Goal: Contribute content: Contribute content

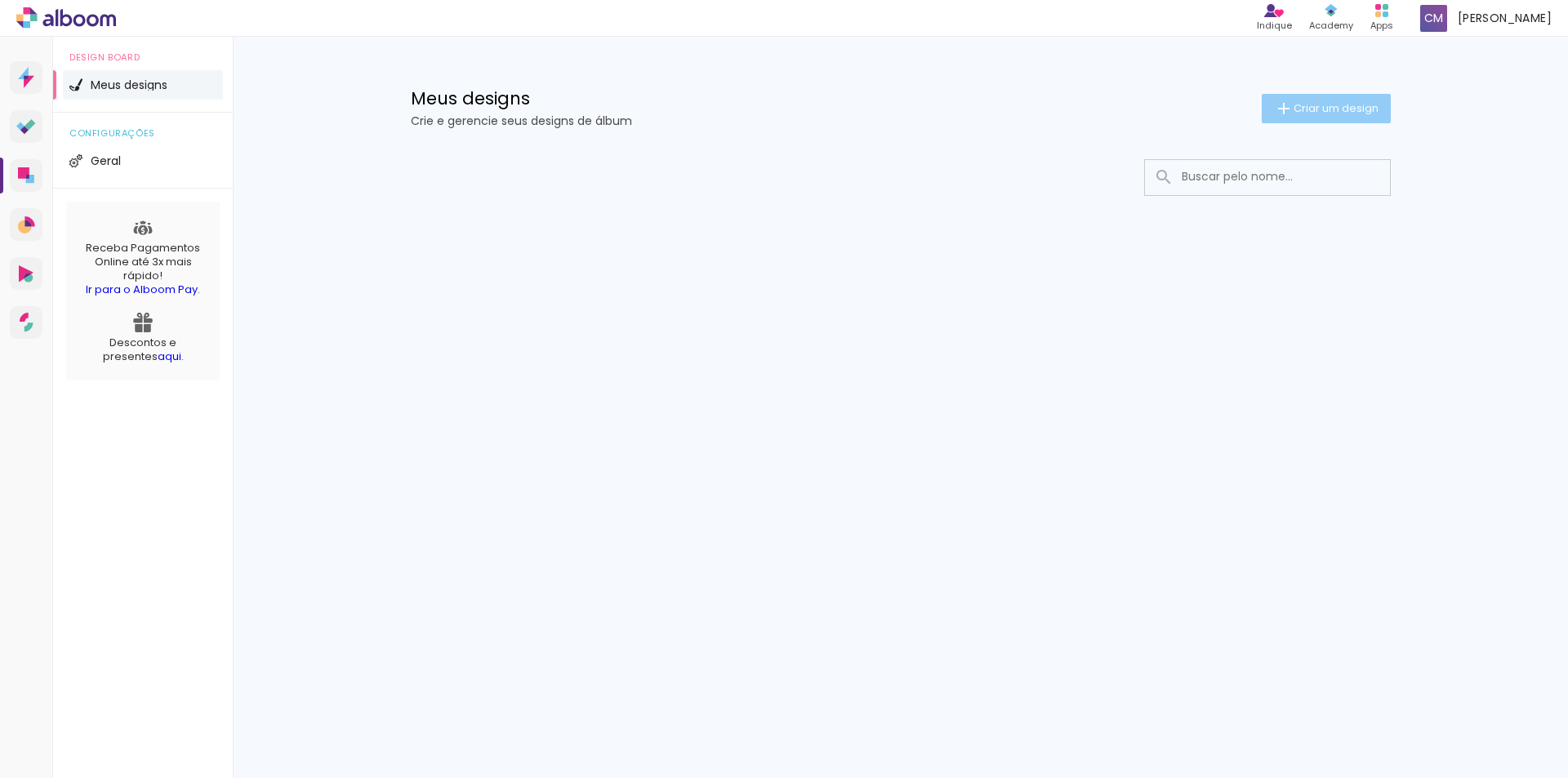
click at [1301, 98] on paper-button "Criar um design" at bounding box center [1325, 108] width 129 height 29
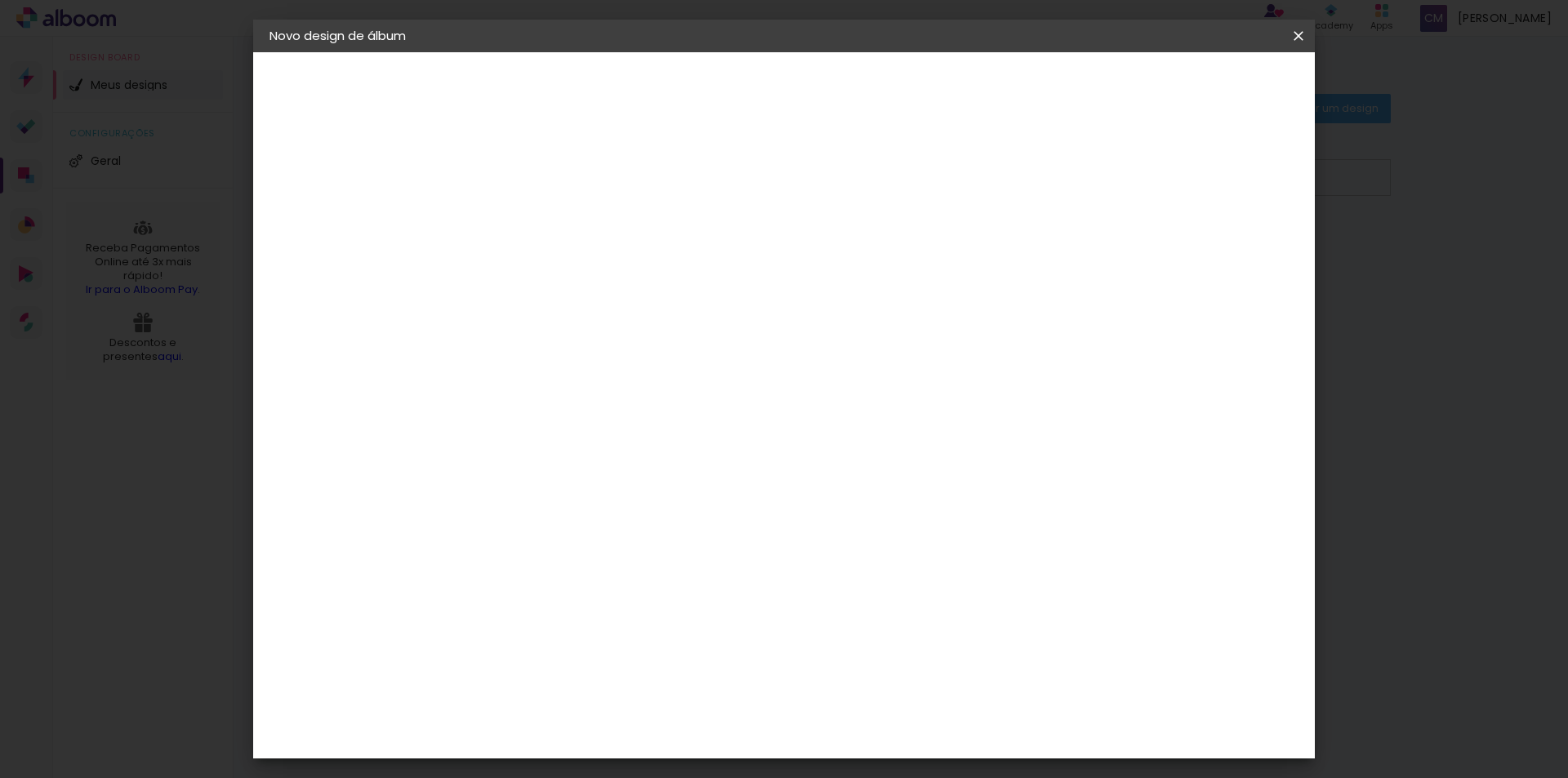
click at [536, 222] on input at bounding box center [536, 219] width 0 height 25
click at [536, 232] on div at bounding box center [536, 233] width 0 height 2
click at [0, 0] on div at bounding box center [0, 0] width 0 height 0
click at [536, 212] on input at bounding box center [536, 219] width 0 height 25
type input "s"
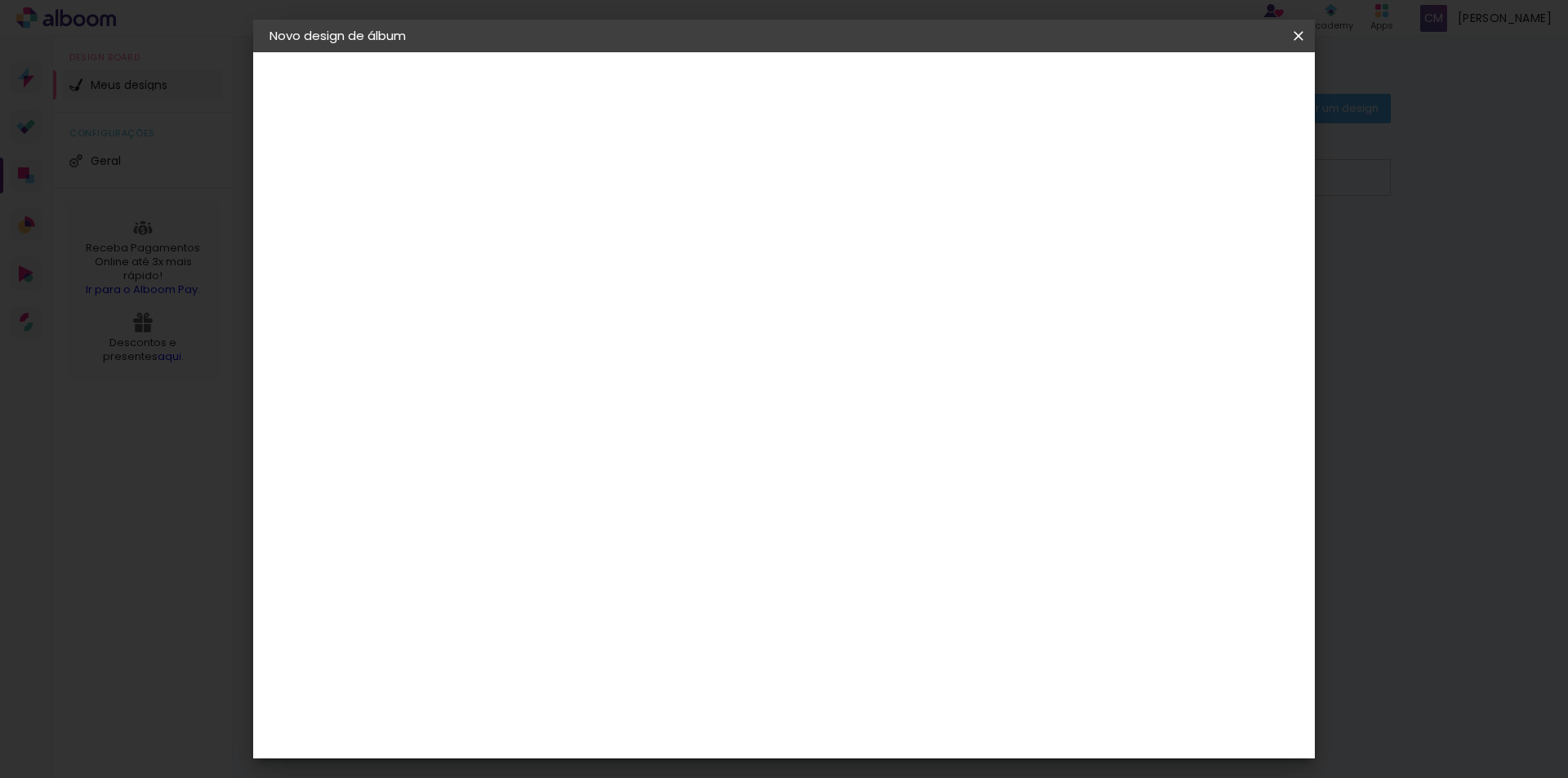
type input "Sofia"
type paper-input "Sofia"
type input "Sofia 2 Aninhos"
type paper-input "Sofia 2 Aninhos"
click at [0, 0] on slot "Avançar" at bounding box center [0, 0] width 0 height 0
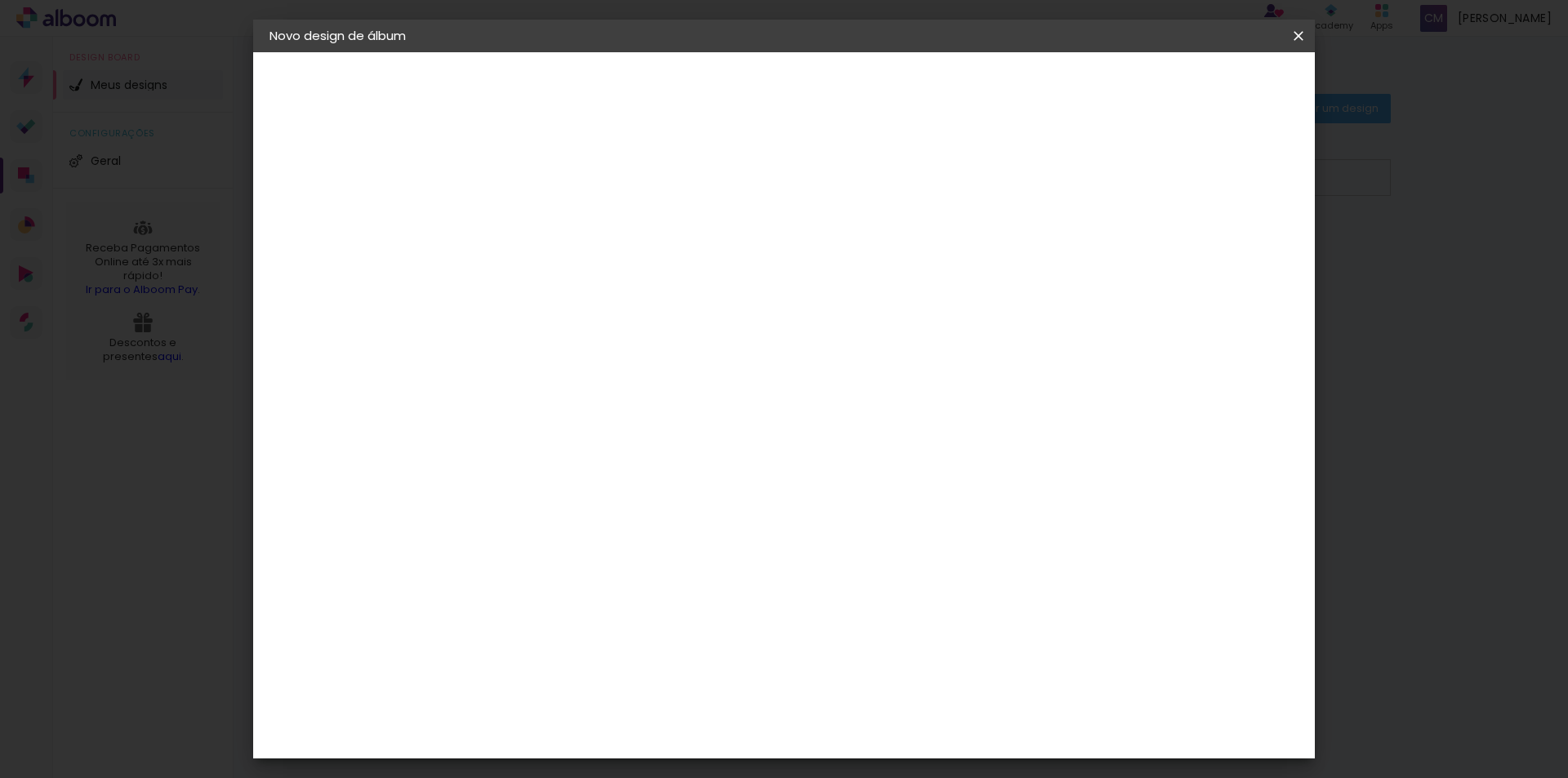
scroll to position [1143, 0]
click at [595, 369] on div "DreambooksPro" at bounding box center [578, 375] width 106 height 13
click at [660, 306] on input at bounding box center [578, 310] width 165 height 21
click at [0, 0] on slot "Tamanho Livre" at bounding box center [0, 0] width 0 height 0
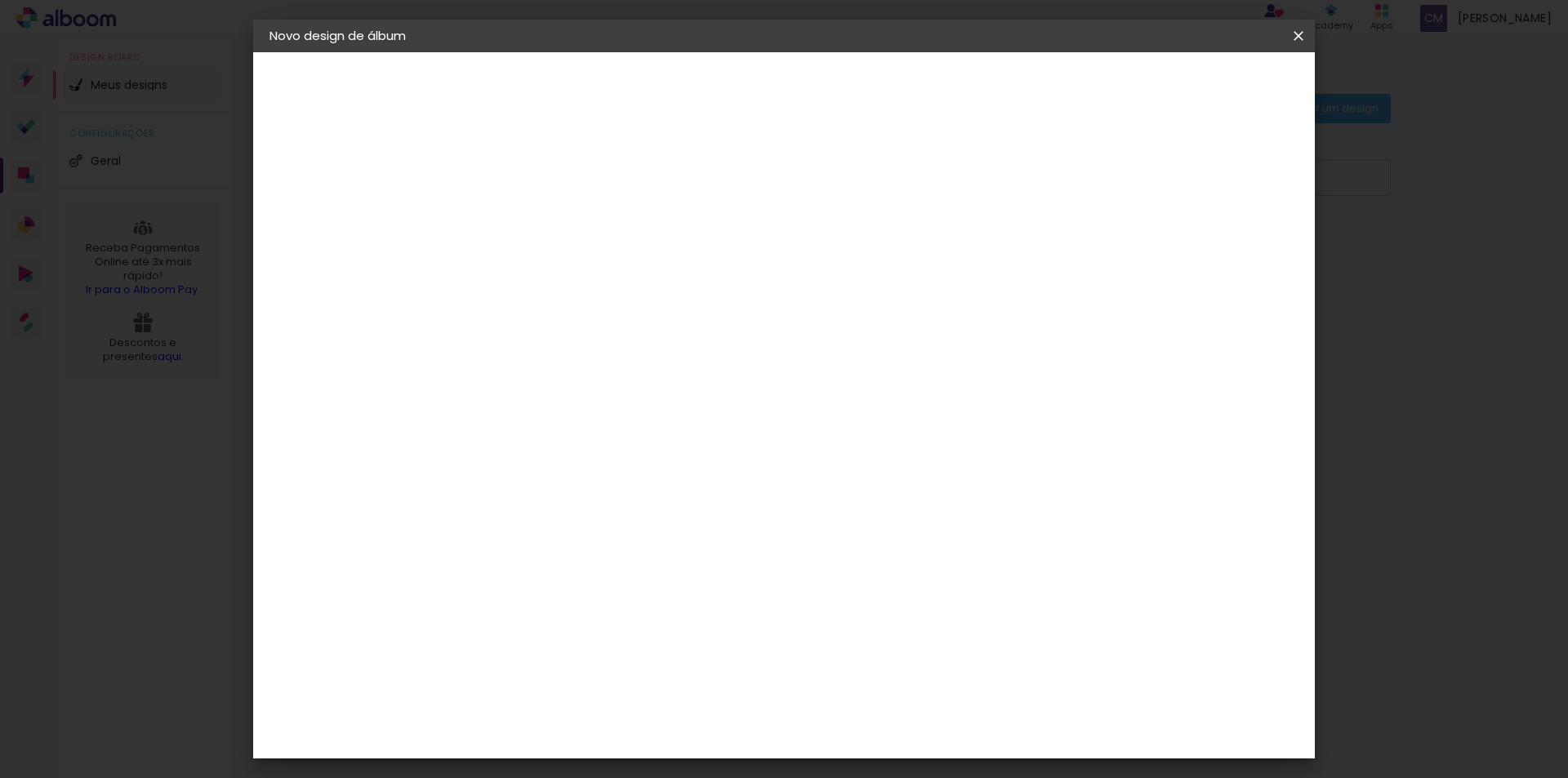
click at [0, 0] on slot "Tamanho Livre" at bounding box center [0, 0] width 0 height 0
click at [717, 242] on span at bounding box center [715, 248] width 3 height 13
click at [822, 343] on div "Sugerir uma encadernadora" at bounding box center [771, 341] width 102 height 26
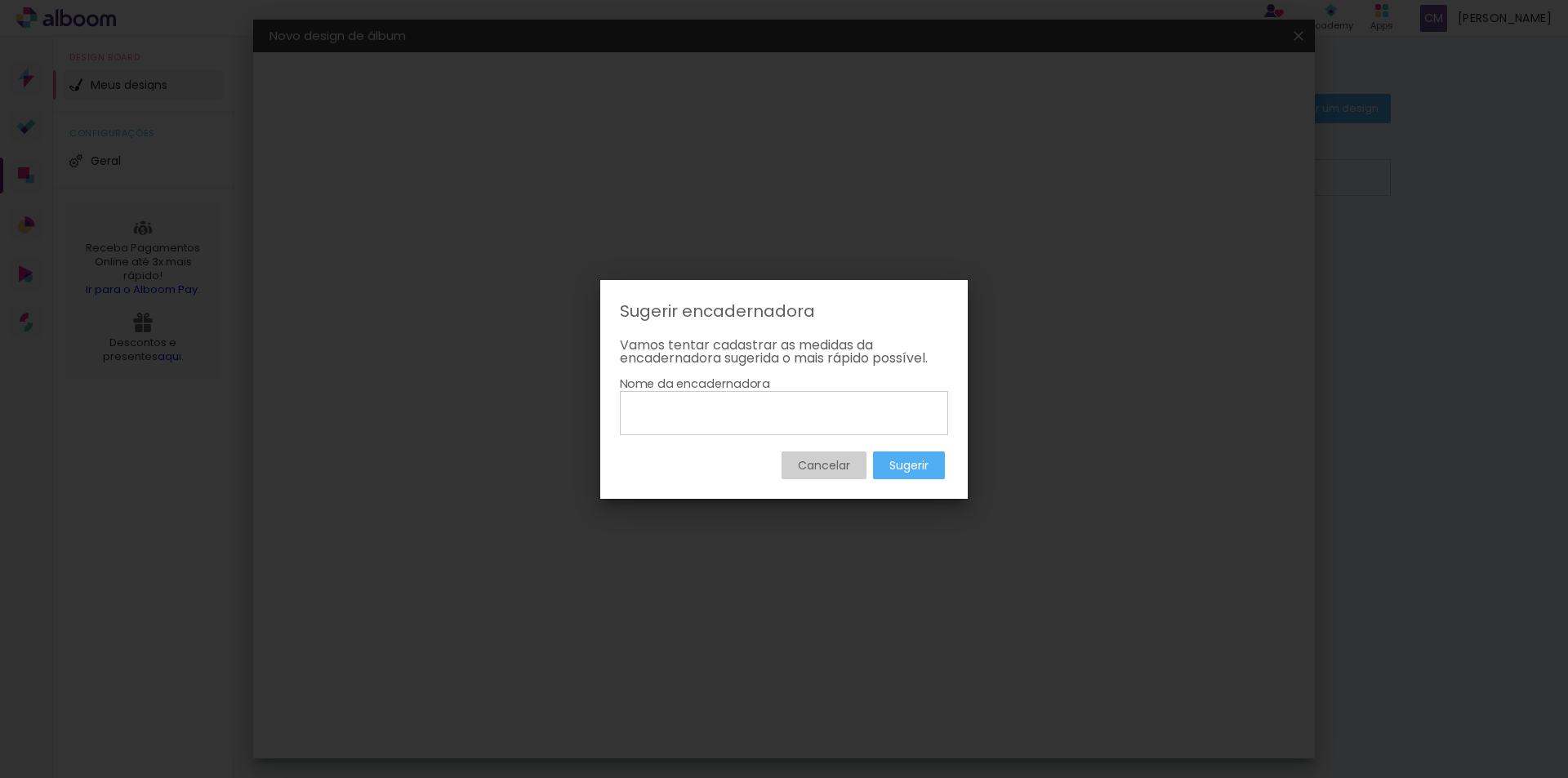
click at [0, 0] on slot "Cancelar" at bounding box center [0, 0] width 0 height 0
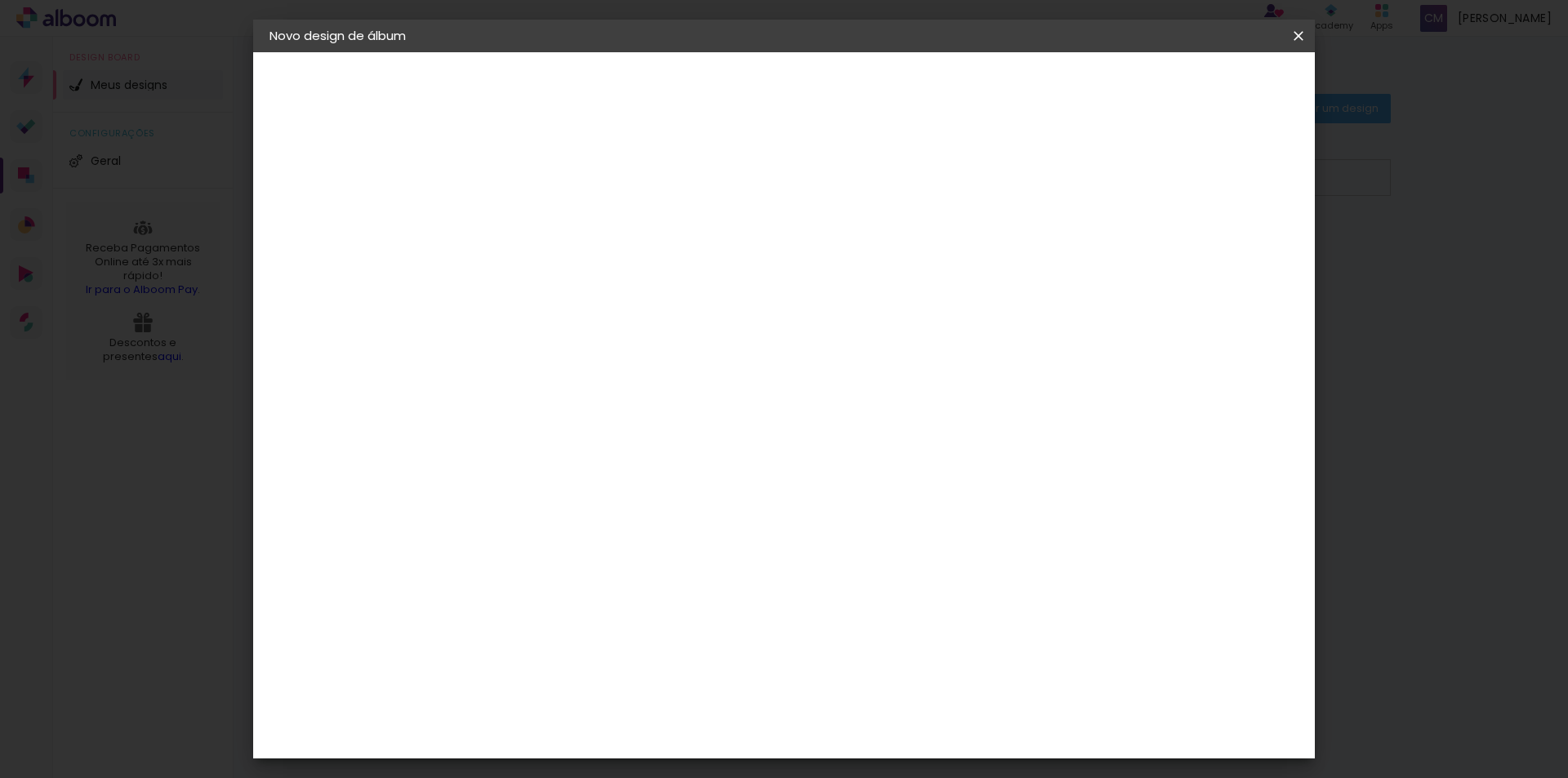
scroll to position [865, 0]
click at [596, 647] on div "DreambooksPro" at bounding box center [578, 654] width 106 height 13
click at [0, 0] on slot "Avançar" at bounding box center [0, 0] width 0 height 0
click at [620, 297] on div at bounding box center [578, 298] width 84 height 2
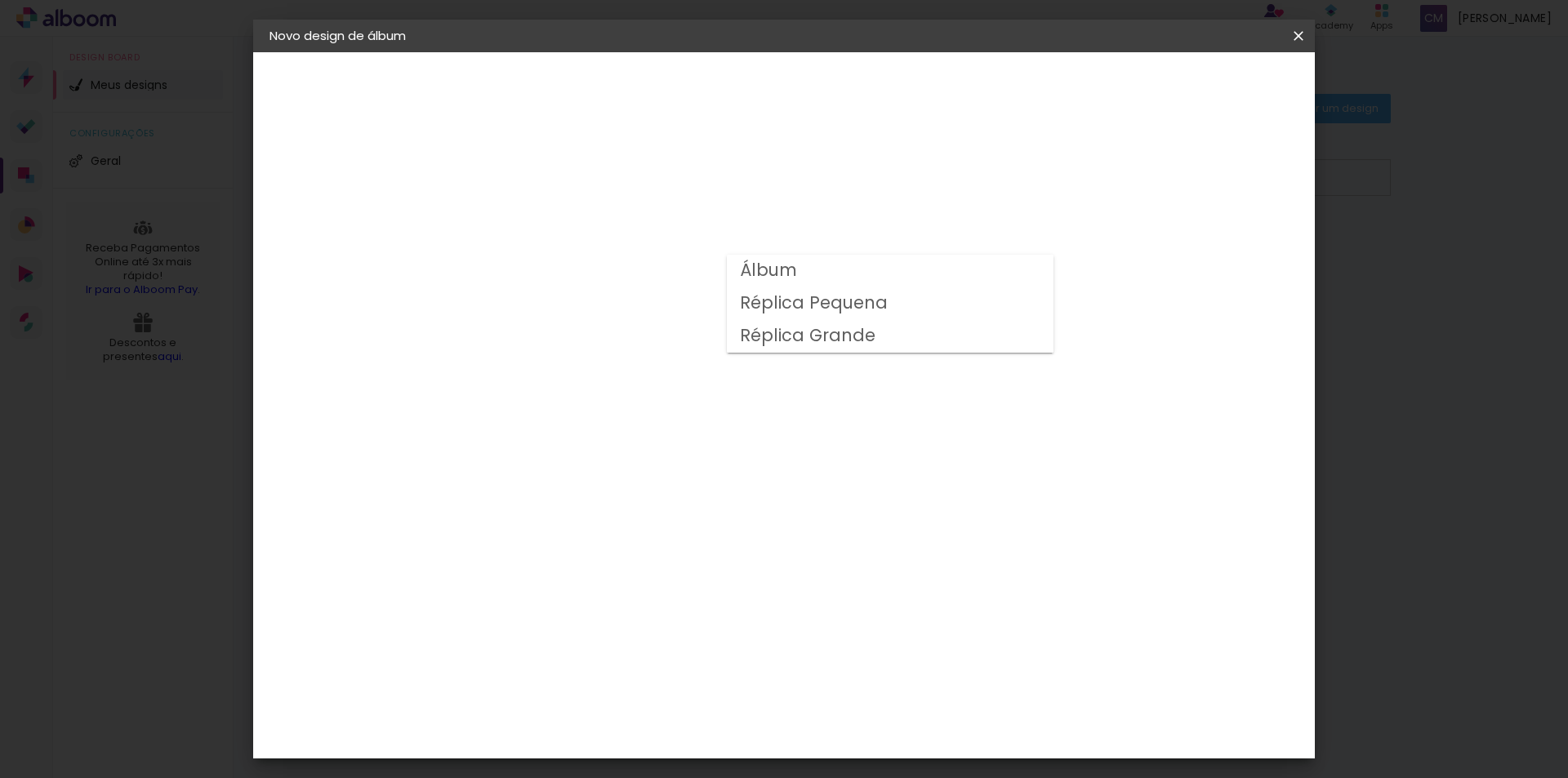
click at [0, 0] on slot "Álbum" at bounding box center [0, 0] width 0 height 0
type input "Álbum"
click at [646, 411] on span "30 × 20" at bounding box center [609, 428] width 76 height 34
click at [802, 96] on paper-button "Avançar" at bounding box center [762, 87] width 80 height 28
click at [0, 0] on slot "Mostrar sangria" at bounding box center [0, 0] width 0 height 0
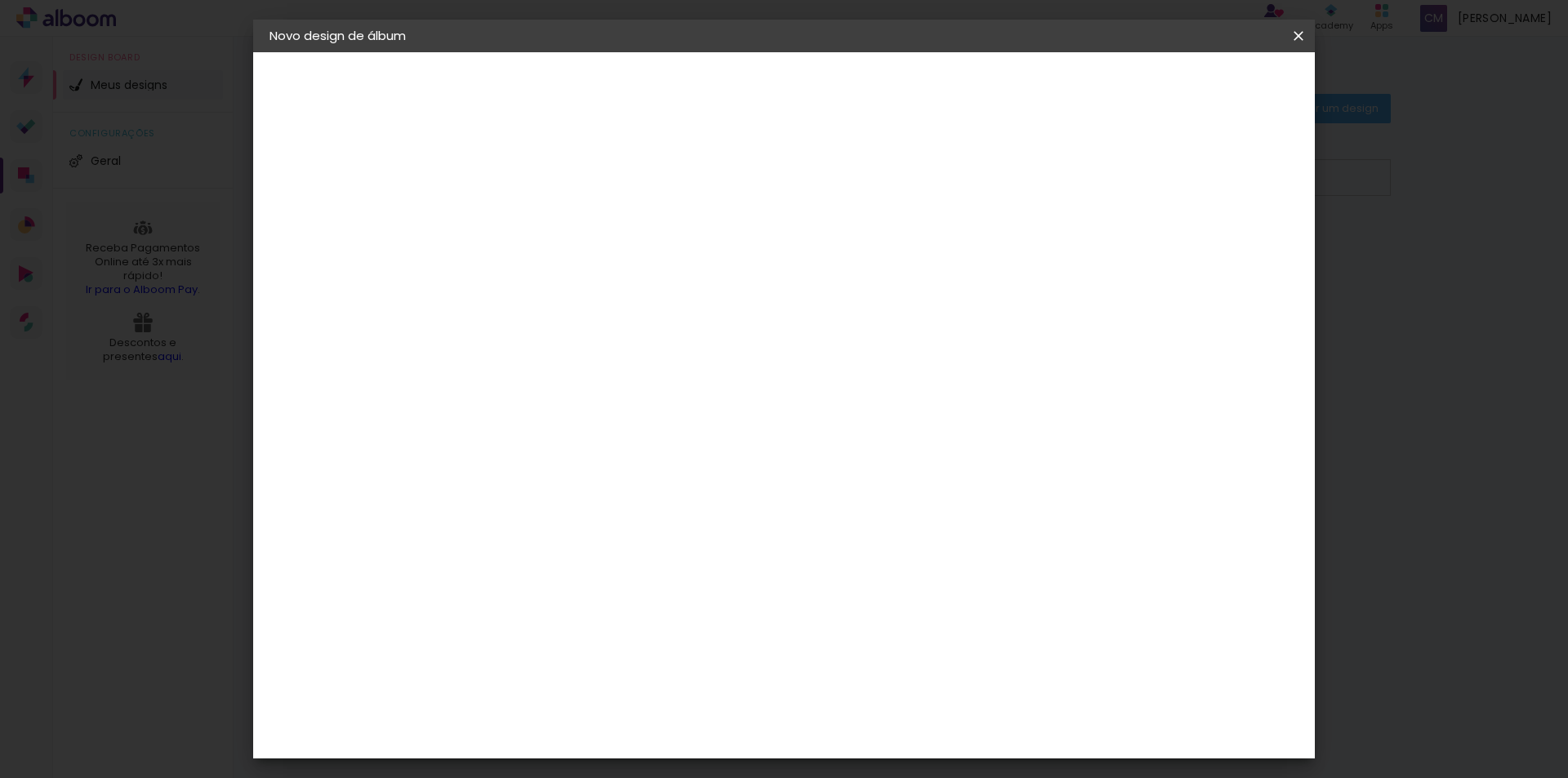
type paper-checkbox "on"
click at [0, 0] on slot "Mostrar sangria" at bounding box center [0, 0] width 0 height 0
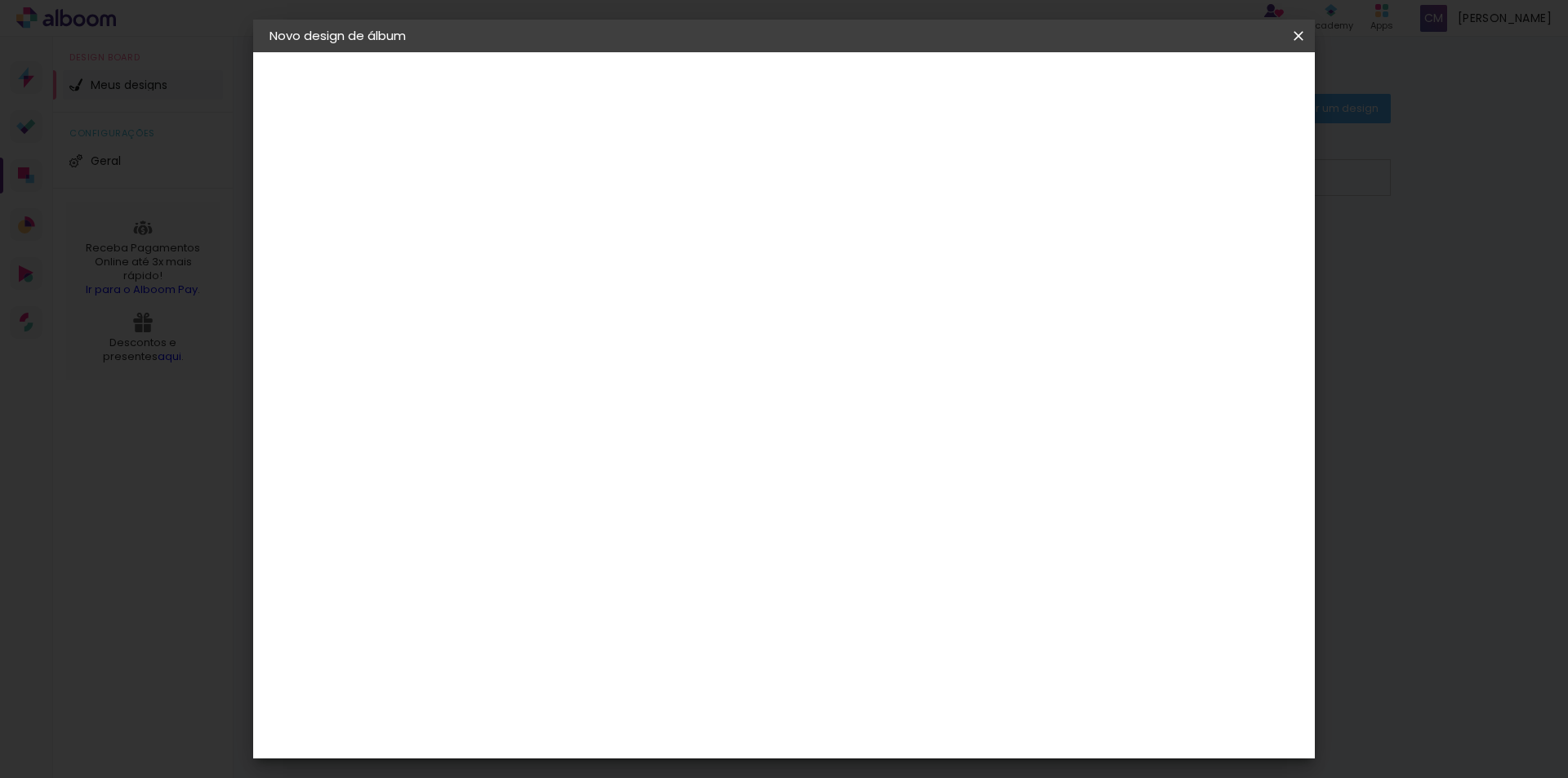
click at [0, 0] on slot "Mostrar sangria" at bounding box center [0, 0] width 0 height 0
type input "3"
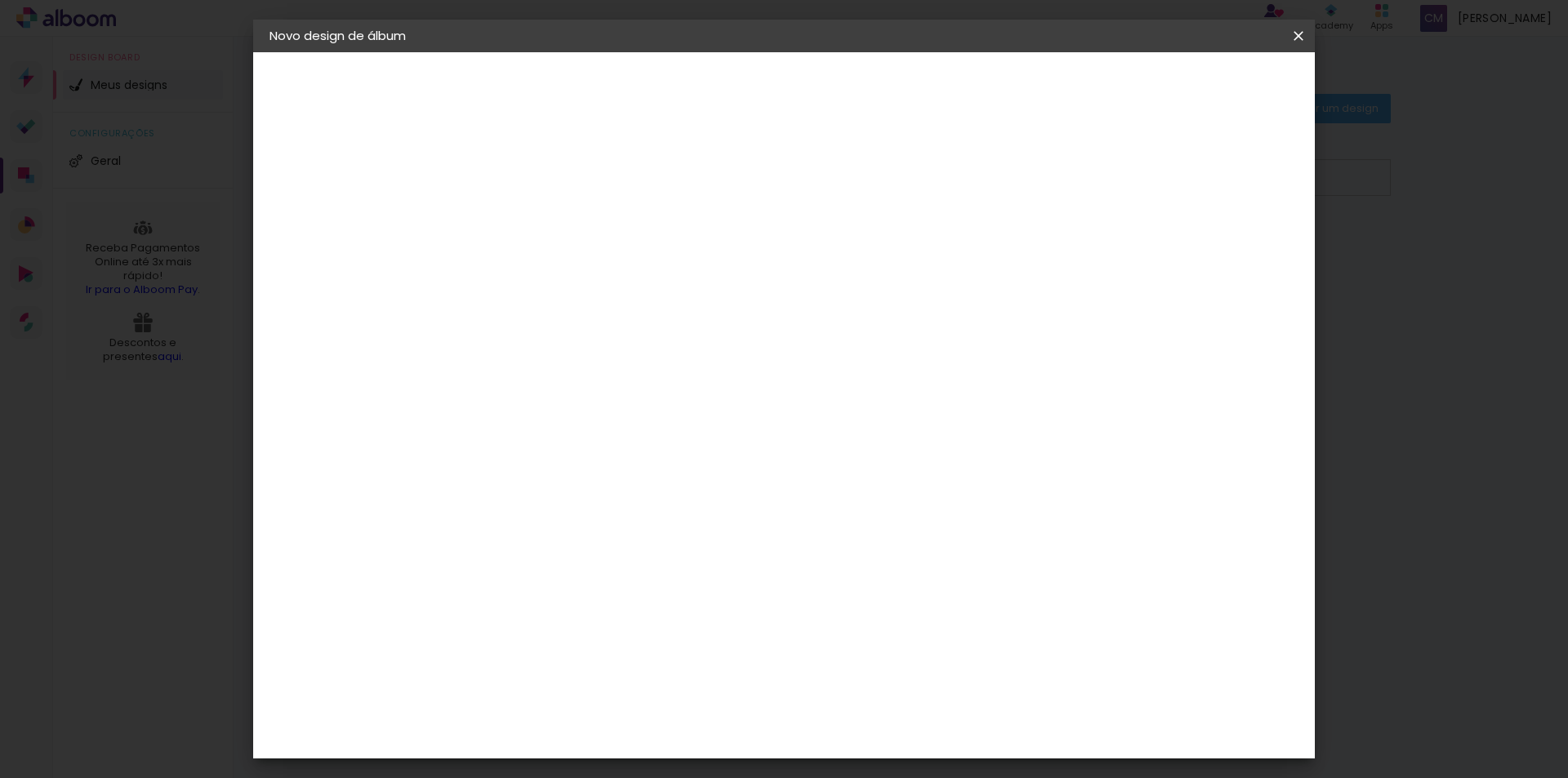
type paper-input "3"
click at [546, 170] on input "3" at bounding box center [524, 176] width 56 height 21
type input "4"
type paper-input "4"
click at [546, 170] on input "4" at bounding box center [524, 176] width 56 height 21
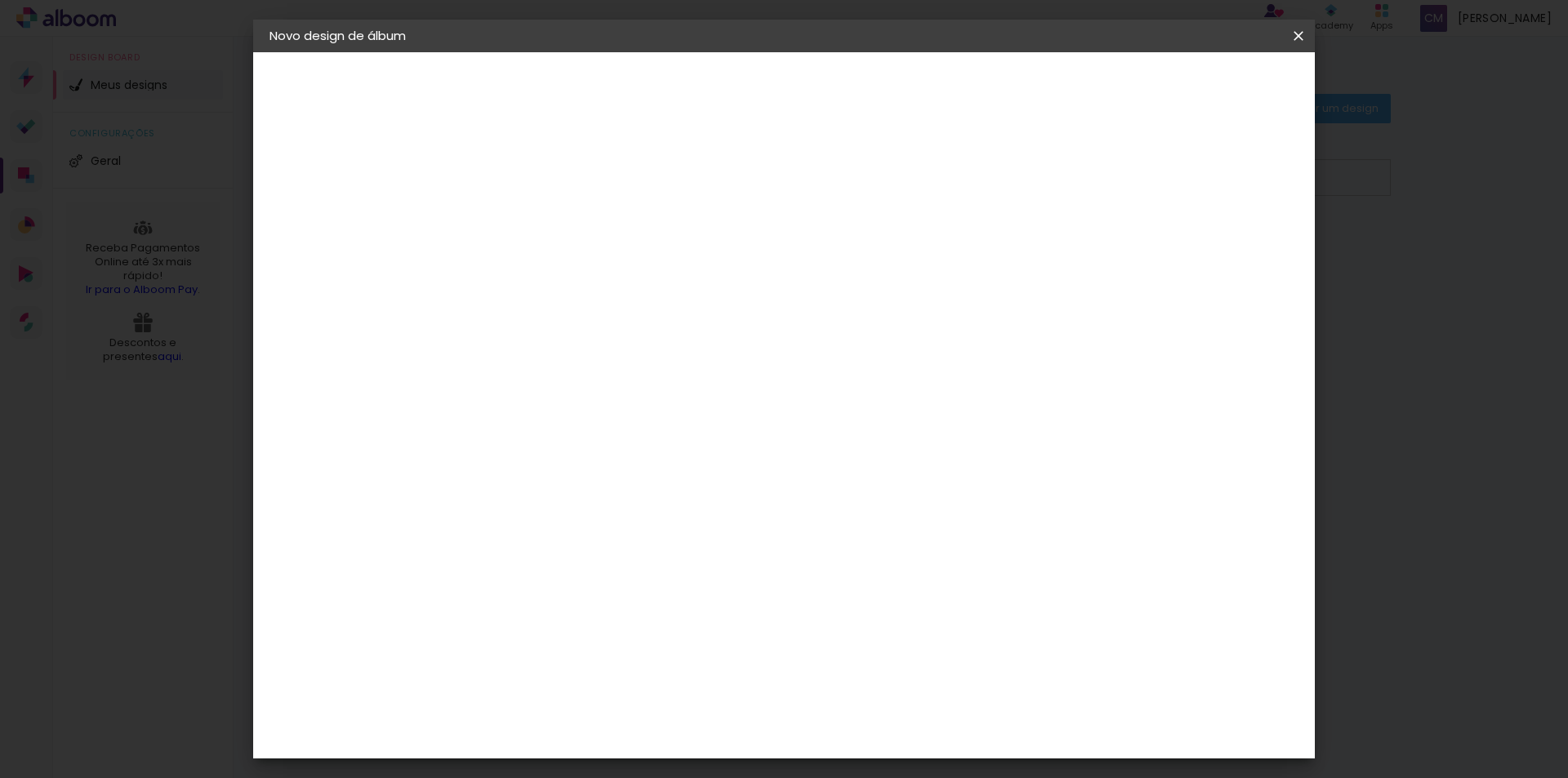
type input "3"
type paper-input "3"
click at [547, 179] on input "3" at bounding box center [524, 176] width 56 height 21
type input "2"
type paper-input "2"
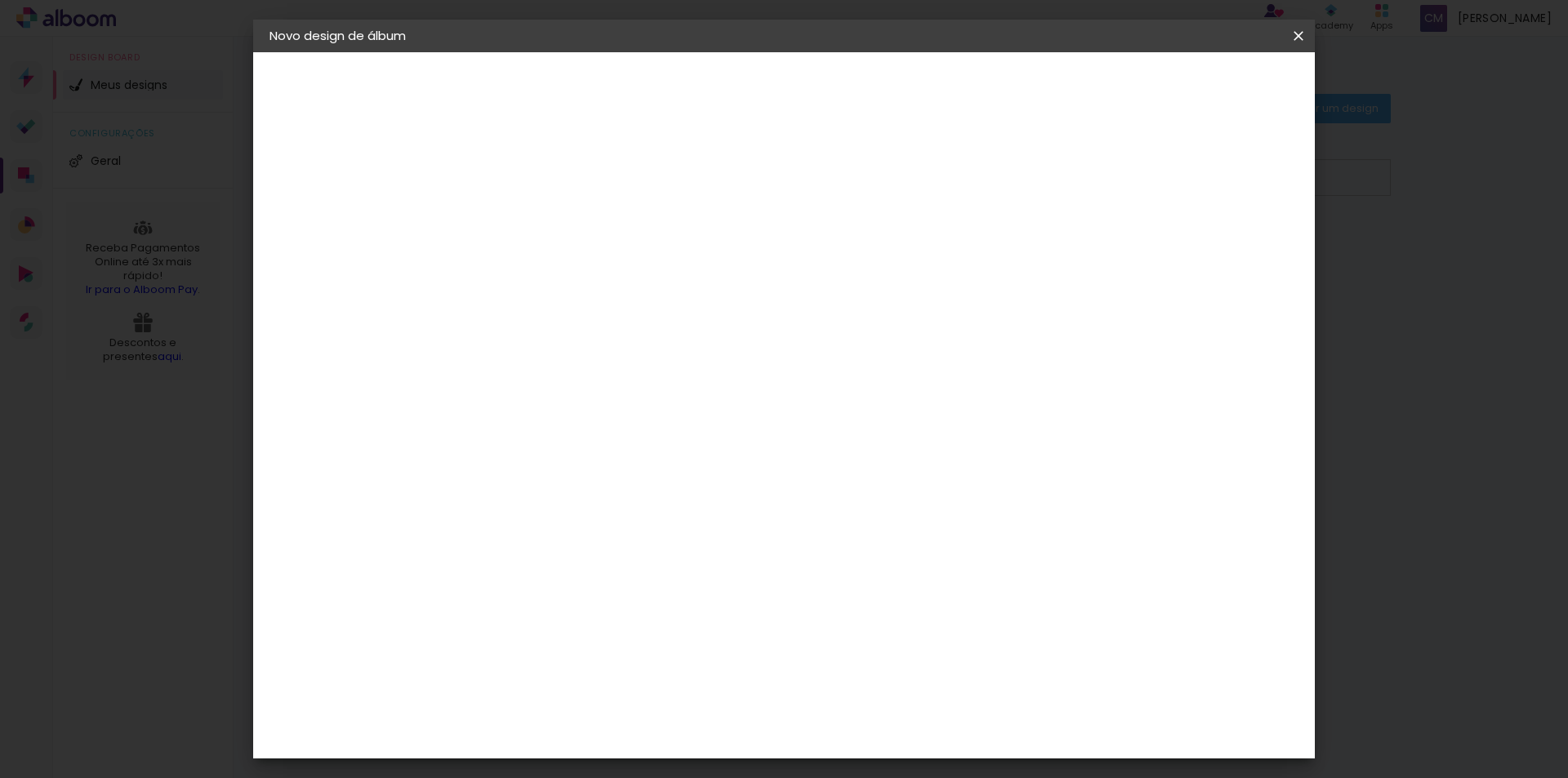
click at [547, 179] on input "2" at bounding box center [524, 176] width 56 height 21
type input "1"
type paper-input "1"
click at [547, 179] on input "1" at bounding box center [524, 176] width 56 height 21
type input "0"
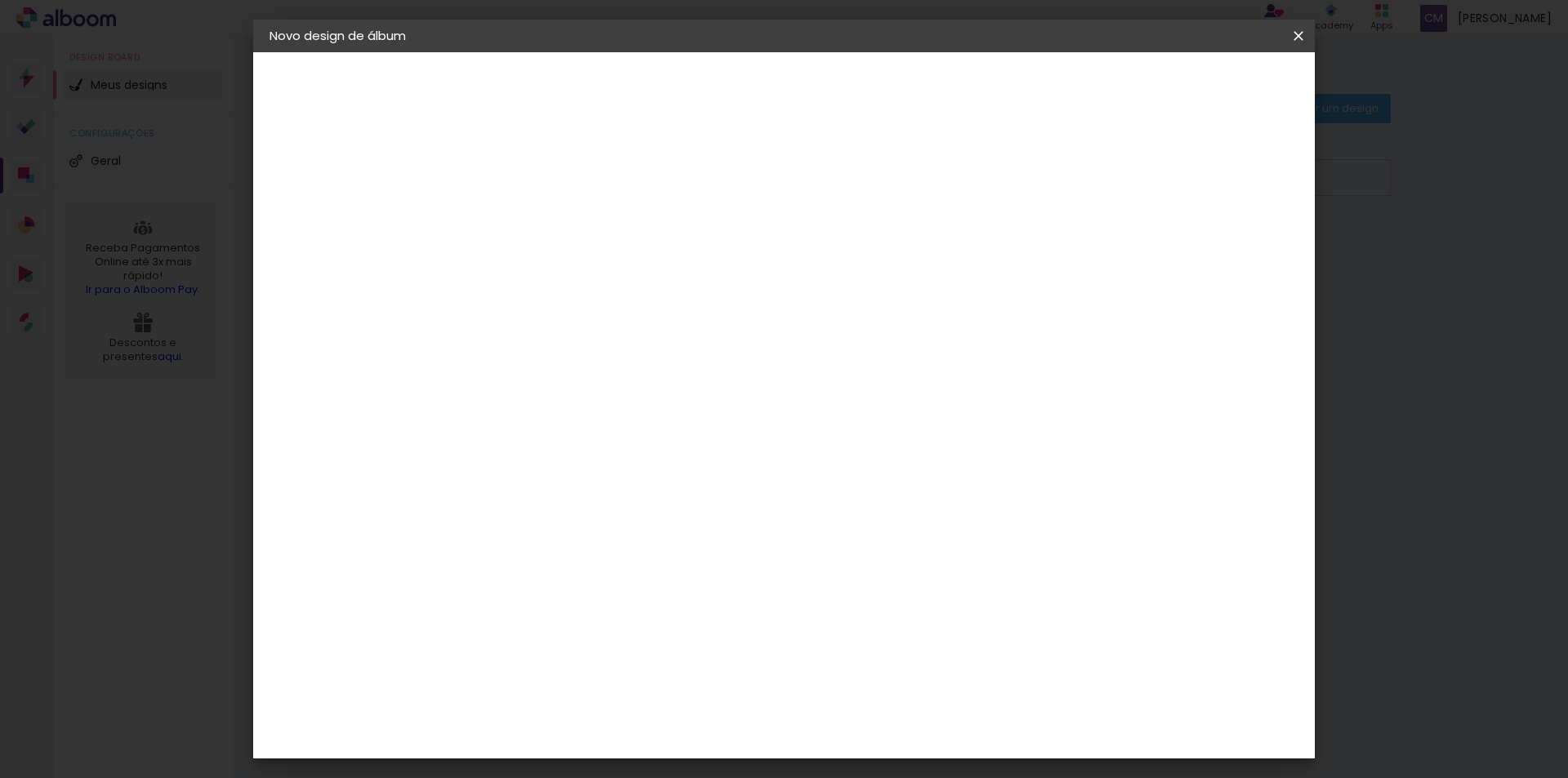
type paper-input "0"
click at [547, 179] on input "0" at bounding box center [524, 176] width 56 height 21
click at [547, 162] on paper-input-container "Espaço entre fotos 0 mm" at bounding box center [537, 176] width 94 height 37
type input "1"
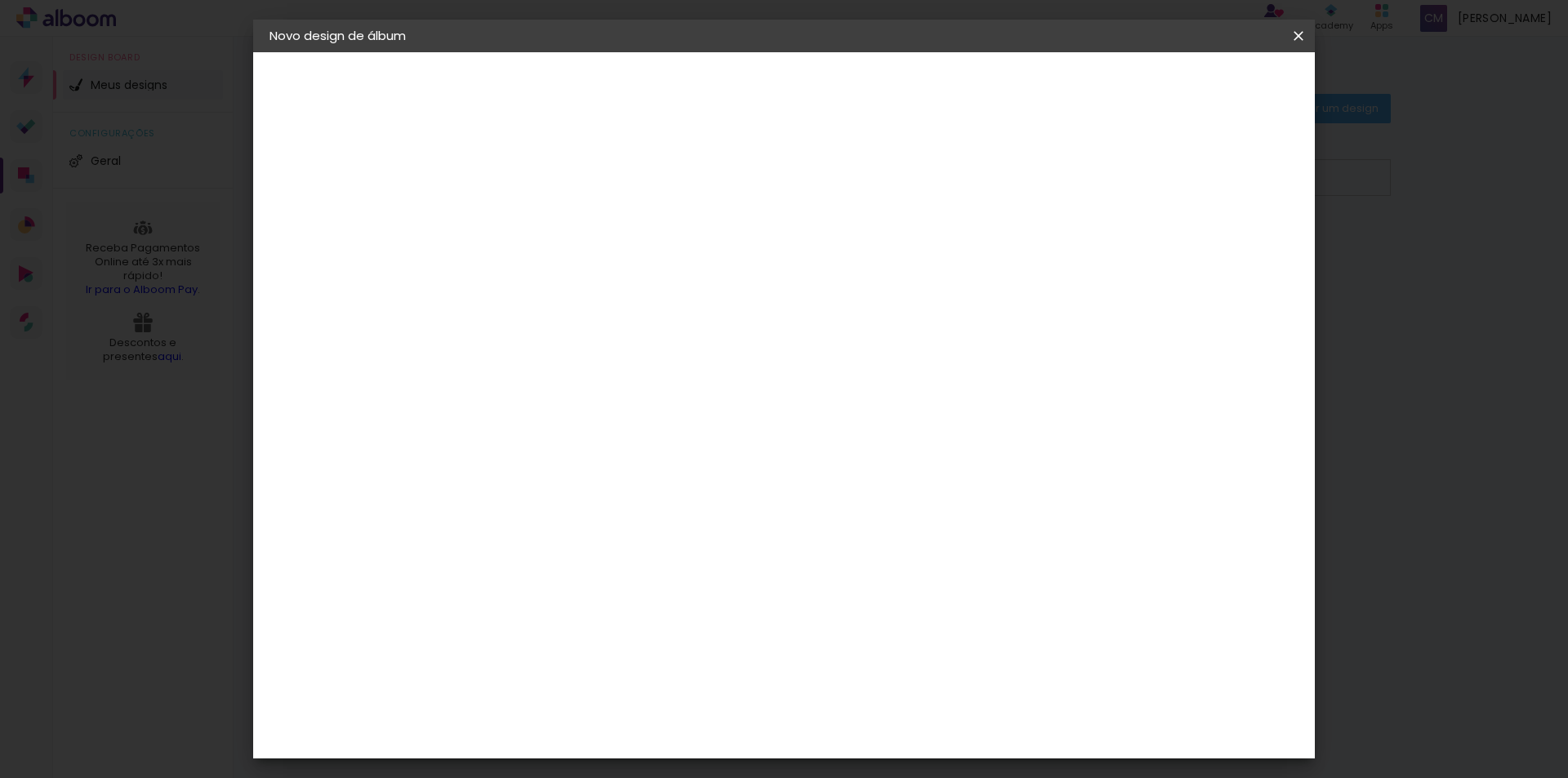
type paper-input "1"
click at [544, 167] on input "1" at bounding box center [524, 176] width 56 height 21
type input "2"
type paper-input "2"
click at [544, 167] on input "2" at bounding box center [524, 176] width 56 height 21
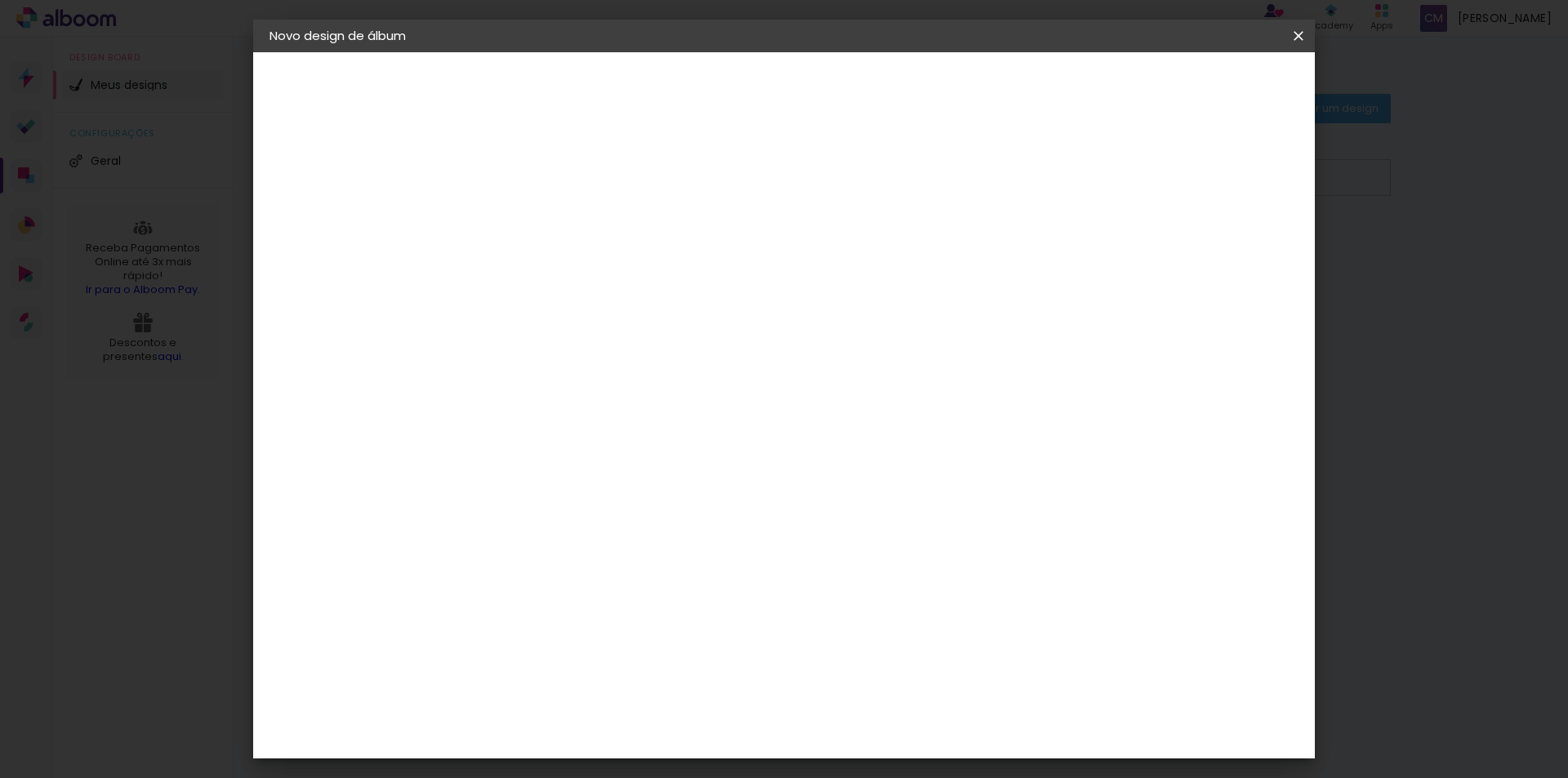
type input "1"
type paper-input "1"
click at [545, 183] on input "1" at bounding box center [524, 176] width 56 height 21
type input "2"
type paper-input "2"
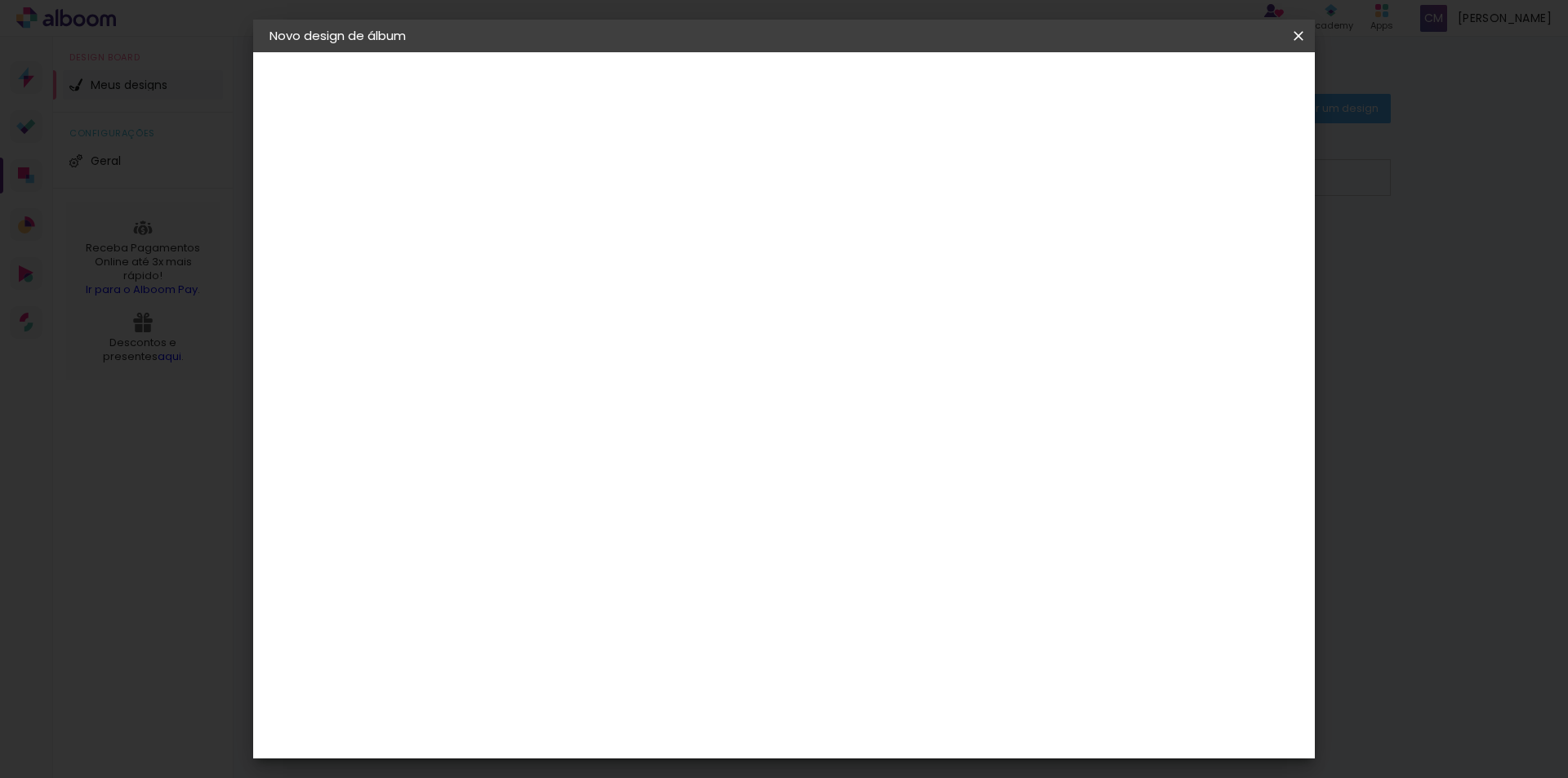
click at [547, 168] on input "2" at bounding box center [524, 176] width 56 height 21
click at [808, 325] on div "30 cm Largura da página 20 cm Altura 60 cm Largura da lâmina (2 páginas) 5 mm S…" at bounding box center [851, 260] width 722 height 131
click at [1196, 91] on span "Iniciar design" at bounding box center [1159, 87] width 74 height 11
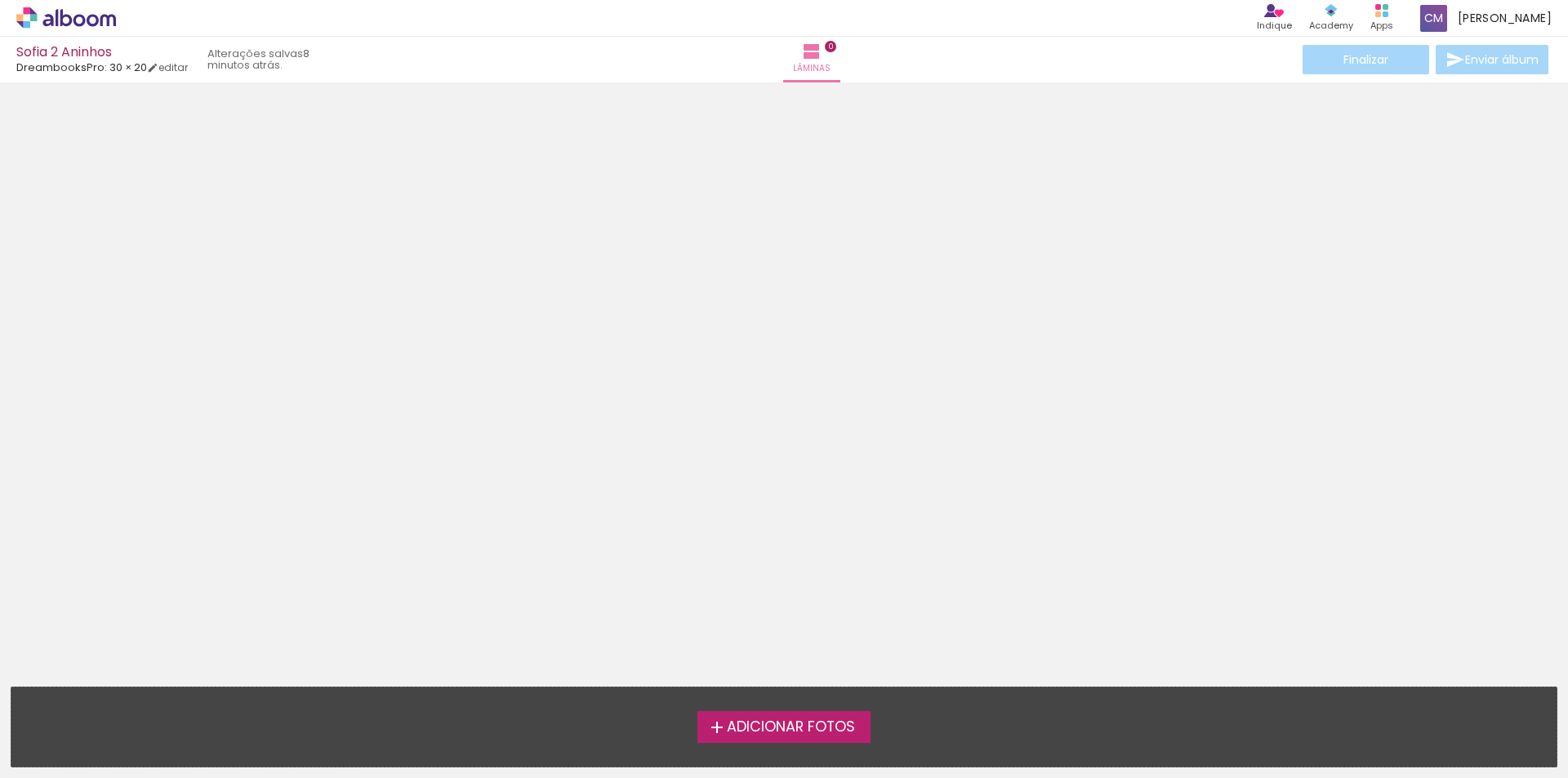
click at [784, 733] on span "Adicionar Fotos" at bounding box center [791, 728] width 128 height 15
click at [0, 0] on input "file" at bounding box center [0, 0] width 0 height 0
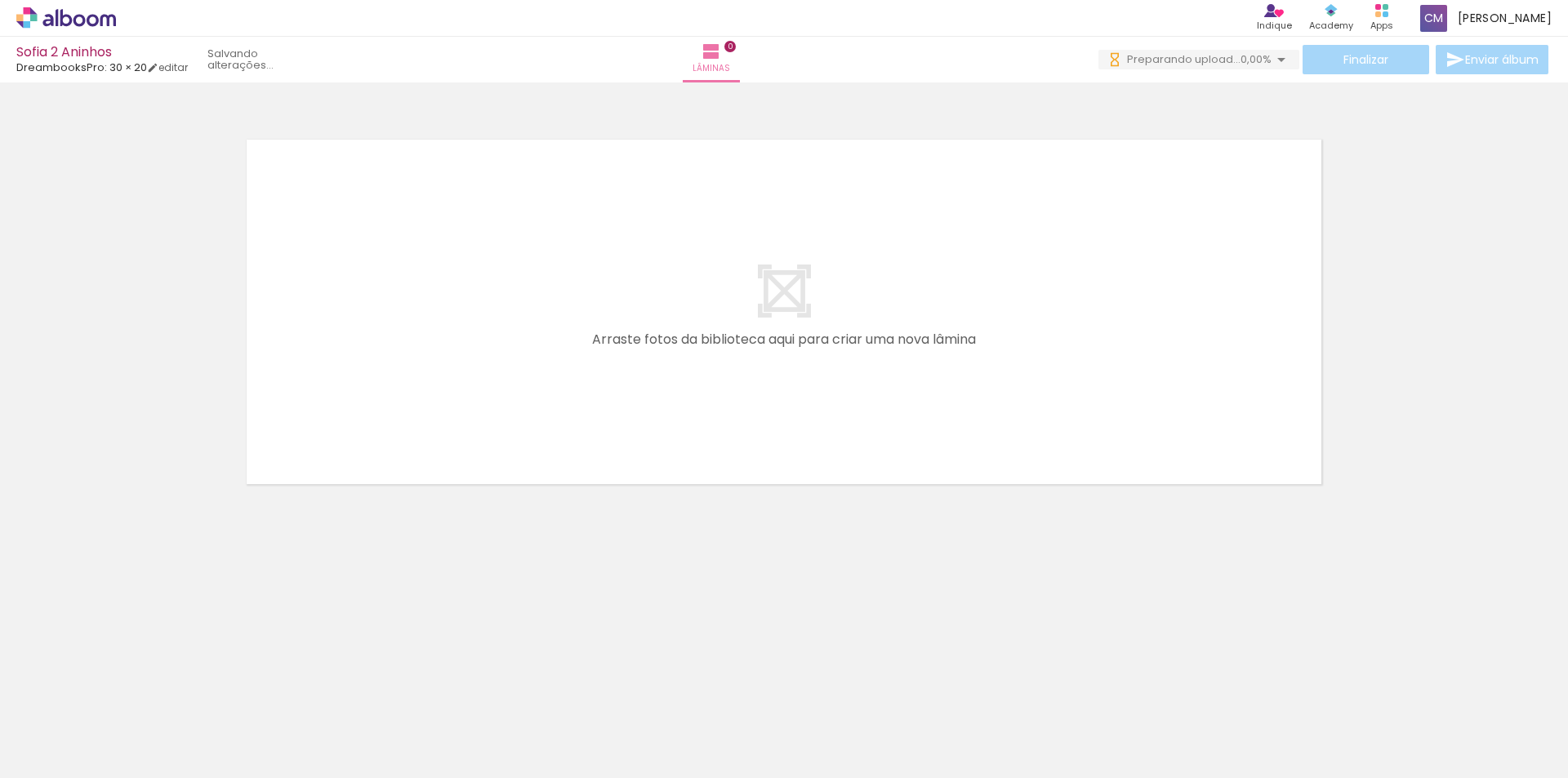
click at [67, 757] on span "Adicionar Fotos" at bounding box center [58, 755] width 49 height 18
click at [0, 0] on input "file" at bounding box center [0, 0] width 0 height 0
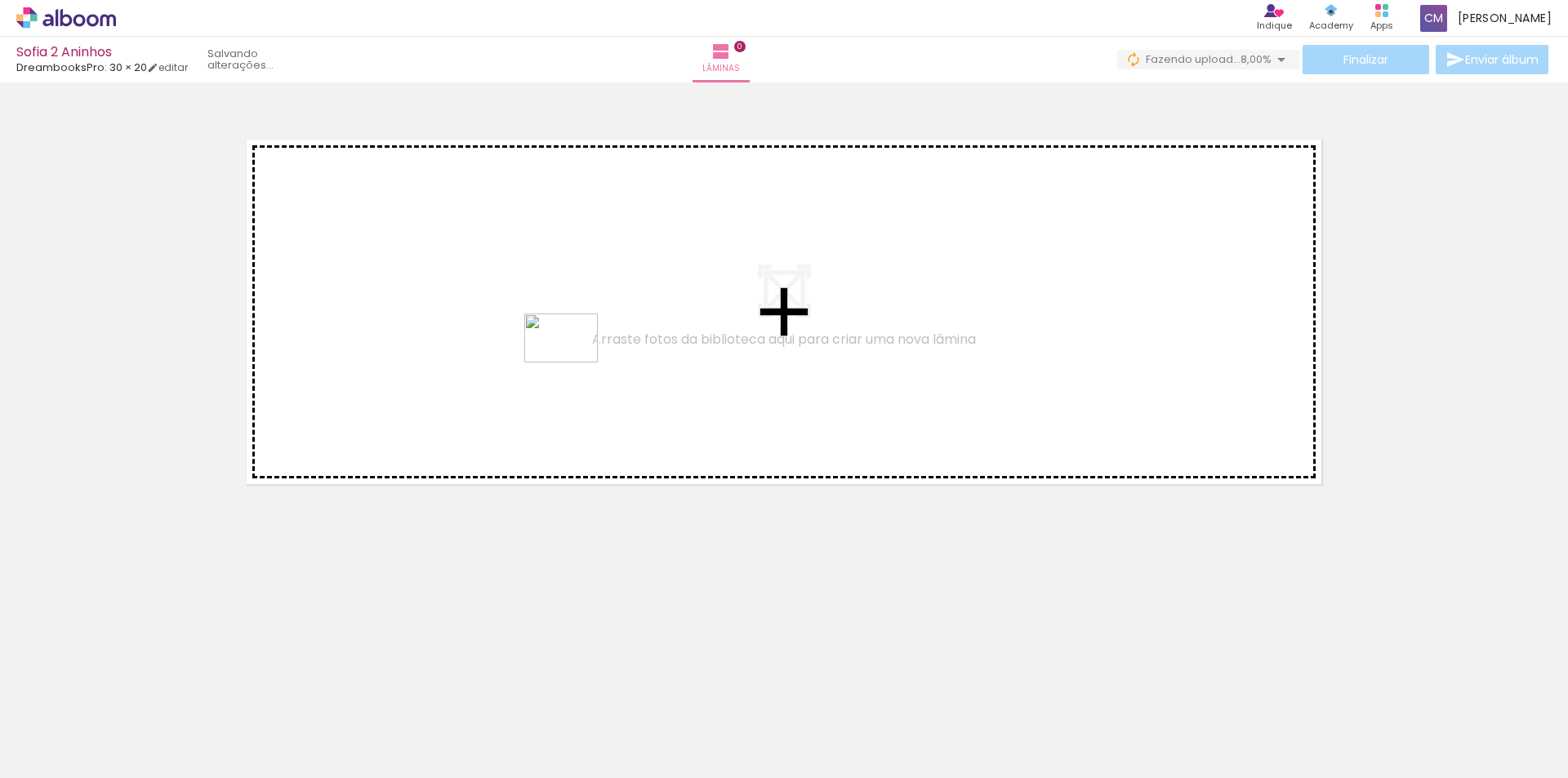
drag, startPoint x: 257, startPoint y: 742, endPoint x: 573, endPoint y: 362, distance: 494.2
click at [573, 362] on quentale-workspace at bounding box center [784, 389] width 1568 height 778
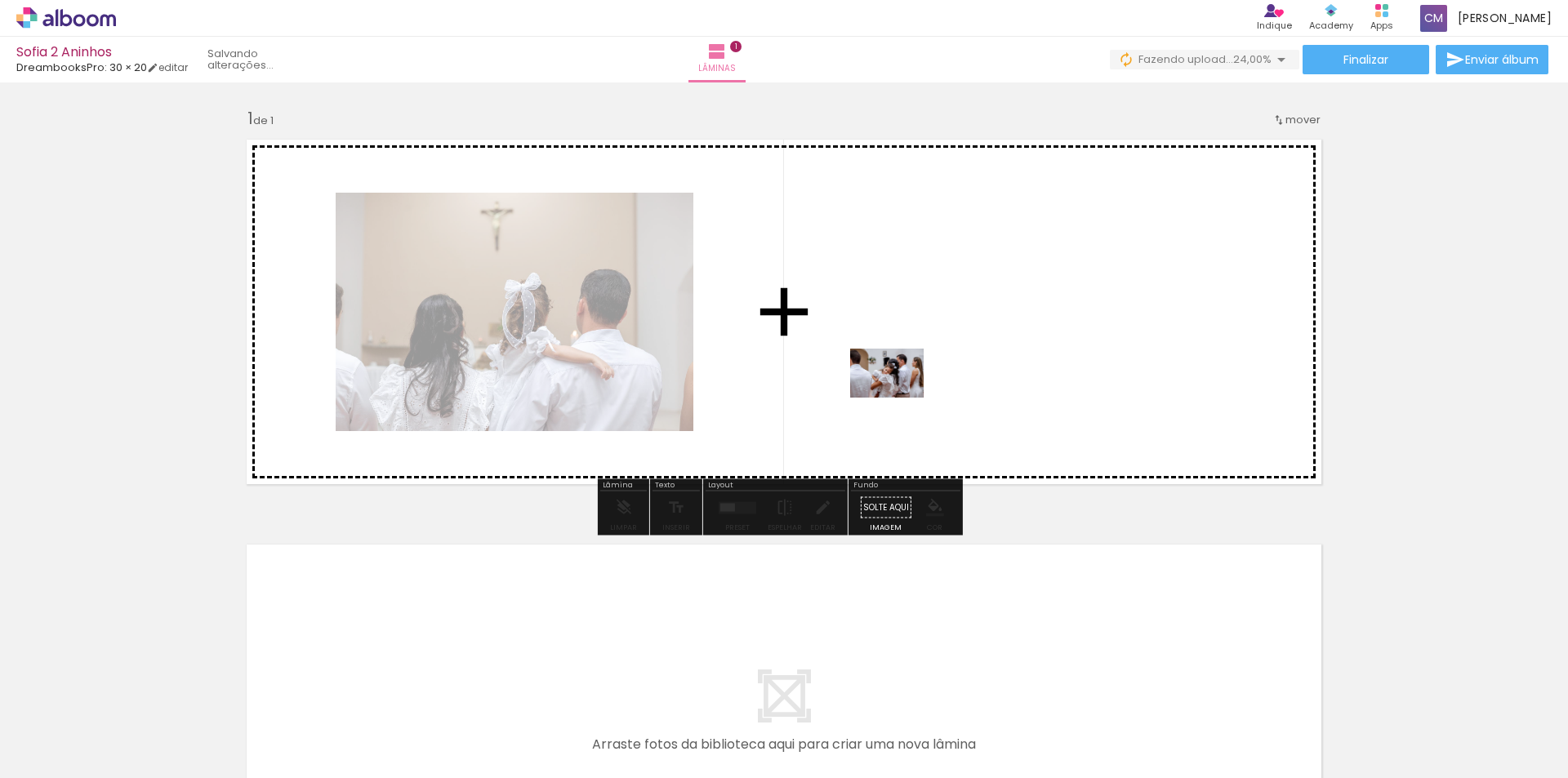
drag, startPoint x: 156, startPoint y: 735, endPoint x: 899, endPoint y: 398, distance: 815.9
click at [899, 398] on quentale-workspace at bounding box center [784, 389] width 1568 height 778
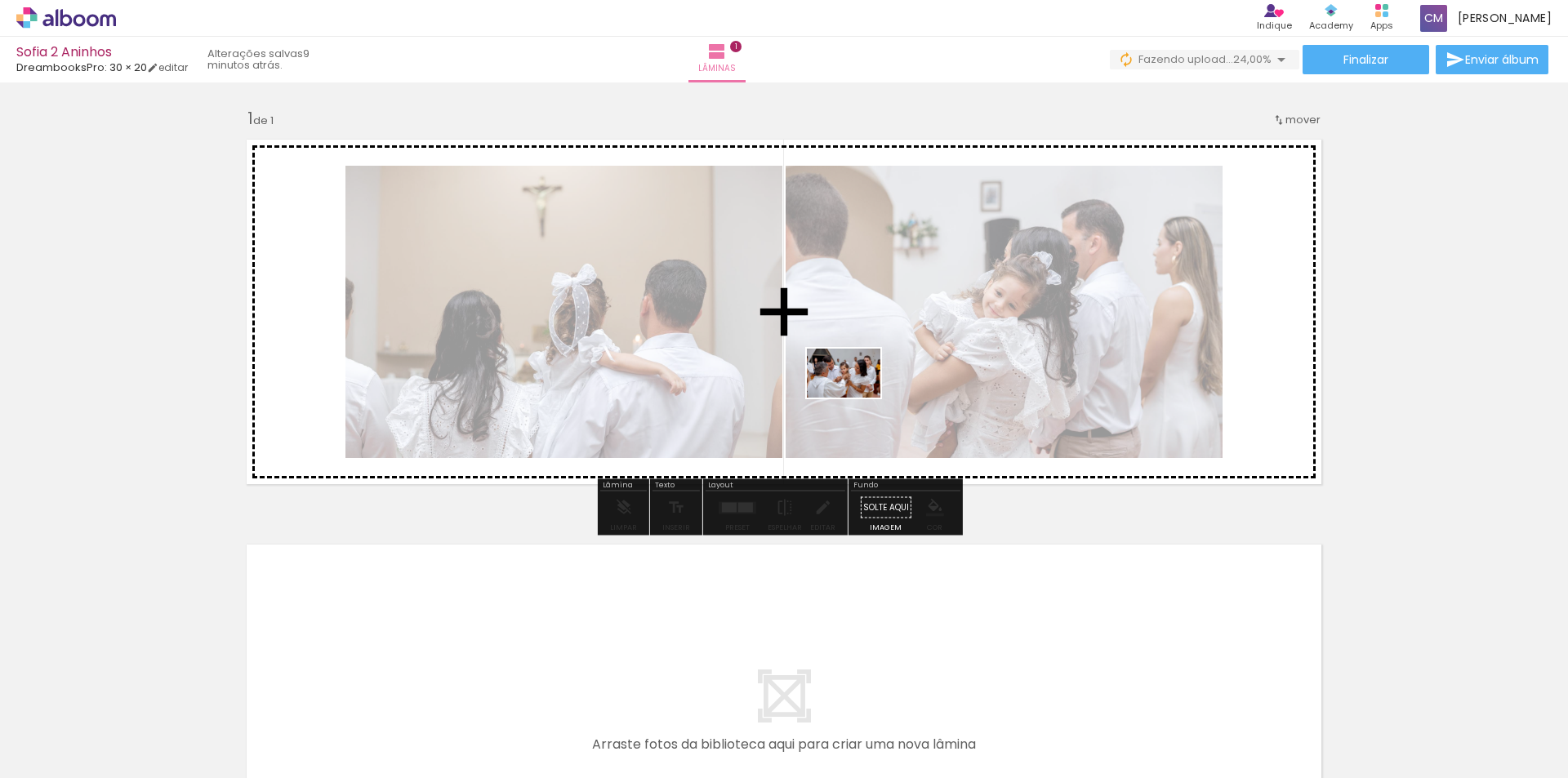
drag, startPoint x: 381, startPoint y: 743, endPoint x: 856, endPoint y: 398, distance: 587.1
click at [856, 398] on quentale-workspace at bounding box center [784, 389] width 1568 height 778
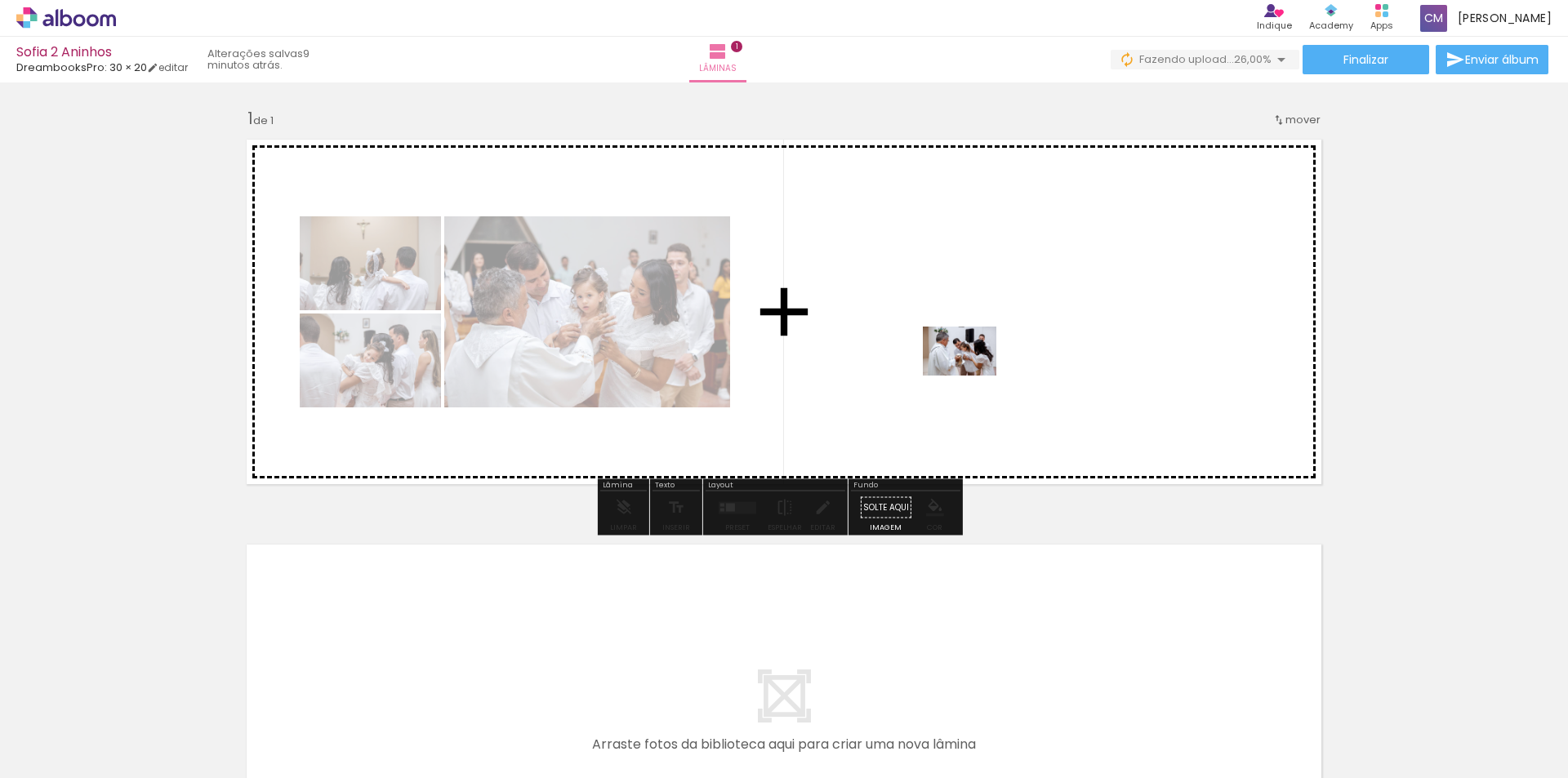
drag, startPoint x: 454, startPoint y: 745, endPoint x: 976, endPoint y: 370, distance: 642.7
click at [976, 370] on quentale-workspace at bounding box center [784, 389] width 1568 height 778
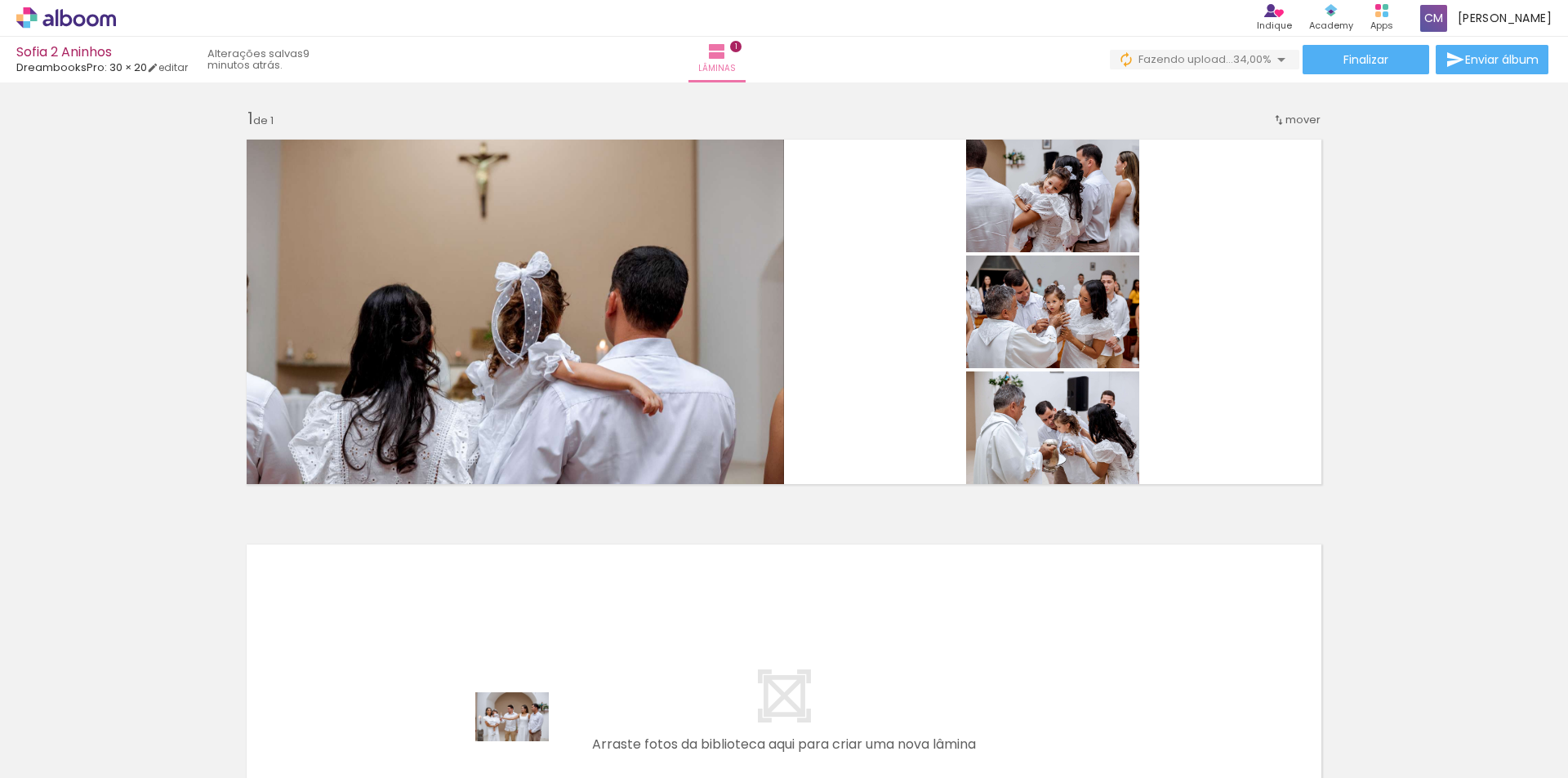
click at [524, 741] on div at bounding box center [530, 722] width 81 height 54
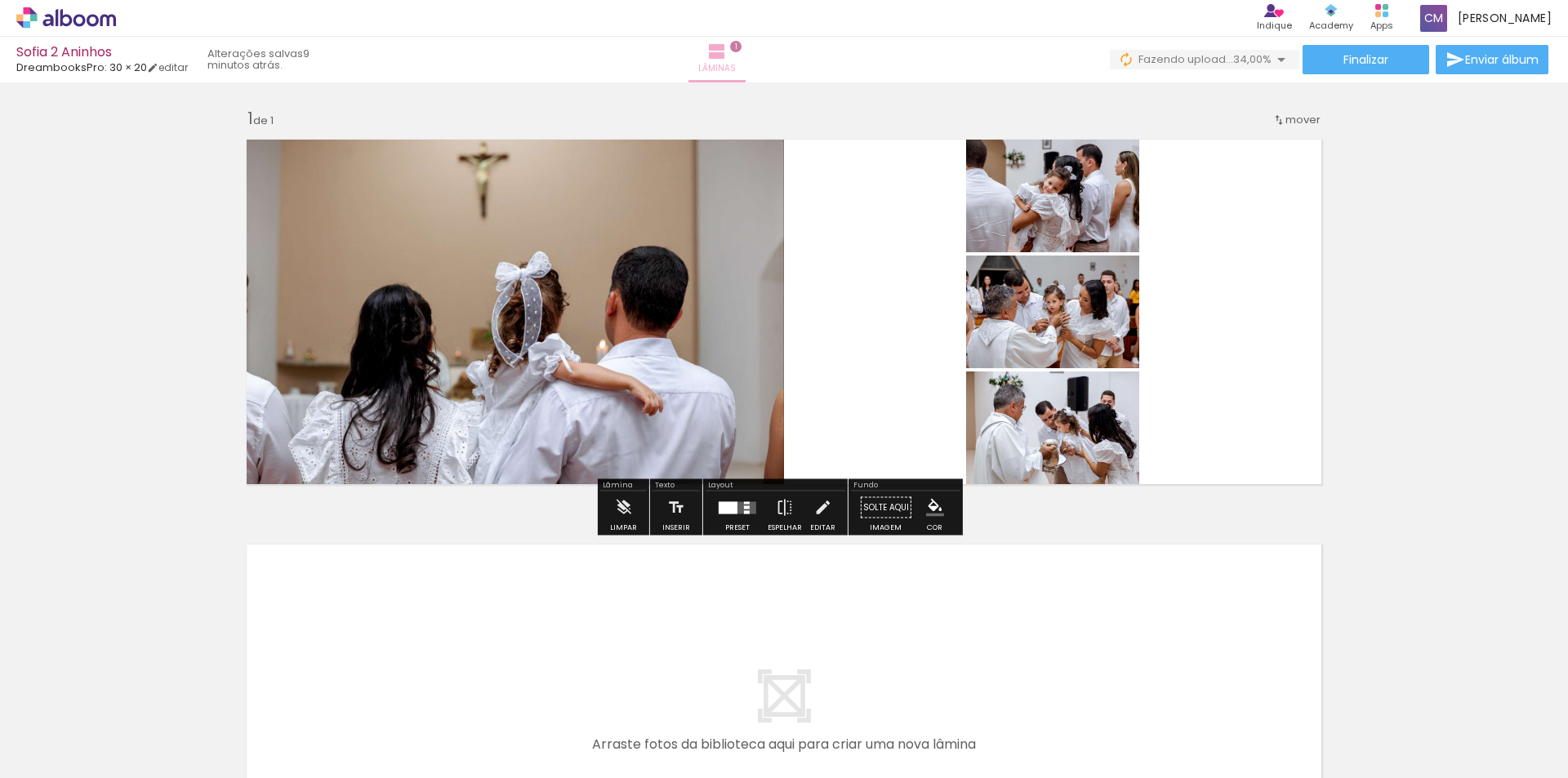
click at [745, 51] on paper-button "Lâminas 1" at bounding box center [717, 59] width 57 height 46
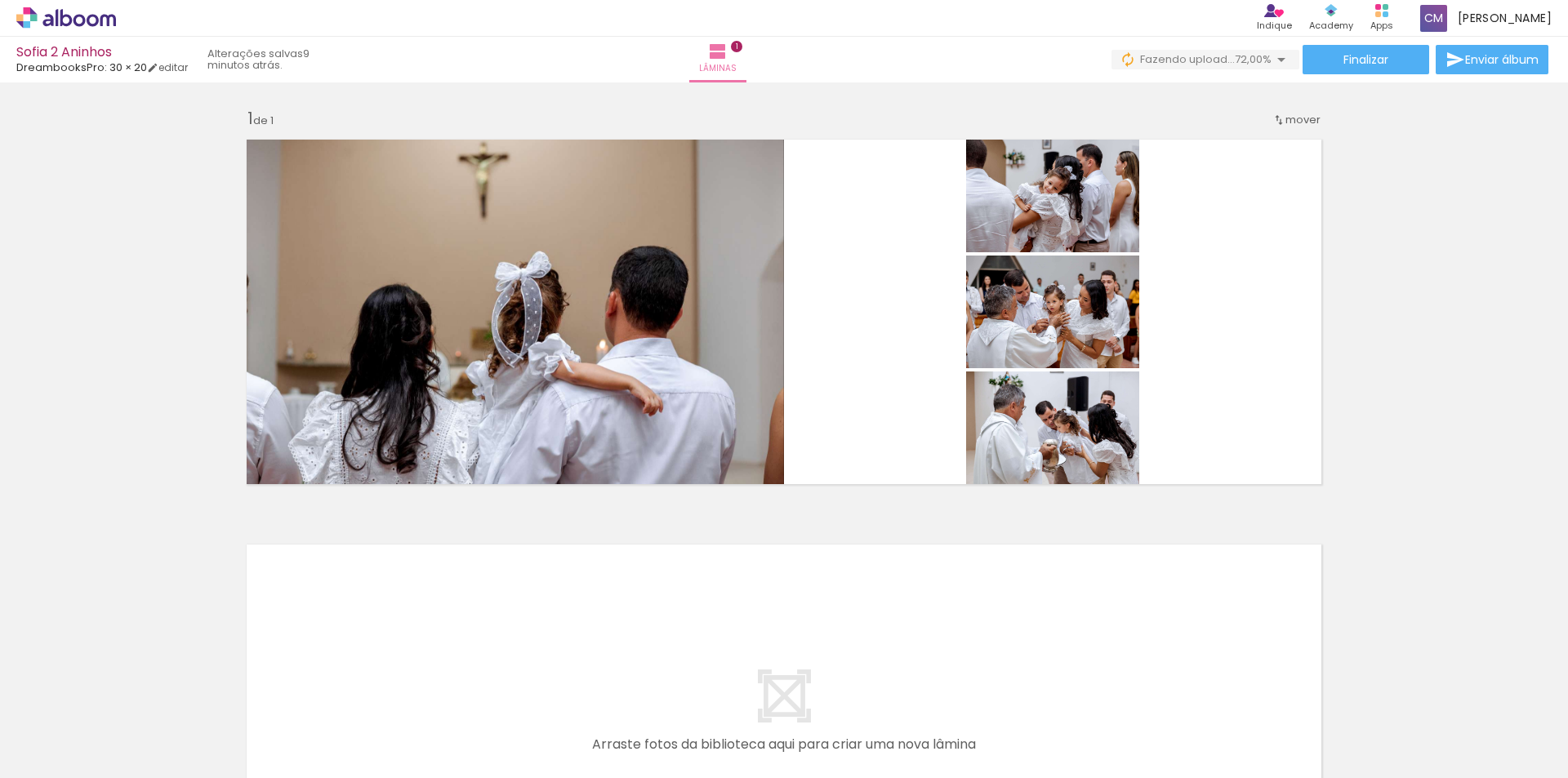
scroll to position [0, 2077]
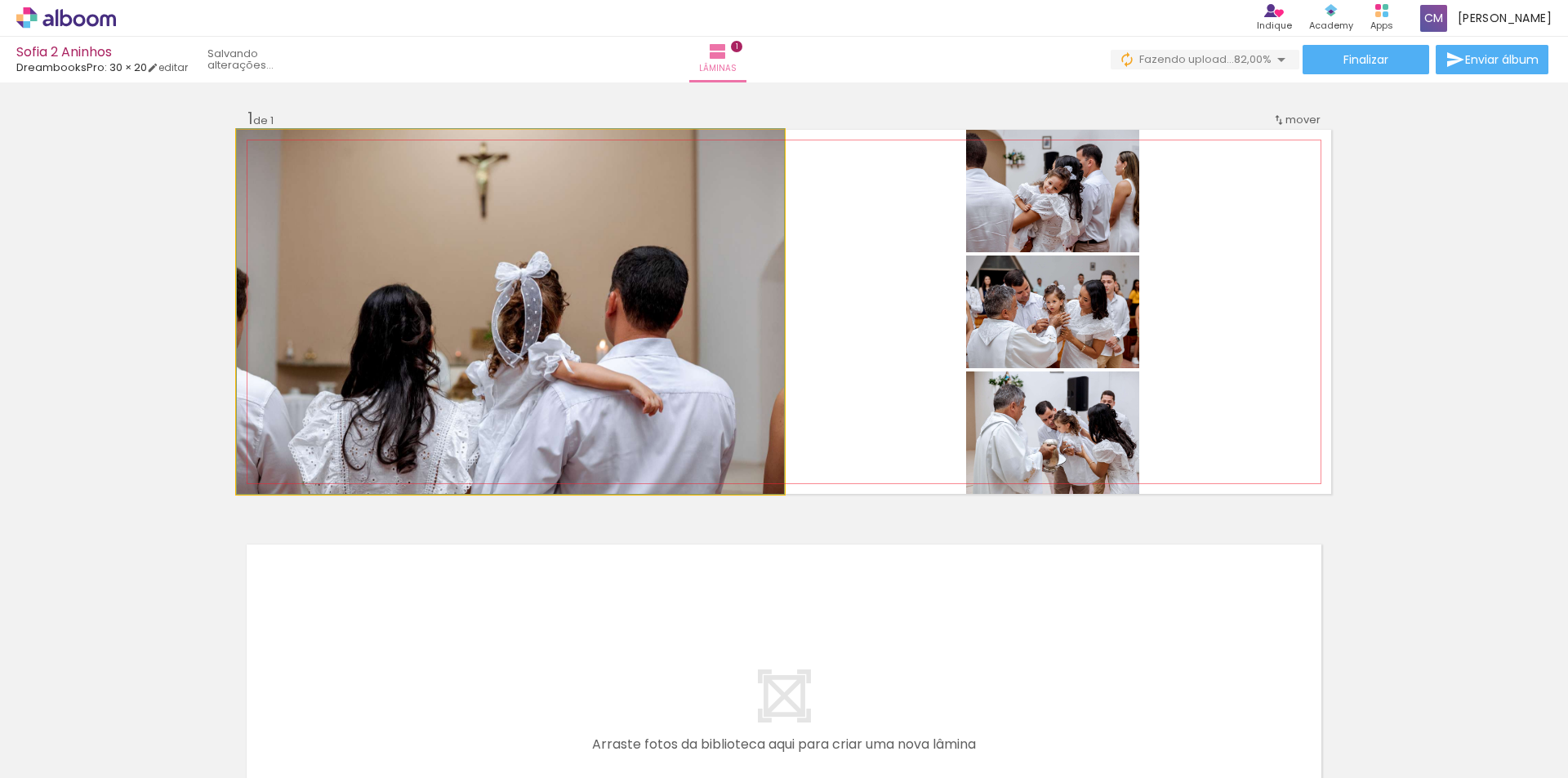
click at [524, 311] on quentale-photo at bounding box center [511, 311] width 547 height 364
click at [566, 335] on quentale-photo at bounding box center [511, 311] width 547 height 364
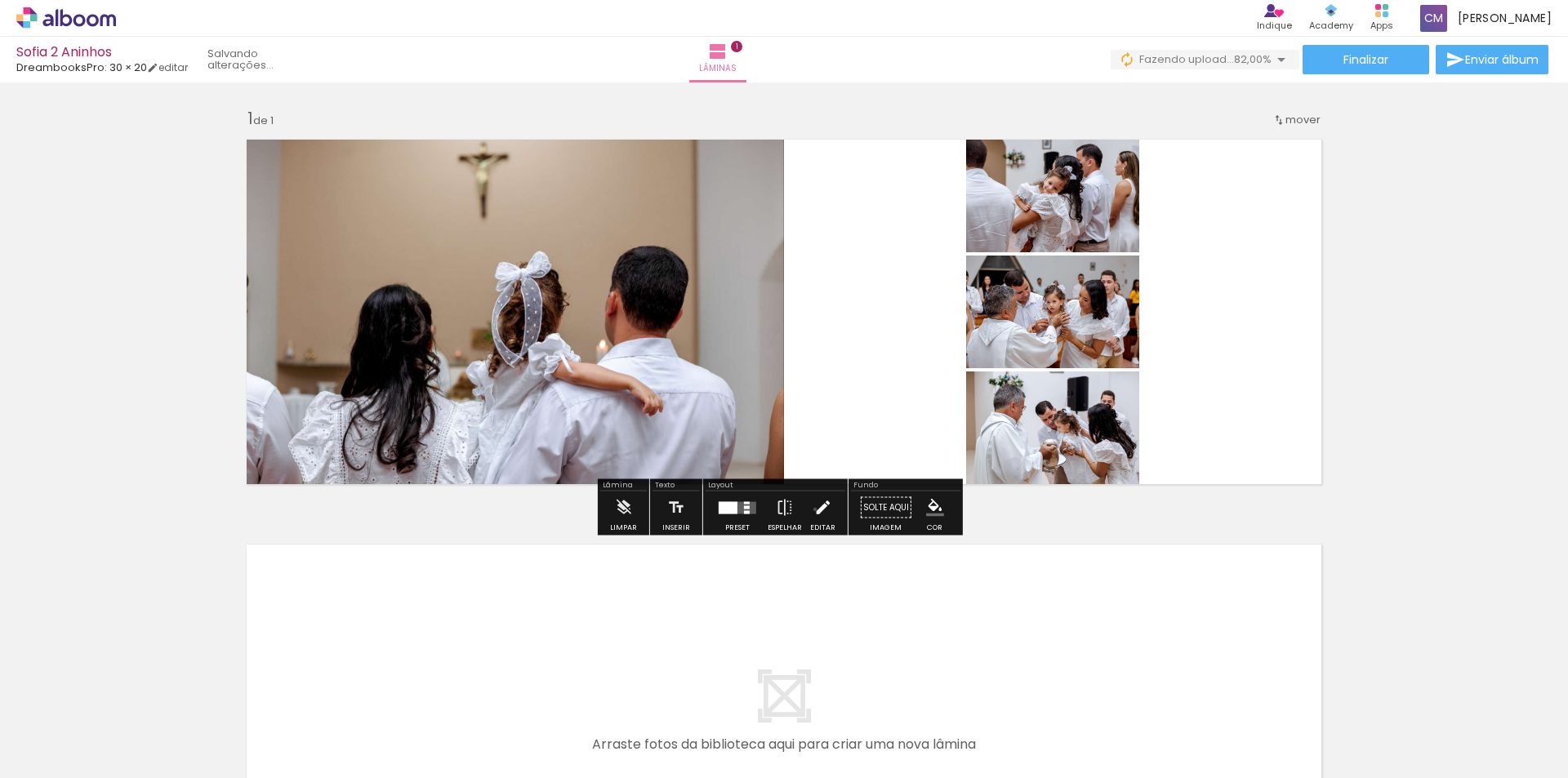
click at [814, 510] on iron-icon at bounding box center [822, 508] width 18 height 33
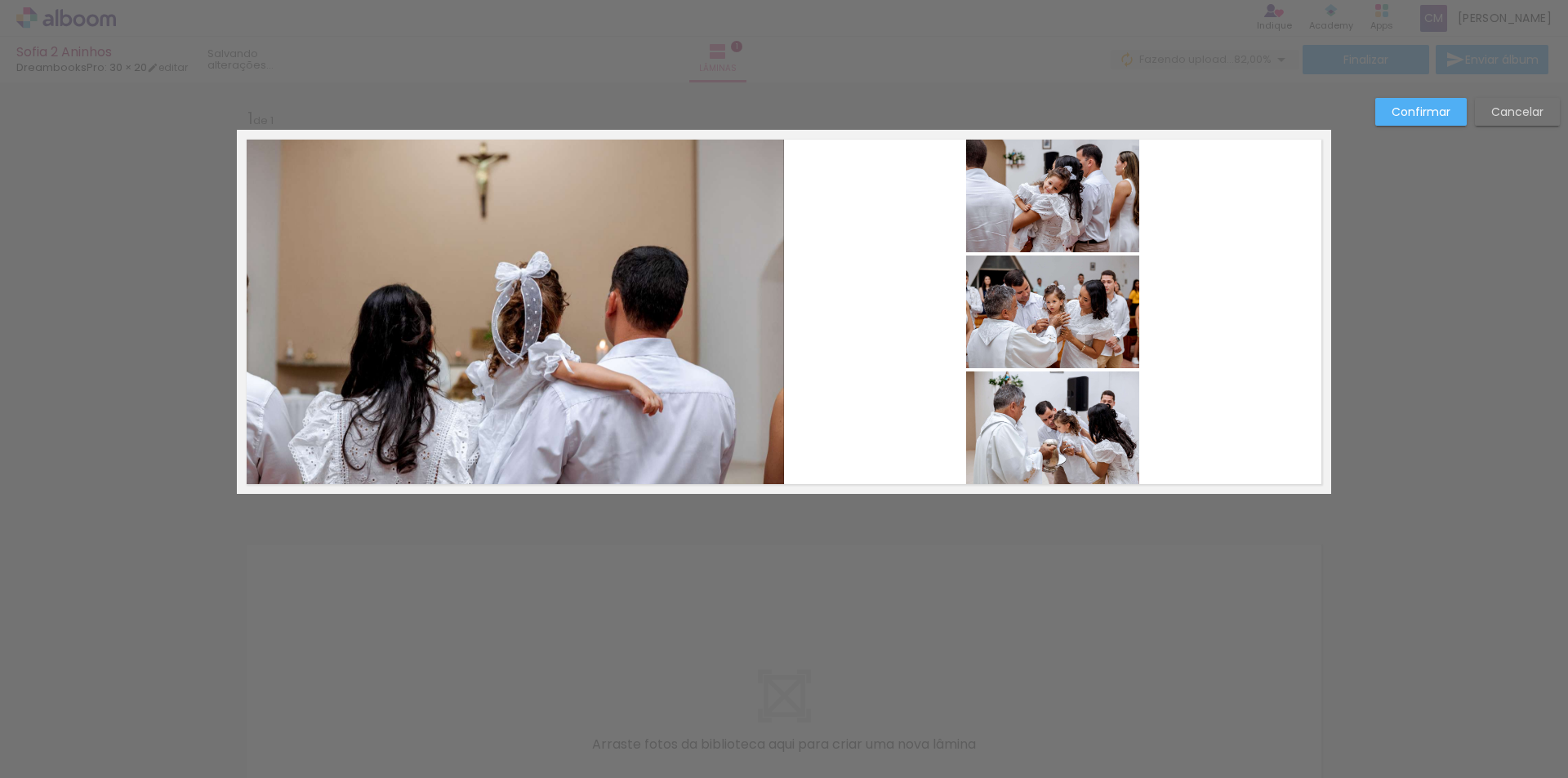
click at [644, 288] on quentale-photo at bounding box center [511, 311] width 547 height 364
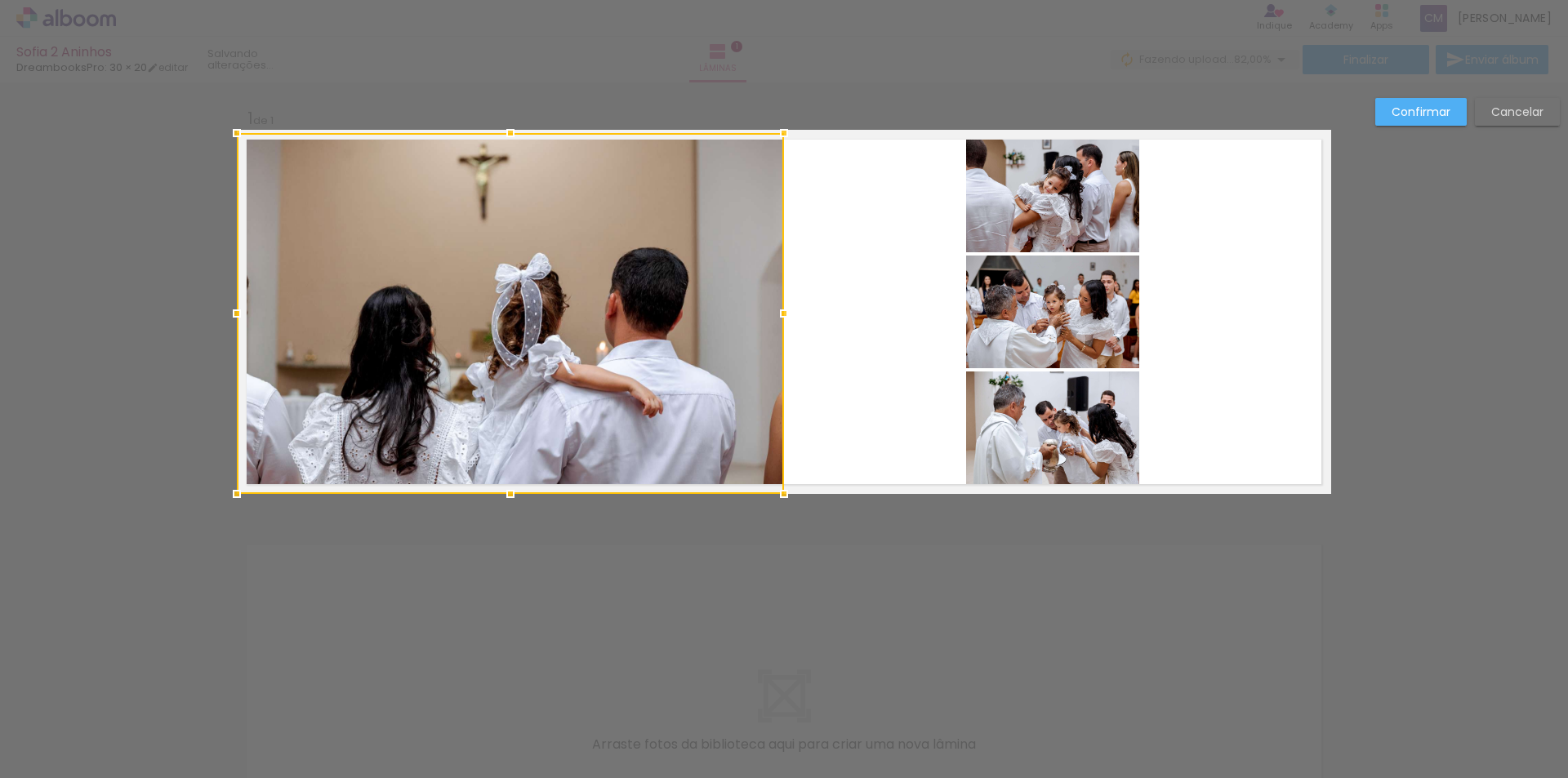
drag, startPoint x: 505, startPoint y: 127, endPoint x: 542, endPoint y: 269, distance: 146.7
click at [521, 139] on div at bounding box center [511, 313] width 547 height 361
drag, startPoint x: 504, startPoint y: 495, endPoint x: 504, endPoint y: 484, distance: 11.0
click at [504, 484] on div at bounding box center [510, 491] width 33 height 33
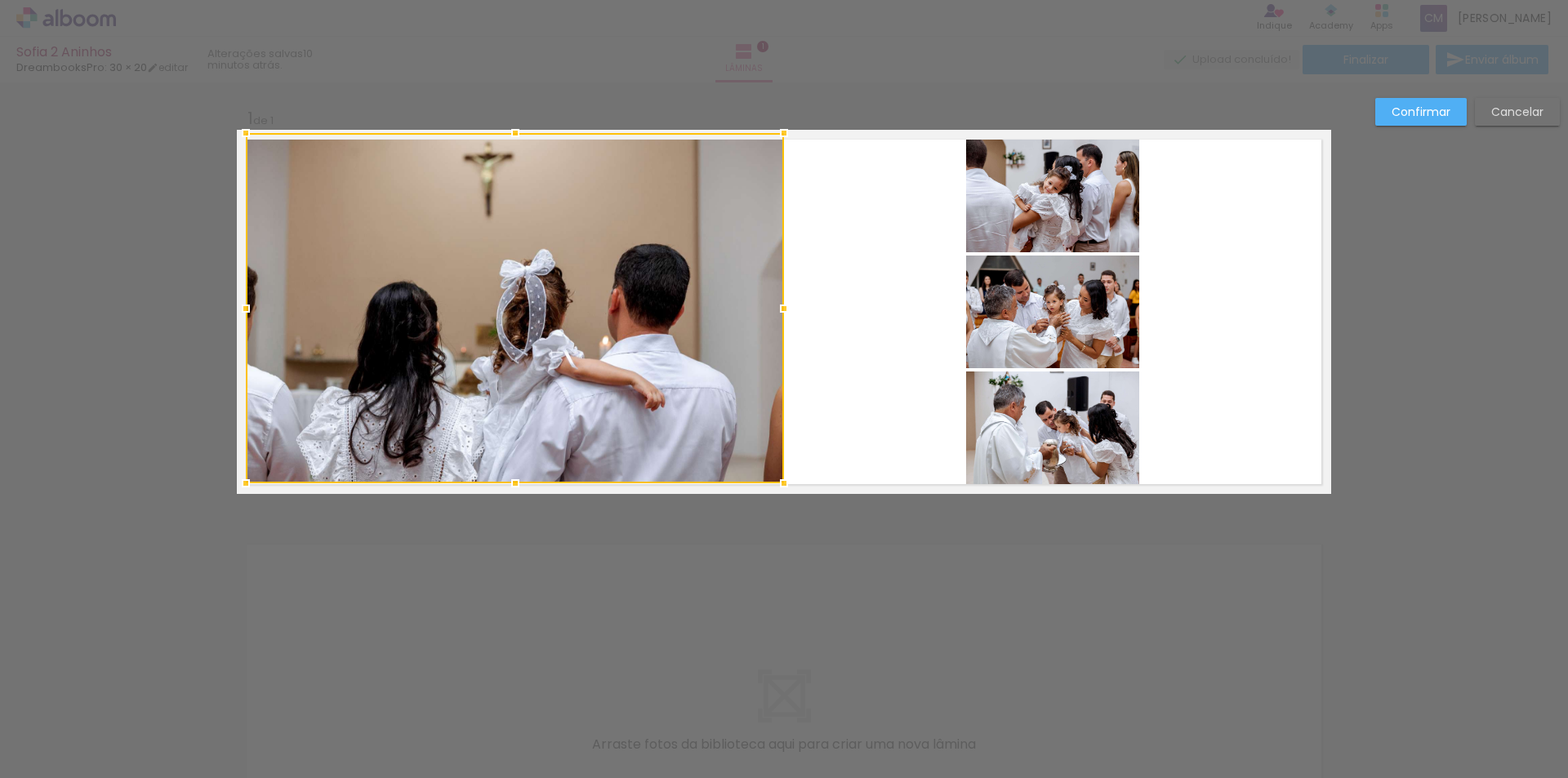
drag, startPoint x: 236, startPoint y: 491, endPoint x: 245, endPoint y: 483, distance: 12.0
click at [245, 483] on div at bounding box center [245, 483] width 33 height 33
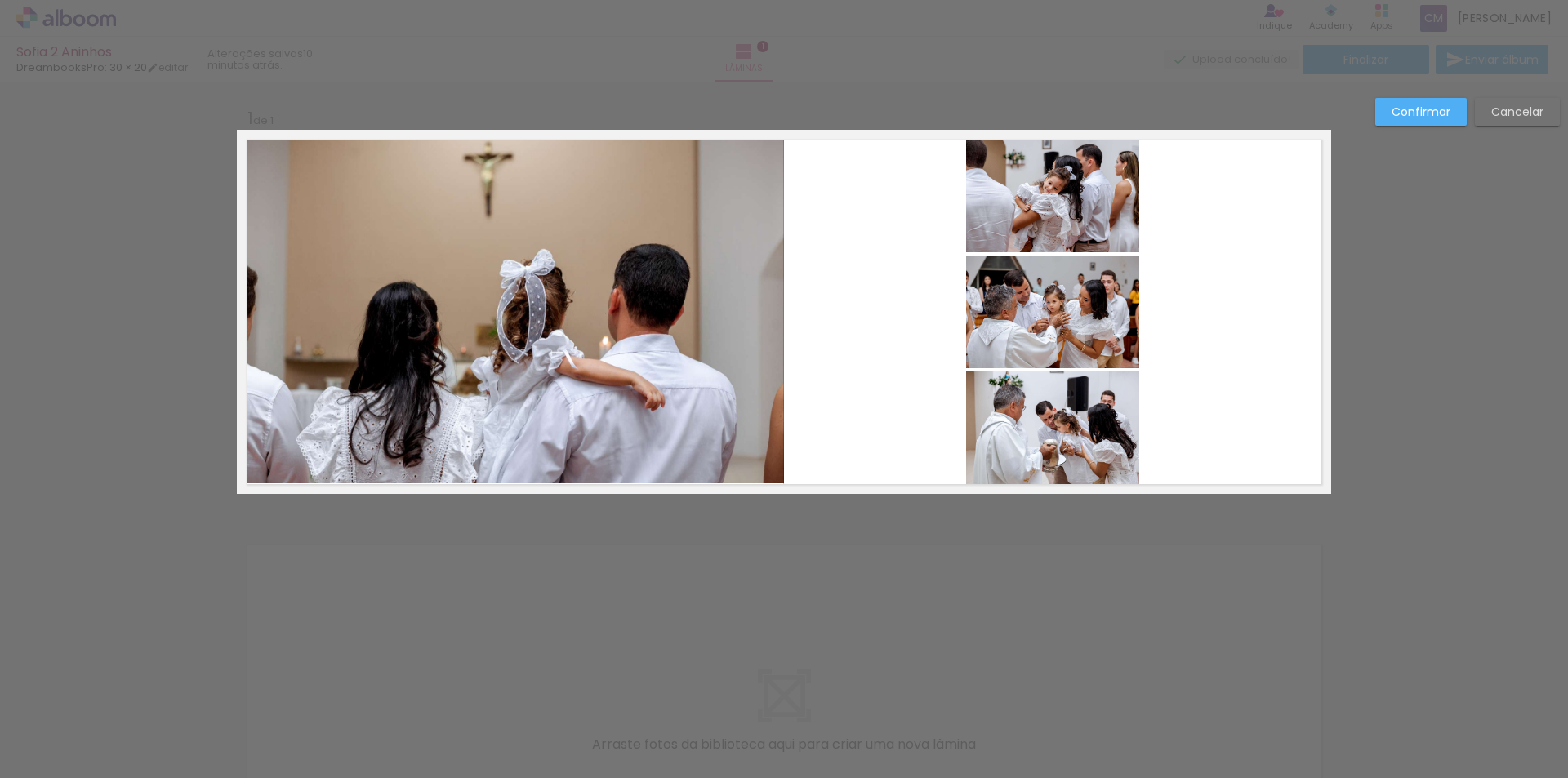
click at [752, 162] on quentale-photo at bounding box center [515, 308] width 538 height 350
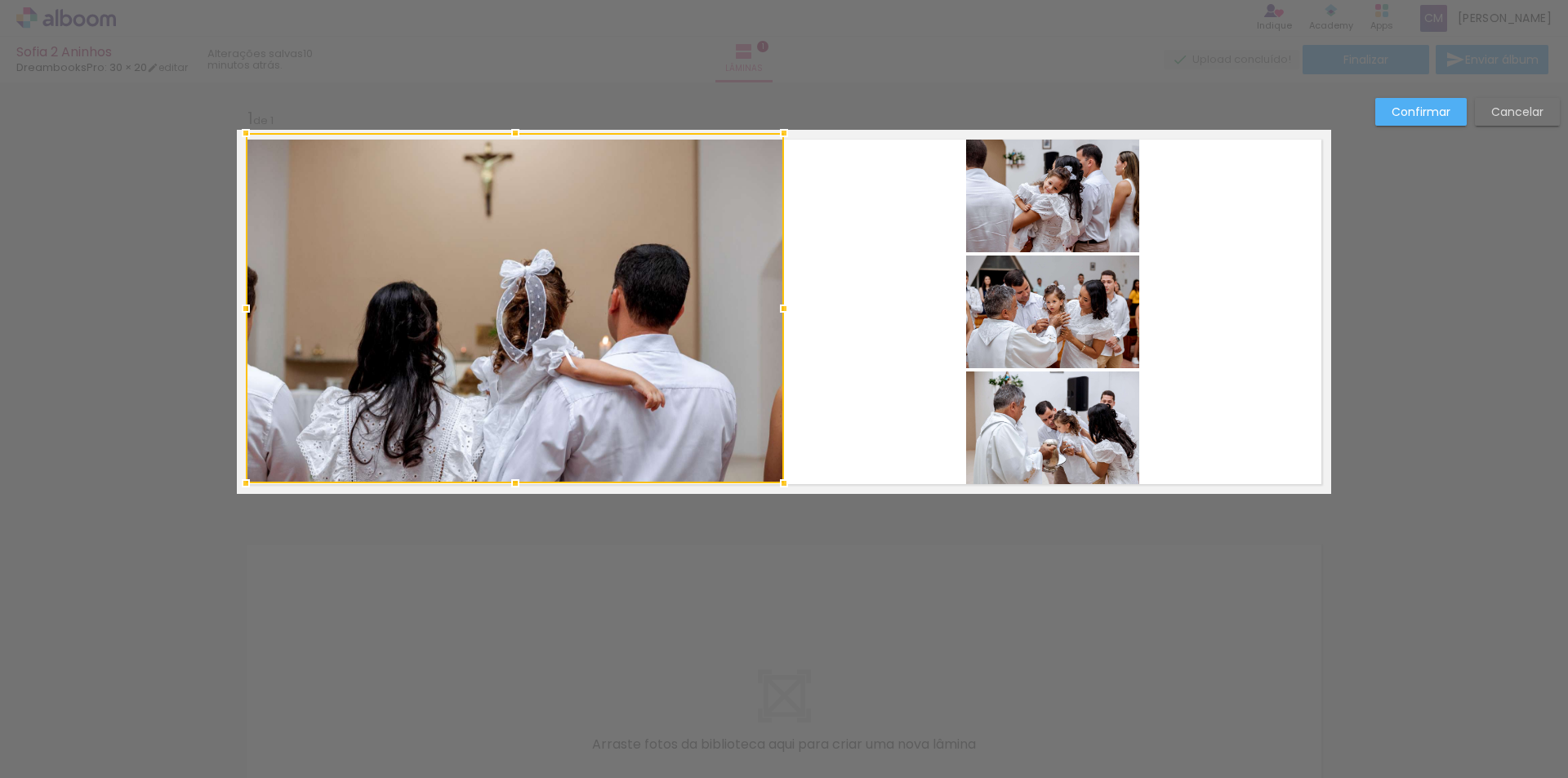
click at [752, 162] on div at bounding box center [515, 308] width 538 height 350
drag, startPoint x: 783, startPoint y: 131, endPoint x: 780, endPoint y: 139, distance: 8.5
click at [780, 139] on div at bounding box center [780, 132] width 33 height 33
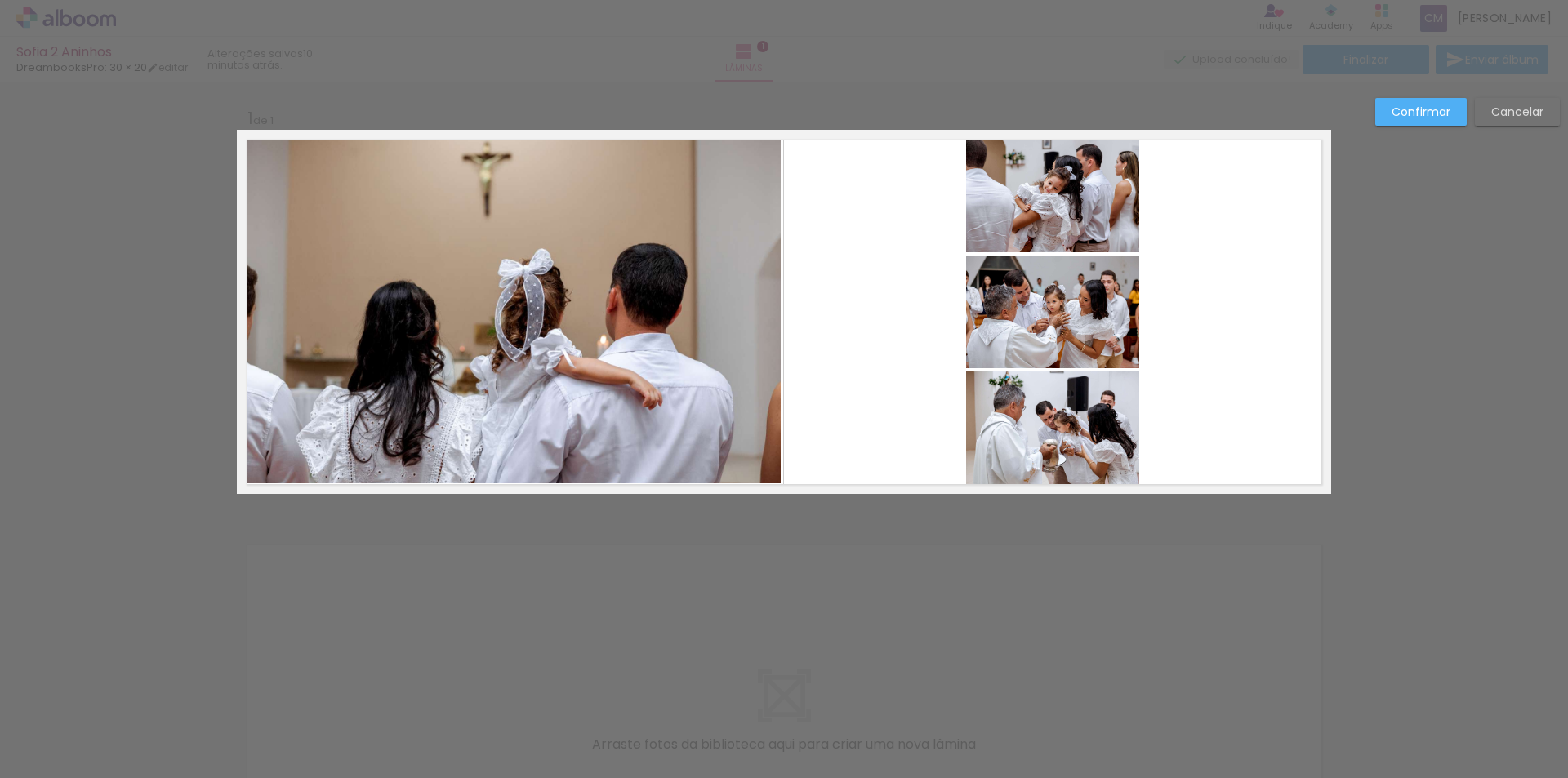
click at [500, 153] on quentale-photo at bounding box center [513, 308] width 535 height 351
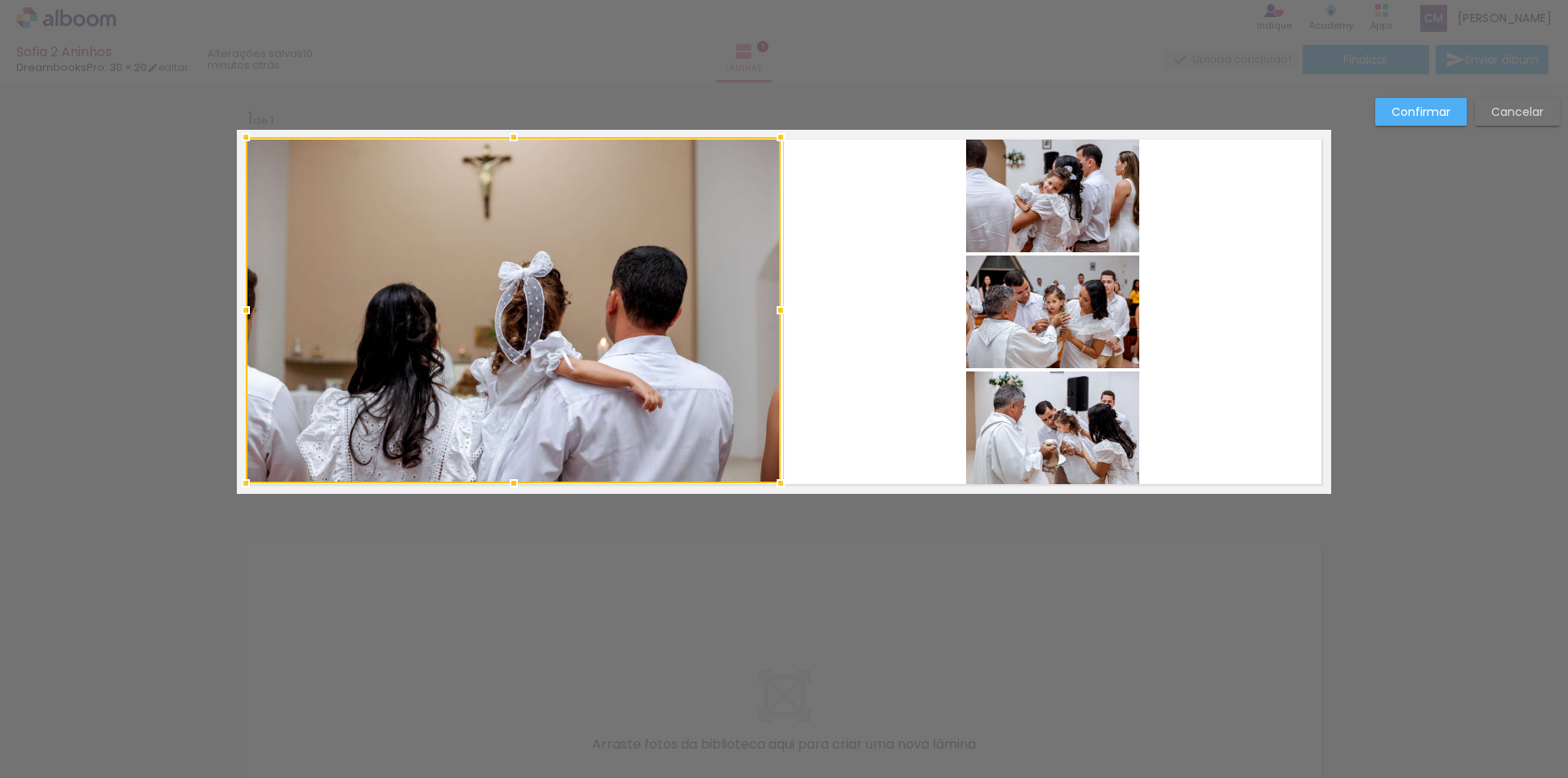
click at [512, 139] on div at bounding box center [514, 136] width 33 height 33
click at [64, 334] on div "Confirmar Cancelar" at bounding box center [784, 507] width 1568 height 849
click at [503, 352] on div at bounding box center [513, 310] width 535 height 346
click at [537, 333] on div at bounding box center [513, 310] width 535 height 346
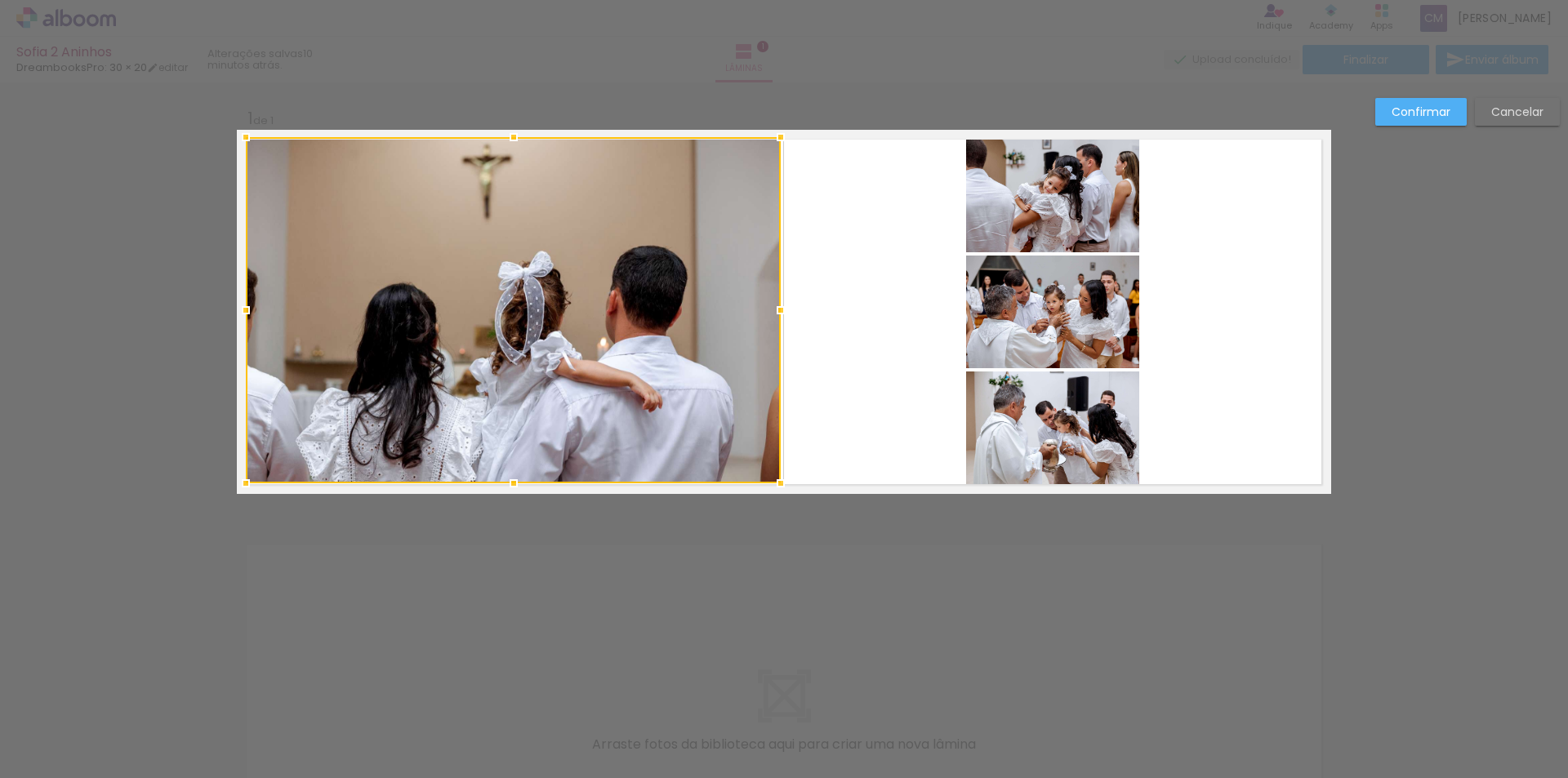
click at [537, 333] on div at bounding box center [513, 310] width 535 height 346
drag, startPoint x: 537, startPoint y: 333, endPoint x: 79, endPoint y: 349, distance: 458.3
click at [79, 349] on div "Confirmar Cancelar" at bounding box center [784, 507] width 1568 height 849
click at [932, 264] on quentale-layouter at bounding box center [784, 311] width 1094 height 364
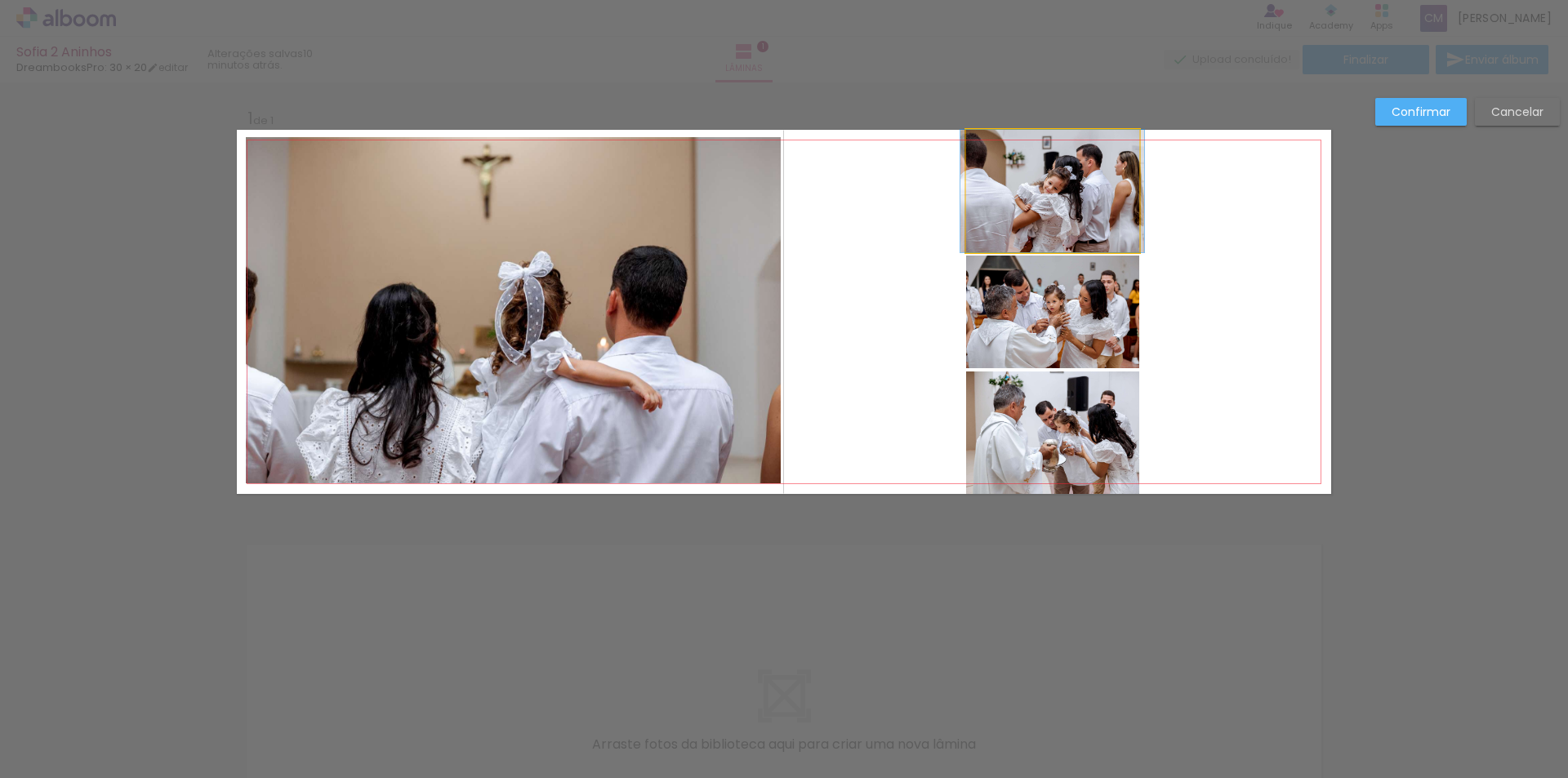
click at [1069, 214] on quentale-photo at bounding box center [1053, 191] width 173 height 122
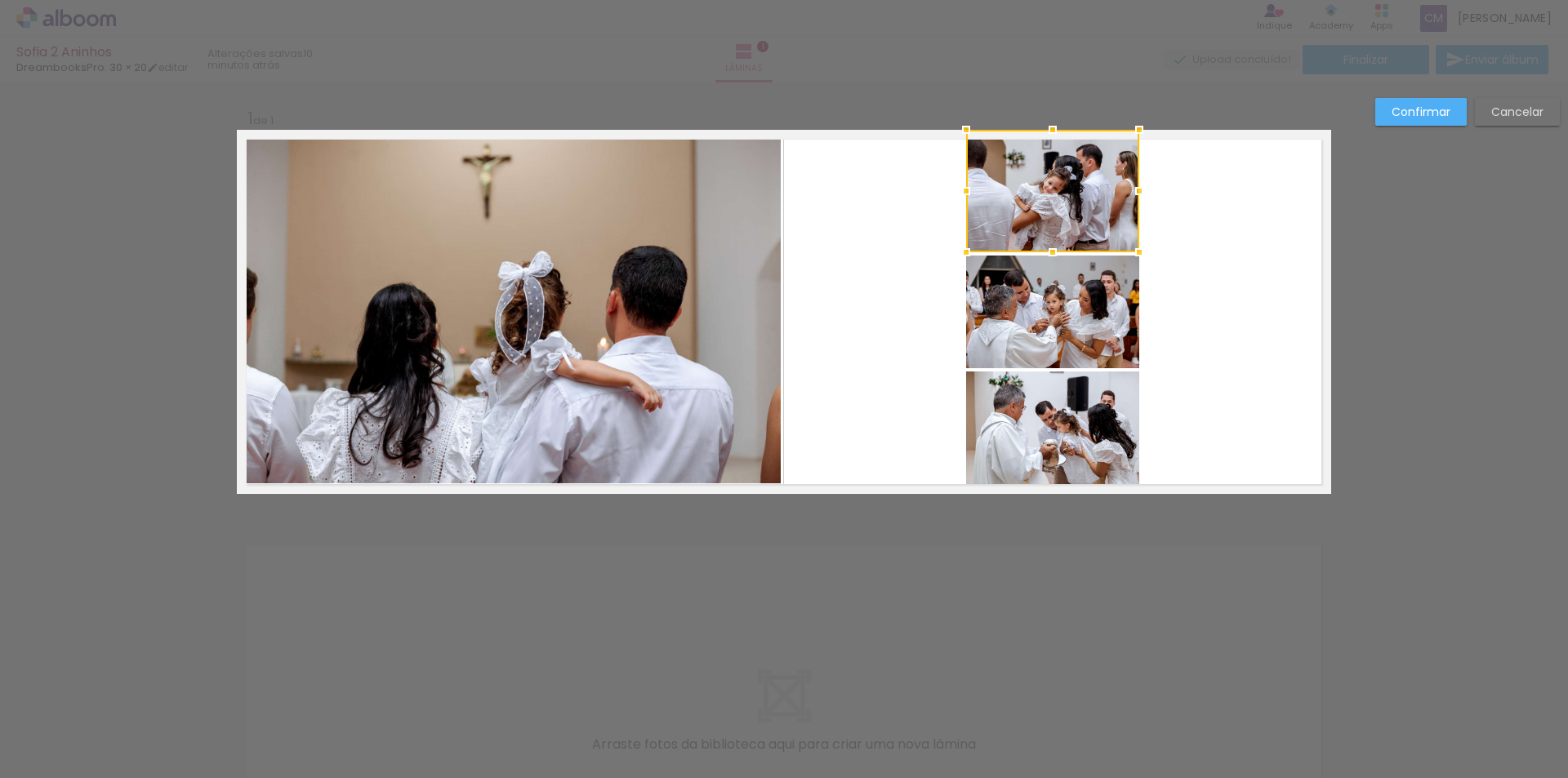
click at [760, 633] on div "Confirmar Cancelar" at bounding box center [784, 507] width 1568 height 849
click at [0, 0] on slot "Confirmar" at bounding box center [0, 0] width 0 height 0
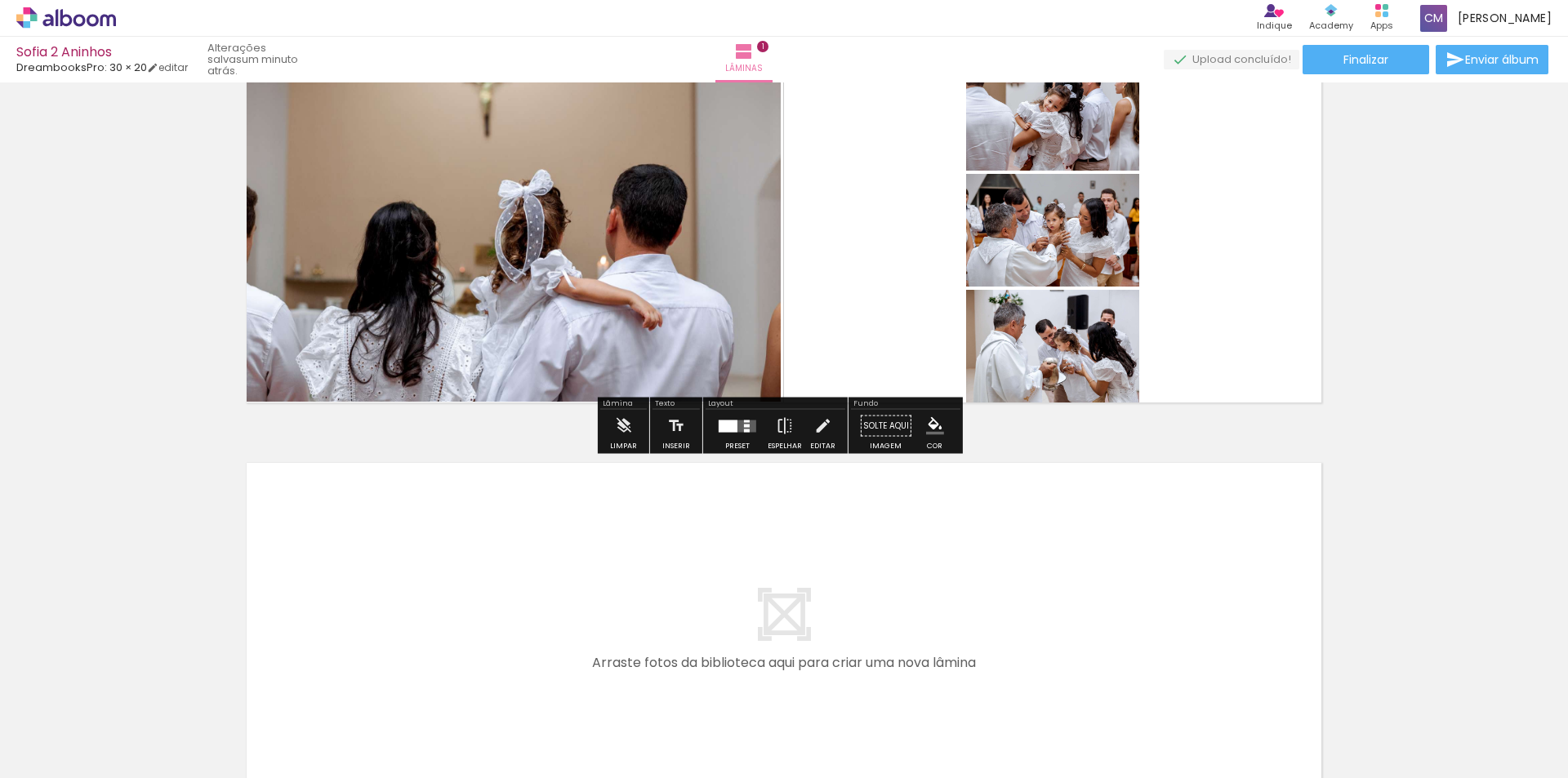
scroll to position [280, 0]
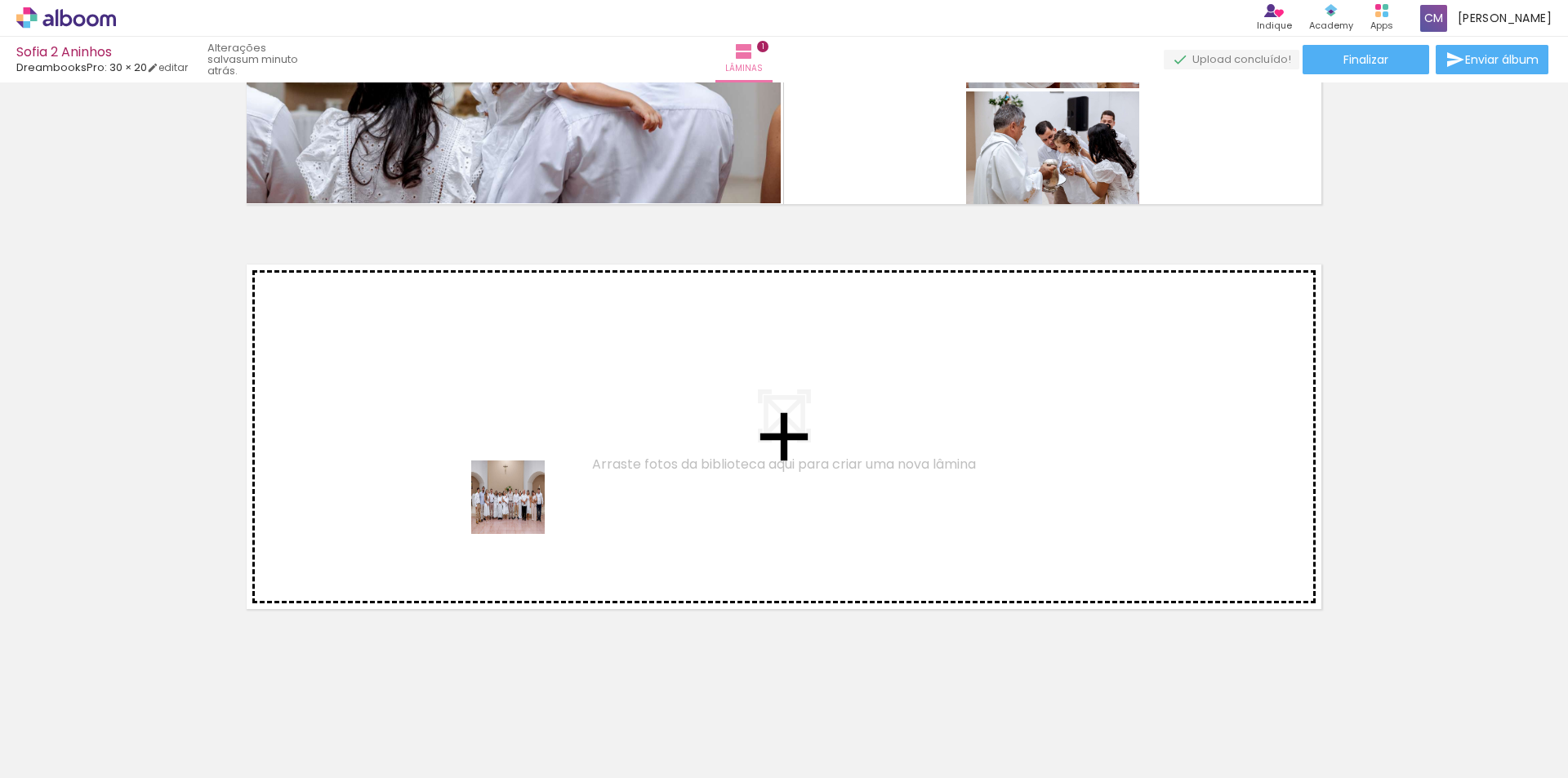
drag, startPoint x: 574, startPoint y: 731, endPoint x: 519, endPoint y: 509, distance: 228.7
click at [519, 509] on quentale-workspace at bounding box center [784, 389] width 1568 height 778
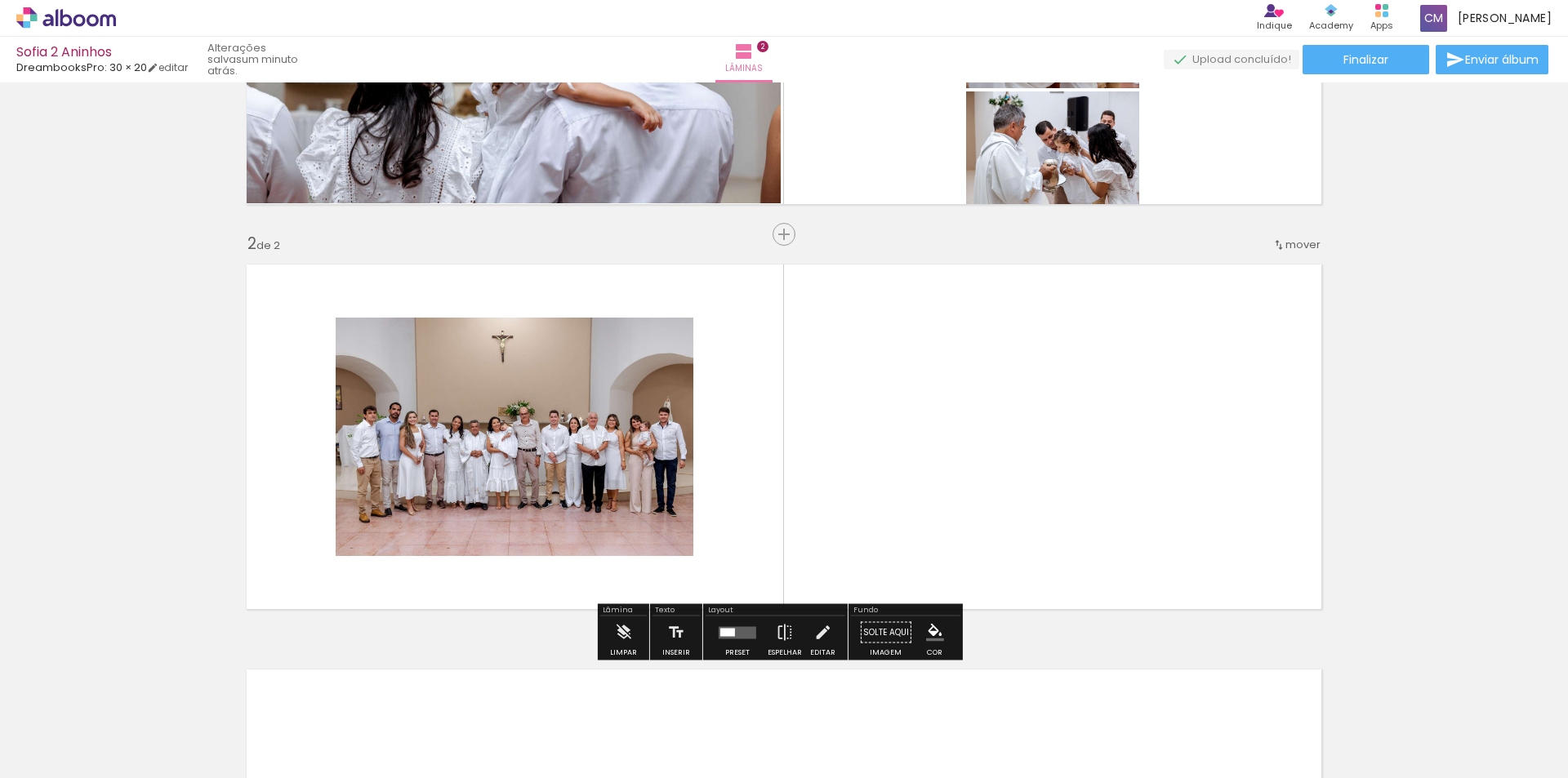
scroll to position [338, 0]
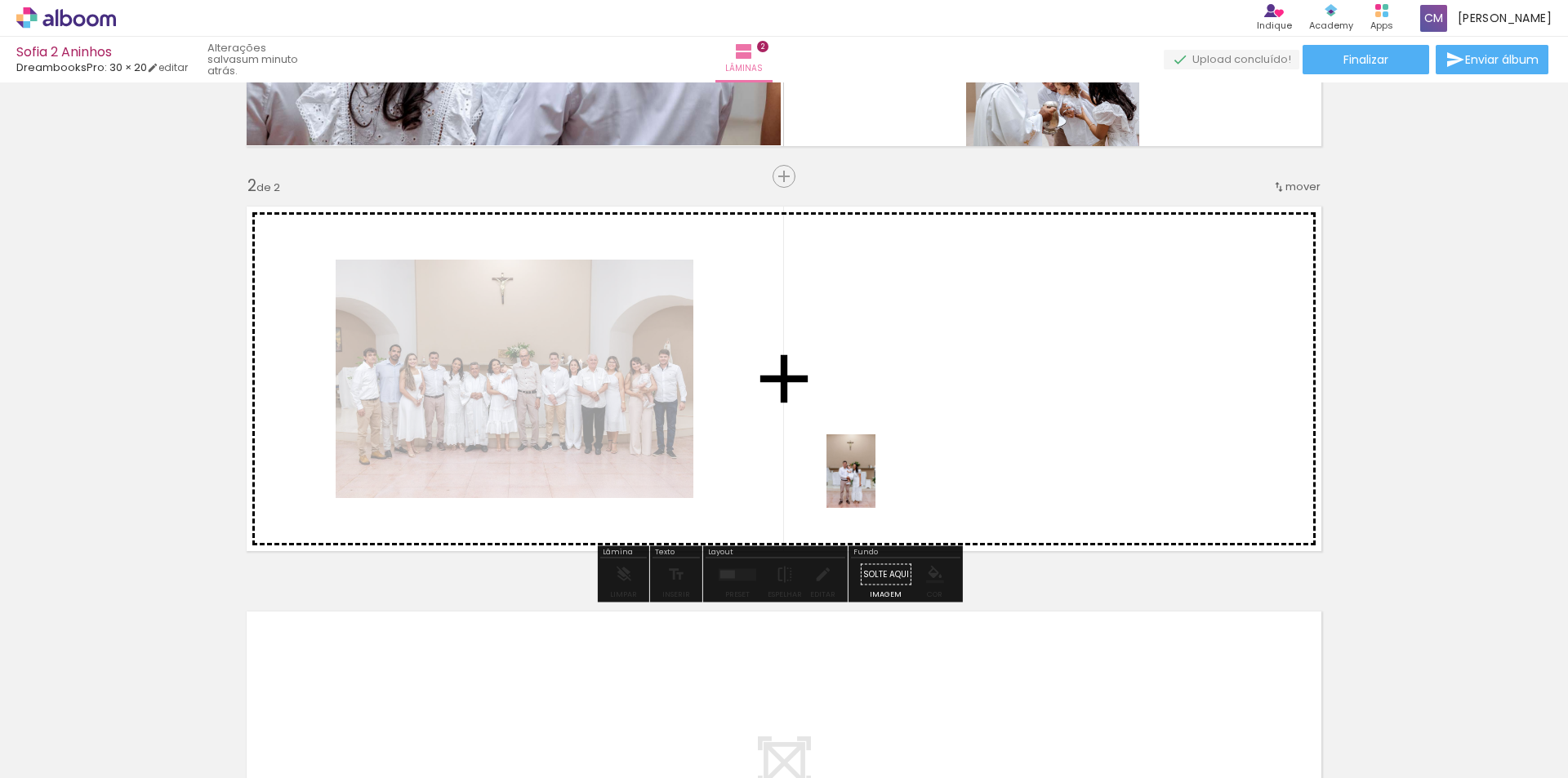
drag, startPoint x: 666, startPoint y: 735, endPoint x: 894, endPoint y: 452, distance: 363.4
click at [894, 452] on quentale-workspace at bounding box center [784, 389] width 1568 height 778
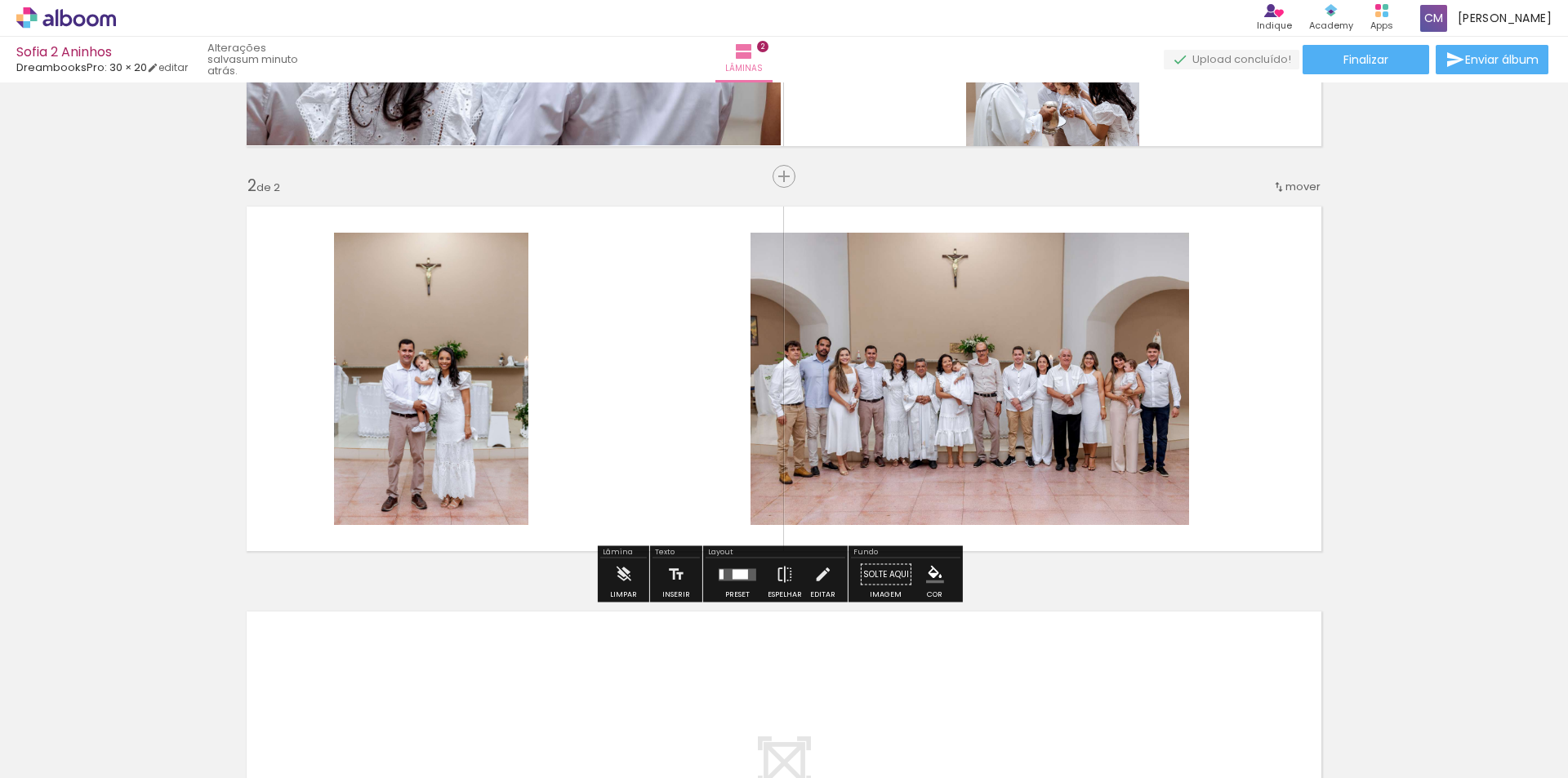
click at [911, 420] on quentale-photo at bounding box center [970, 378] width 438 height 293
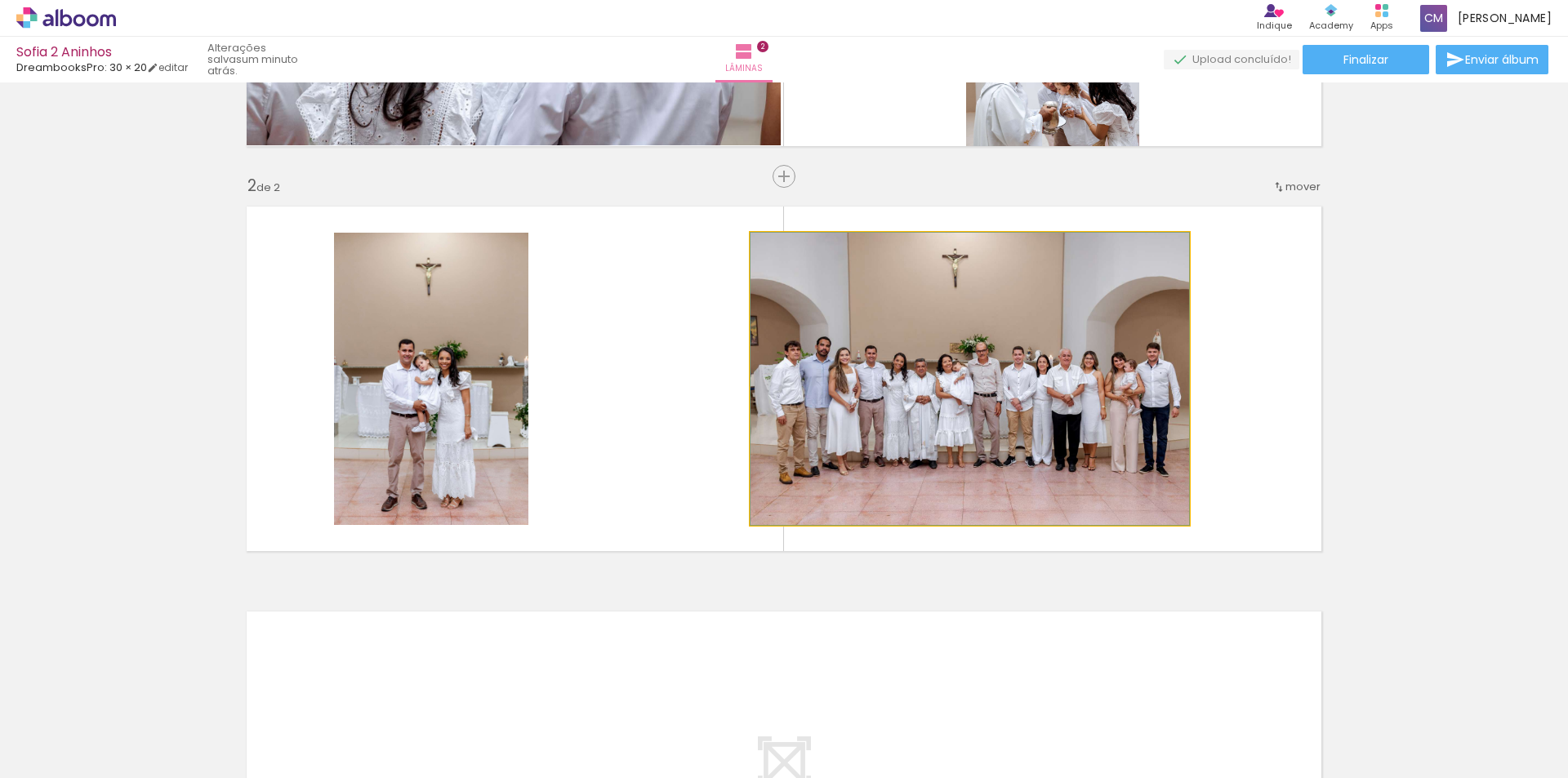
drag, startPoint x: 930, startPoint y: 418, endPoint x: 962, endPoint y: 416, distance: 32.1
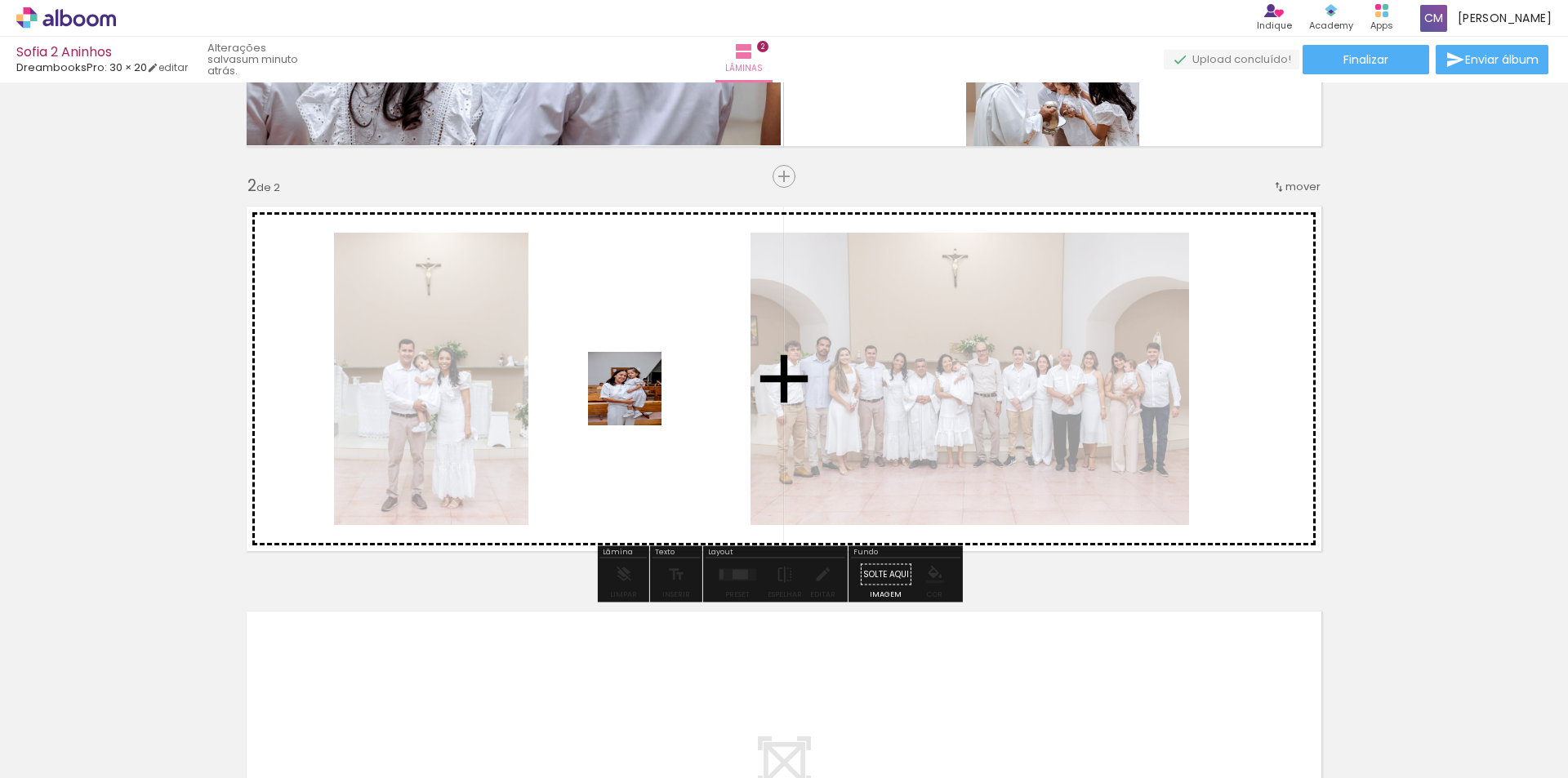
drag, startPoint x: 499, startPoint y: 738, endPoint x: 640, endPoint y: 388, distance: 377.3
click at [640, 388] on quentale-workspace at bounding box center [784, 389] width 1568 height 778
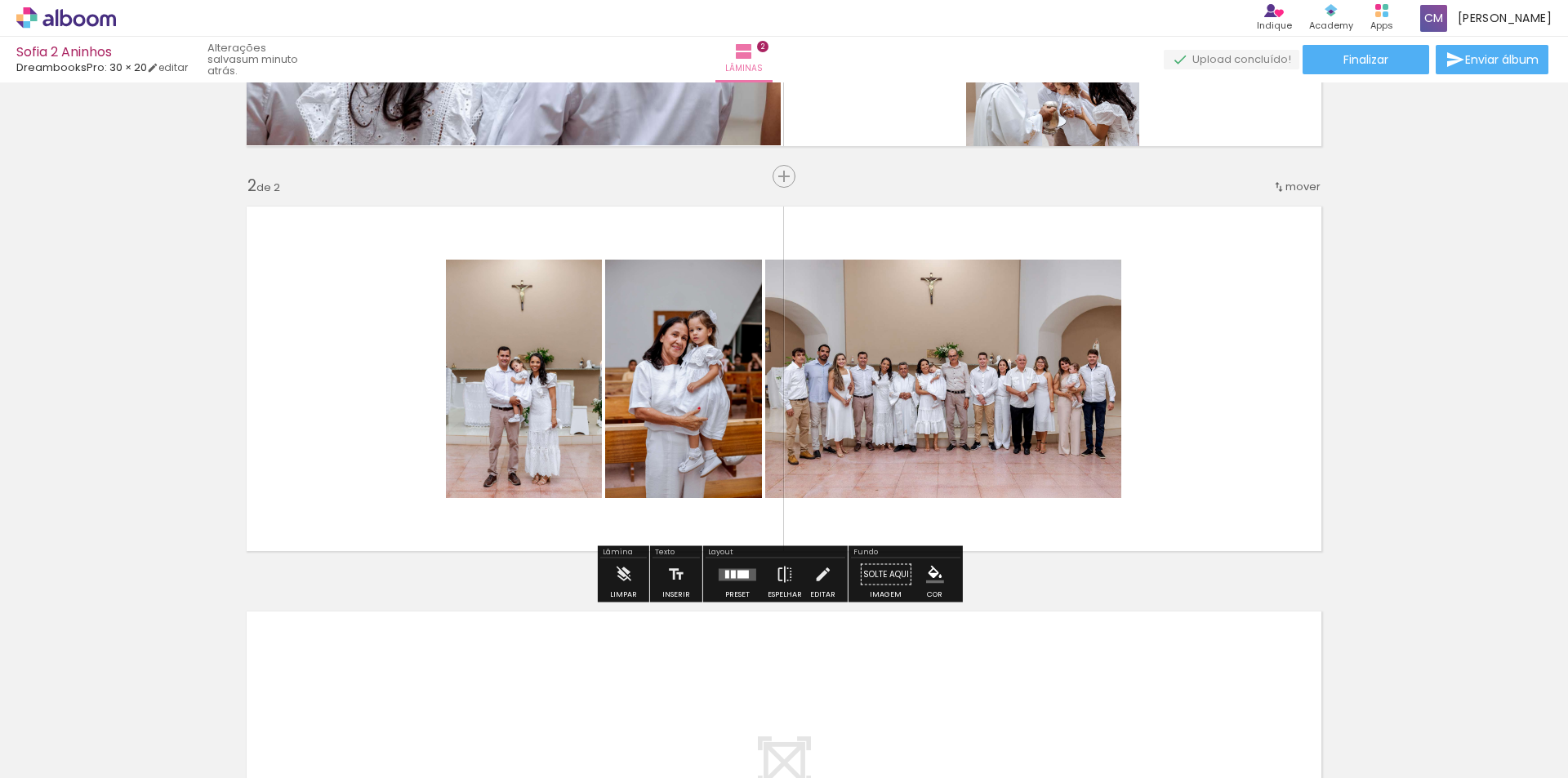
click at [457, 628] on quentale-layouter at bounding box center [784, 784] width 1094 height 364
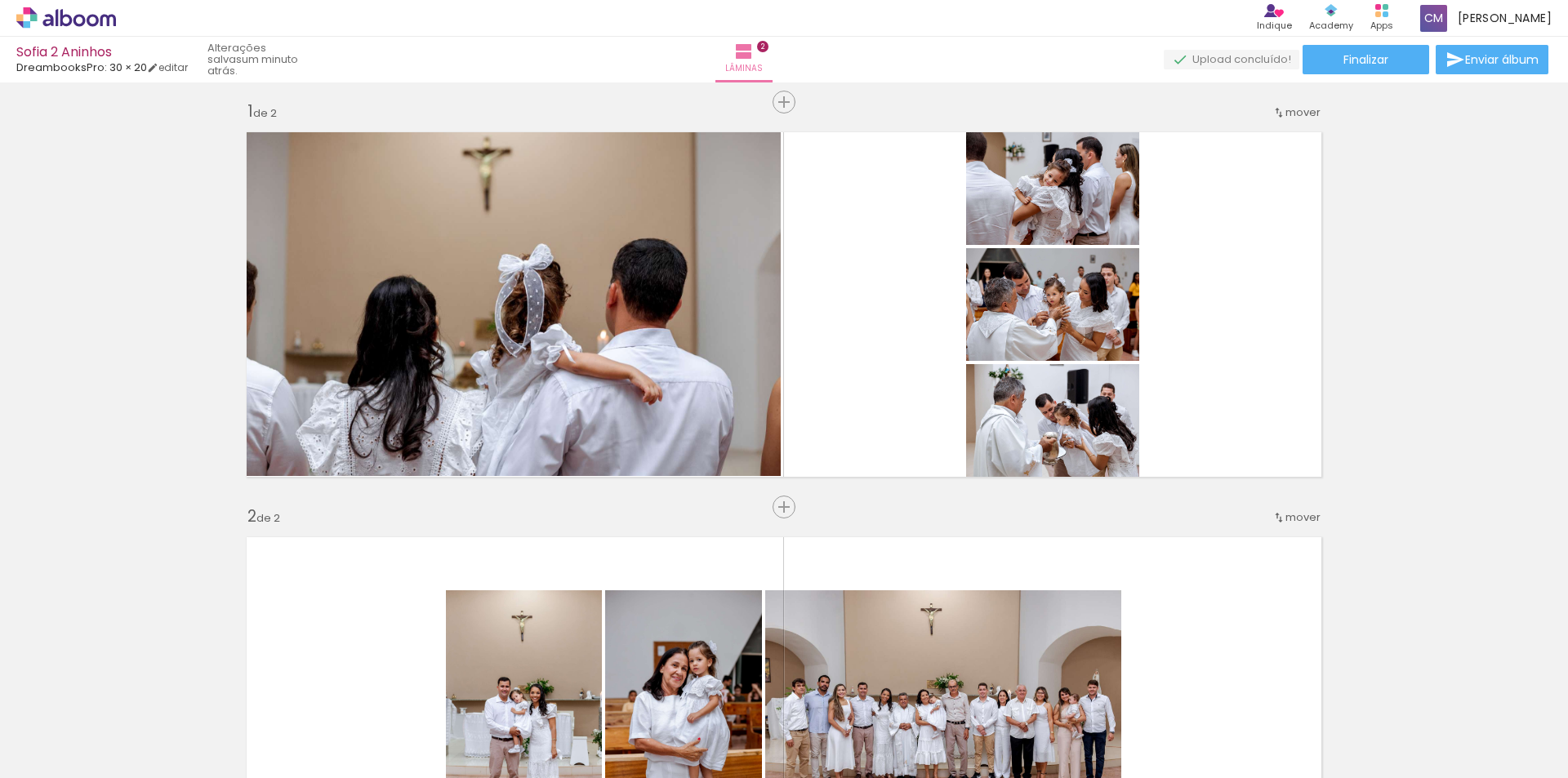
scroll to position [0, 0]
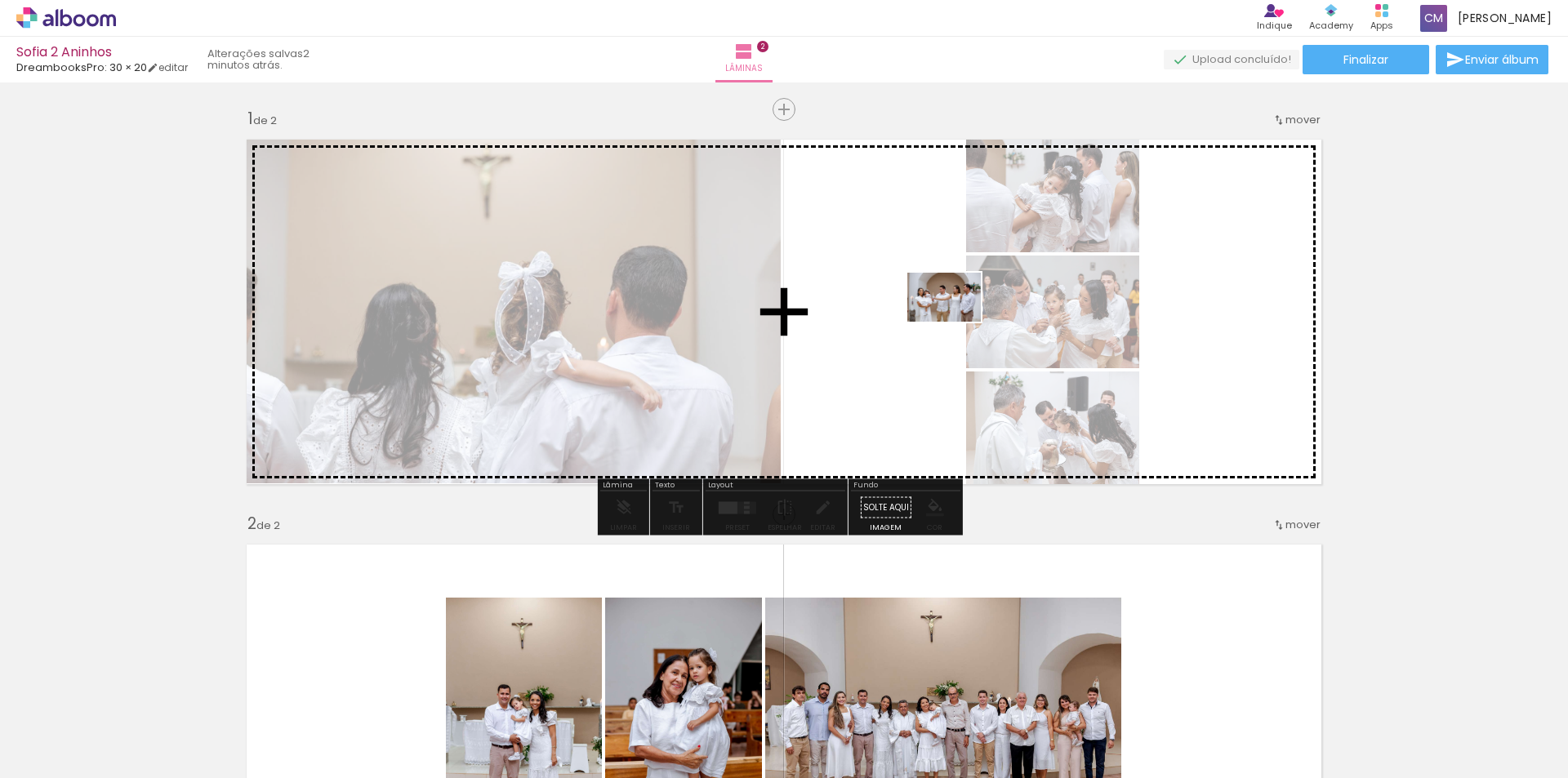
drag, startPoint x: 419, startPoint y: 723, endPoint x: 956, endPoint y: 322, distance: 670.2
click at [956, 322] on quentale-workspace at bounding box center [784, 389] width 1568 height 778
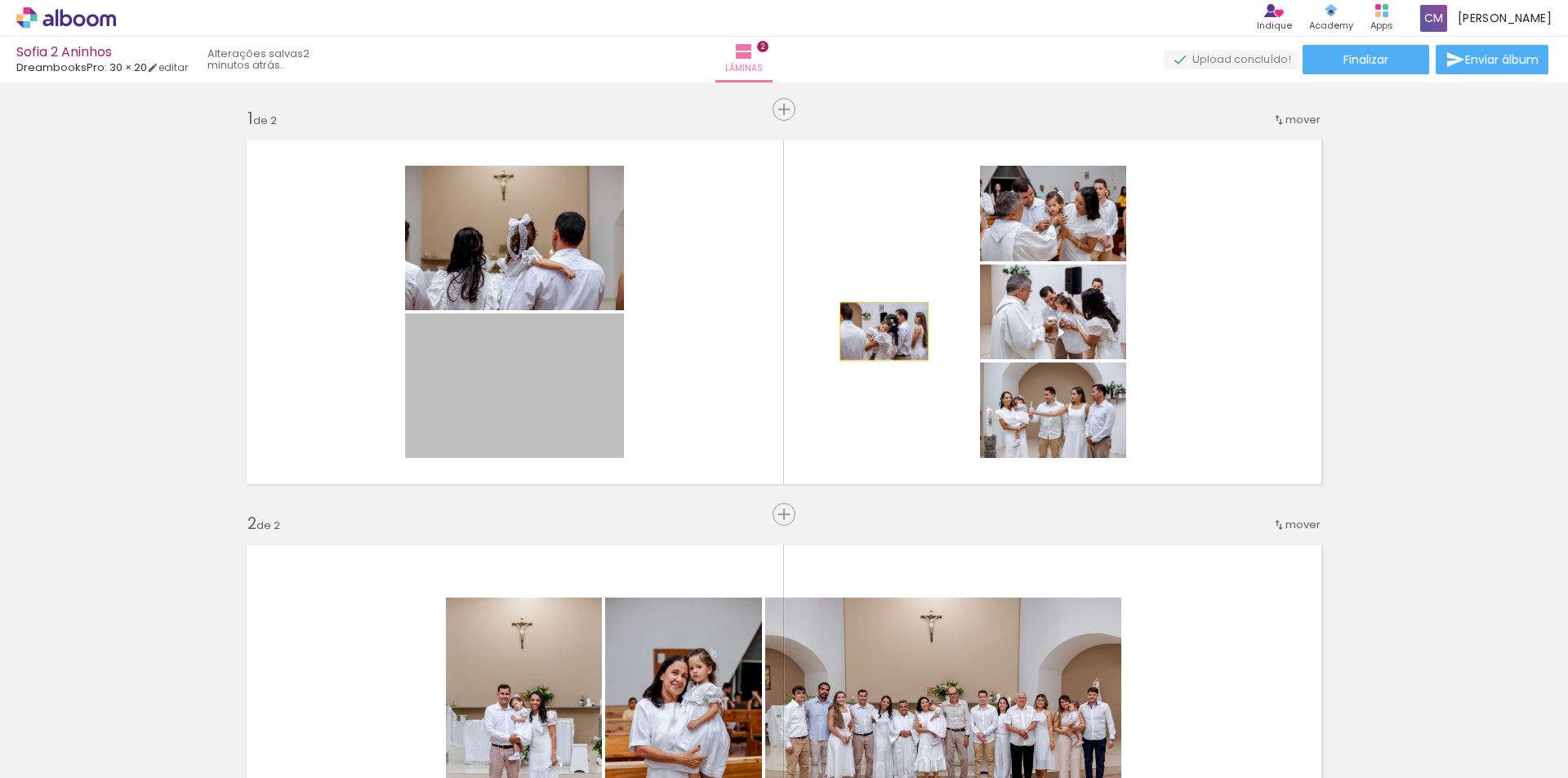
drag, startPoint x: 488, startPoint y: 383, endPoint x: 878, endPoint y: 331, distance: 393.5
click at [878, 331] on quentale-layouter at bounding box center [784, 311] width 1094 height 364
drag, startPoint x: 546, startPoint y: 393, endPoint x: 1203, endPoint y: 338, distance: 659.3
click at [1203, 338] on quentale-layouter at bounding box center [784, 311] width 1094 height 364
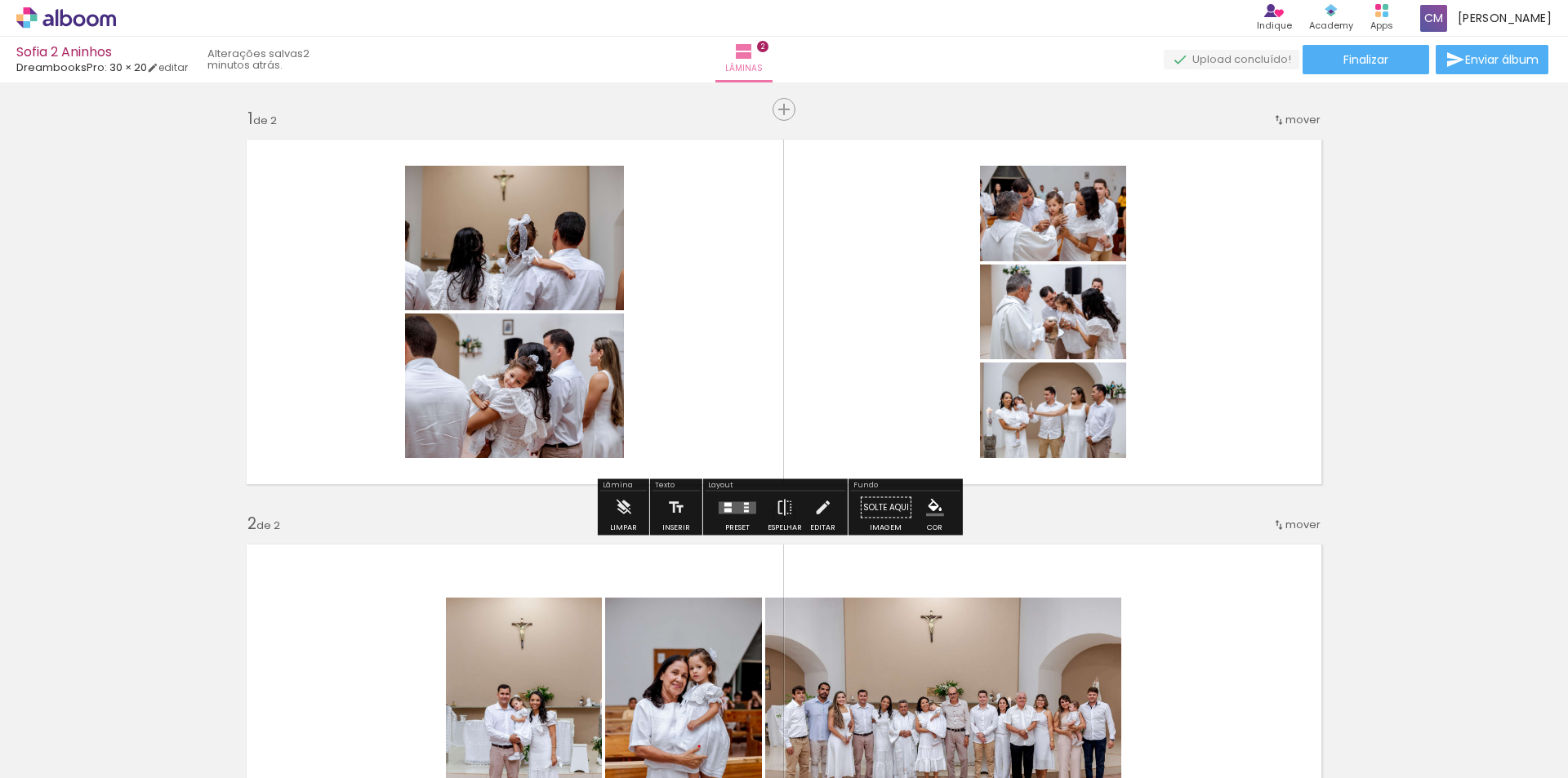
drag, startPoint x: 900, startPoint y: 271, endPoint x: 867, endPoint y: 319, distance: 58.2
drag, startPoint x: 867, startPoint y: 319, endPoint x: 166, endPoint y: 448, distance: 712.8
click at [166, 448] on div "Inserir lâmina 1 de 2 Inserir lâmina 2 de 2" at bounding box center [784, 696] width 1568 height 1215
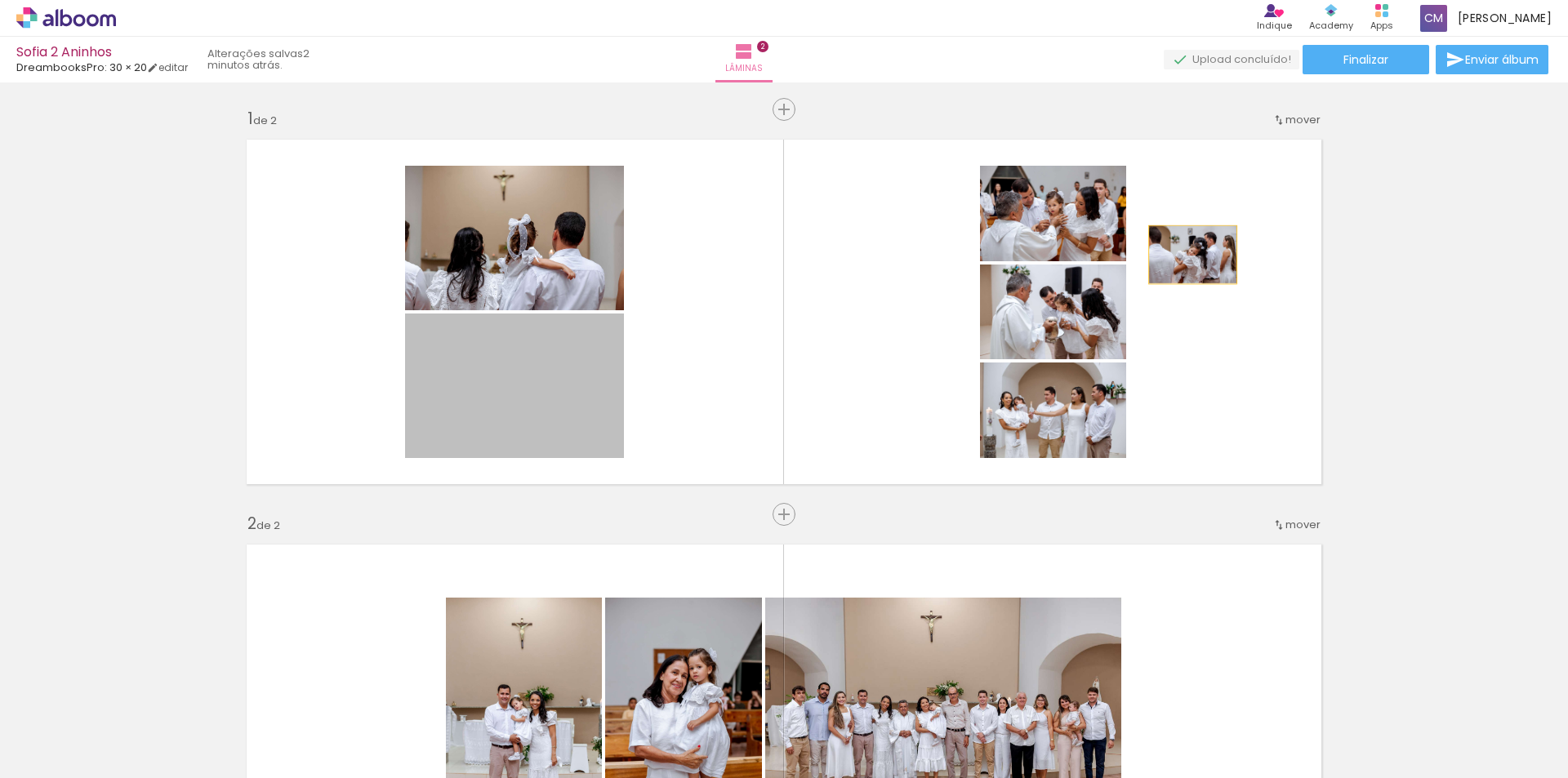
drag, startPoint x: 524, startPoint y: 408, endPoint x: 1186, endPoint y: 255, distance: 679.5
click at [1186, 255] on quentale-layouter at bounding box center [784, 311] width 1094 height 364
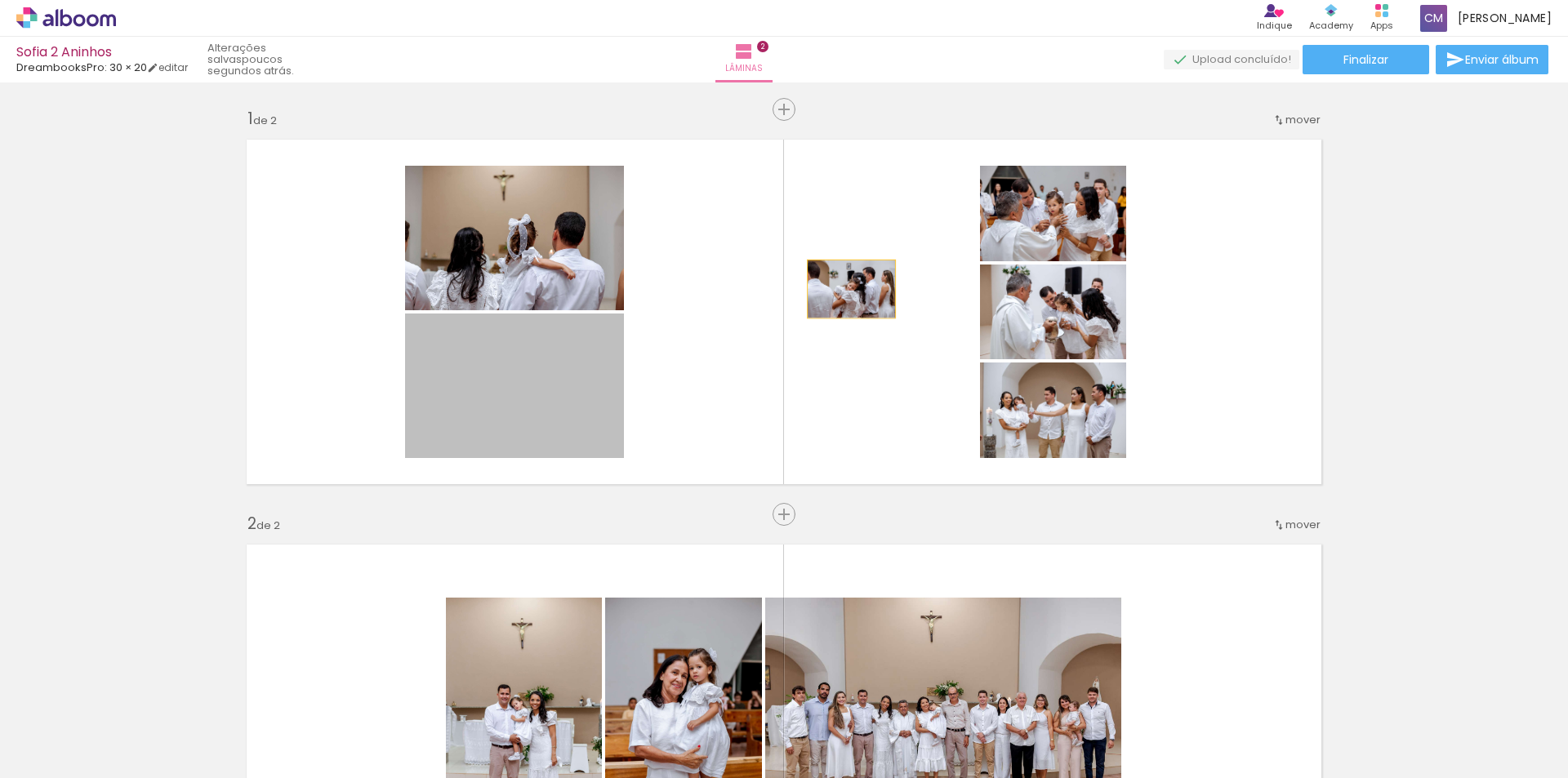
drag, startPoint x: 523, startPoint y: 382, endPoint x: 845, endPoint y: 289, distance: 335.2
click at [845, 289] on quentale-layouter at bounding box center [784, 311] width 1094 height 364
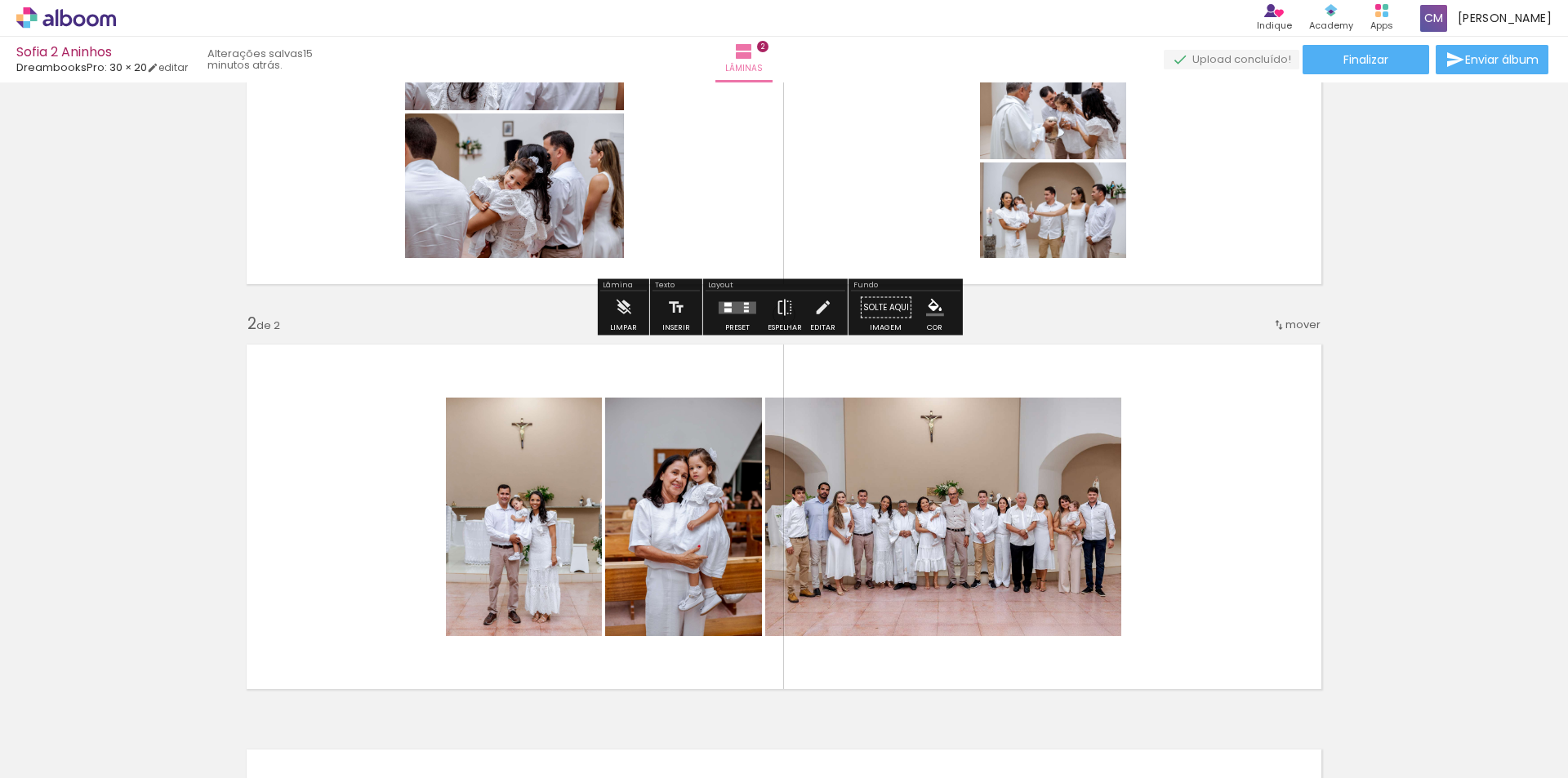
scroll to position [245, 0]
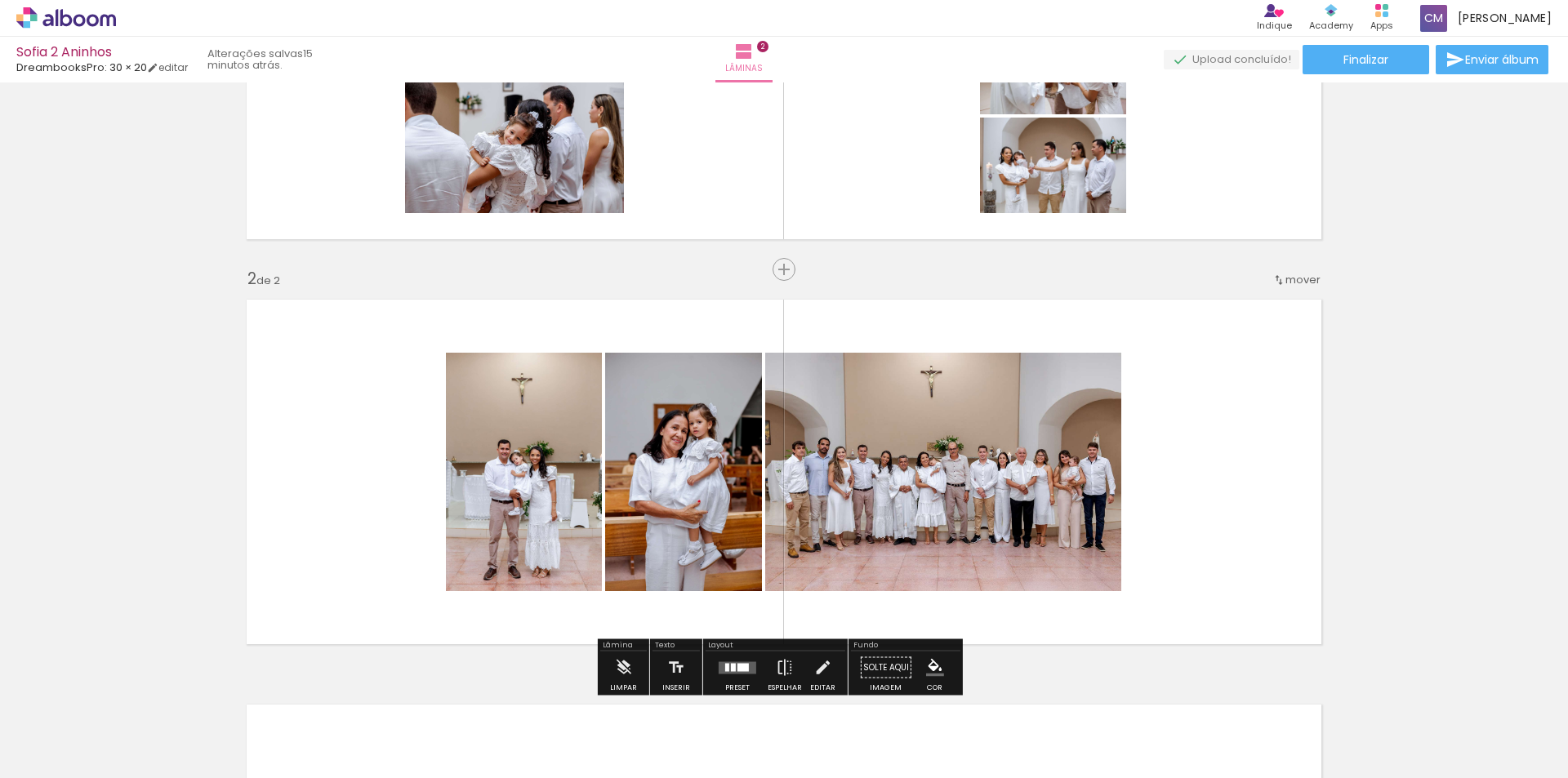
click at [938, 467] on quentale-photo at bounding box center [942, 471] width 356 height 238
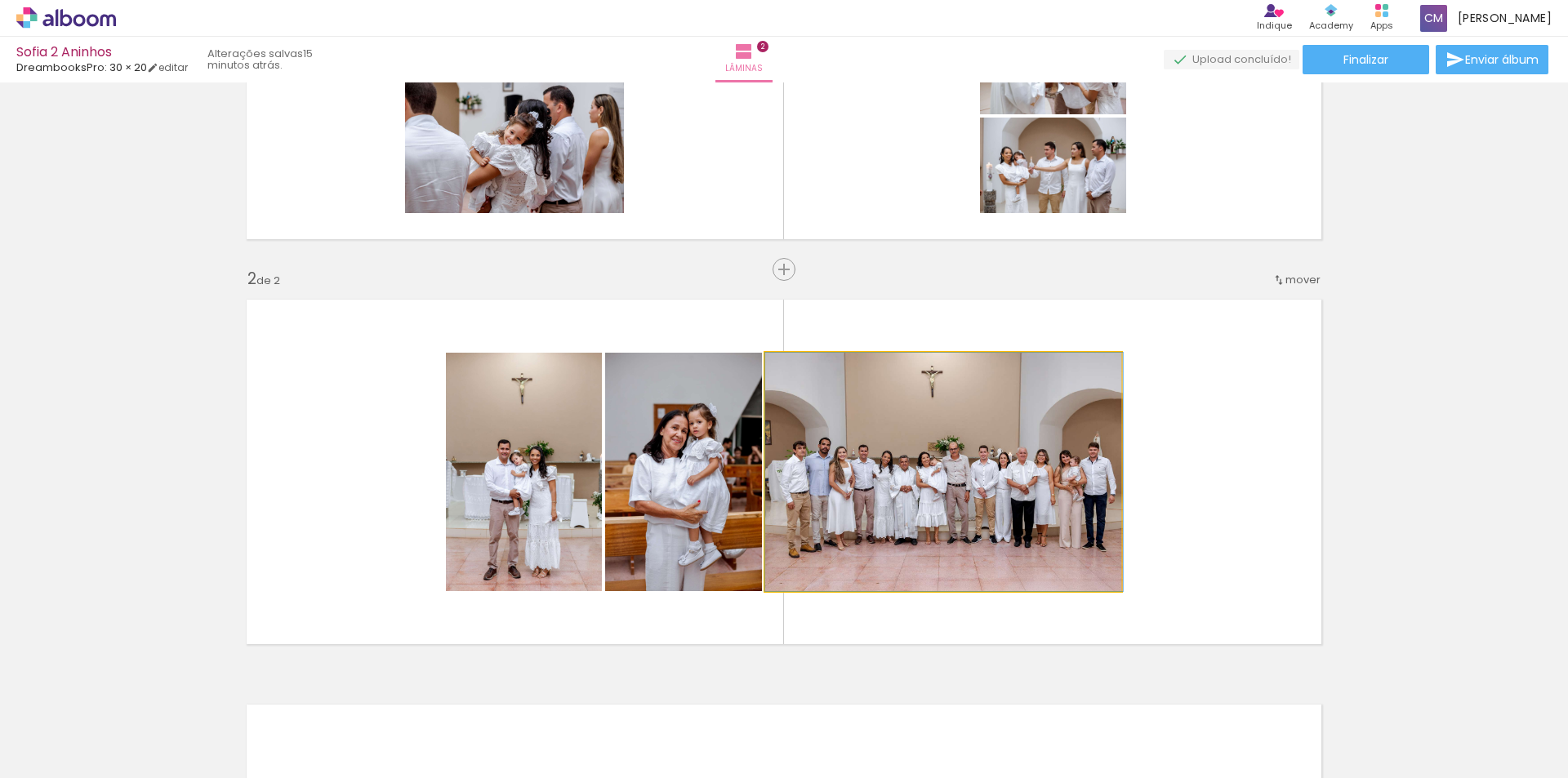
drag, startPoint x: 934, startPoint y: 494, endPoint x: 1057, endPoint y: 492, distance: 123.0
drag, startPoint x: 915, startPoint y: 484, endPoint x: 1044, endPoint y: 489, distance: 129.1
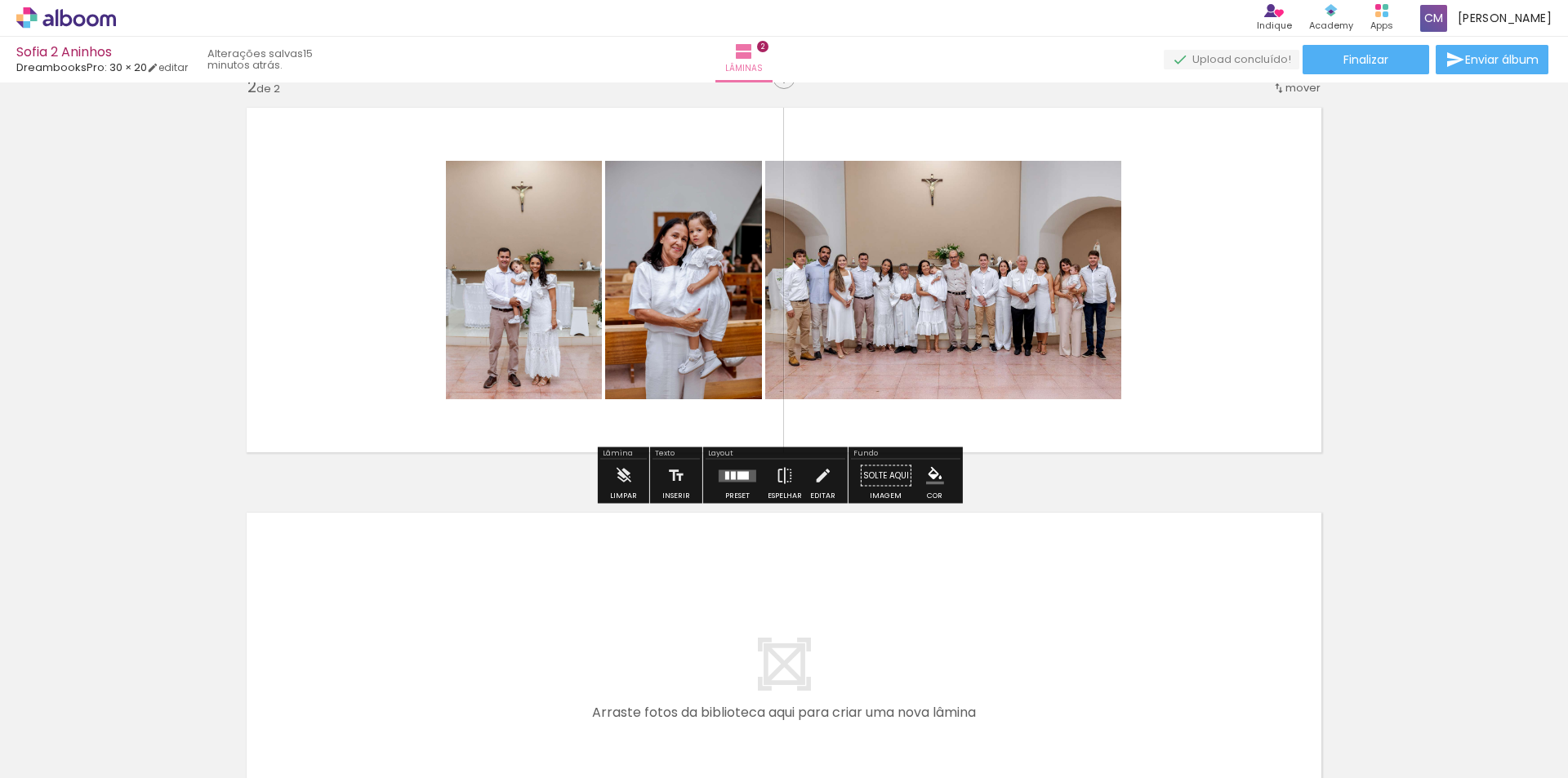
scroll to position [490, 0]
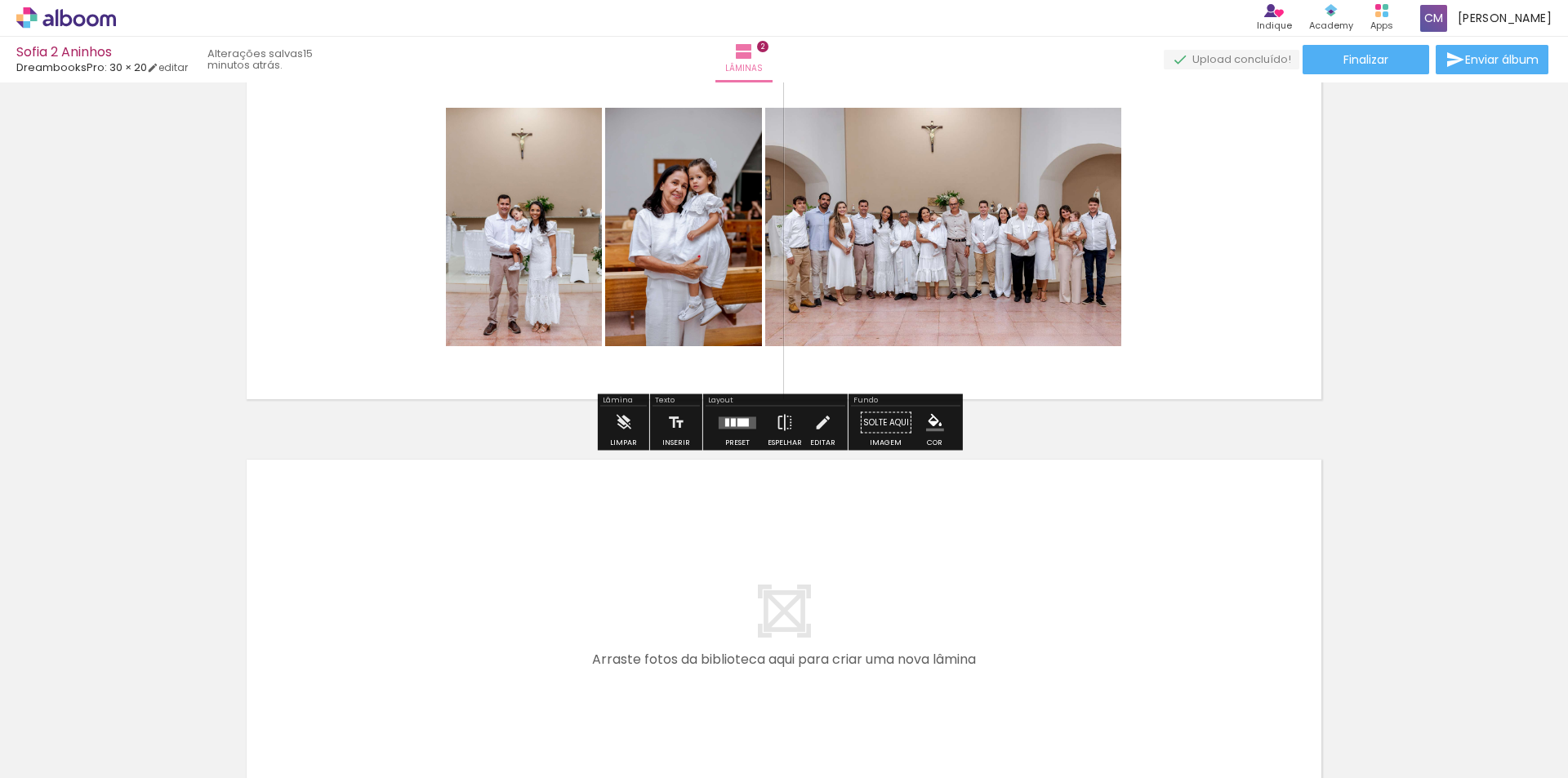
click at [728, 426] on quentale-layouter at bounding box center [737, 422] width 38 height 12
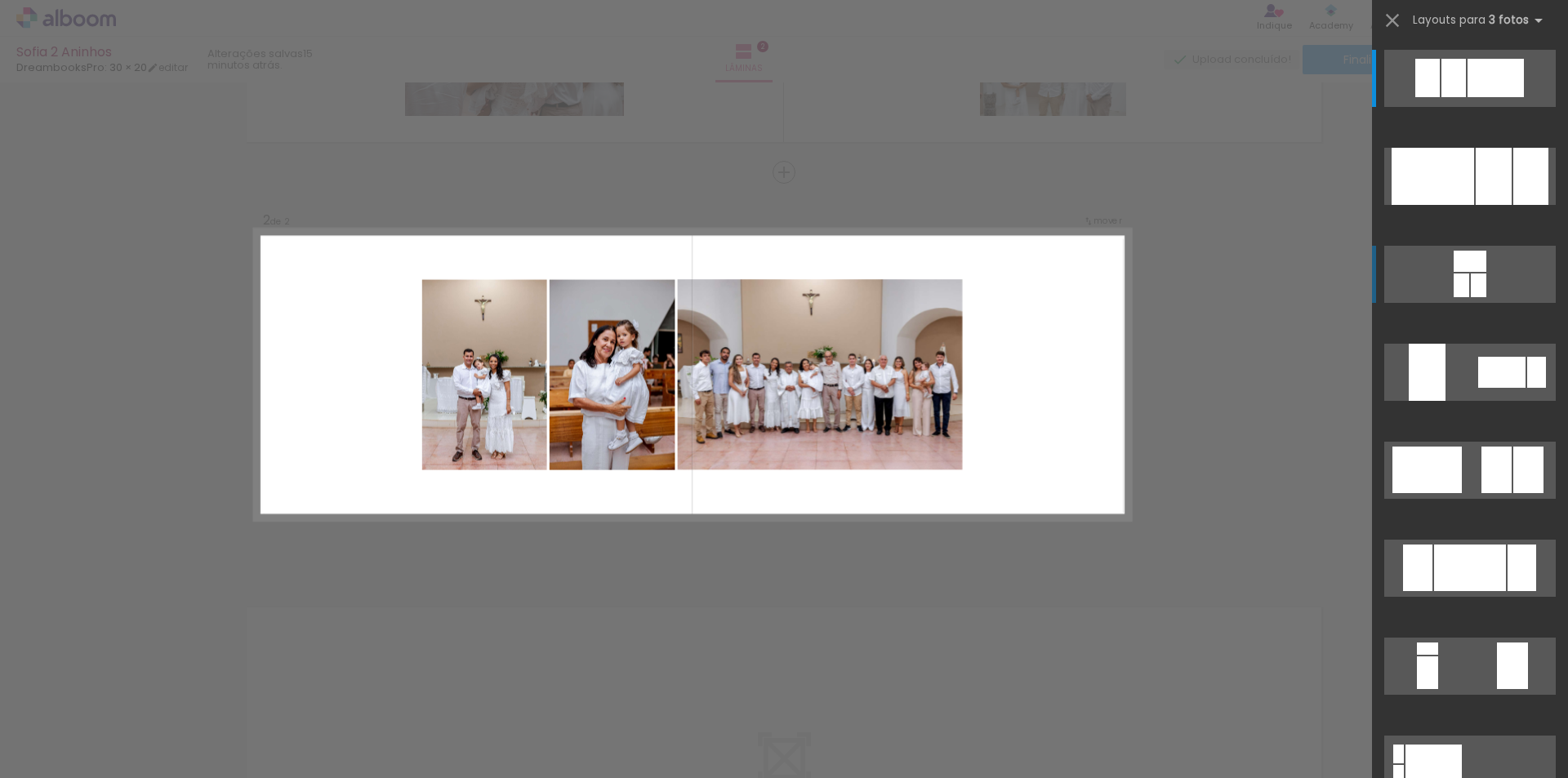
scroll to position [338, 0]
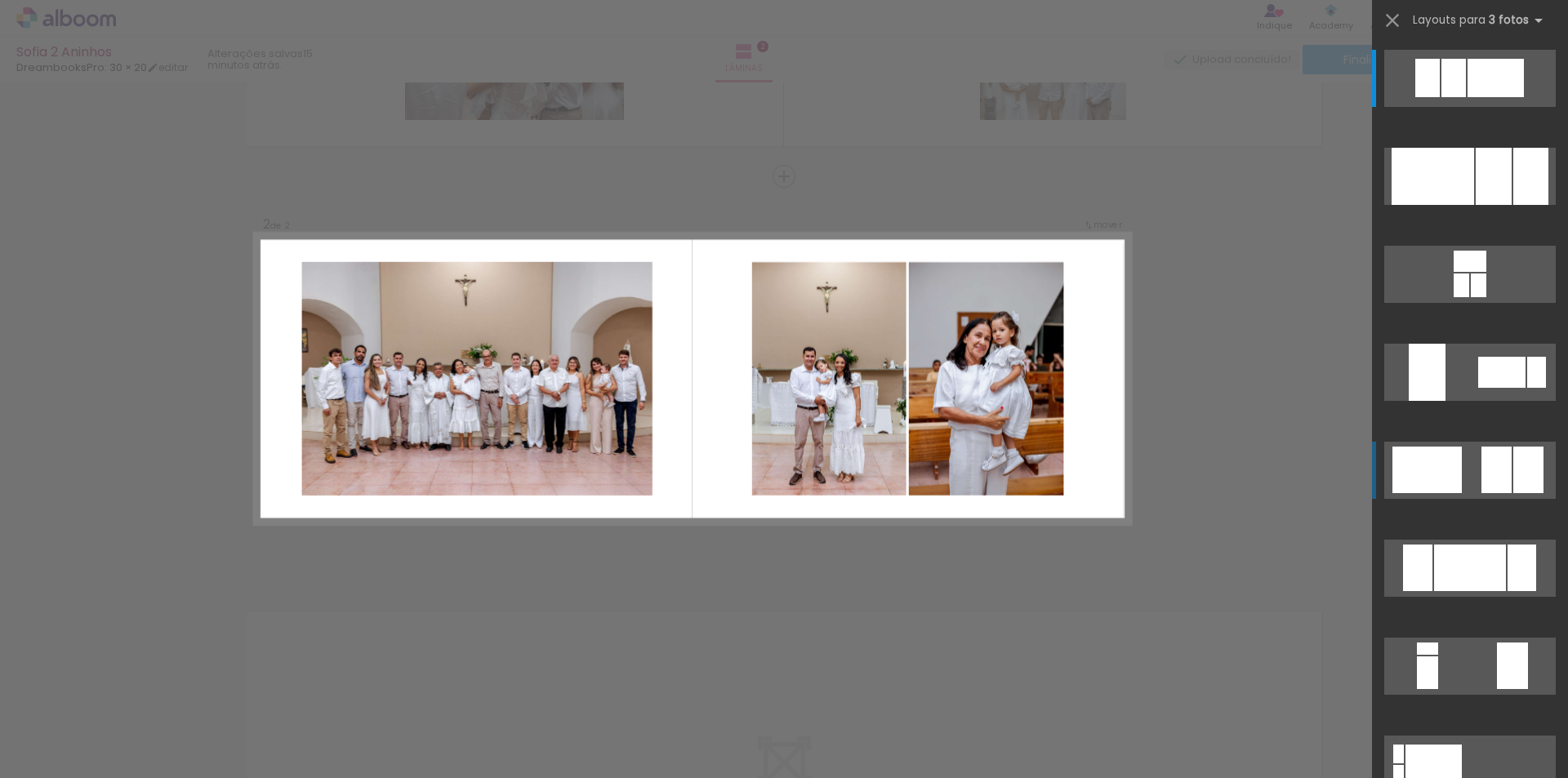
click at [1465, 97] on div at bounding box center [1453, 77] width 24 height 39
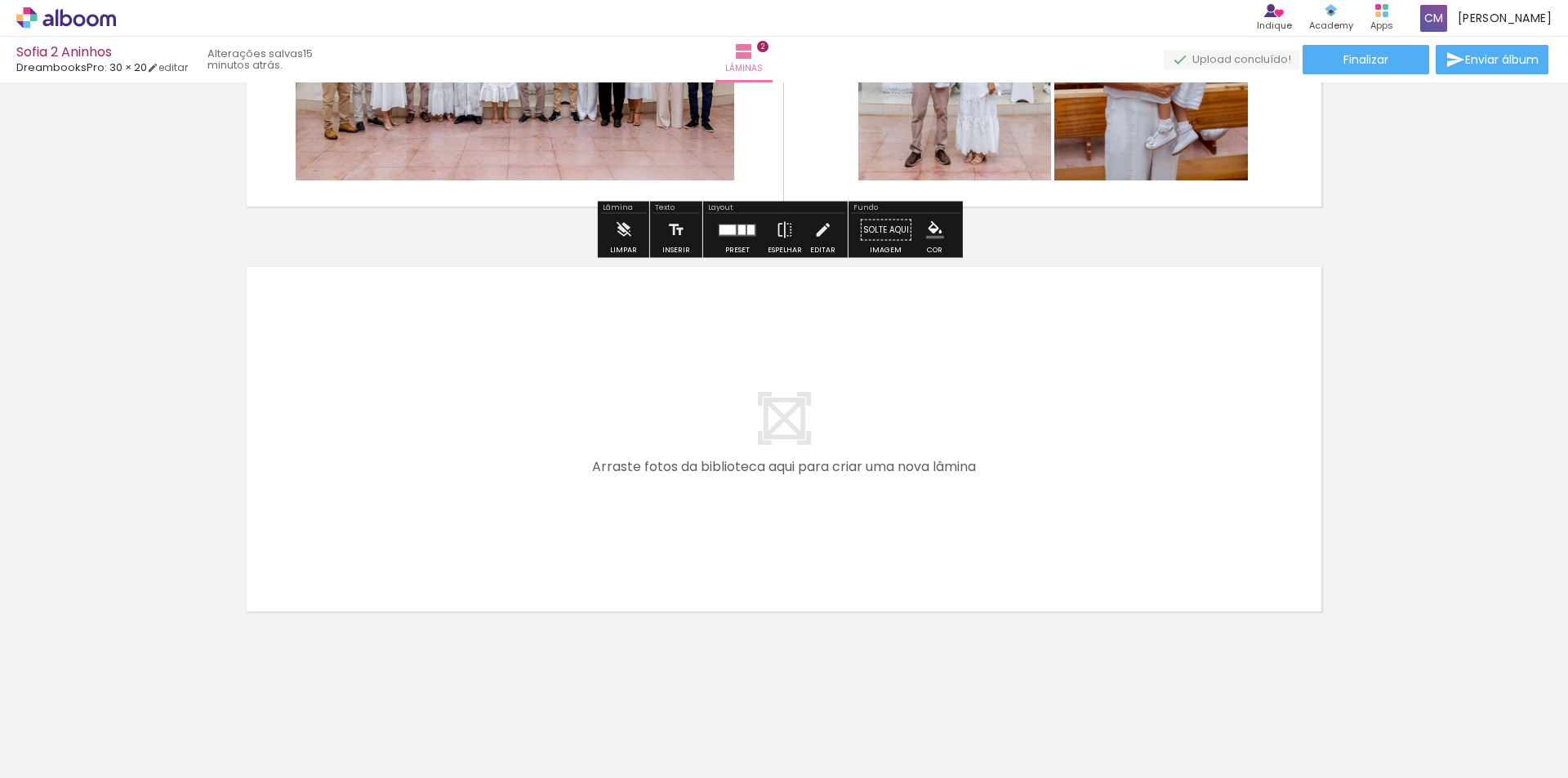
scroll to position [685, 0]
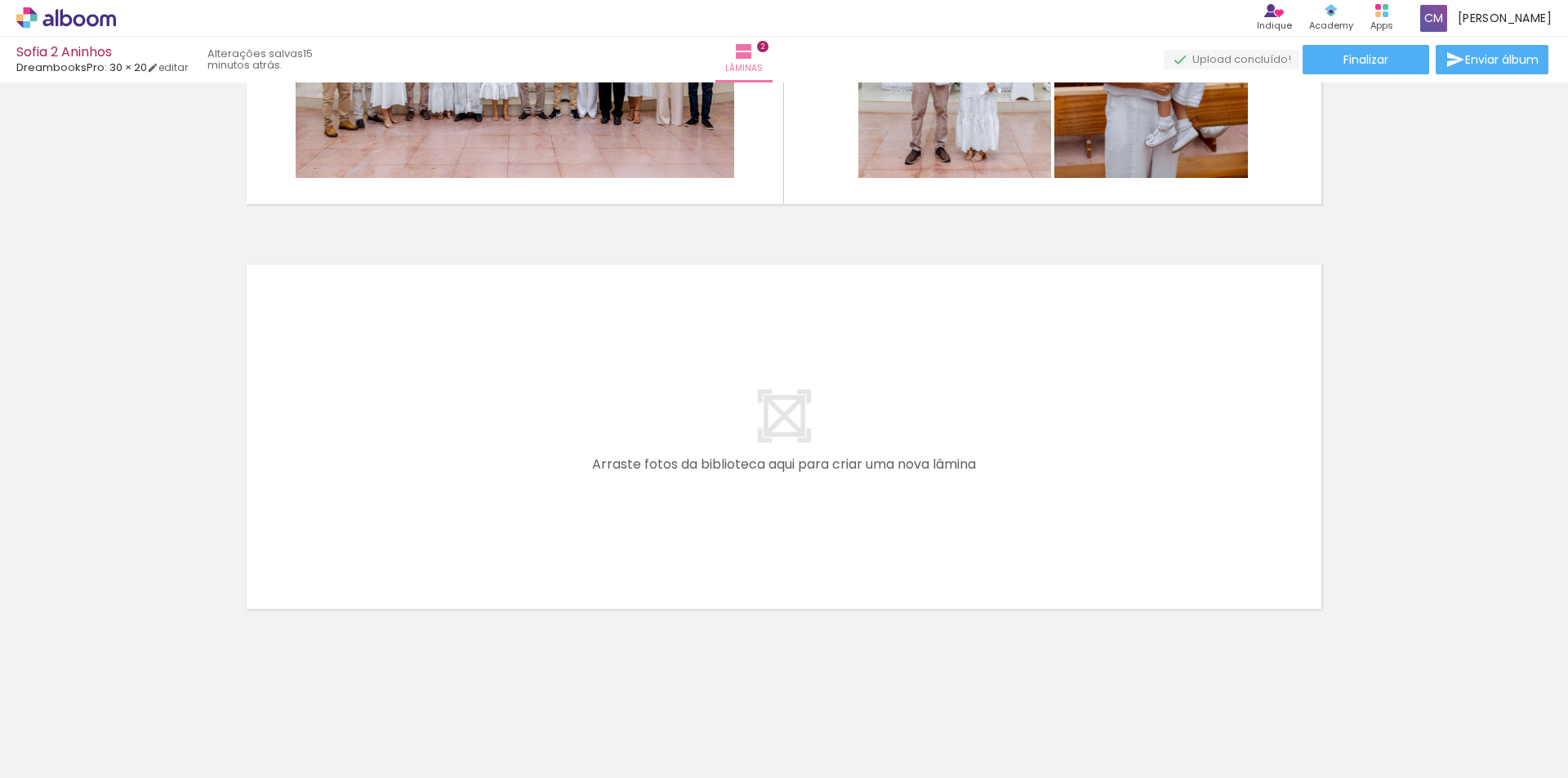
click at [155, 731] on div at bounding box center [119, 723] width 73 height 49
click at [155, 736] on div at bounding box center [119, 723] width 73 height 49
click at [155, 737] on div at bounding box center [119, 723] width 73 height 49
click at [155, 733] on div at bounding box center [119, 723] width 73 height 49
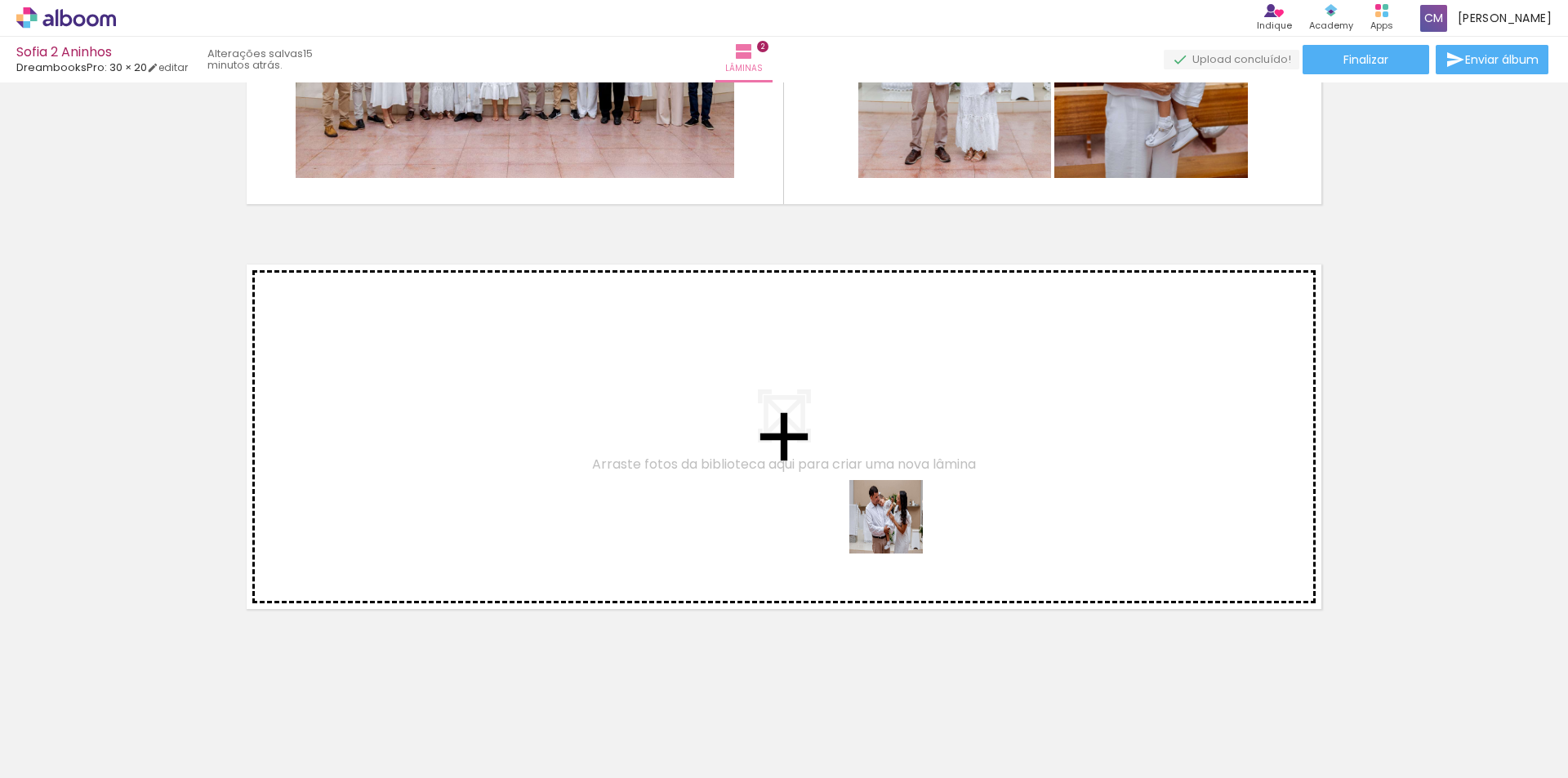
drag, startPoint x: 956, startPoint y: 736, endPoint x: 898, endPoint y: 529, distance: 215.0
click at [898, 529] on quentale-workspace at bounding box center [784, 389] width 1568 height 778
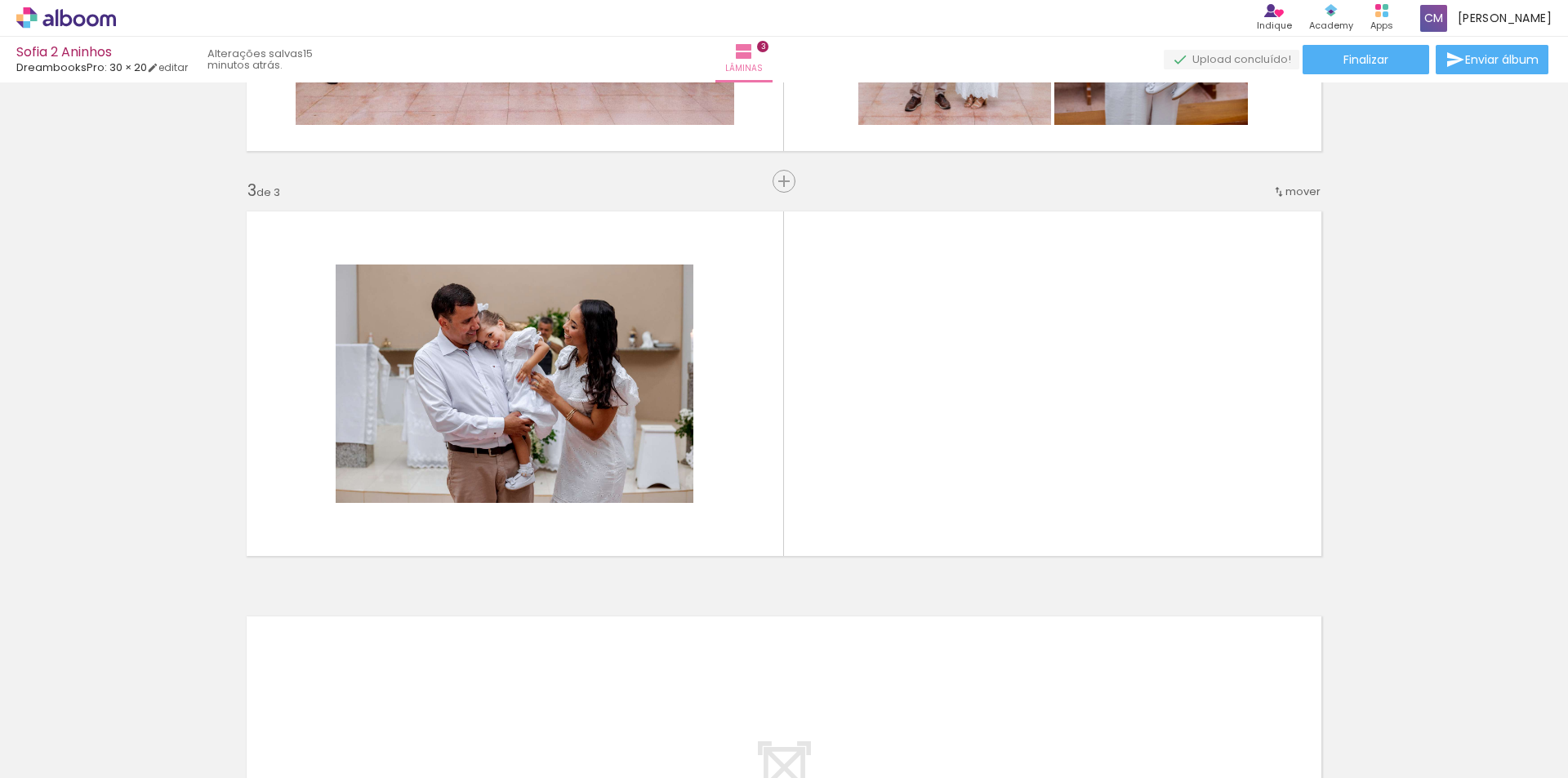
scroll to position [743, 0]
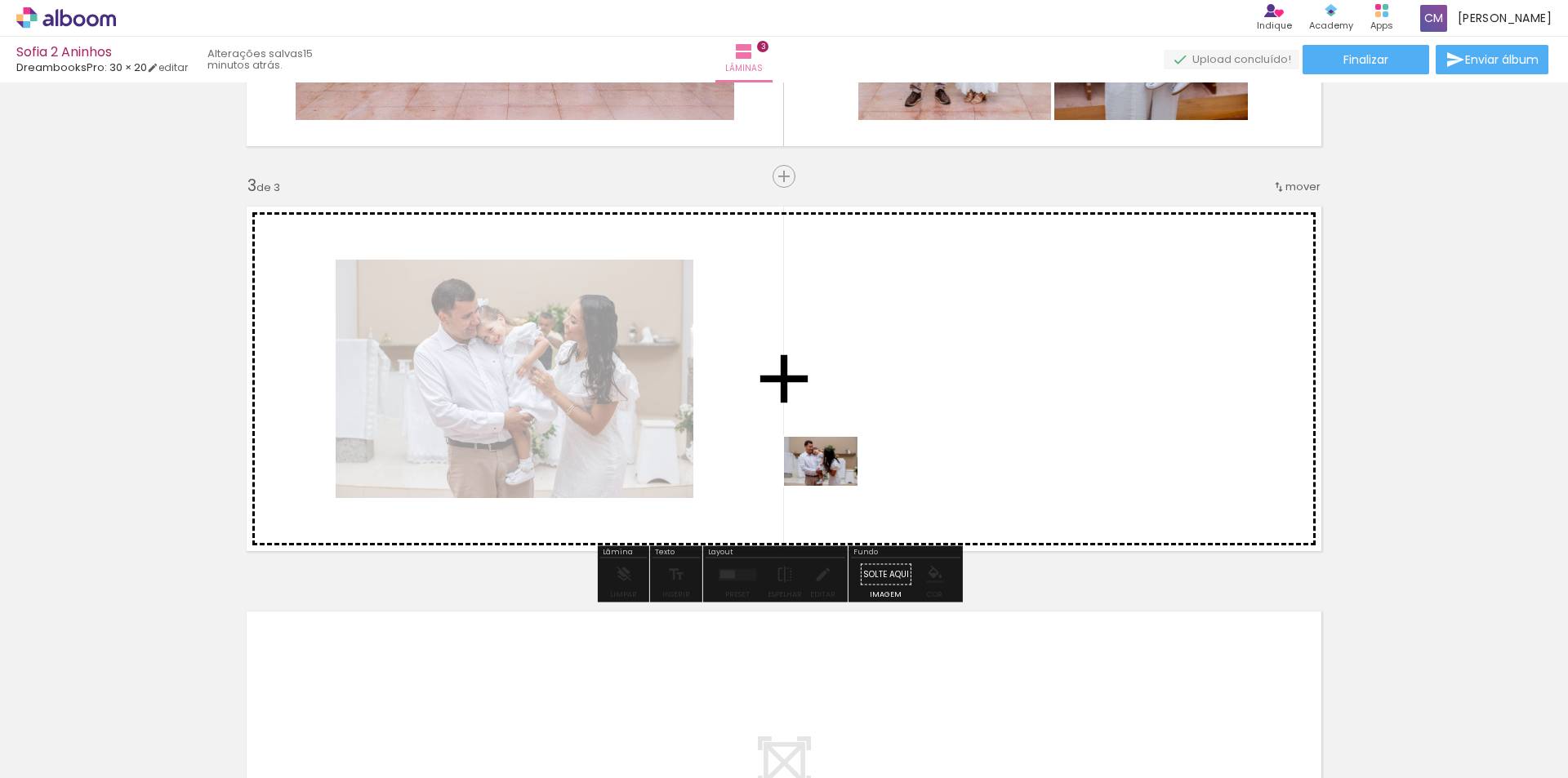
drag, startPoint x: 852, startPoint y: 753, endPoint x: 832, endPoint y: 485, distance: 268.7
click at [832, 485] on quentale-workspace at bounding box center [784, 389] width 1568 height 778
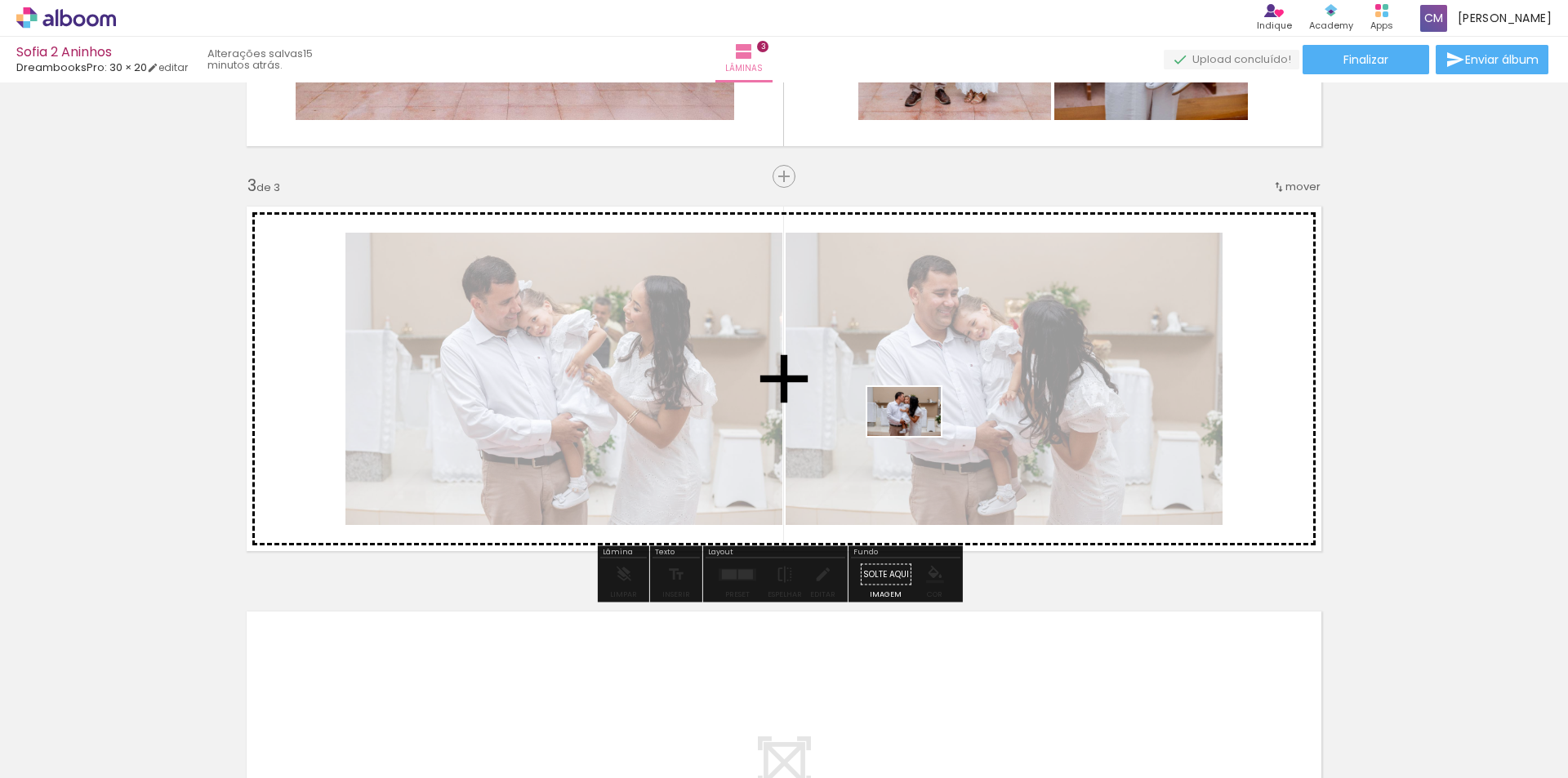
drag, startPoint x: 783, startPoint y: 741, endPoint x: 916, endPoint y: 437, distance: 331.8
click at [916, 437] on quentale-workspace at bounding box center [784, 389] width 1568 height 778
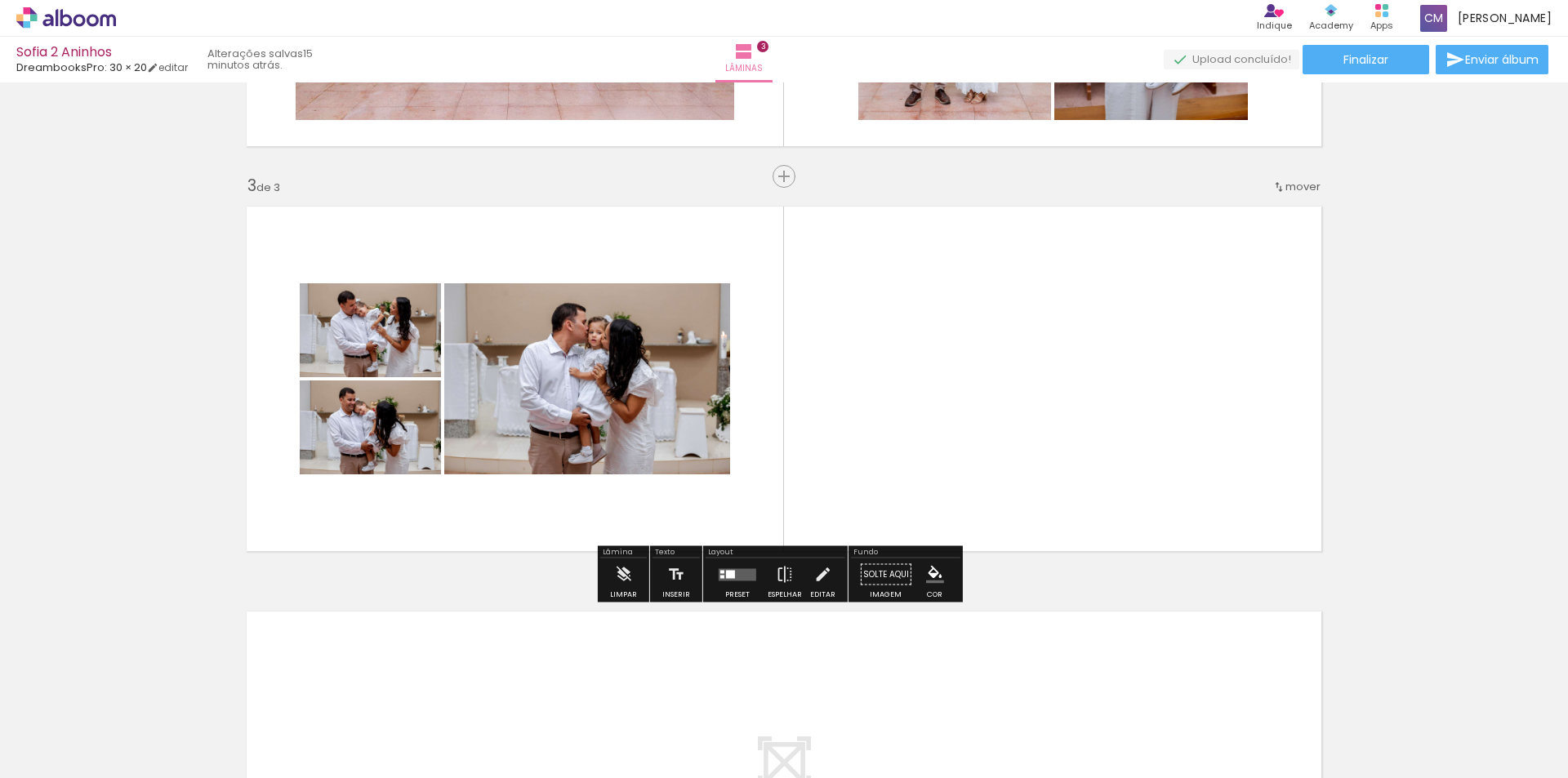
click at [738, 583] on div at bounding box center [736, 575] width 44 height 33
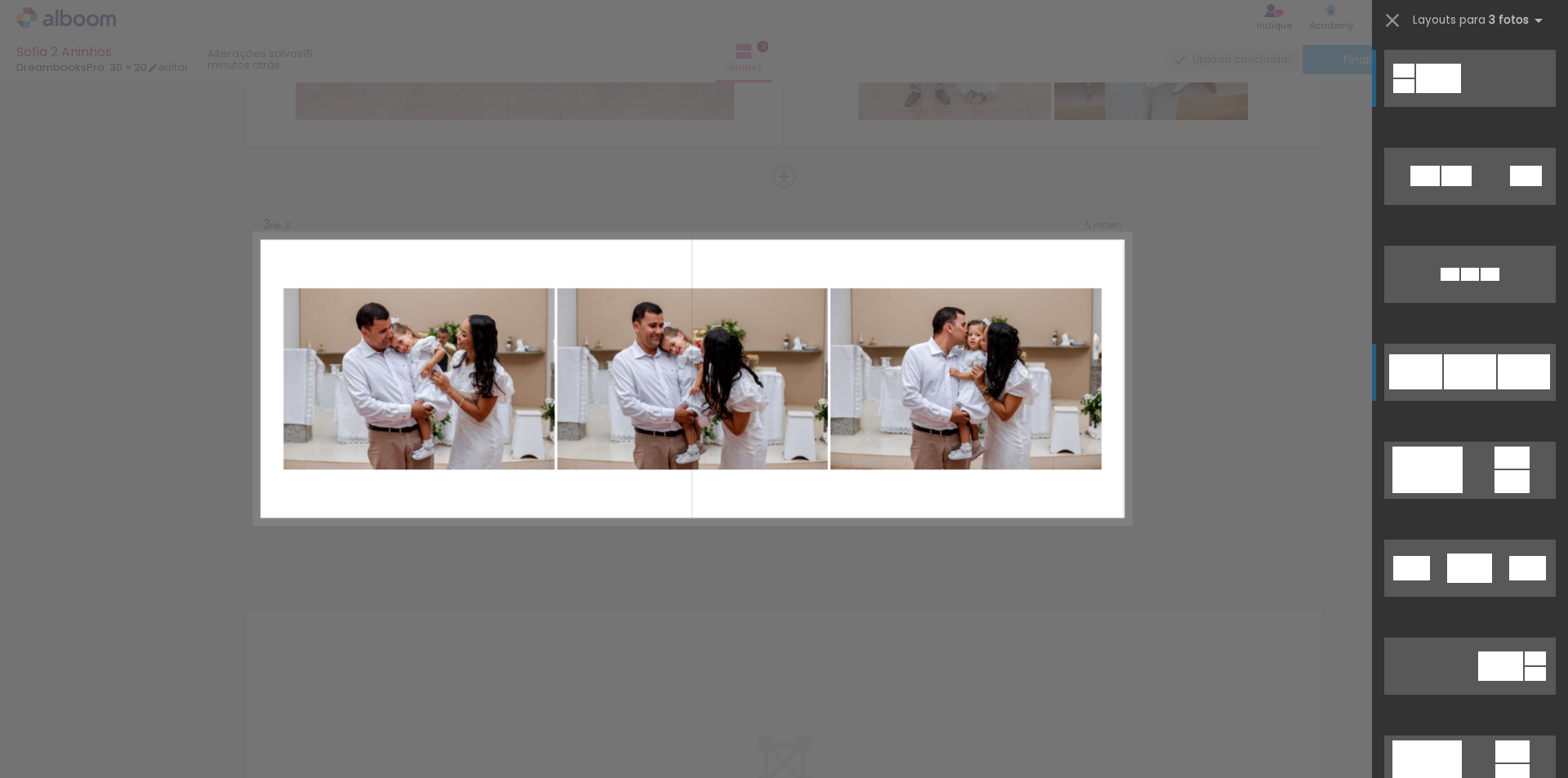
click at [1461, 93] on div at bounding box center [1438, 78] width 45 height 29
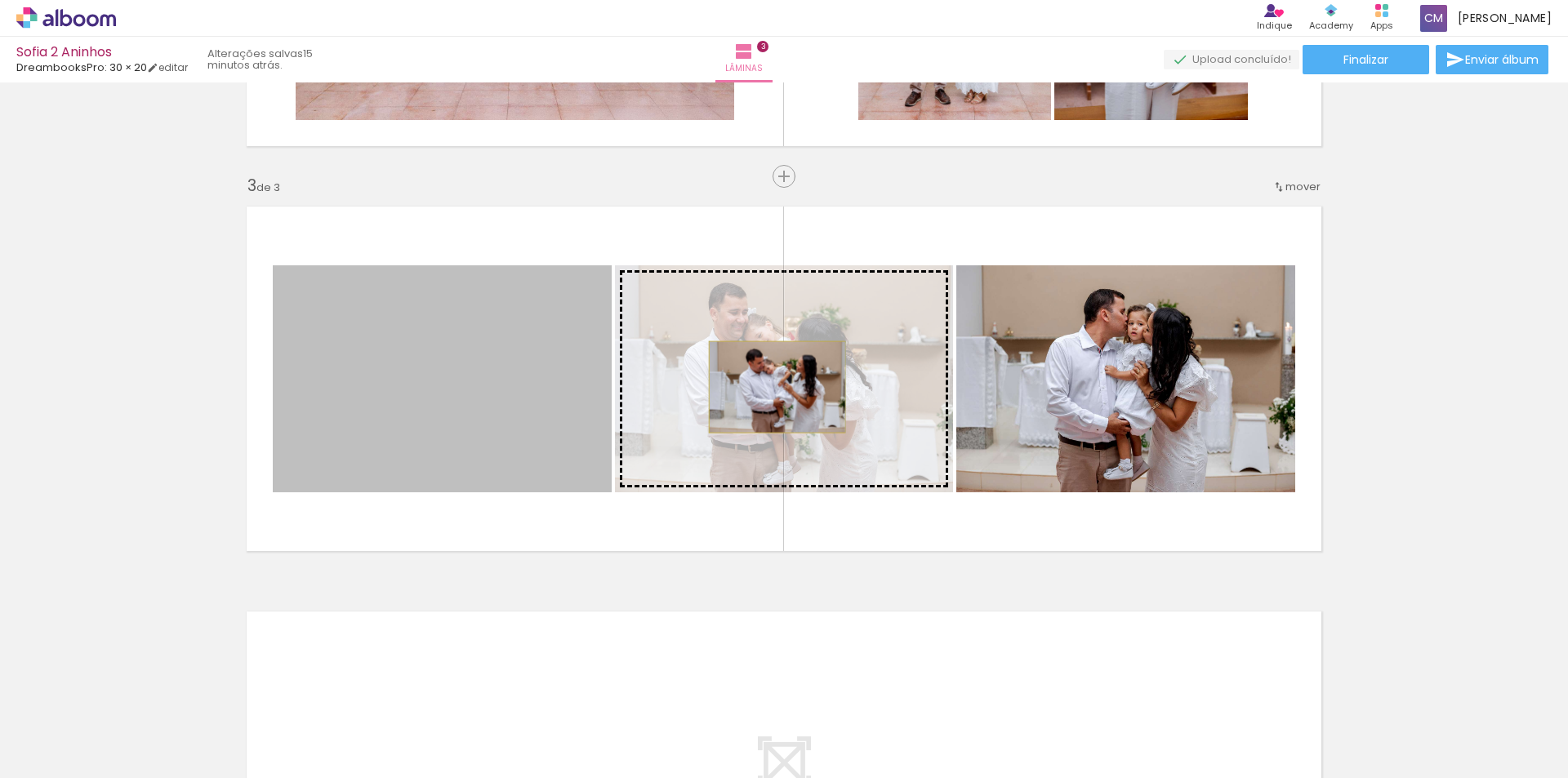
drag, startPoint x: 476, startPoint y: 411, endPoint x: 770, endPoint y: 387, distance: 295.0
click at [0, 0] on slot at bounding box center [0, 0] width 0 height 0
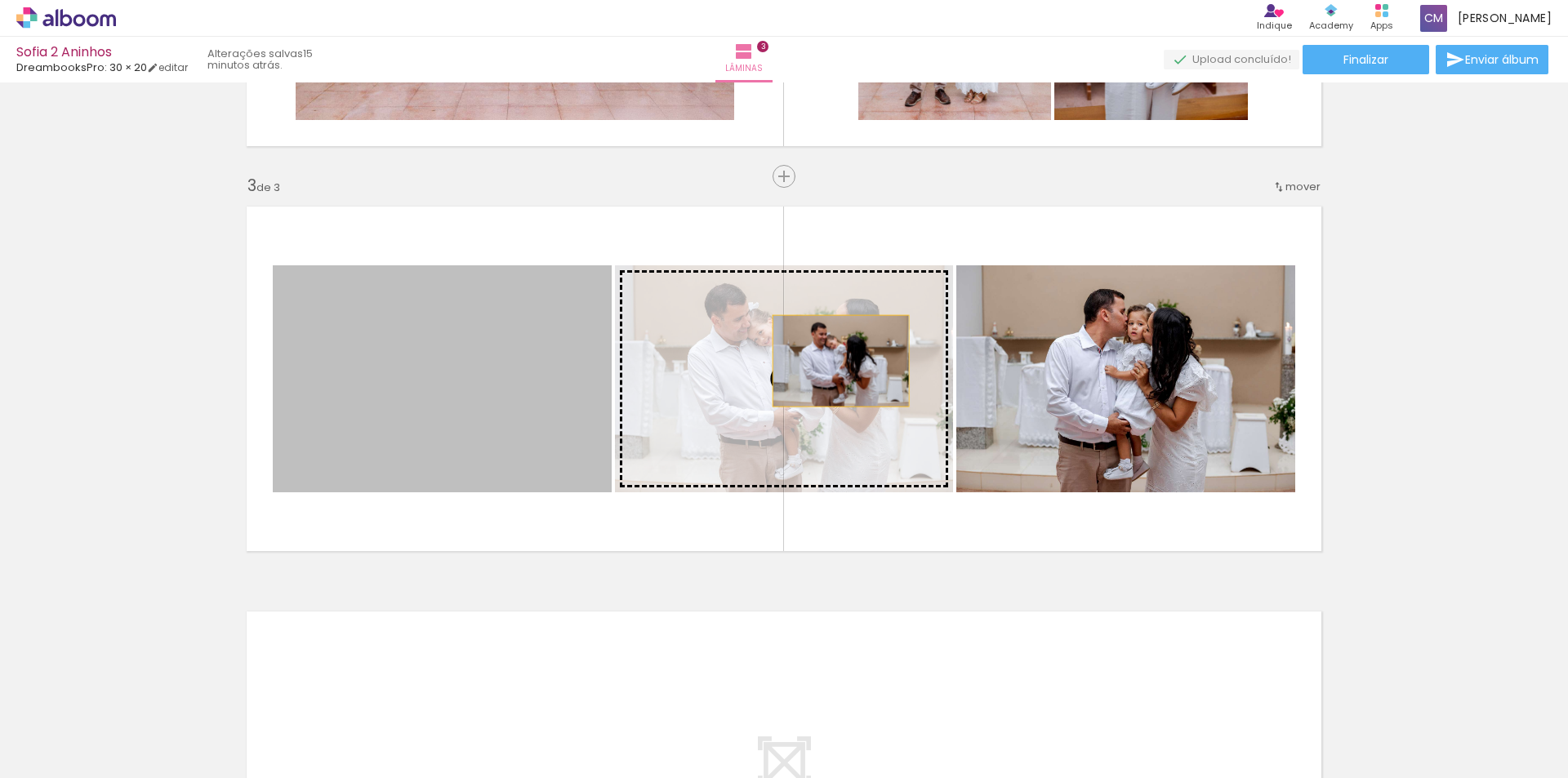
drag, startPoint x: 528, startPoint y: 387, endPoint x: 834, endPoint y: 361, distance: 307.1
click at [0, 0] on slot at bounding box center [0, 0] width 0 height 0
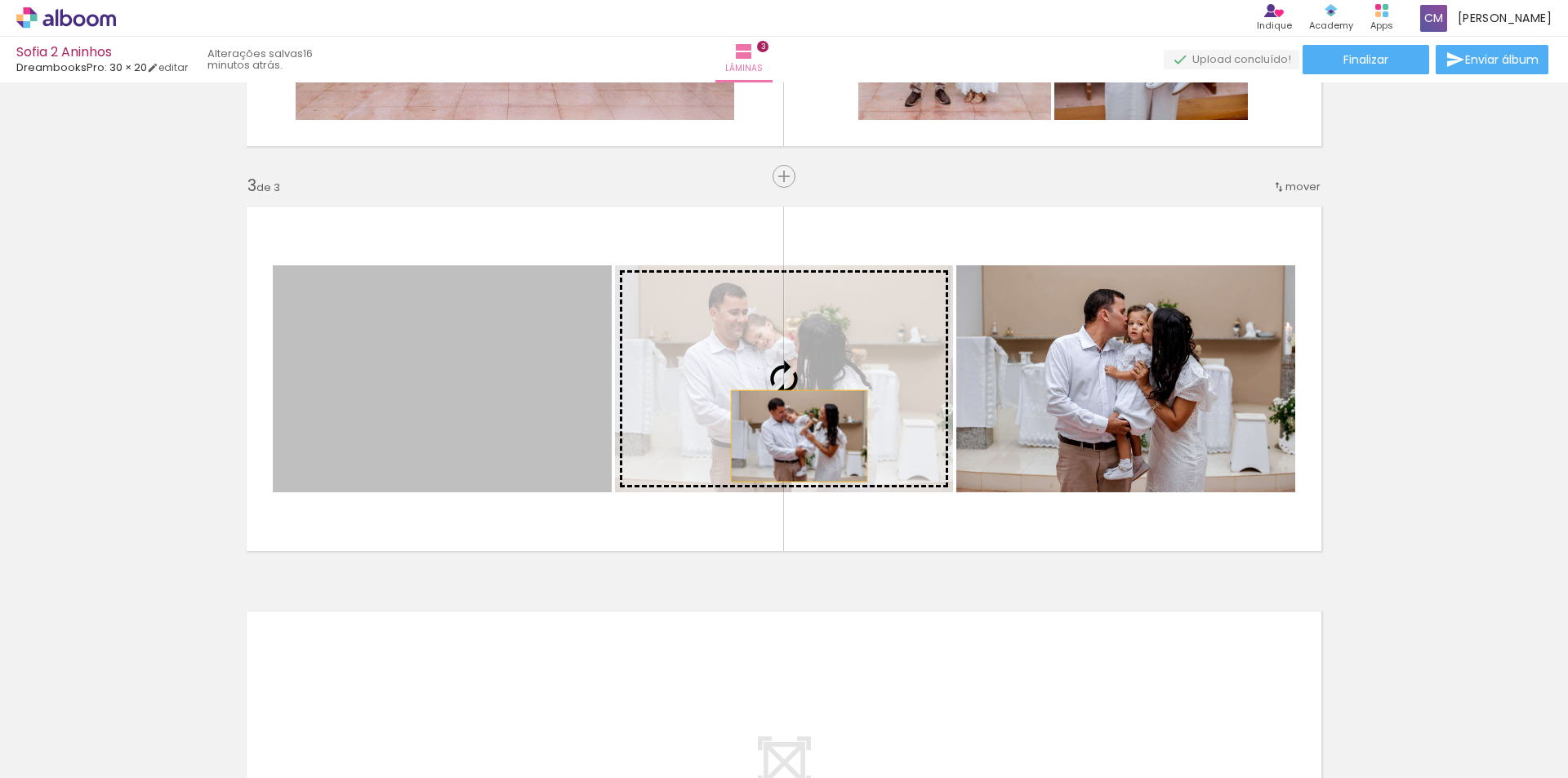
drag, startPoint x: 456, startPoint y: 466, endPoint x: 793, endPoint y: 437, distance: 338.2
click at [0, 0] on slot at bounding box center [0, 0] width 0 height 0
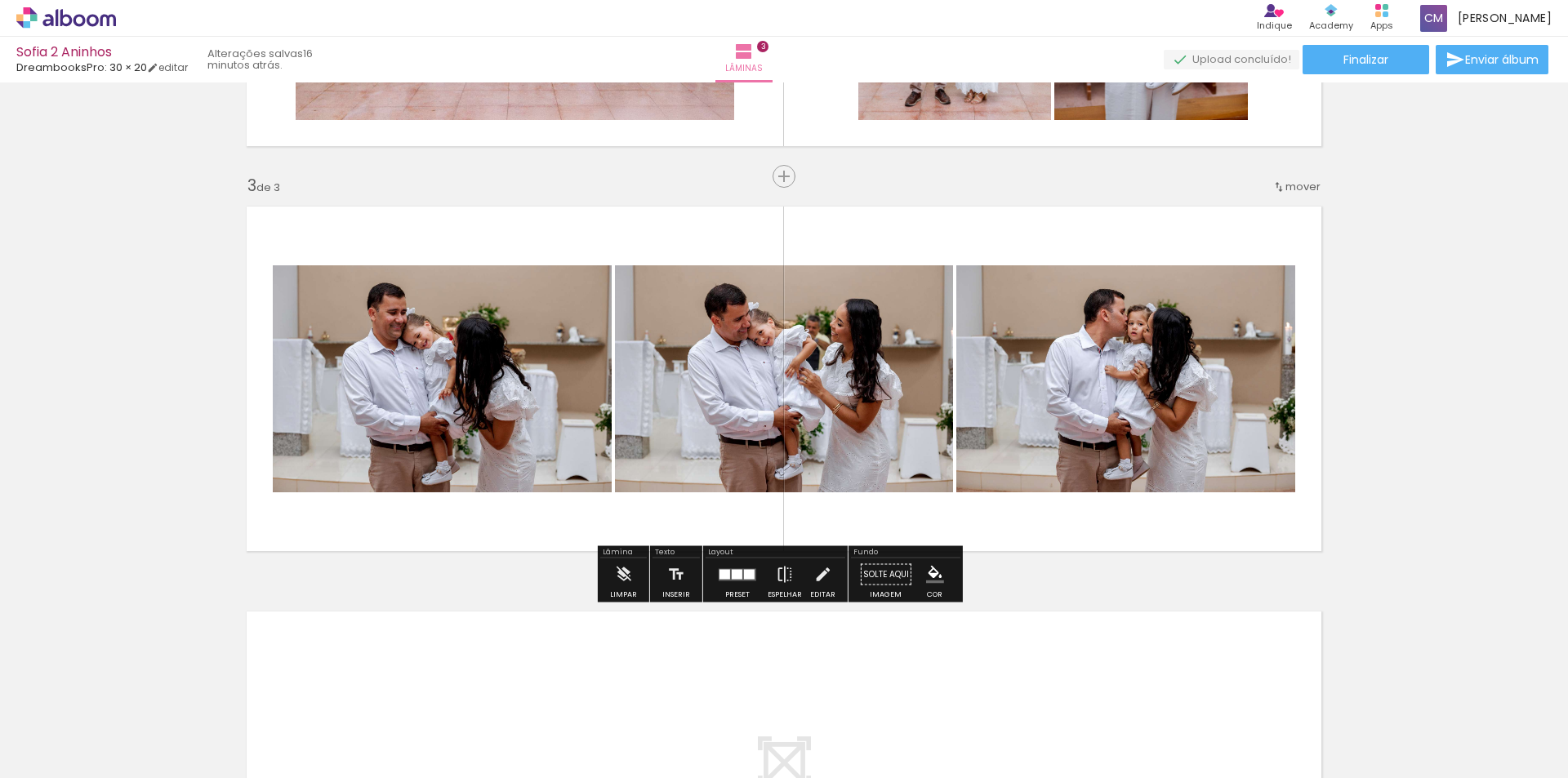
click at [200, 515] on div "Inserir lâmina 1 de 3 Inserir lâmina 2 de 3 Inserir lâmina 3 de 3" at bounding box center [784, 155] width 1568 height 1621
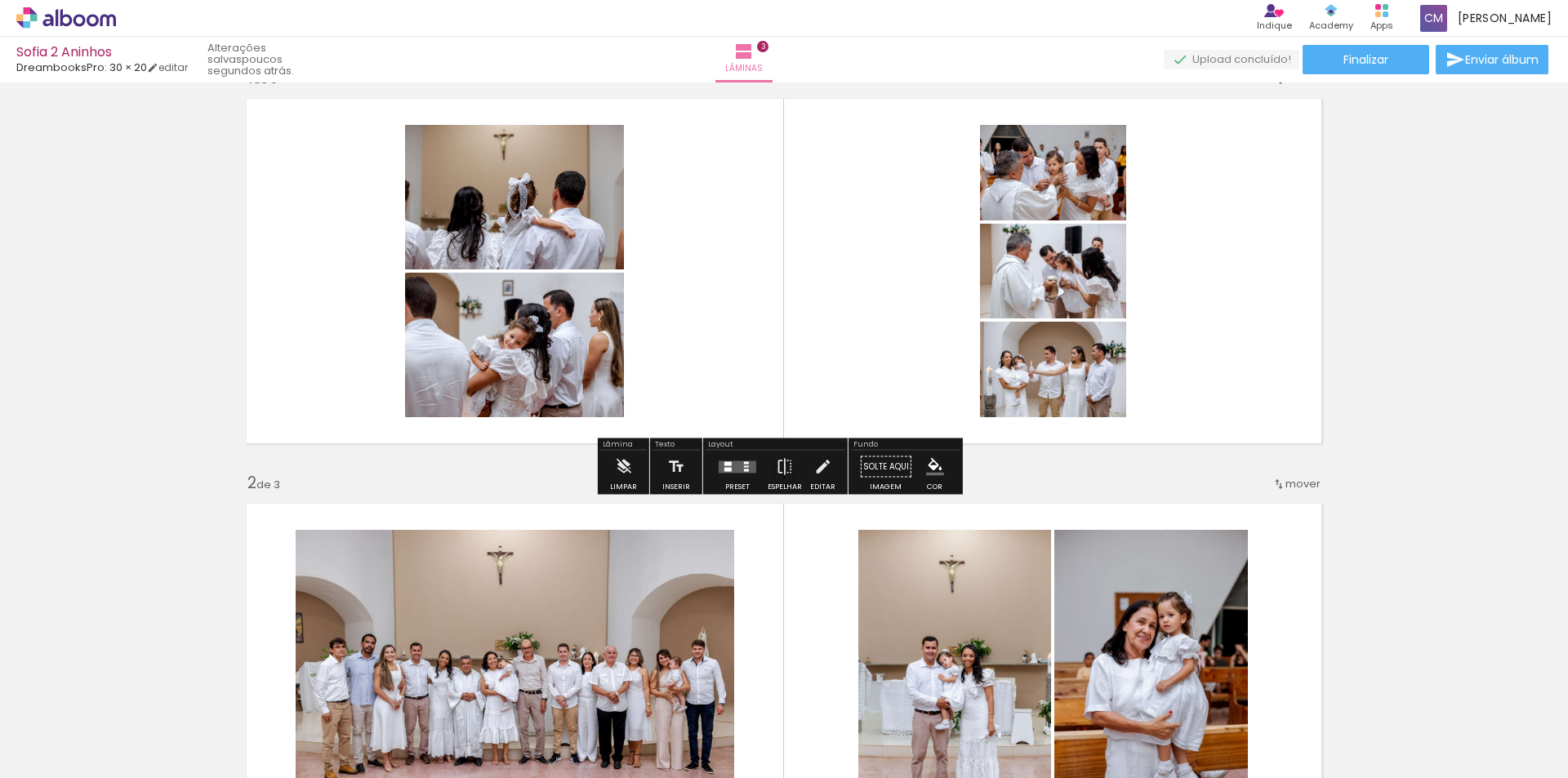
scroll to position [82, 0]
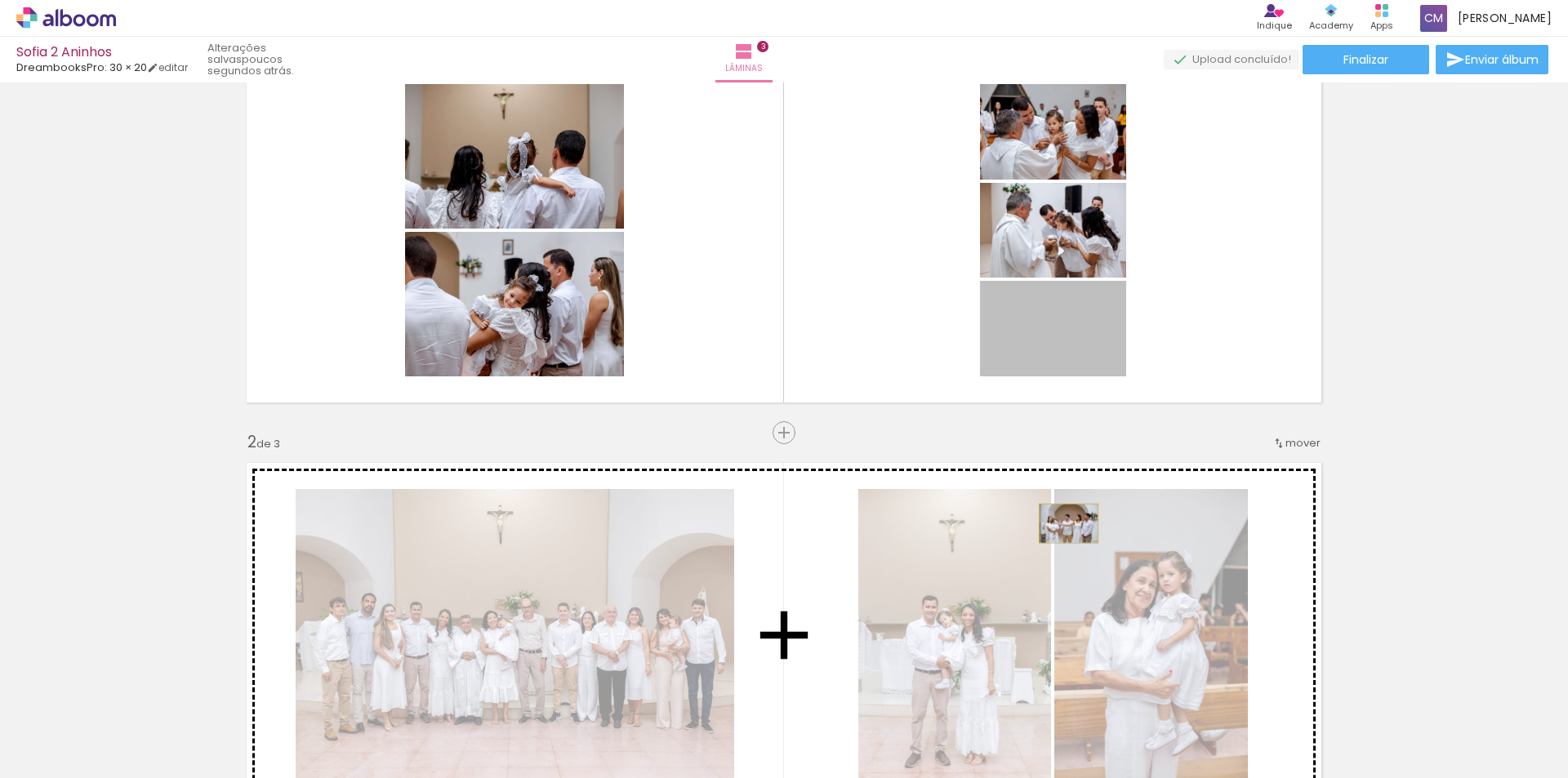
drag, startPoint x: 1069, startPoint y: 349, endPoint x: 1062, endPoint y: 523, distance: 174.1
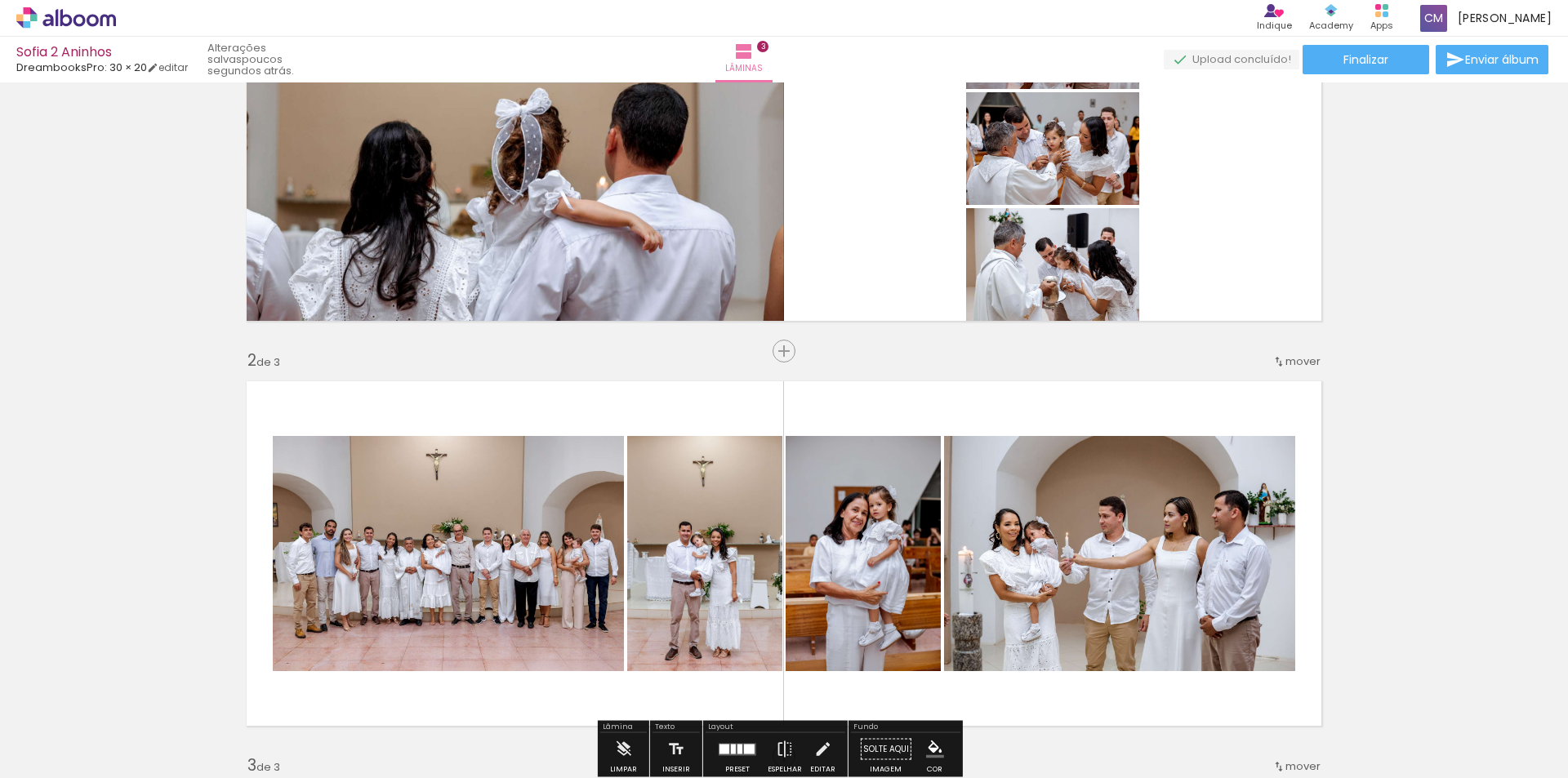
scroll to position [0, 0]
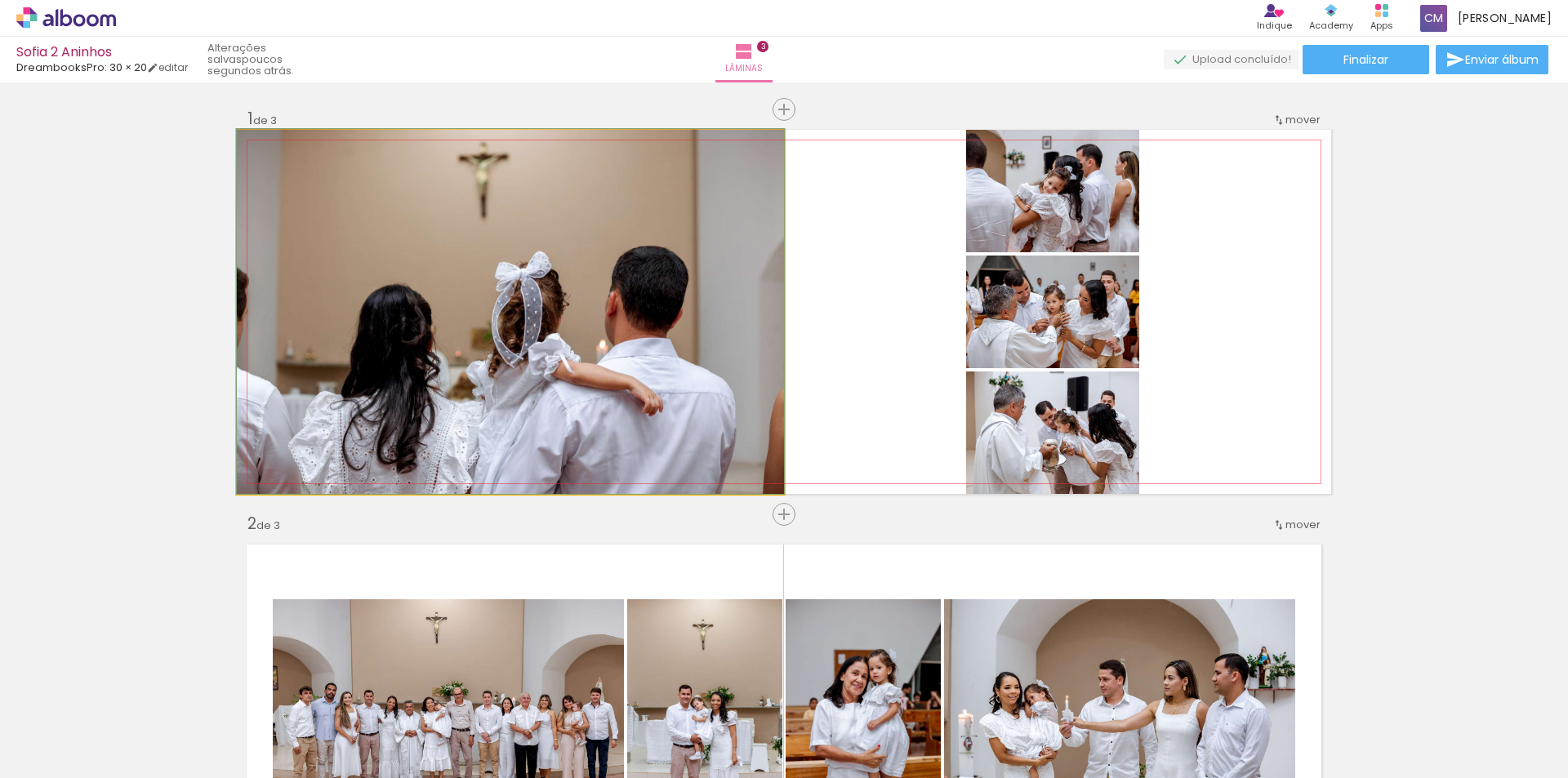
click at [643, 311] on quentale-photo at bounding box center [511, 311] width 547 height 364
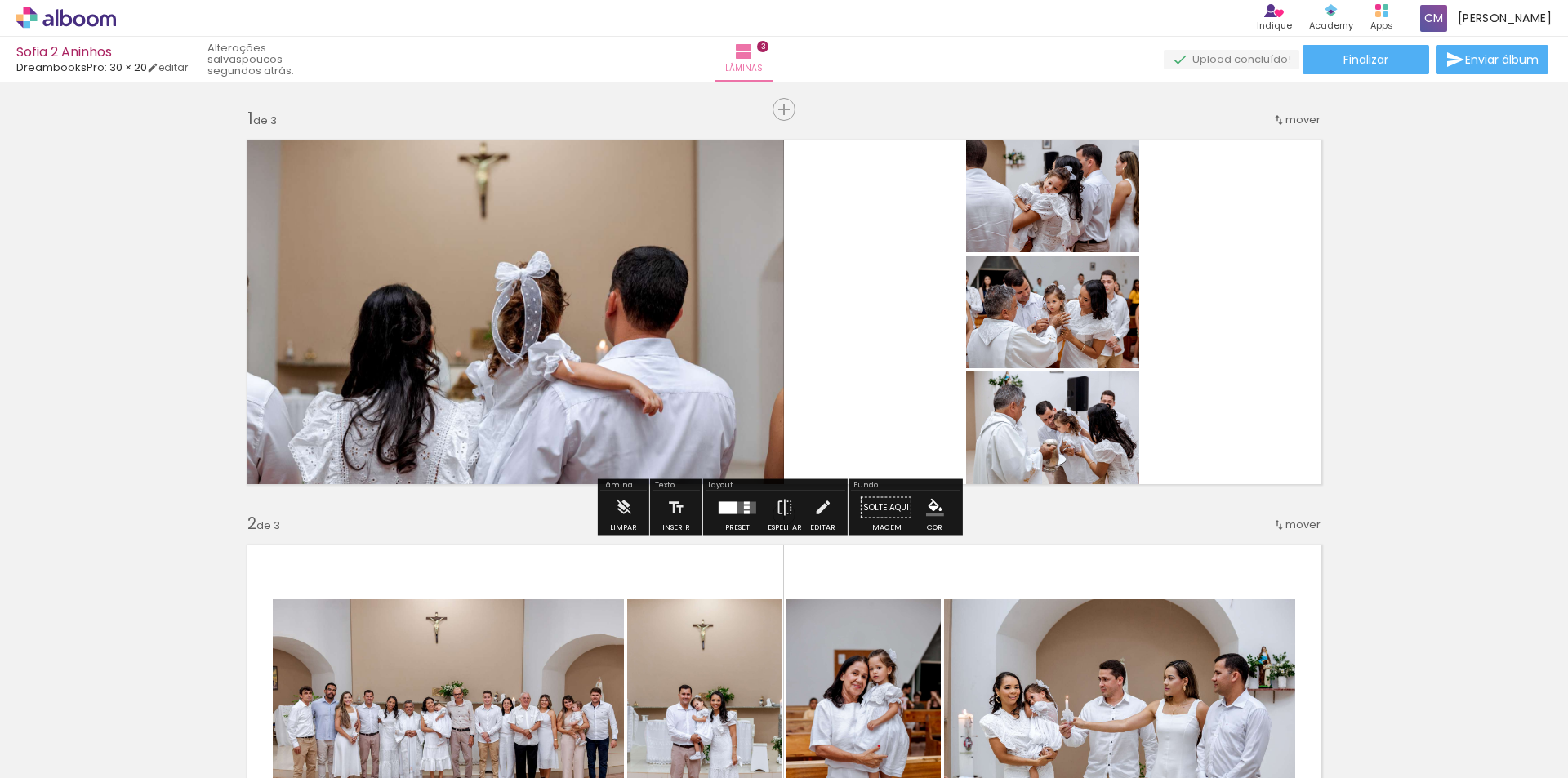
drag, startPoint x: 719, startPoint y: 504, endPoint x: 752, endPoint y: 460, distance: 55.0
click at [720, 504] on div at bounding box center [728, 507] width 19 height 12
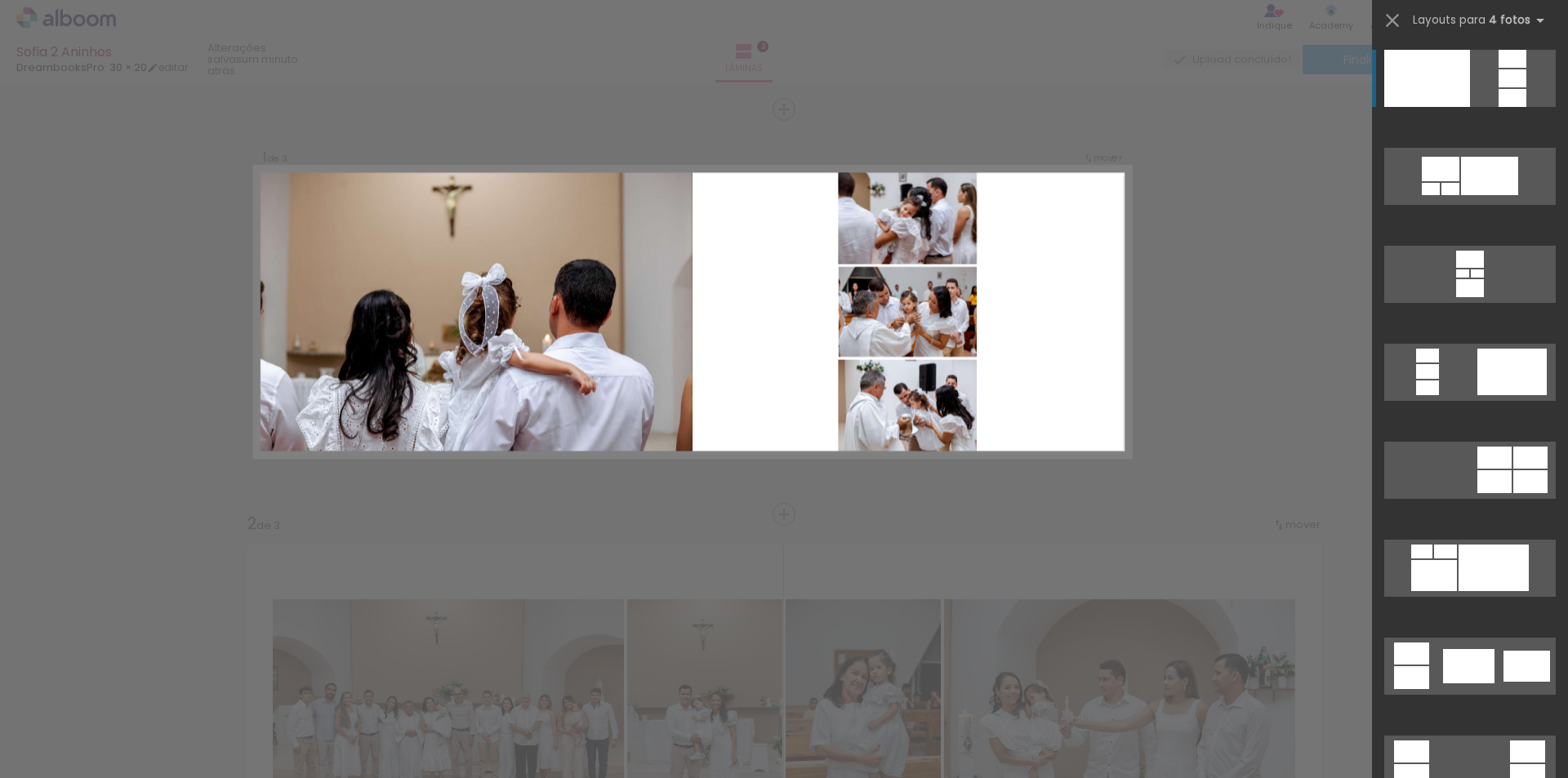
click at [610, 336] on quentale-photo at bounding box center [473, 312] width 437 height 292
click at [545, 325] on quentale-photo at bounding box center [473, 312] width 437 height 292
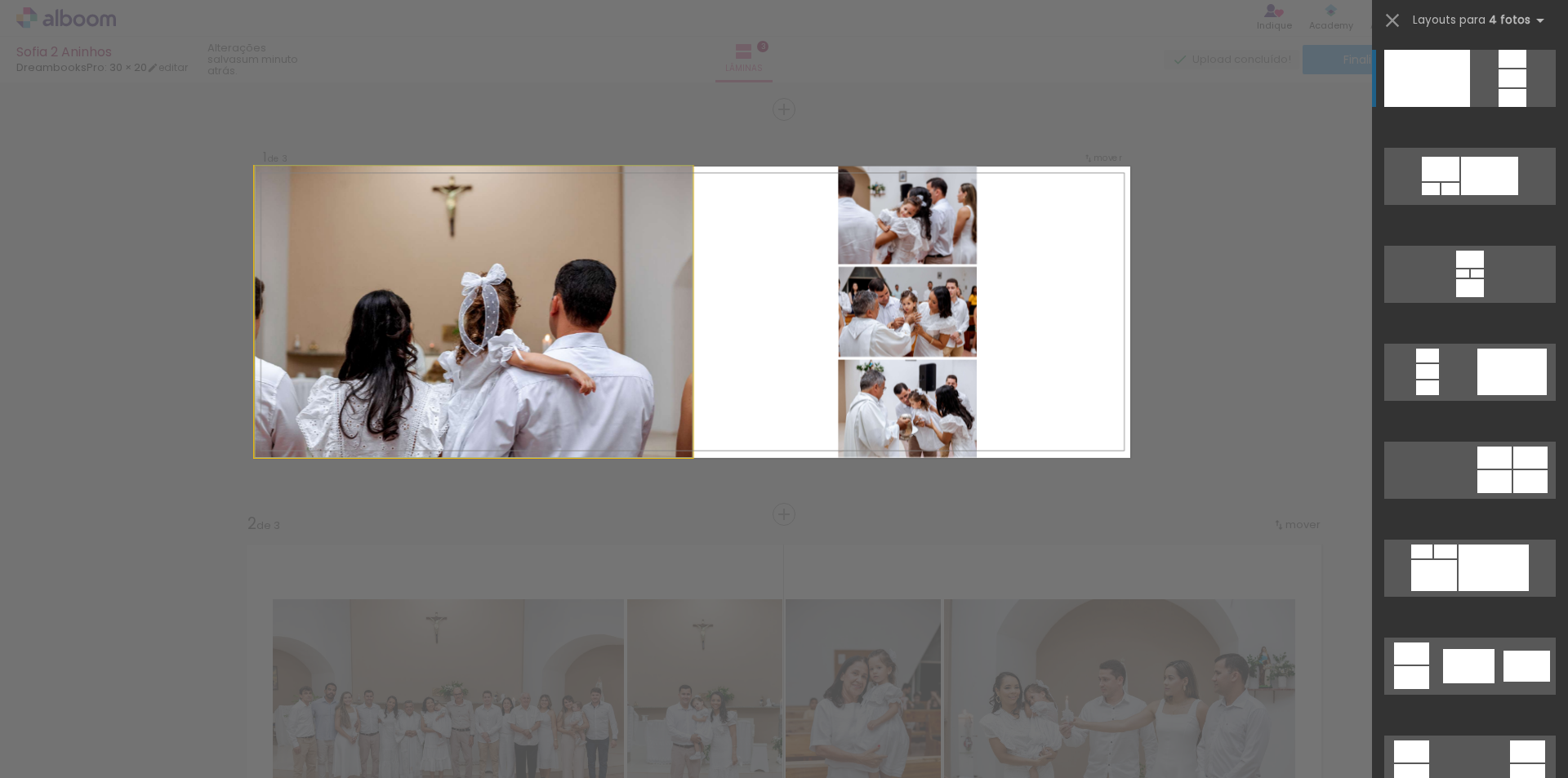
click at [651, 452] on quentale-photo at bounding box center [473, 312] width 437 height 292
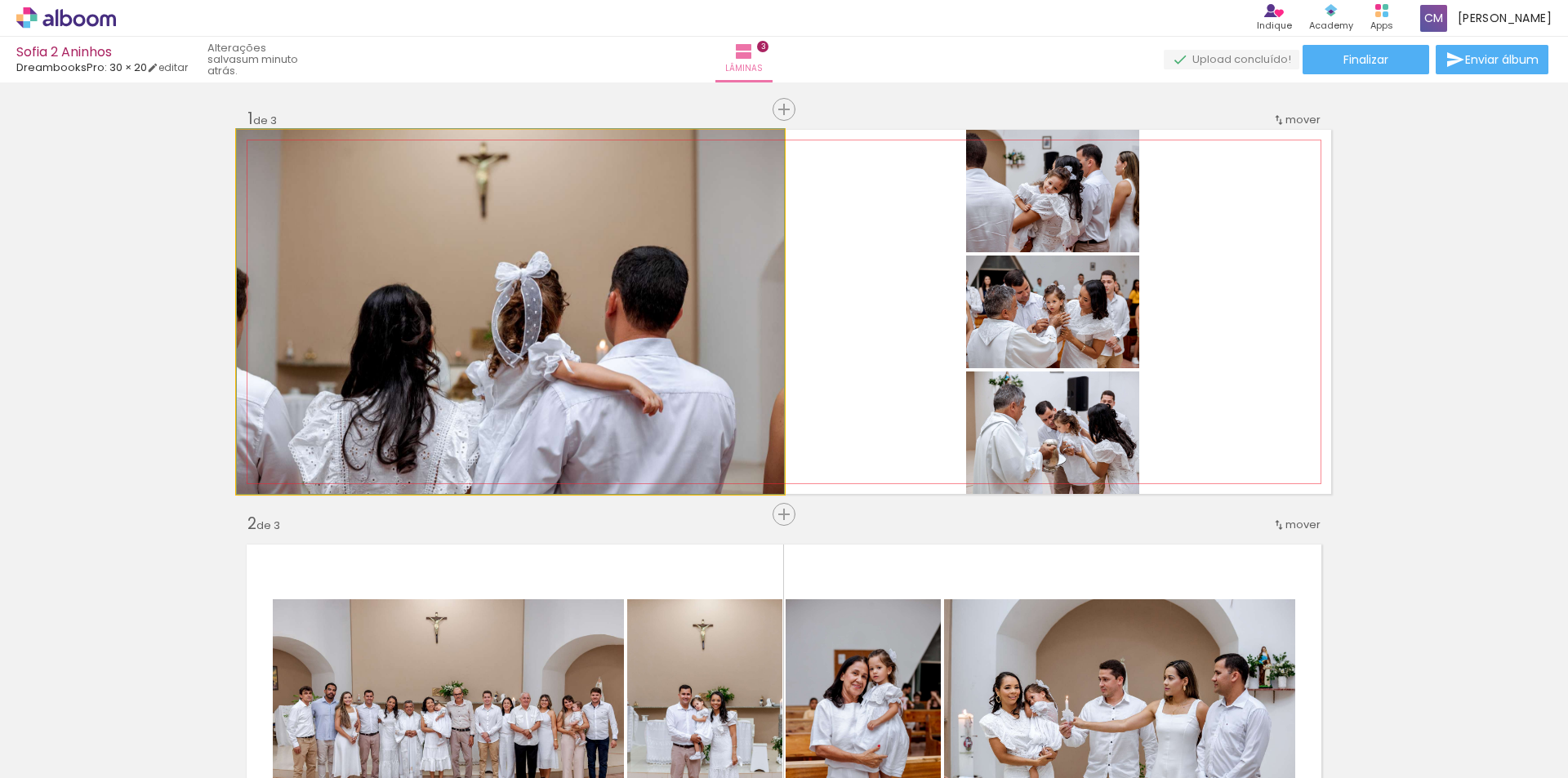
click at [580, 331] on quentale-photo at bounding box center [511, 311] width 547 height 364
drag, startPoint x: 580, startPoint y: 331, endPoint x: 592, endPoint y: 357, distance: 28.6
click at [440, 247] on quentale-photo at bounding box center [511, 311] width 547 height 364
click at [441, 247] on quentale-photo at bounding box center [511, 311] width 547 height 364
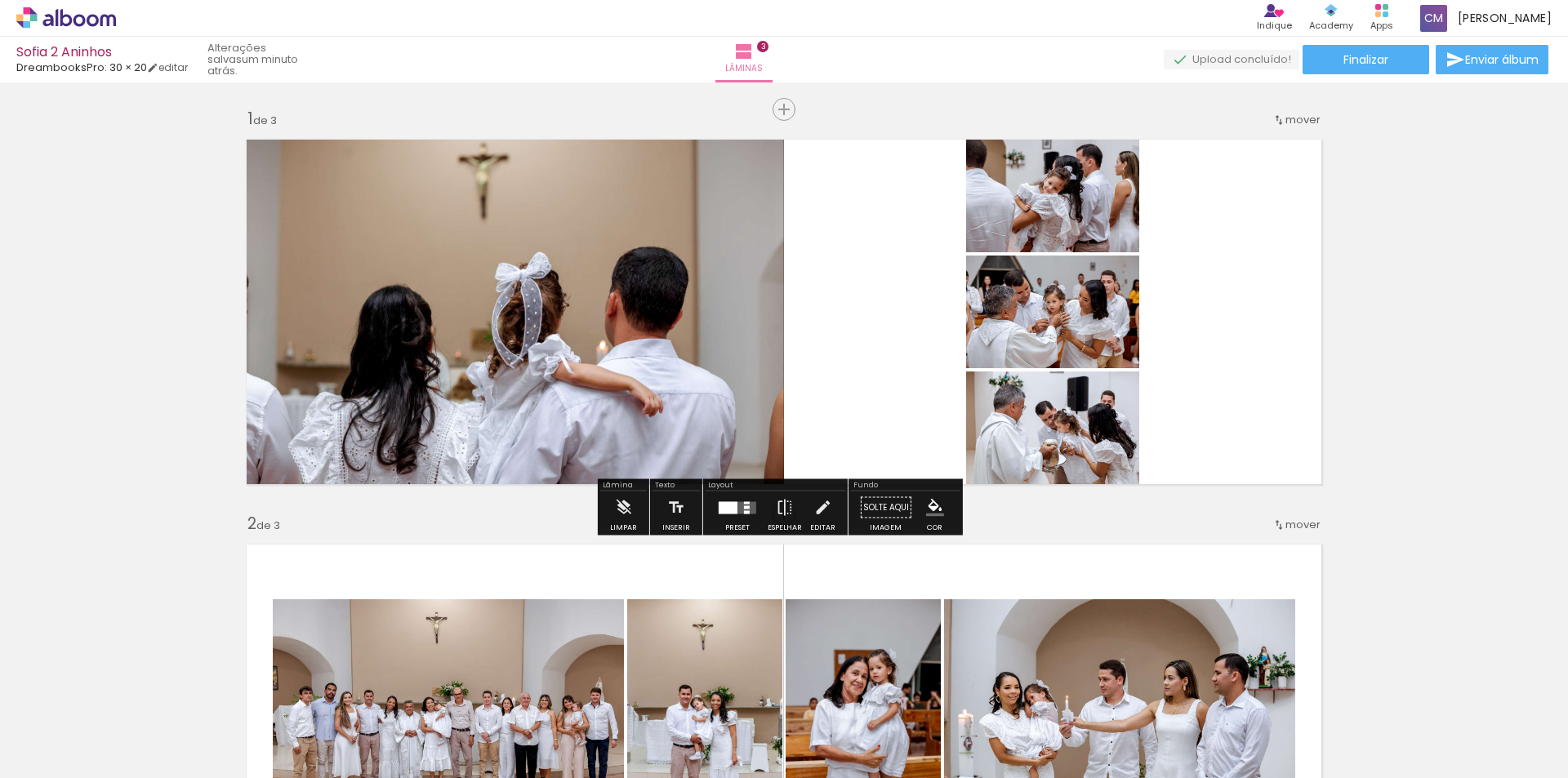
click at [299, 167] on quentale-photo at bounding box center [511, 311] width 547 height 364
click at [817, 514] on iron-icon at bounding box center [822, 508] width 18 height 33
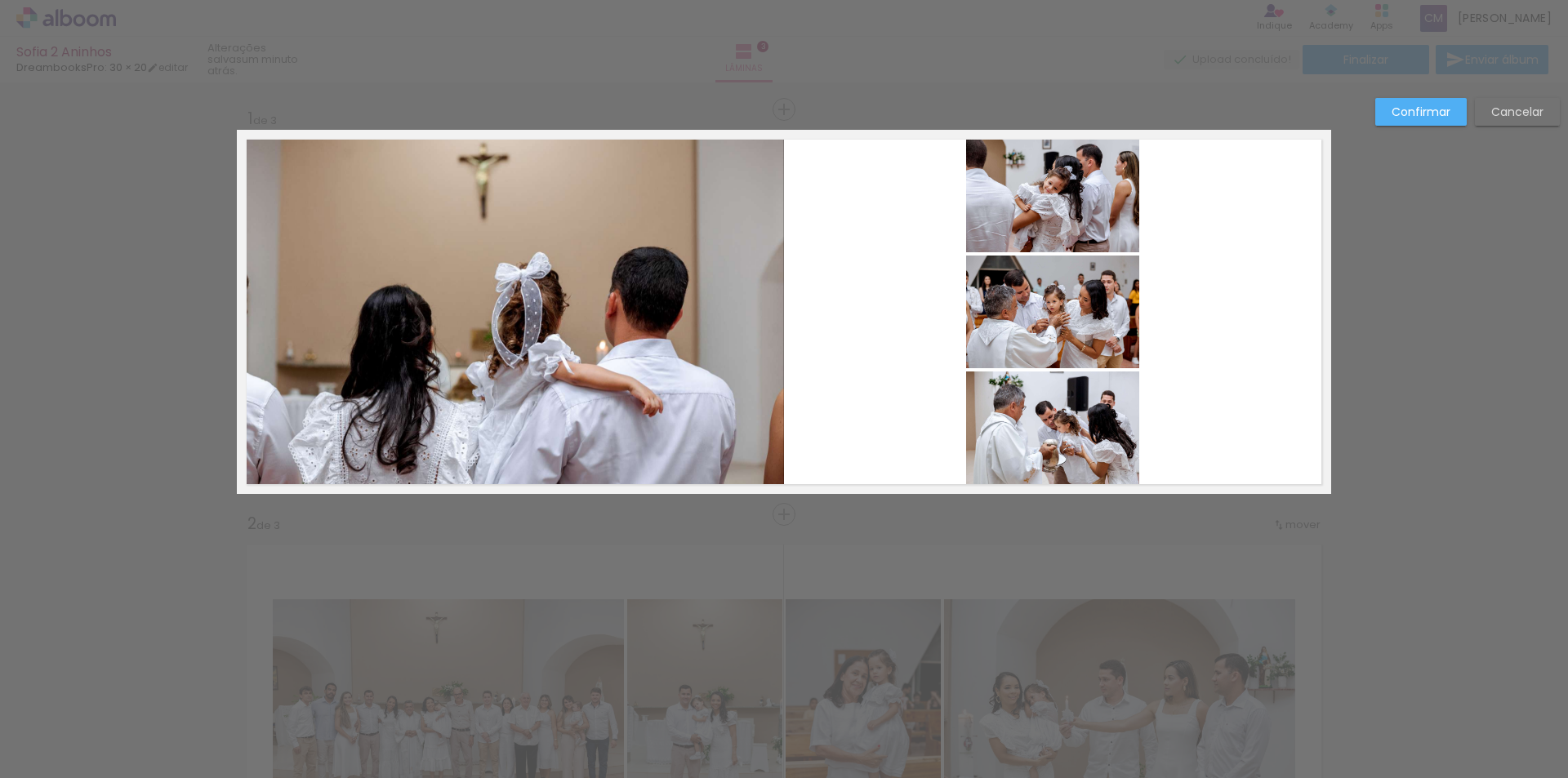
click at [254, 155] on quentale-photo at bounding box center [511, 311] width 547 height 364
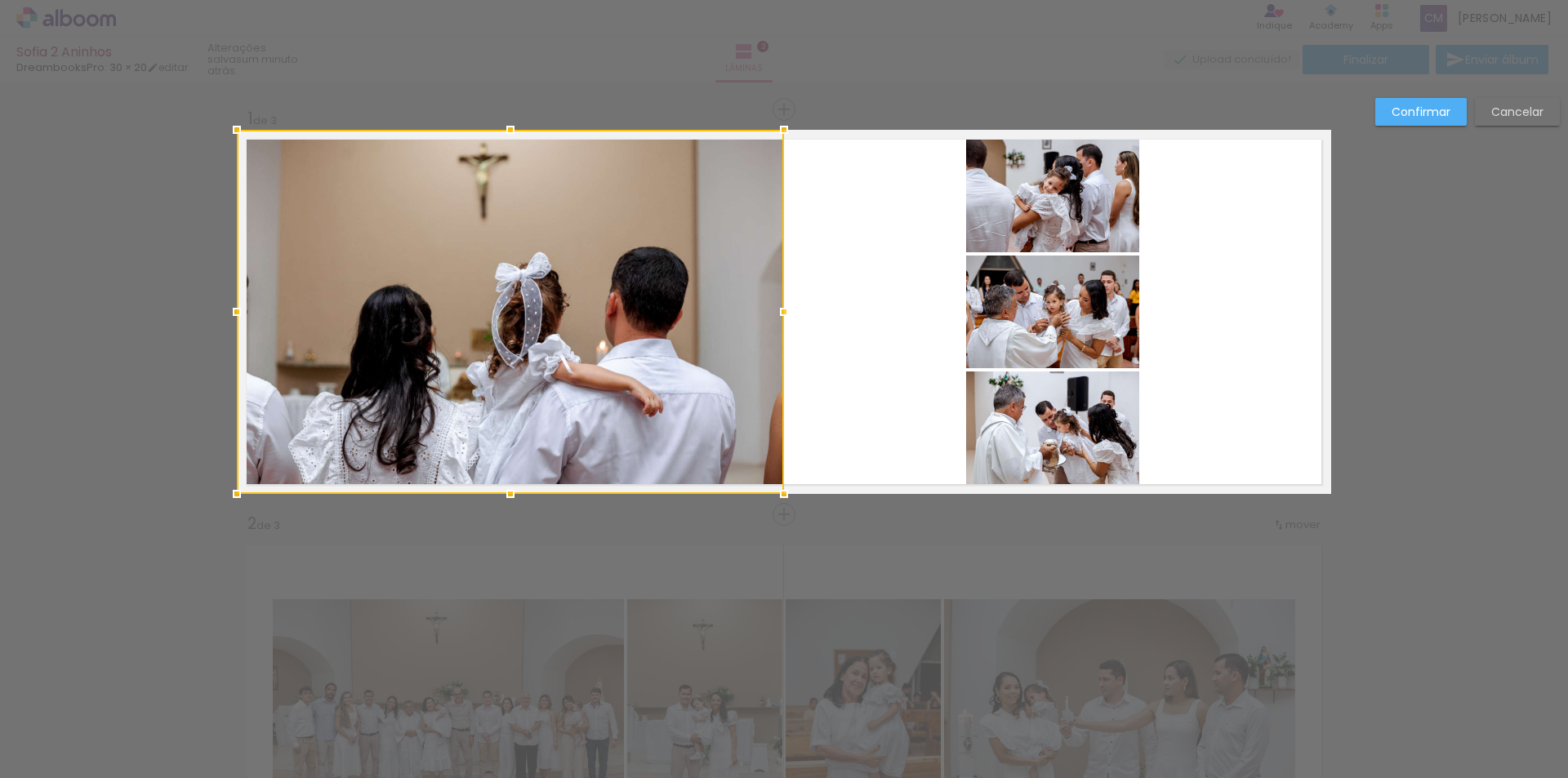
click at [254, 155] on div at bounding box center [511, 311] width 547 height 364
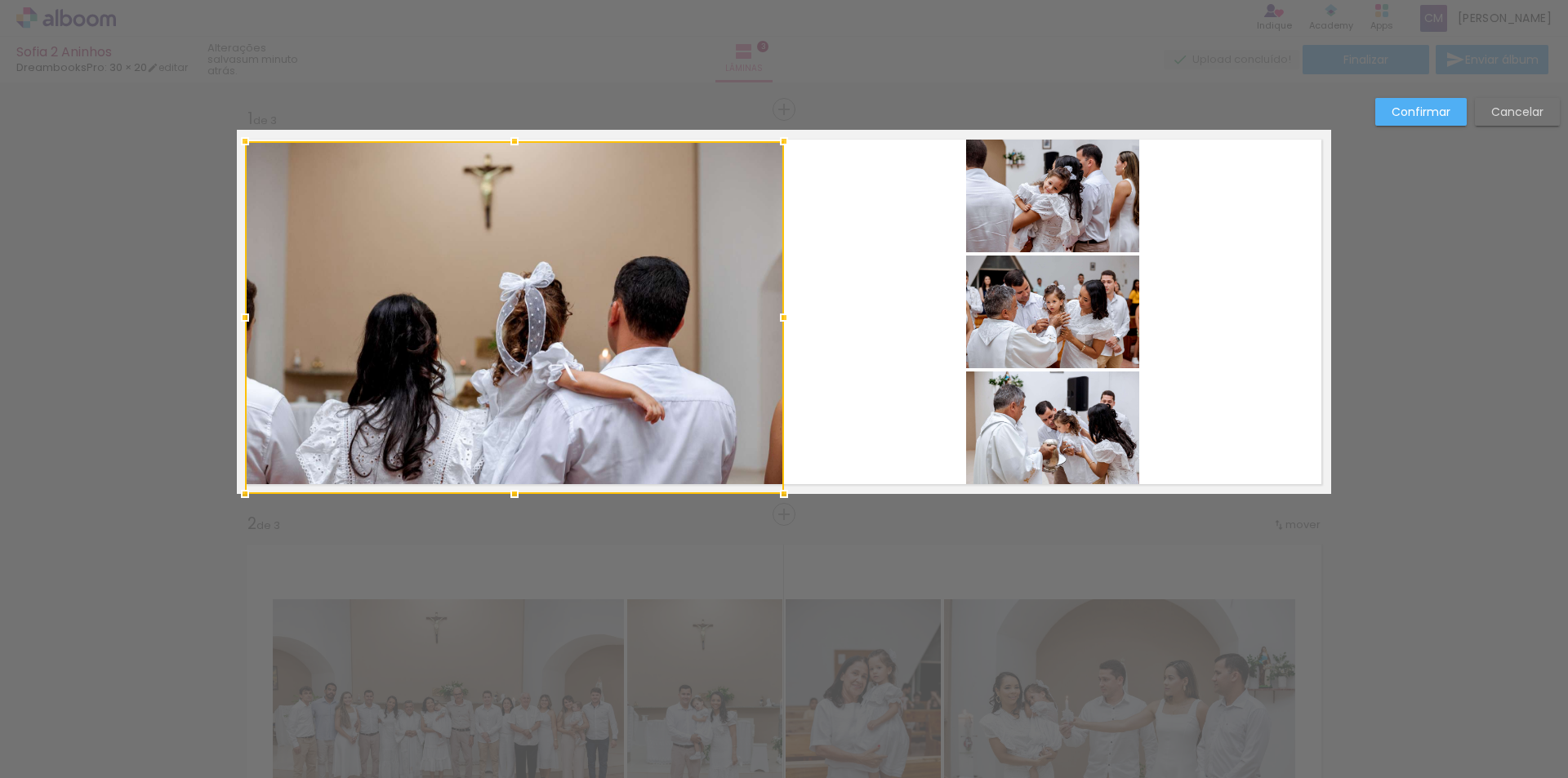
drag, startPoint x: 231, startPoint y: 127, endPoint x: 239, endPoint y: 136, distance: 12.0
click at [239, 136] on div at bounding box center [245, 141] width 33 height 33
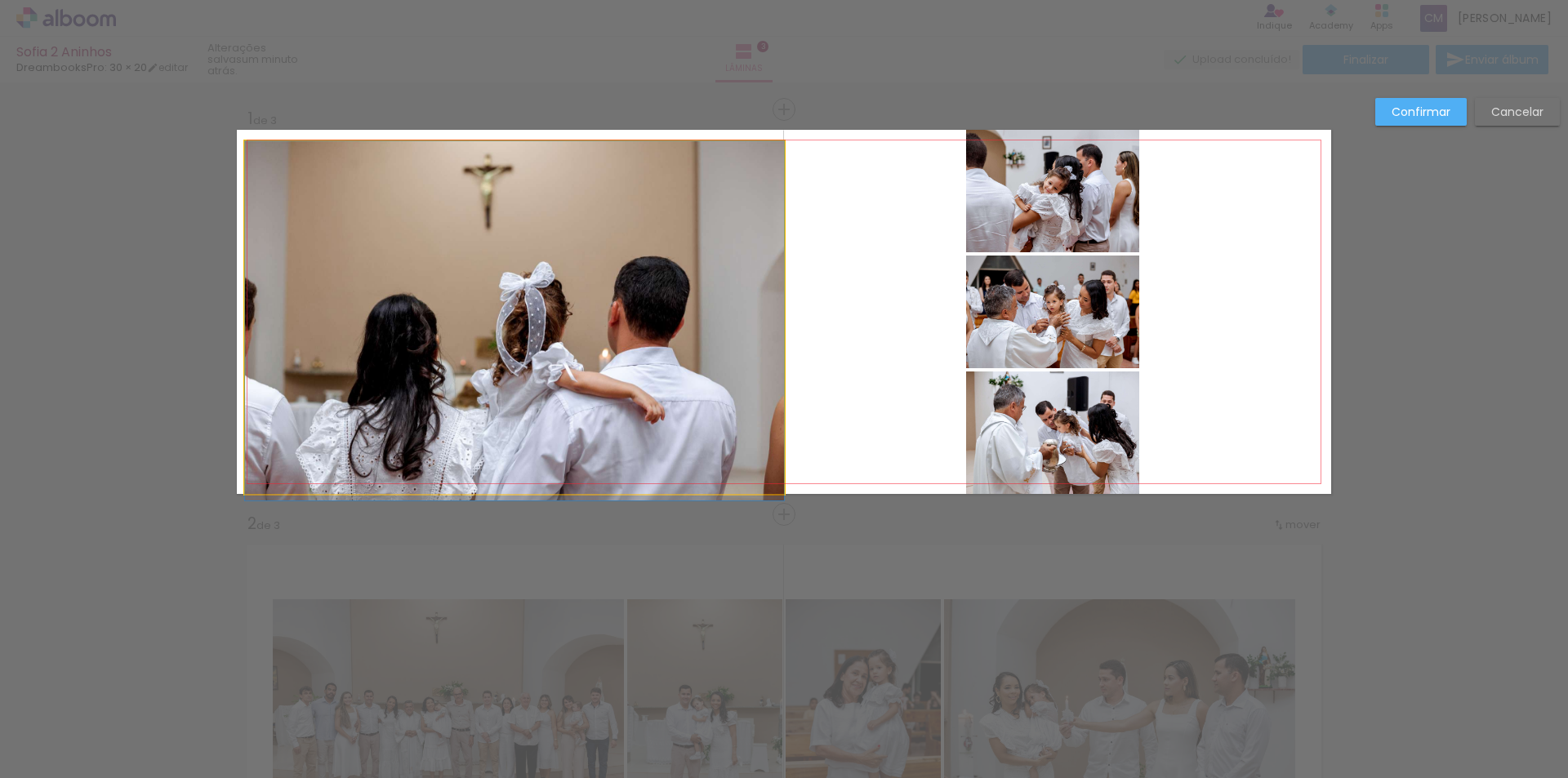
click at [249, 165] on quentale-photo at bounding box center [514, 317] width 539 height 353
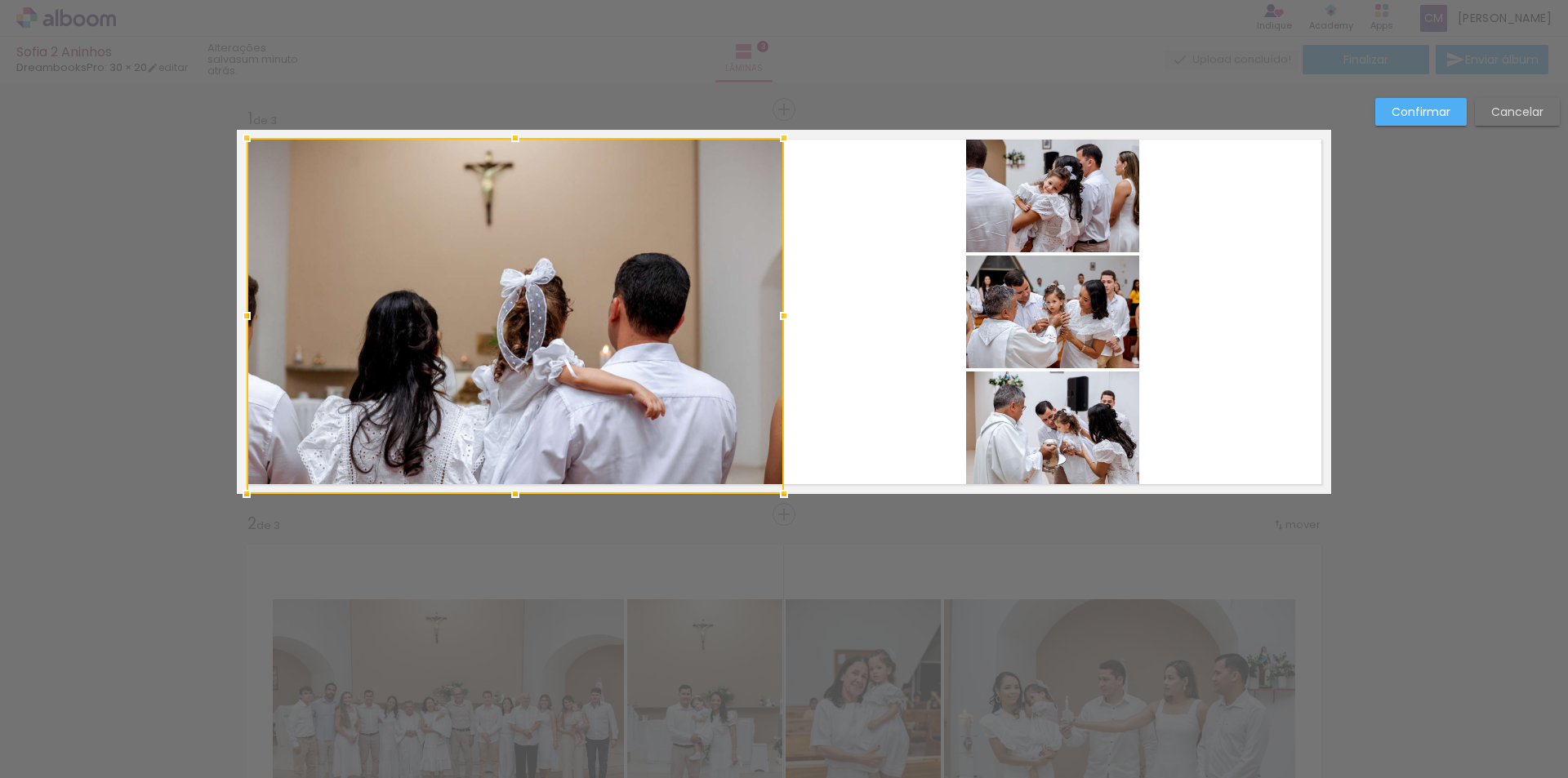
click at [245, 139] on div at bounding box center [246, 137] width 33 height 33
drag, startPoint x: 240, startPoint y: 490, endPoint x: 241, endPoint y: 469, distance: 21.0
click at [241, 469] on div at bounding box center [247, 483] width 33 height 33
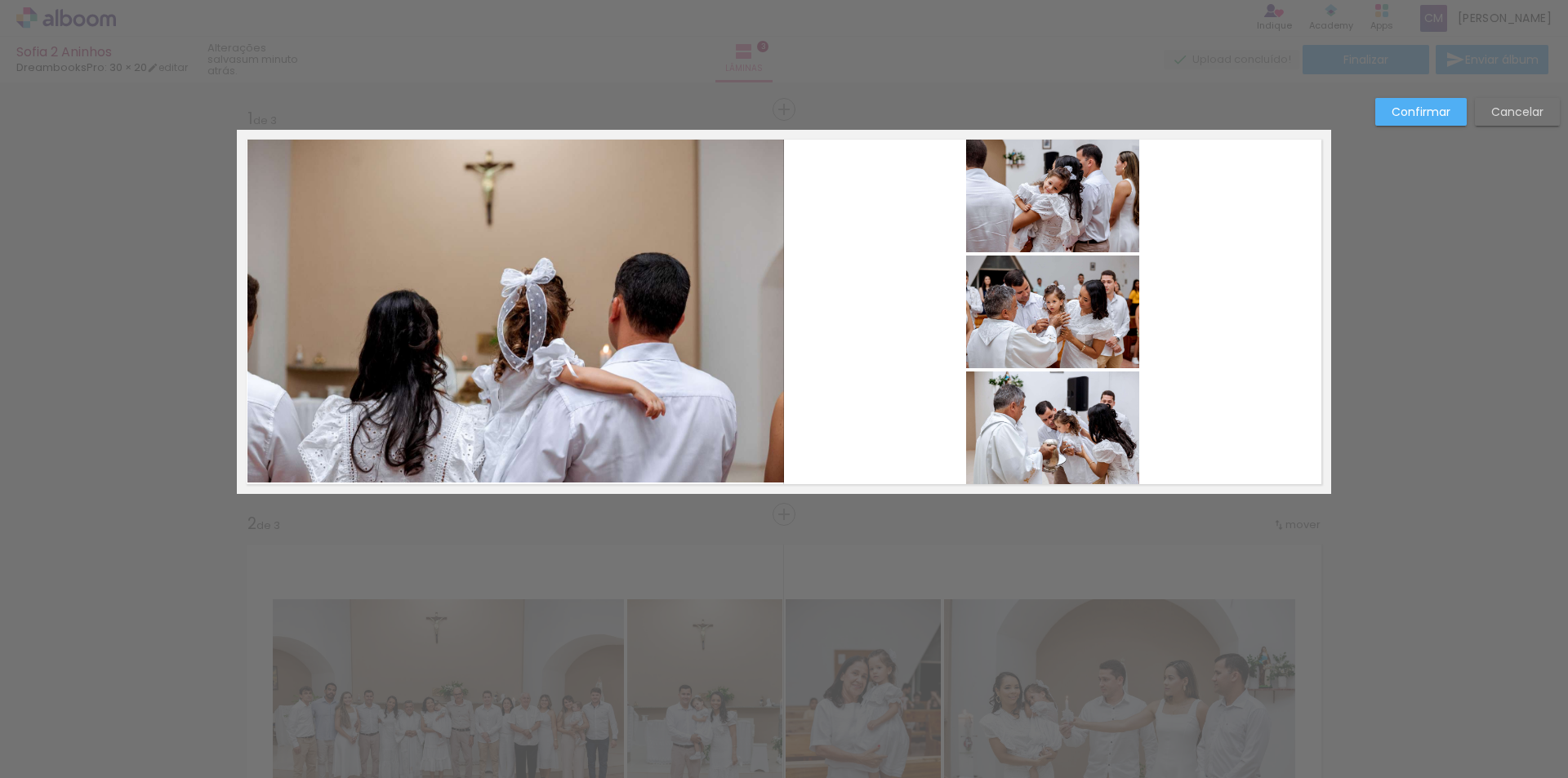
click at [531, 454] on quentale-photo at bounding box center [515, 310] width 536 height 344
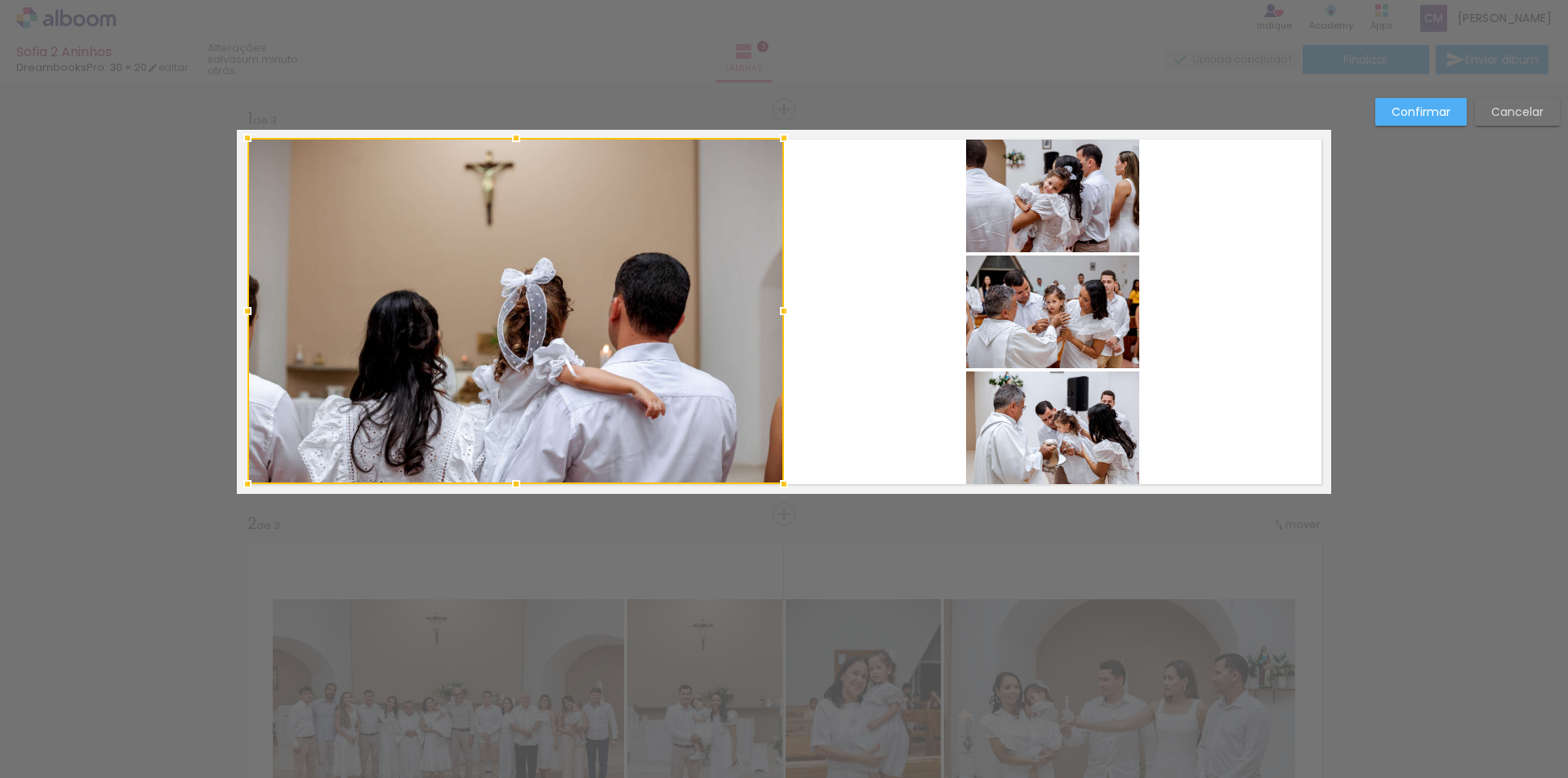
click at [519, 484] on div at bounding box center [515, 484] width 33 height 33
click at [933, 257] on quentale-layouter at bounding box center [784, 311] width 1094 height 364
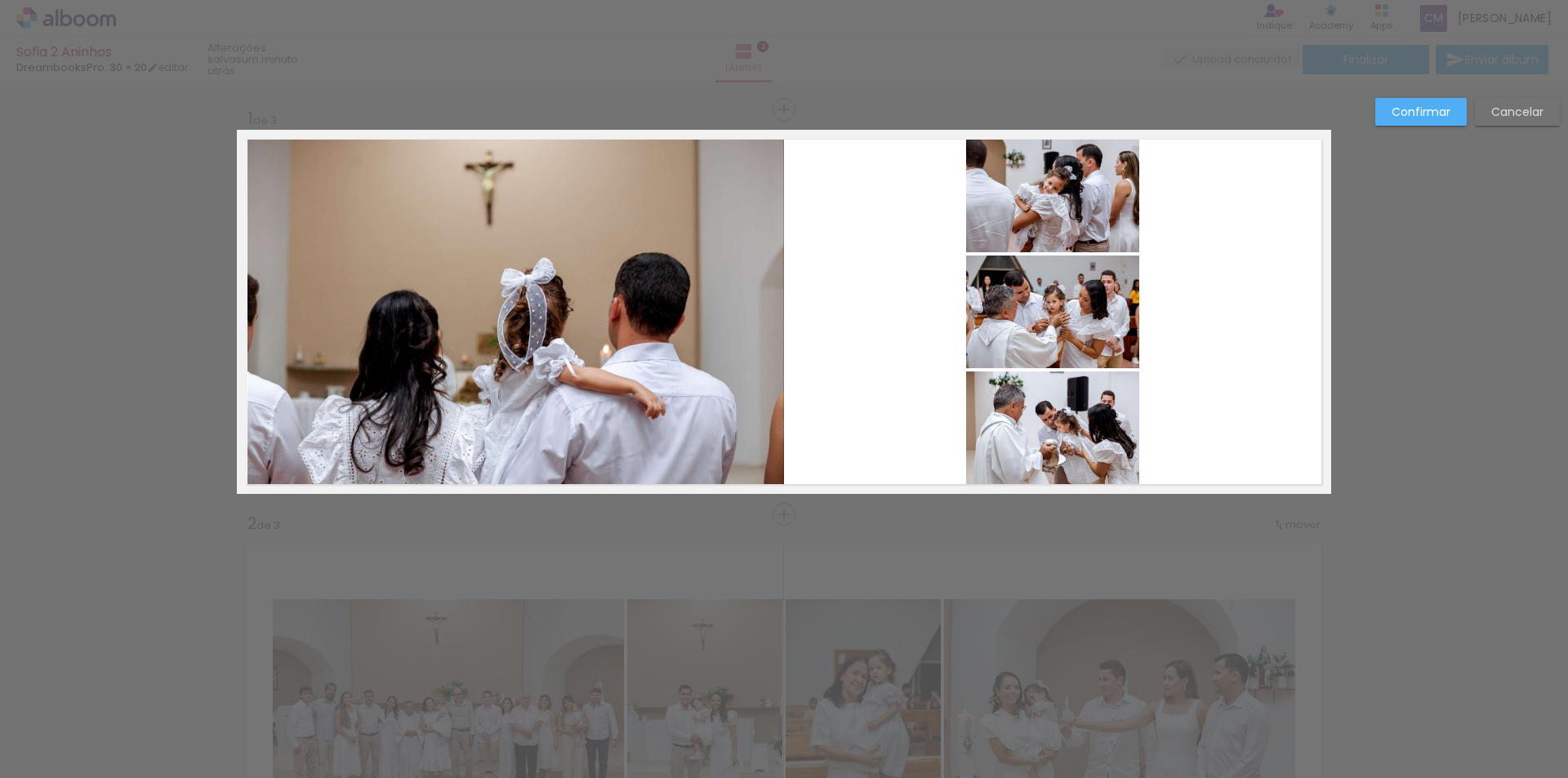
click at [362, 237] on quentale-photo at bounding box center [515, 311] width 536 height 346
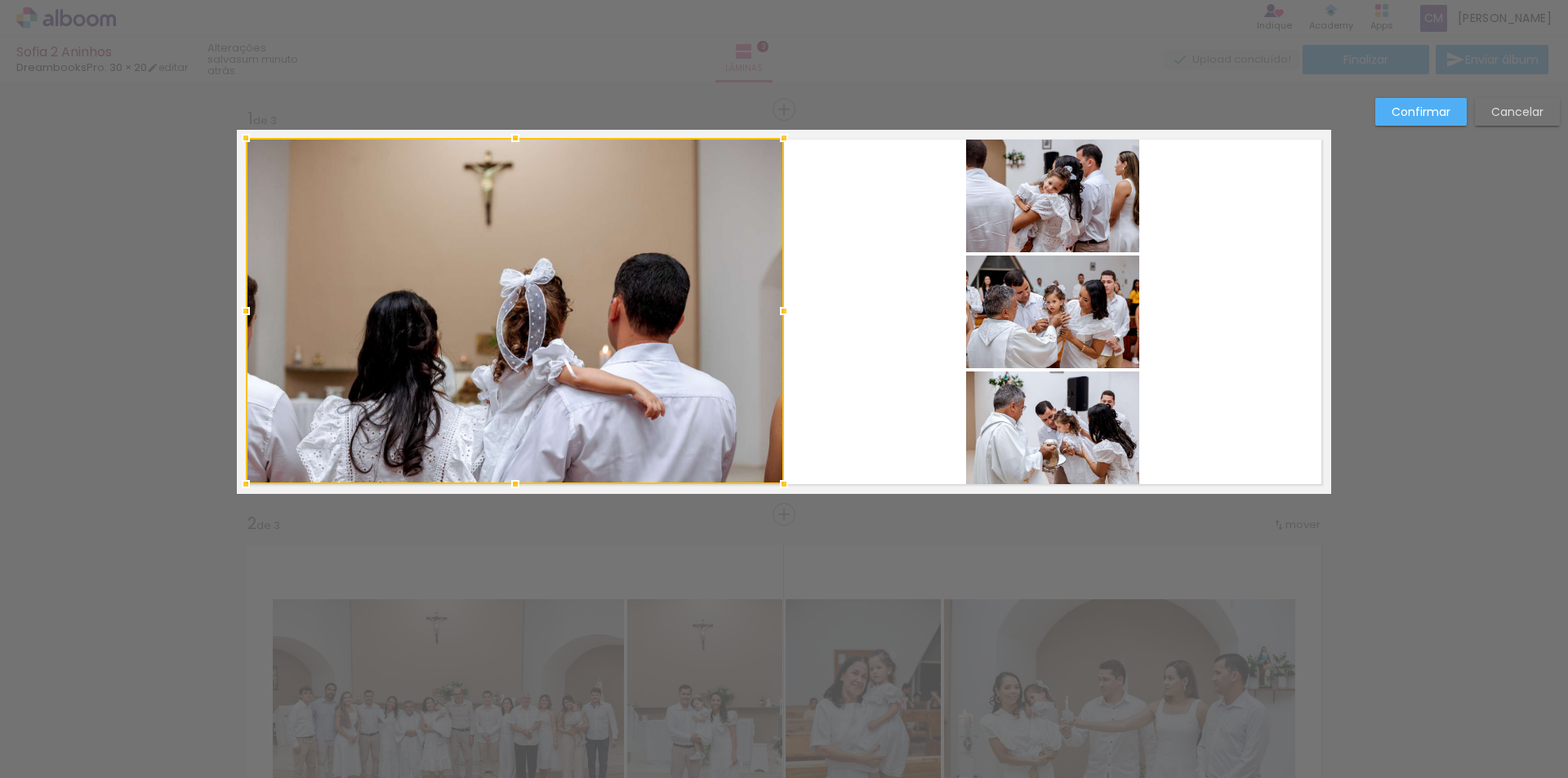
click at [244, 310] on div at bounding box center [245, 310] width 33 height 33
click at [861, 370] on quentale-layouter at bounding box center [784, 311] width 1094 height 364
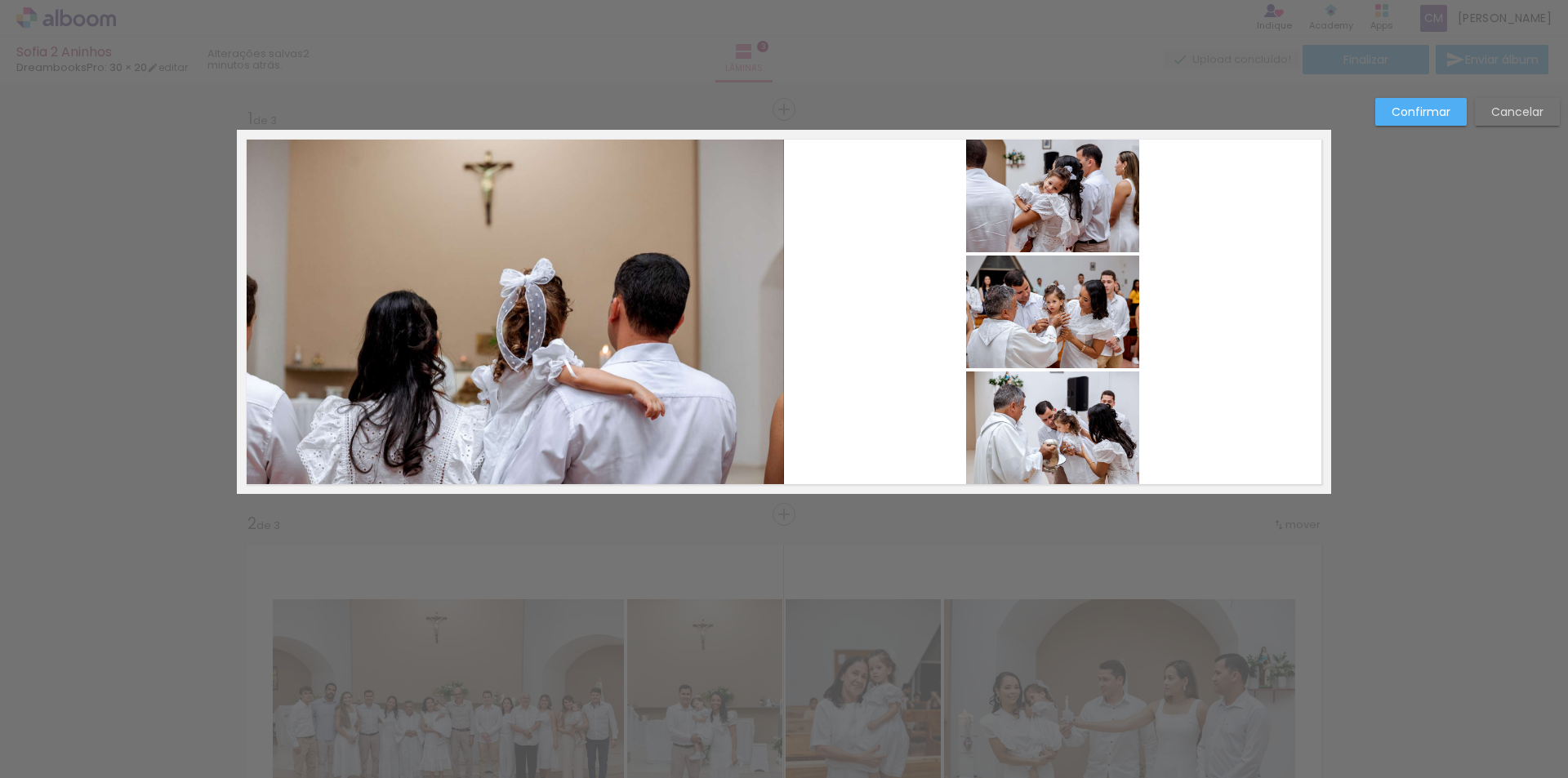
click at [498, 405] on quentale-photo at bounding box center [515, 311] width 538 height 346
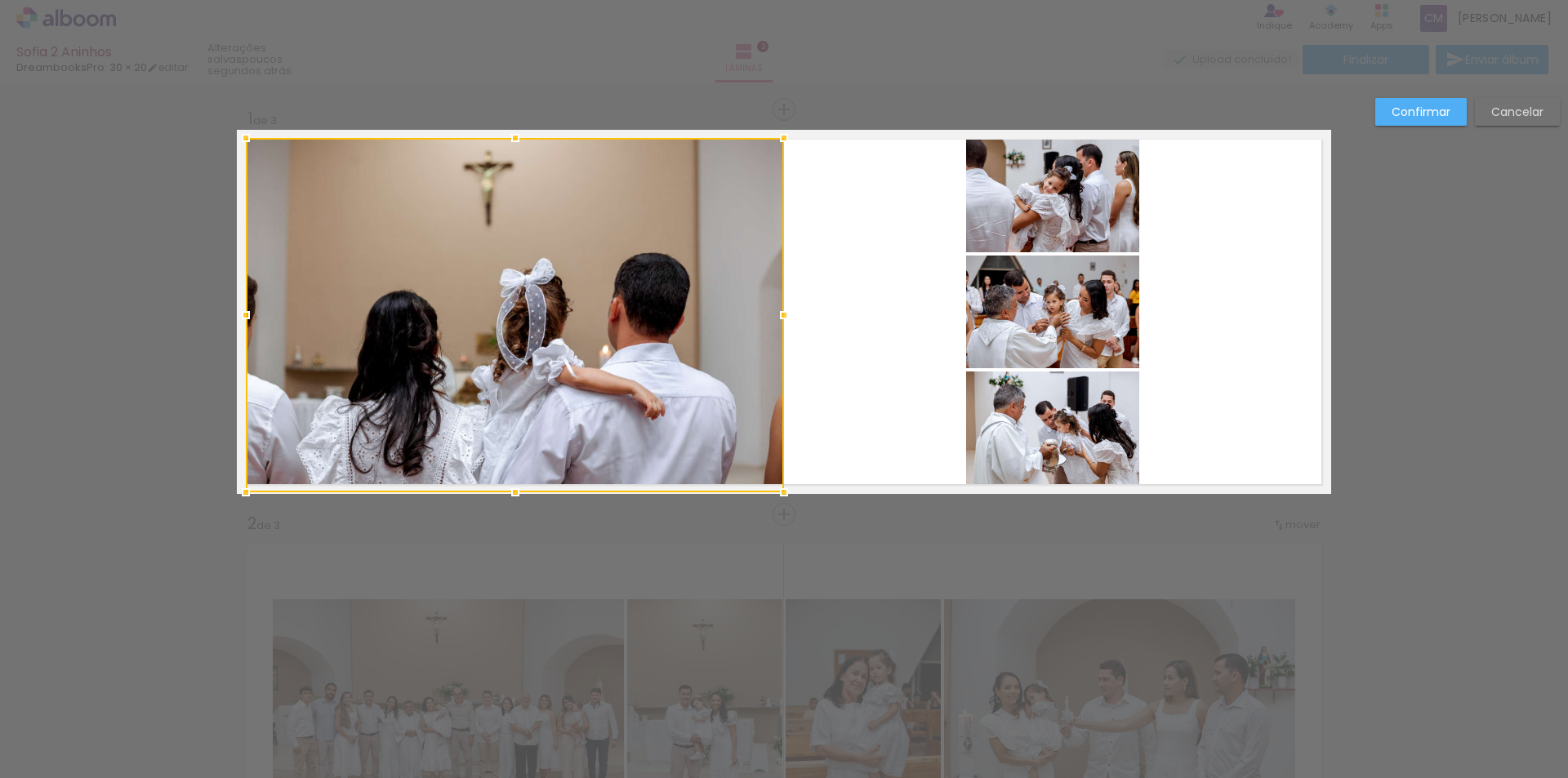
drag, startPoint x: 508, startPoint y: 485, endPoint x: 516, endPoint y: 485, distance: 8.0
click at [516, 485] on div at bounding box center [515, 492] width 33 height 33
click at [519, 372] on div at bounding box center [515, 315] width 538 height 355
click at [525, 457] on div at bounding box center [515, 315] width 538 height 355
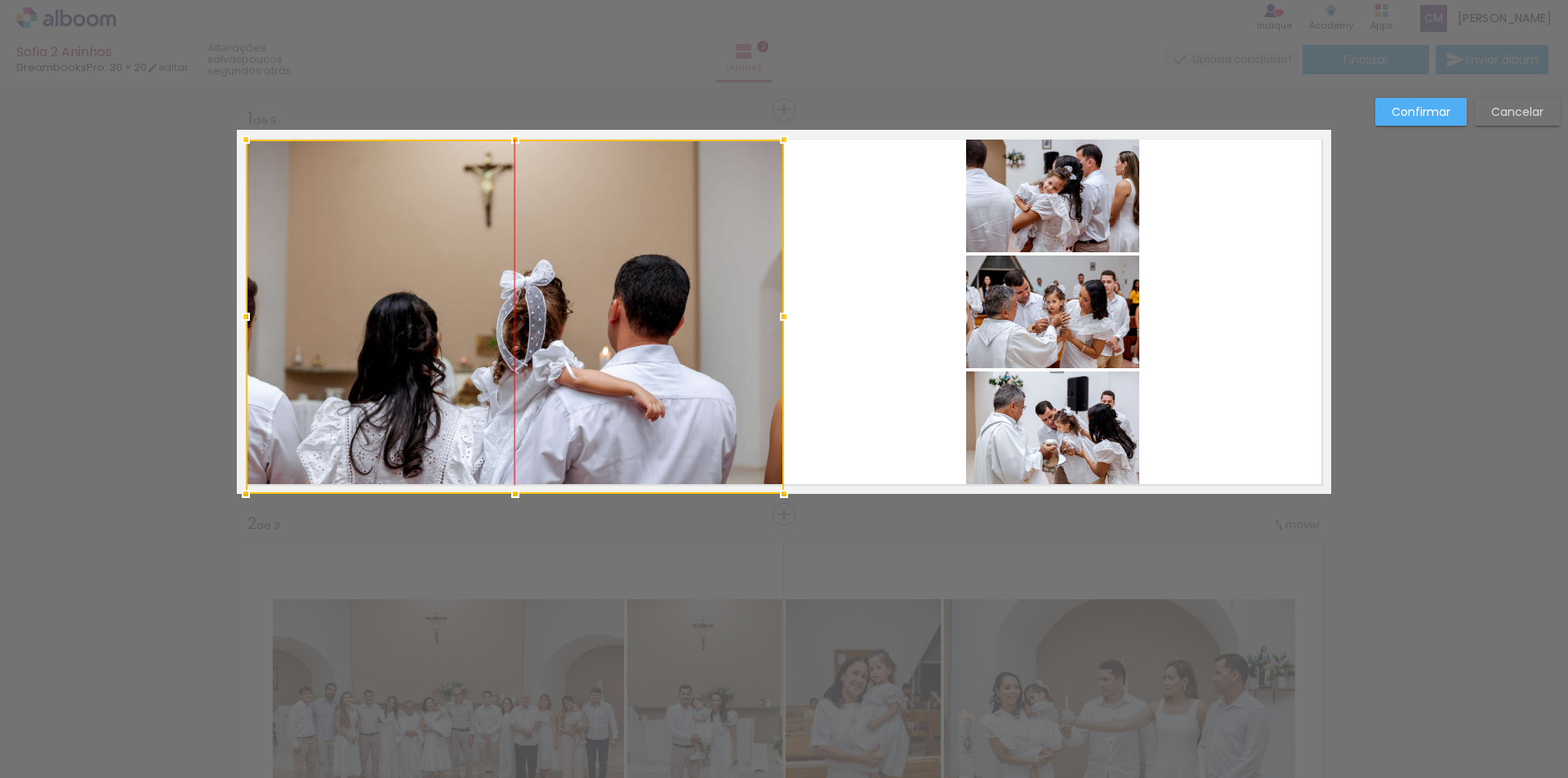
drag, startPoint x: 513, startPoint y: 454, endPoint x: 523, endPoint y: 440, distance: 17.2
click at [522, 481] on div at bounding box center [515, 316] width 538 height 355
click at [525, 334] on div at bounding box center [515, 316] width 538 height 355
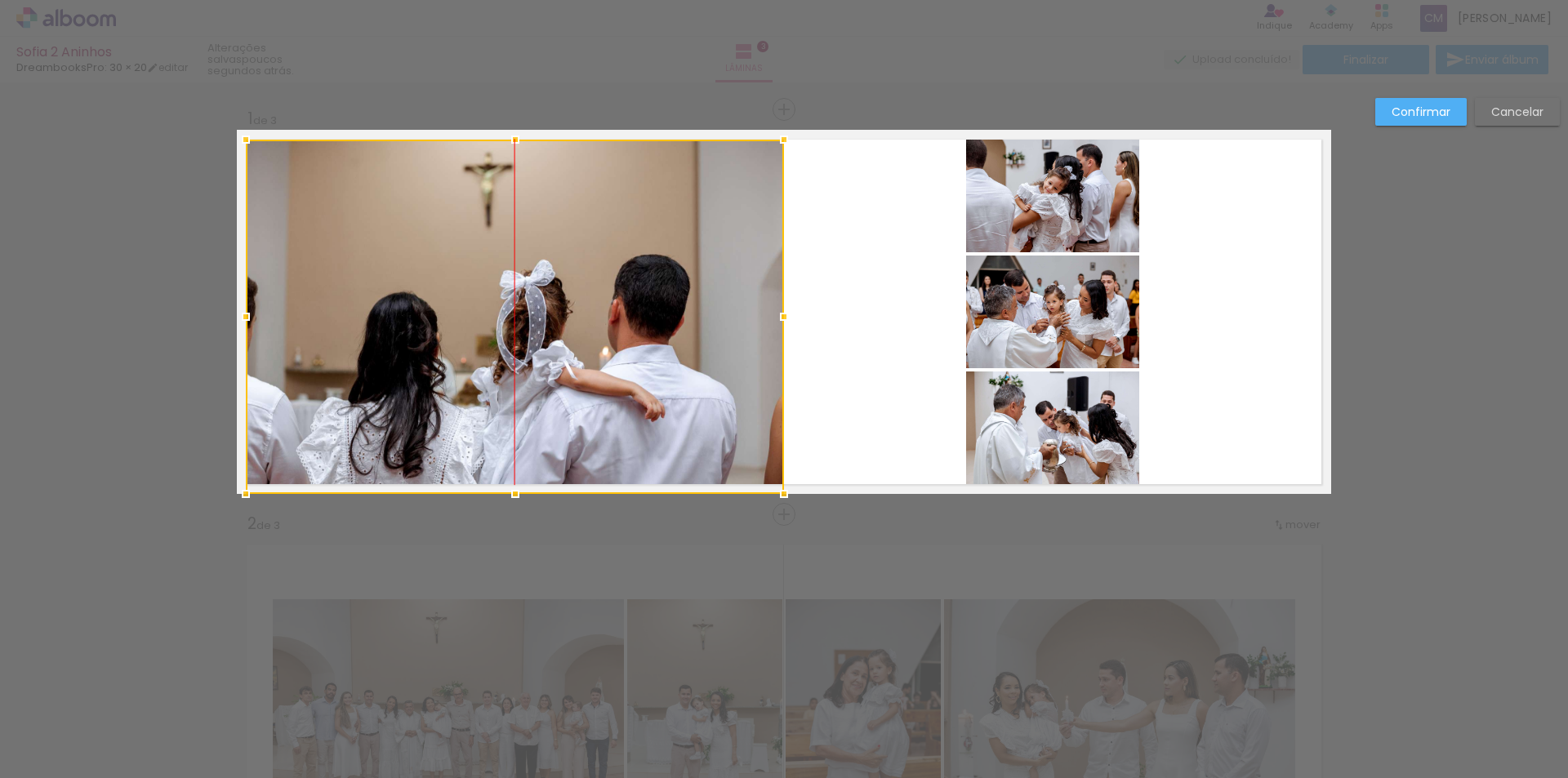
drag, startPoint x: 536, startPoint y: 319, endPoint x: 540, endPoint y: 349, distance: 30.3
click at [540, 349] on div at bounding box center [515, 316] width 538 height 355
click at [1390, 122] on paper-button "Confirmar" at bounding box center [1420, 112] width 91 height 28
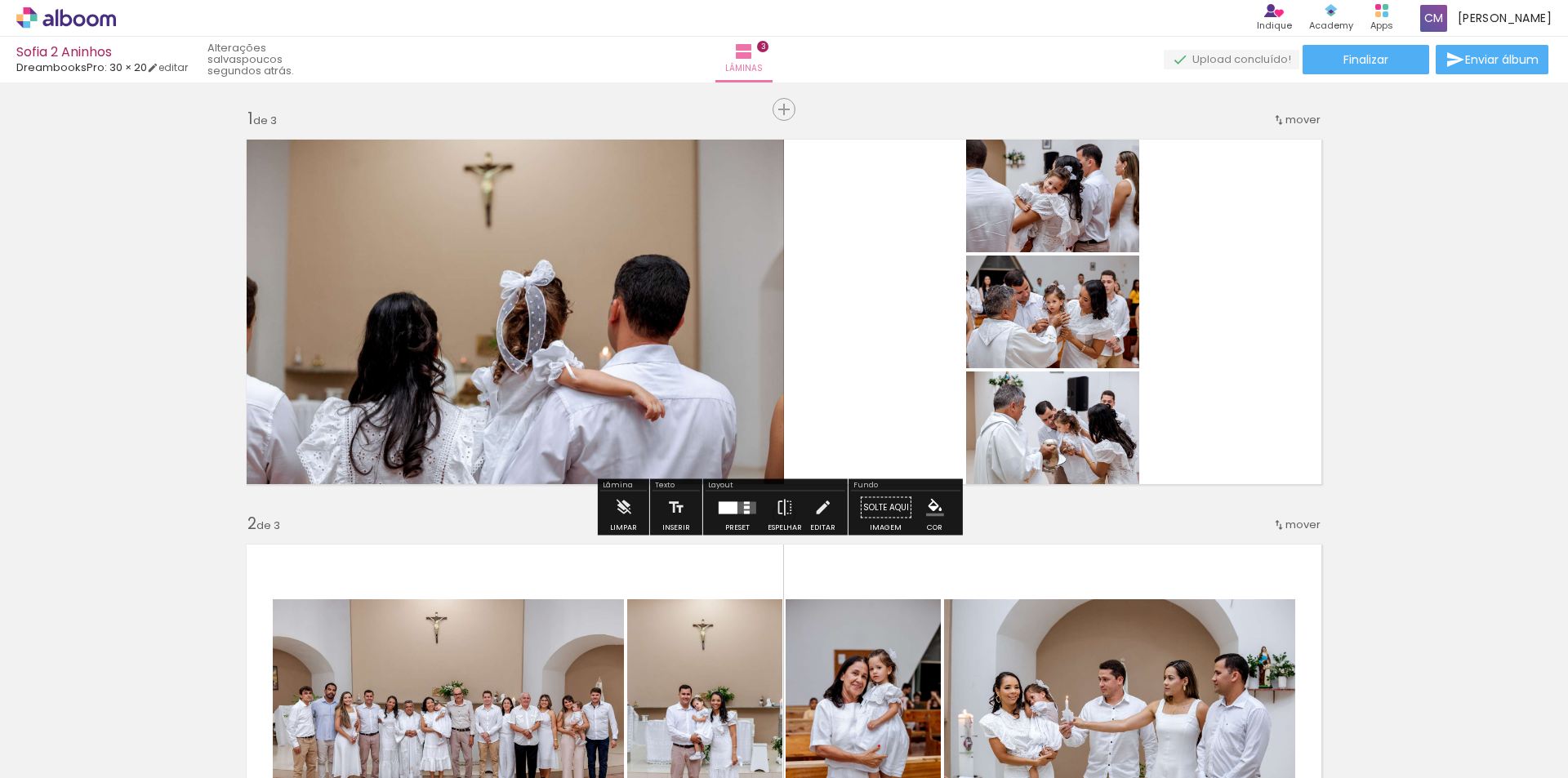
click at [1066, 193] on quentale-photo at bounding box center [1053, 191] width 173 height 122
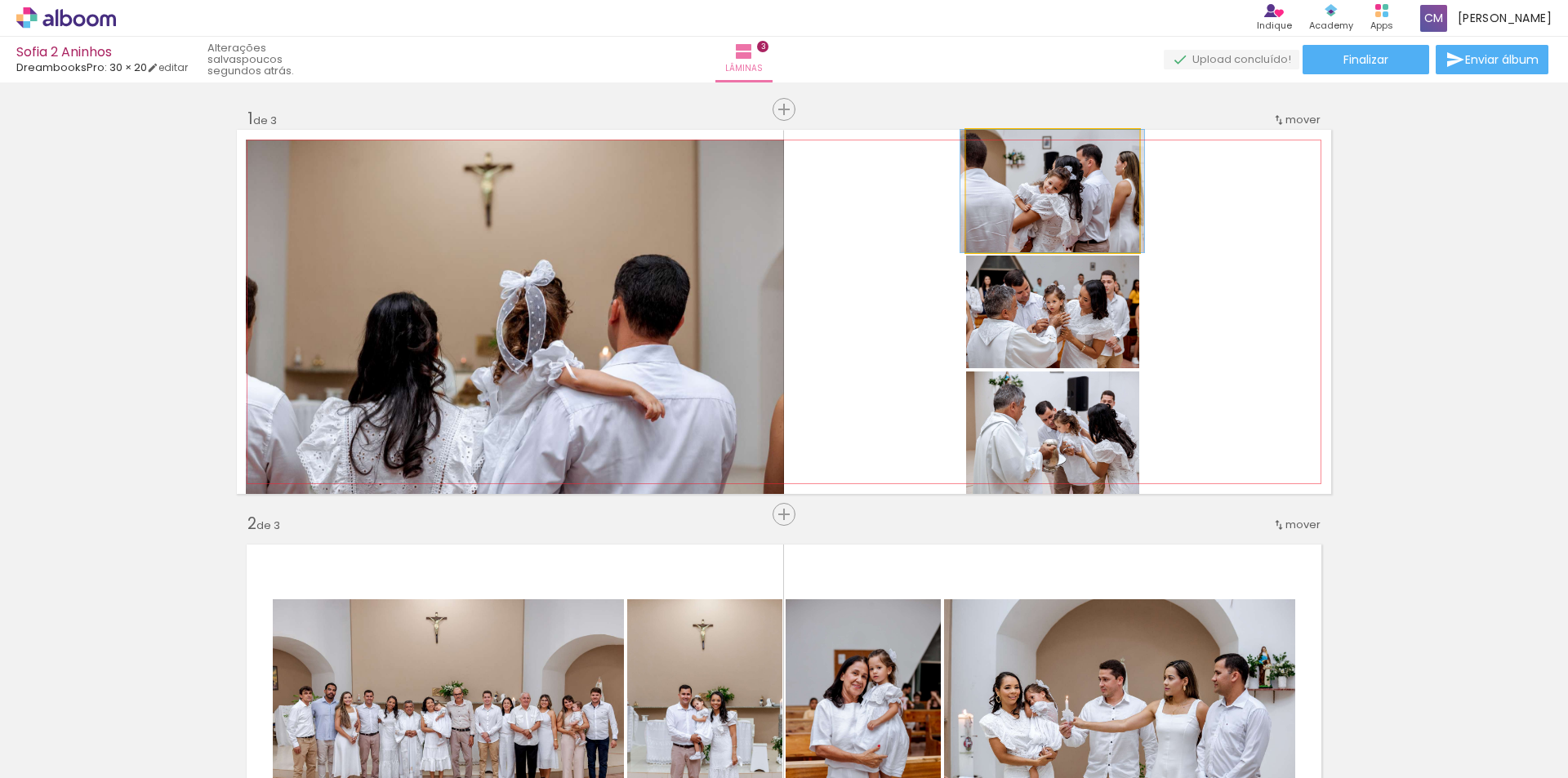
click at [1066, 201] on quentale-photo at bounding box center [1053, 191] width 173 height 122
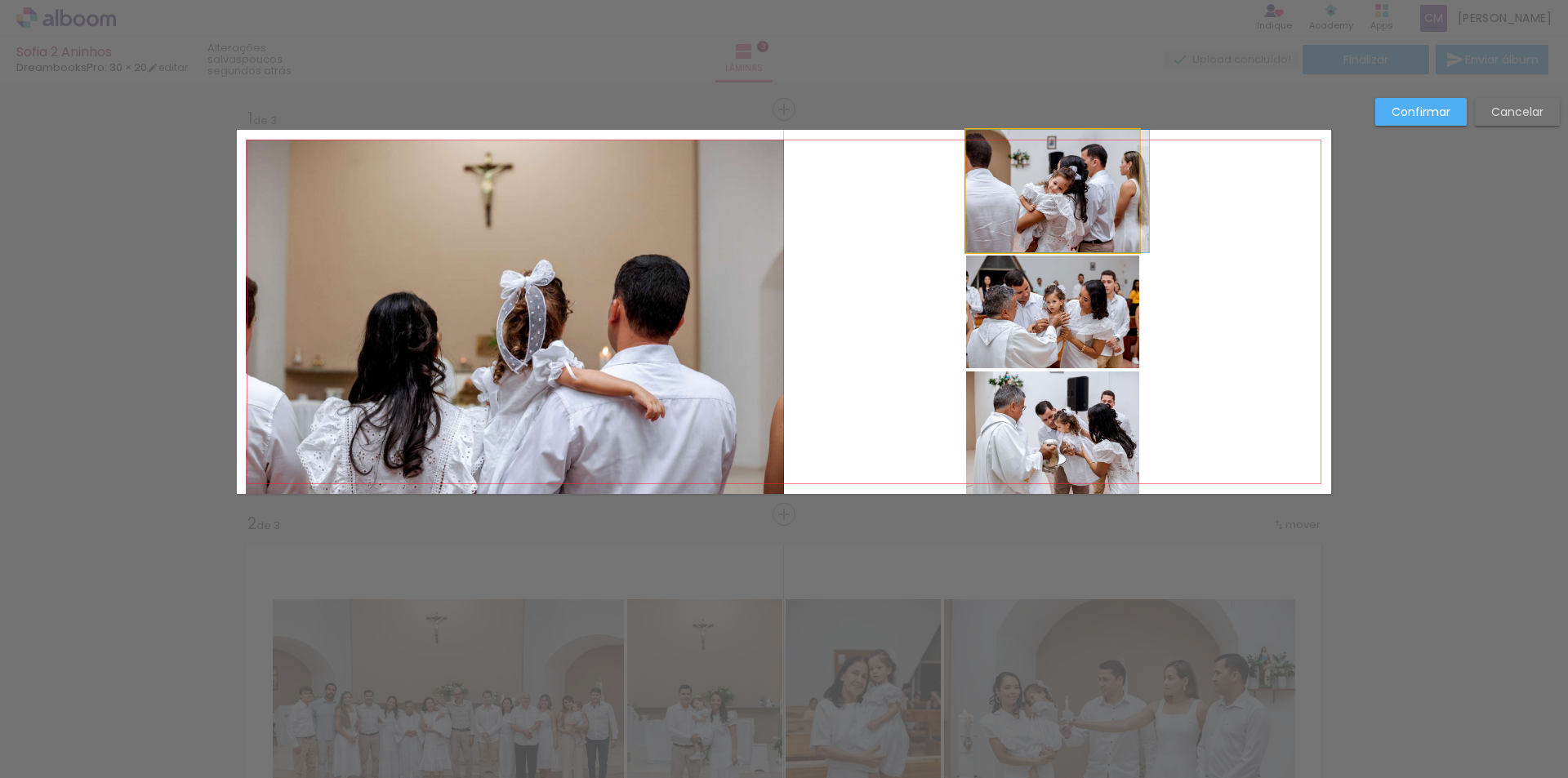
drag, startPoint x: 1064, startPoint y: 201, endPoint x: 1069, endPoint y: 212, distance: 12.1
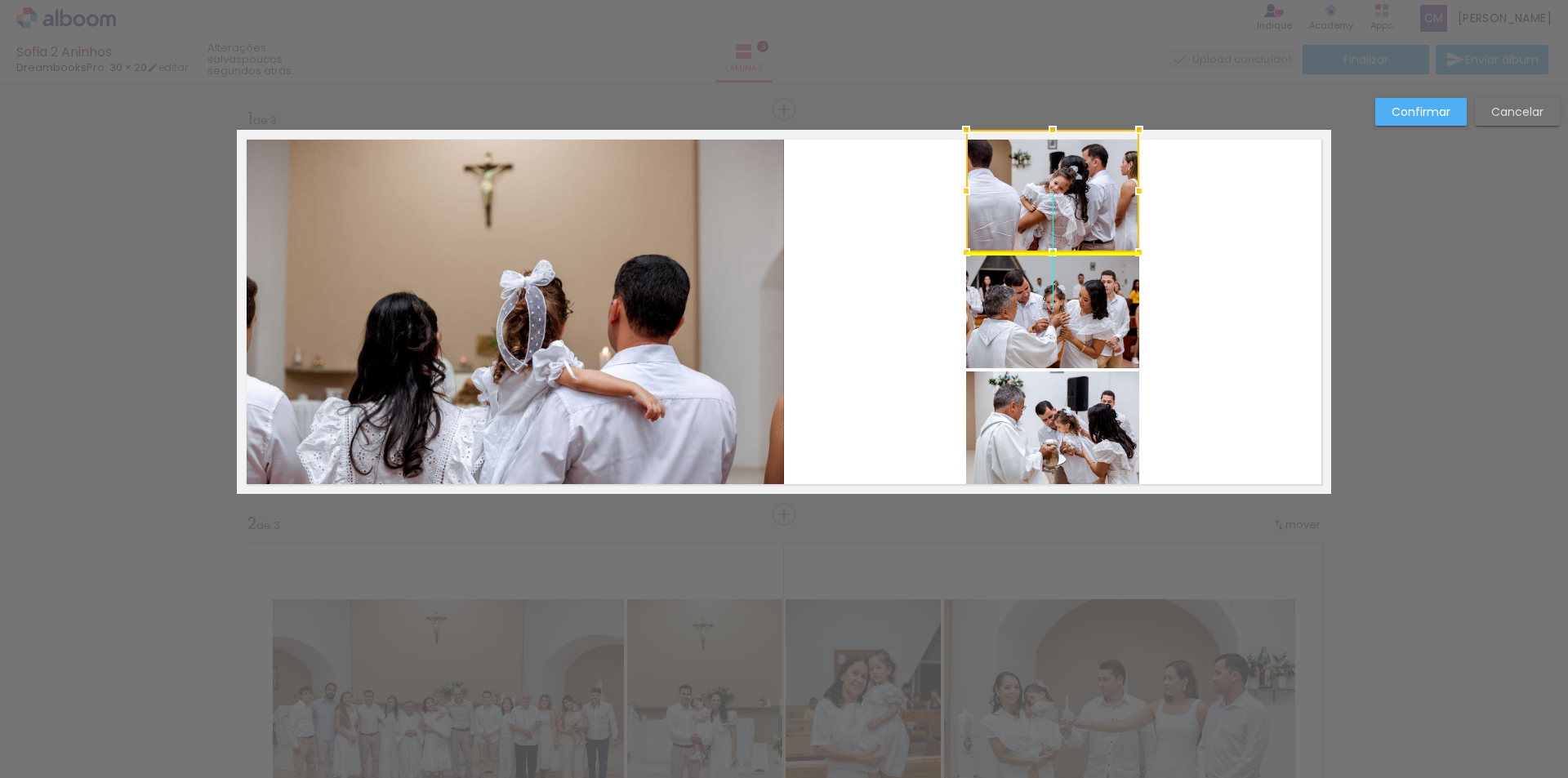
click at [1061, 213] on div at bounding box center [1053, 191] width 173 height 122
click at [0, 0] on slot "Confirmar" at bounding box center [0, 0] width 0 height 0
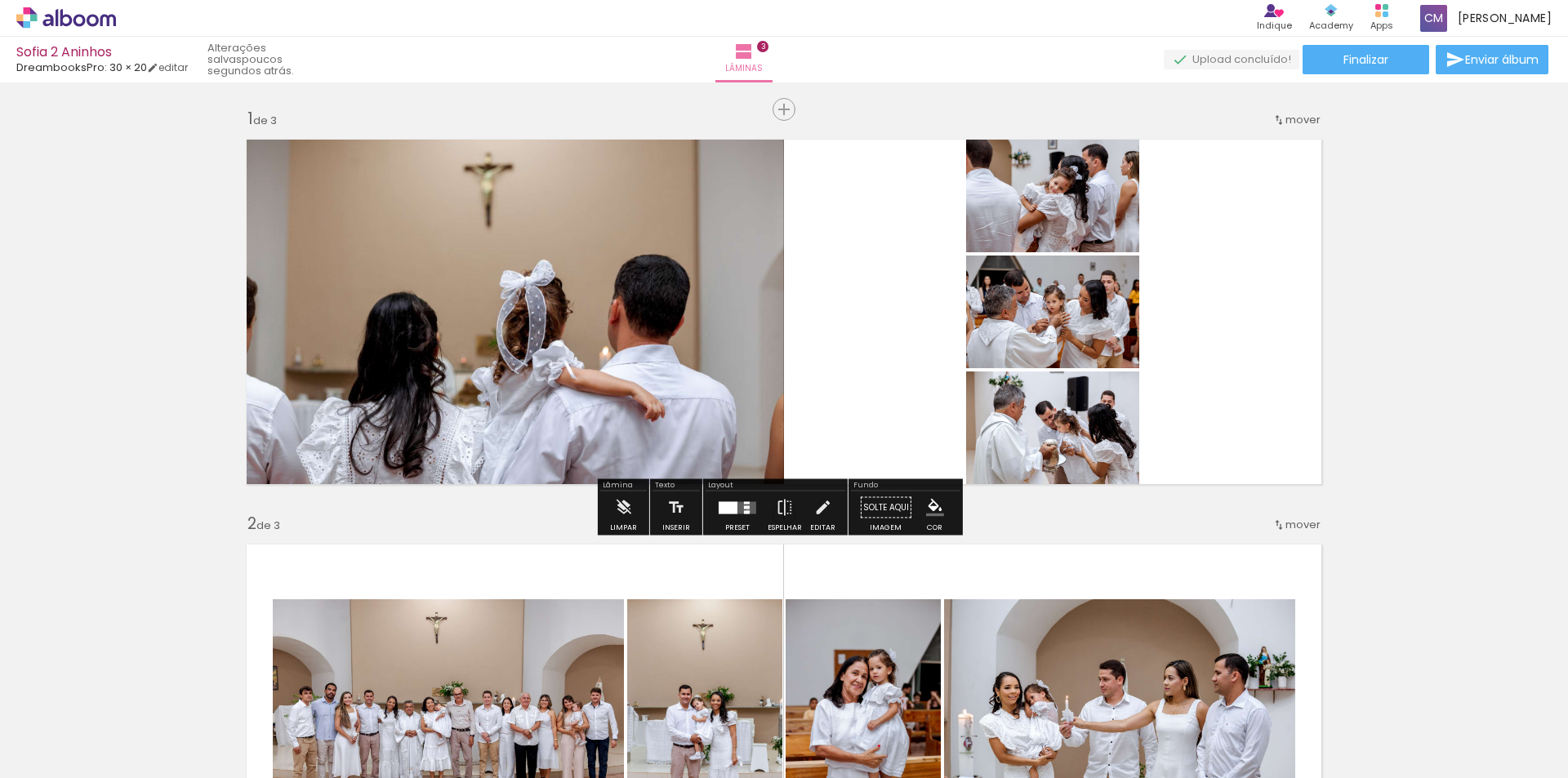
click at [744, 511] on div at bounding box center [747, 511] width 6 height 3
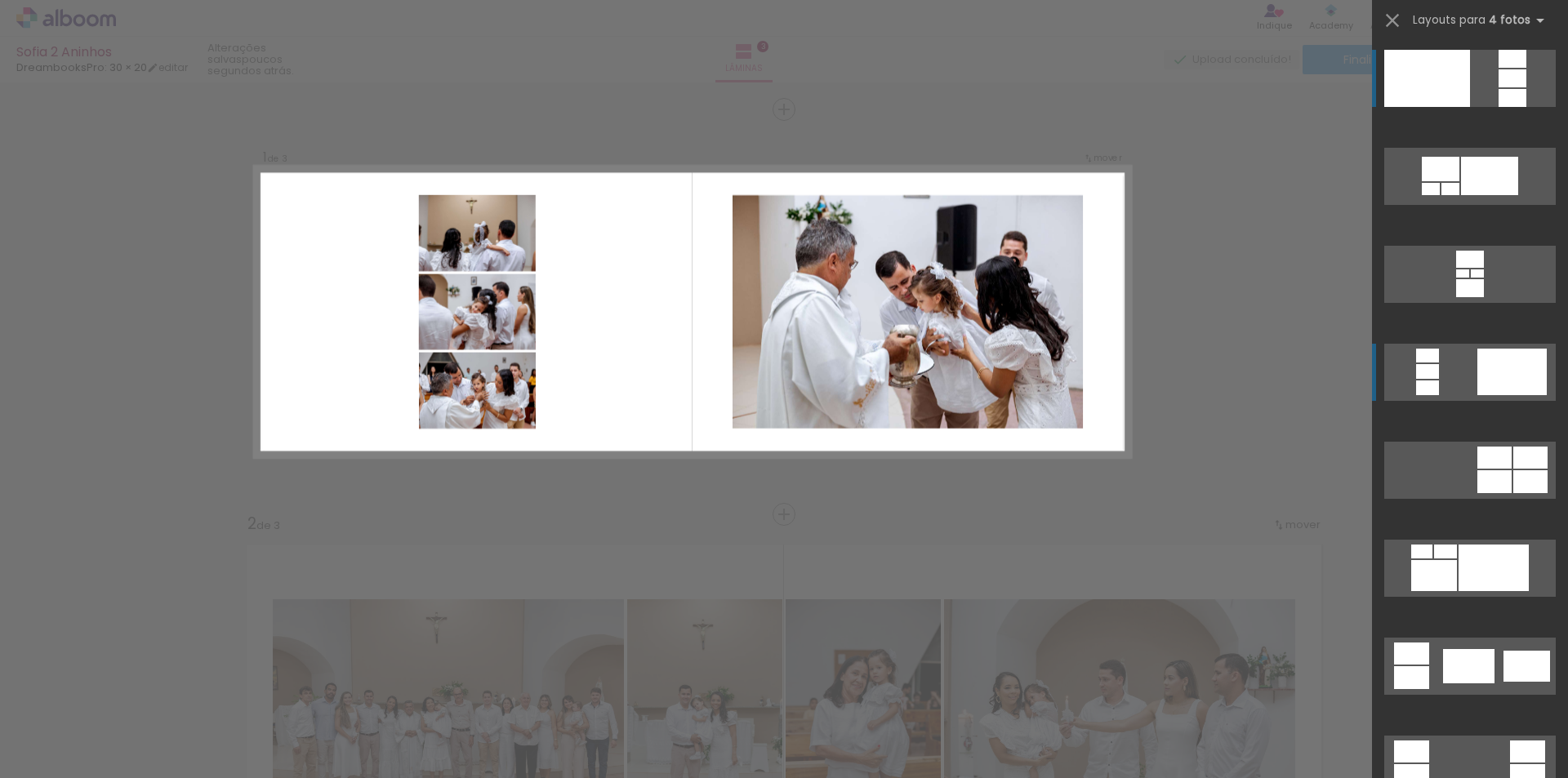
click at [1498, 107] on div at bounding box center [1513, 98] width 28 height 18
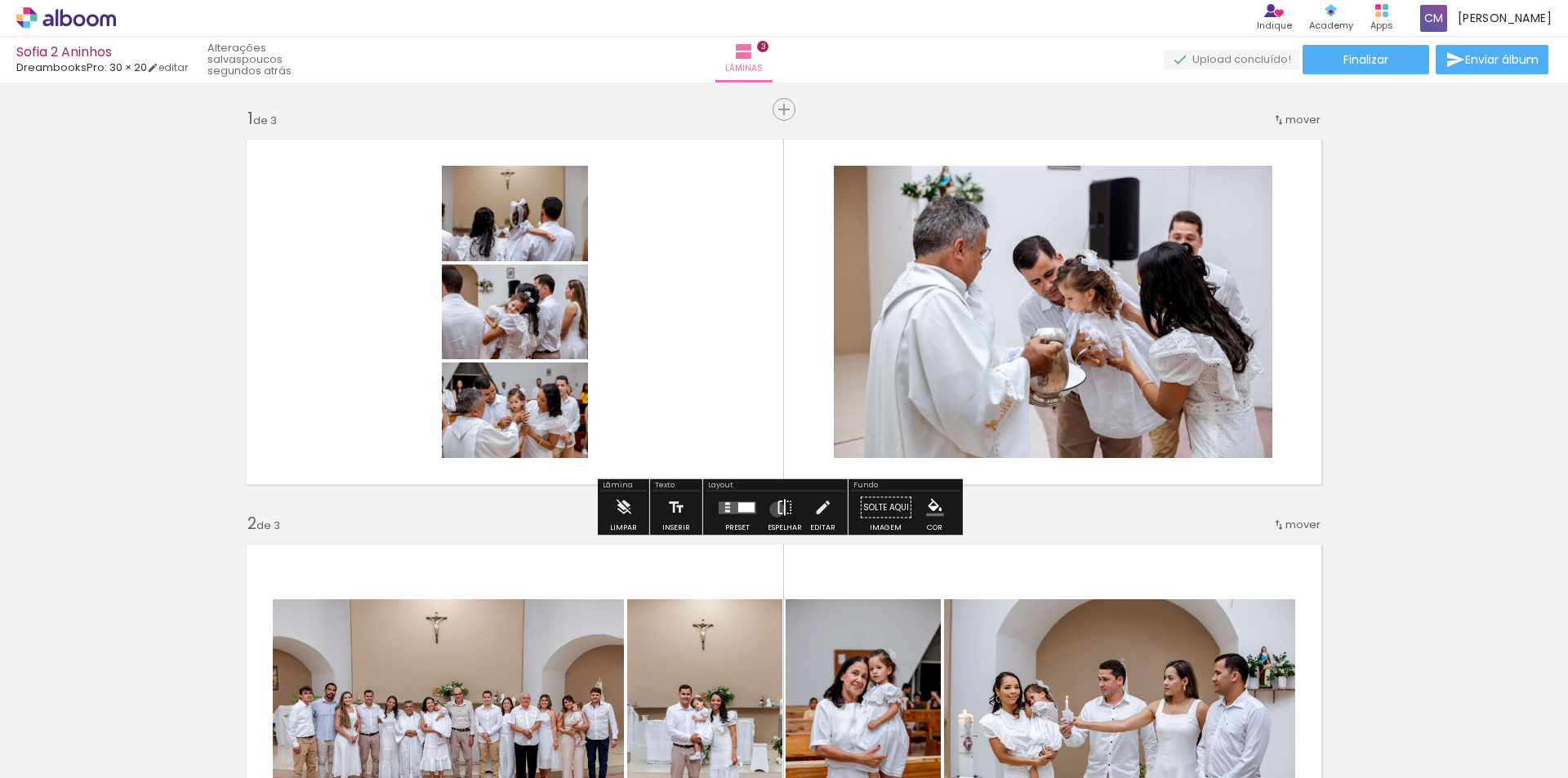
click at [776, 510] on iron-icon at bounding box center [784, 508] width 18 height 33
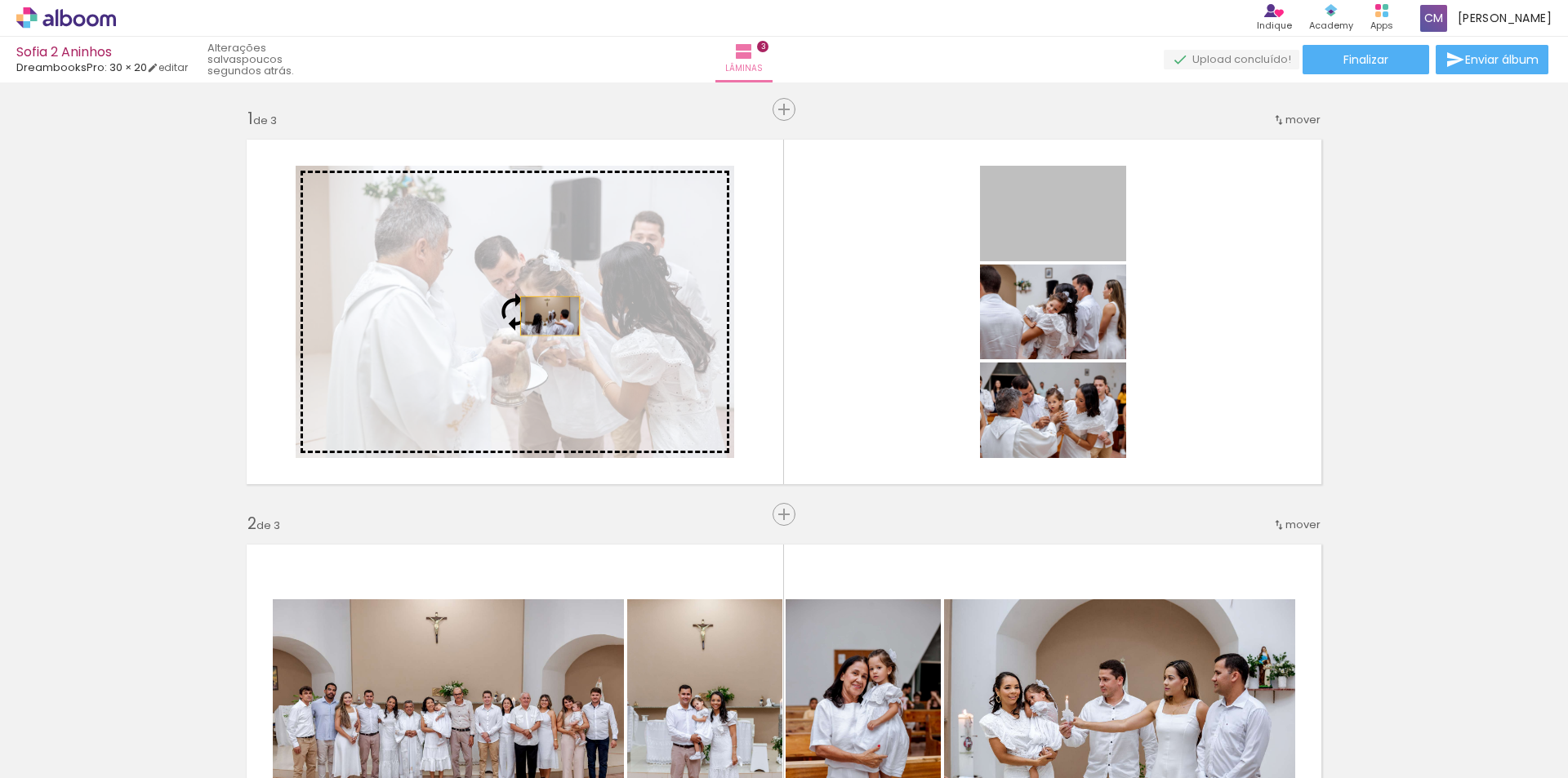
drag, startPoint x: 1078, startPoint y: 219, endPoint x: 544, endPoint y: 316, distance: 542.7
click at [0, 0] on slot at bounding box center [0, 0] width 0 height 0
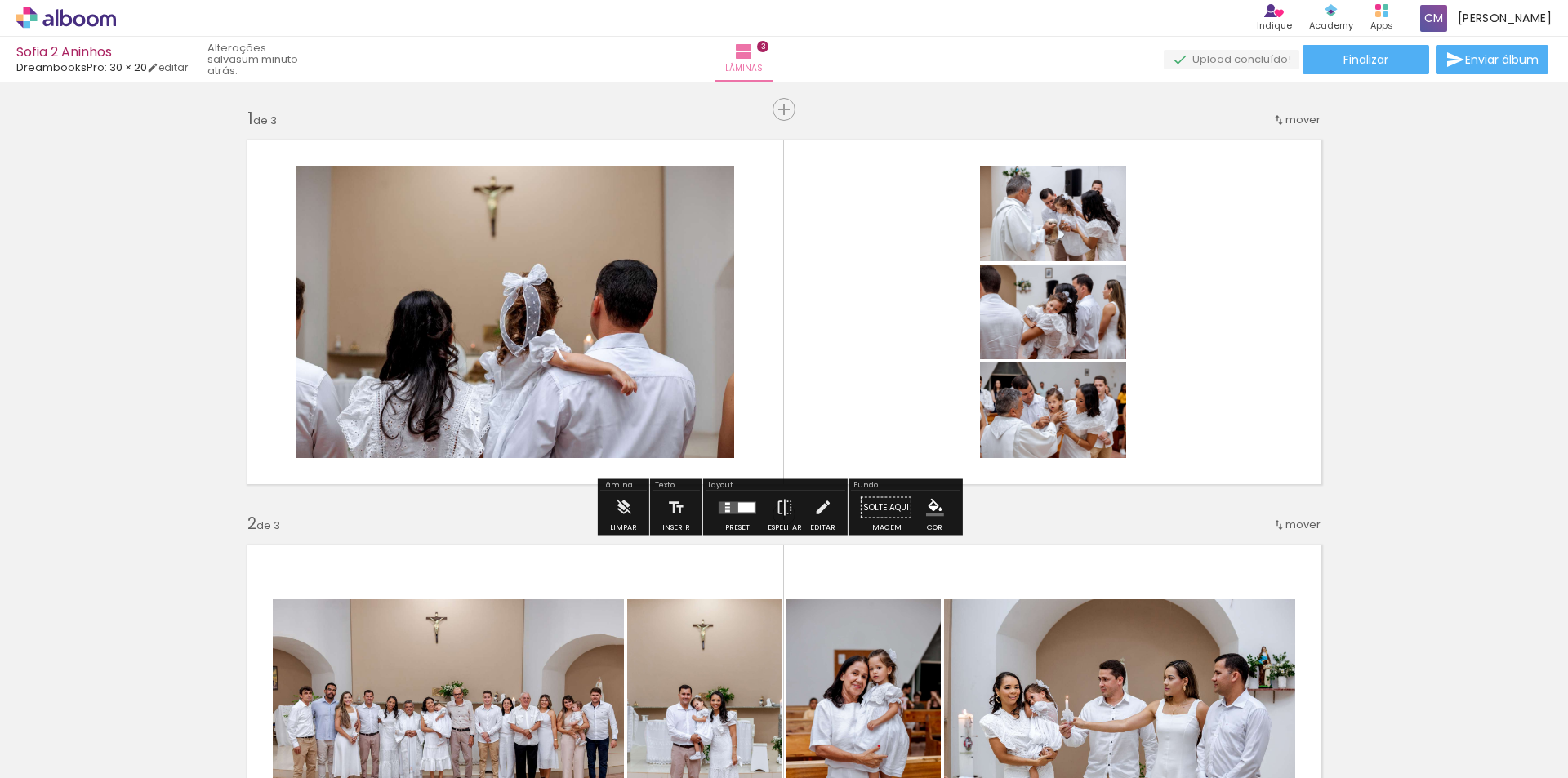
click at [609, 357] on quentale-photo at bounding box center [515, 311] width 438 height 293
click at [608, 357] on quentale-photo at bounding box center [515, 311] width 438 height 293
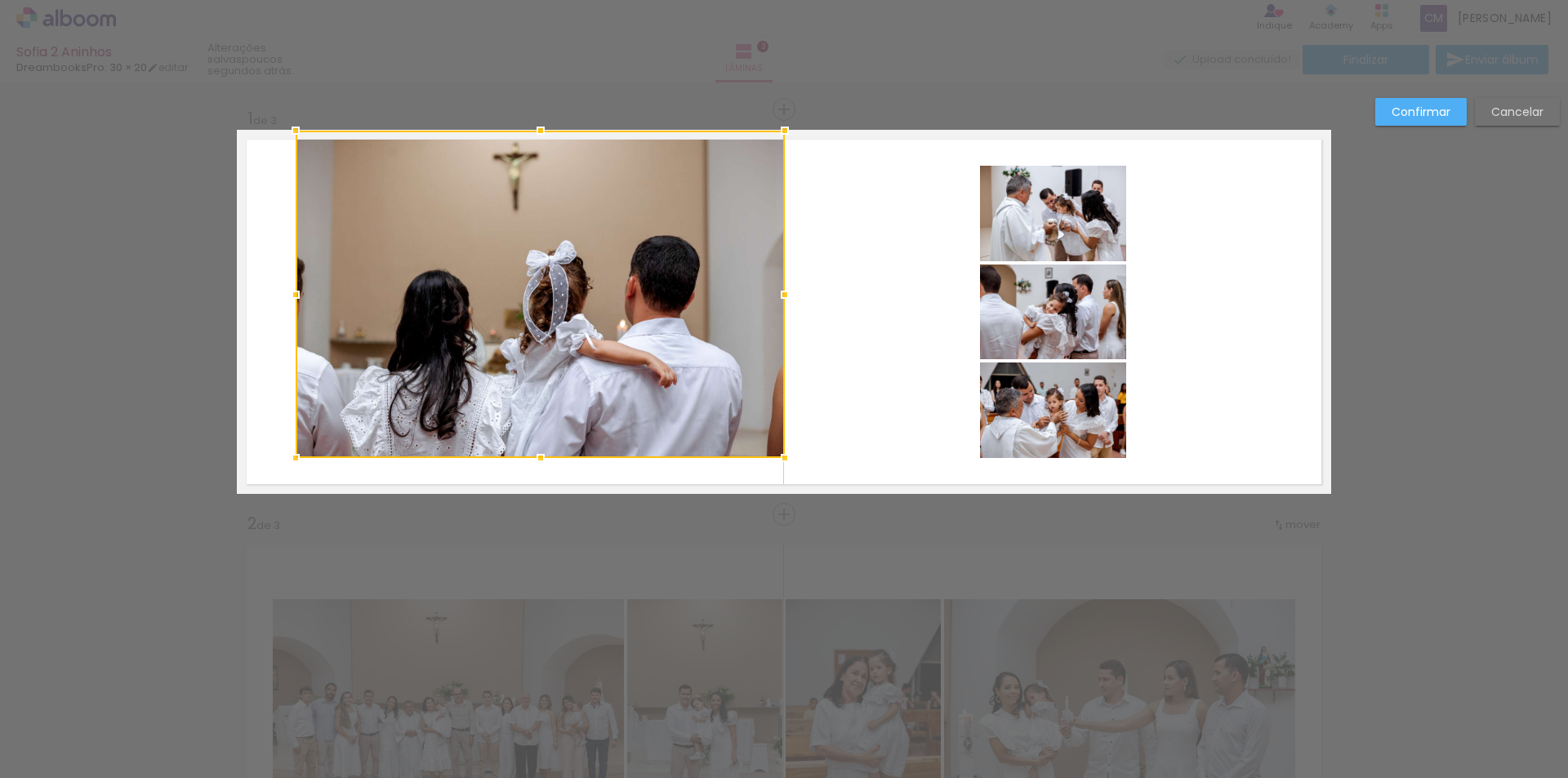
drag, startPoint x: 731, startPoint y: 167, endPoint x: 788, endPoint y: 138, distance: 64.0
click at [788, 138] on div at bounding box center [784, 131] width 33 height 33
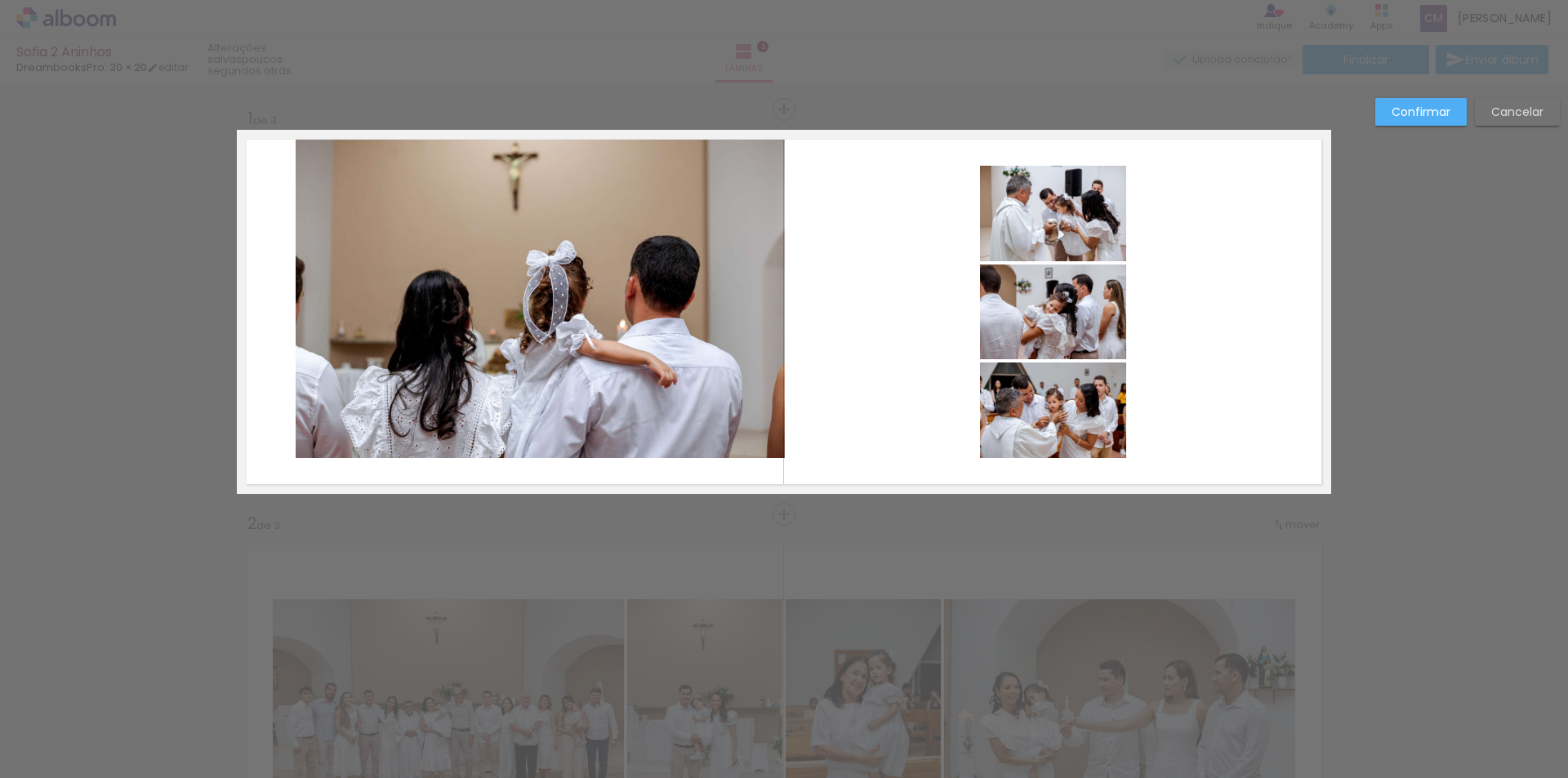
click at [589, 242] on quentale-photo at bounding box center [540, 294] width 489 height 327
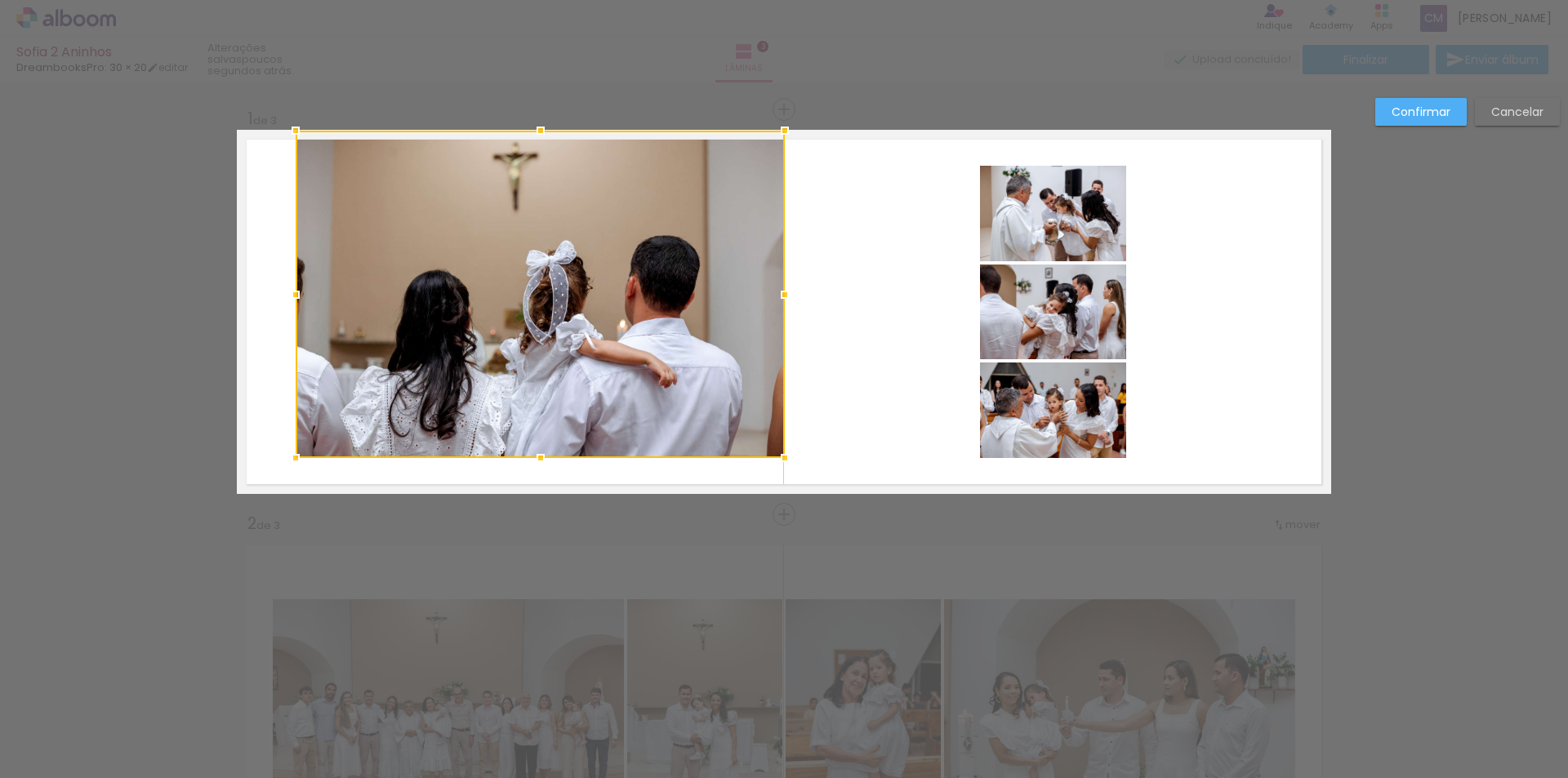
click at [589, 242] on div at bounding box center [540, 294] width 489 height 327
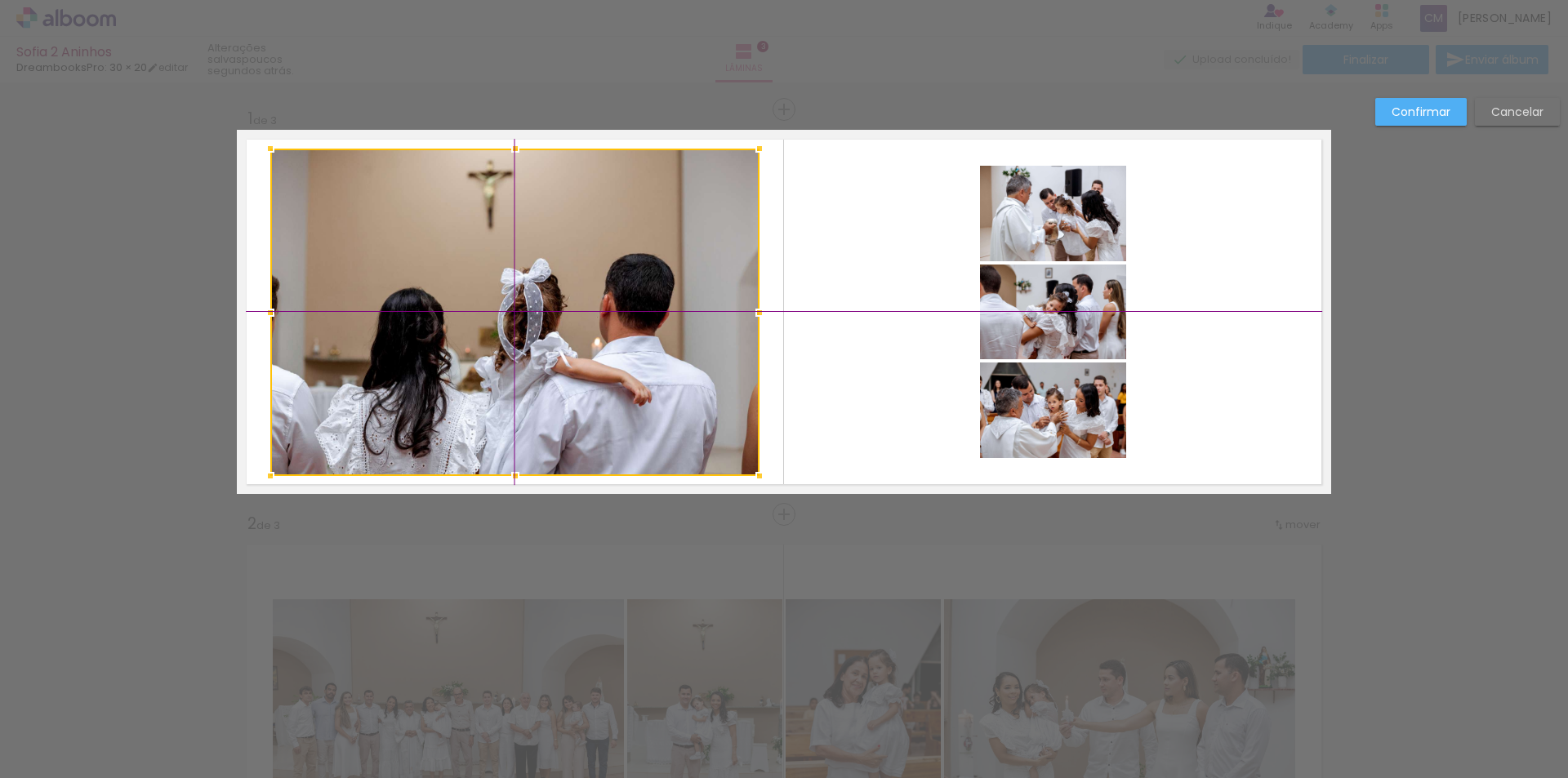
click at [591, 249] on div at bounding box center [515, 312] width 489 height 327
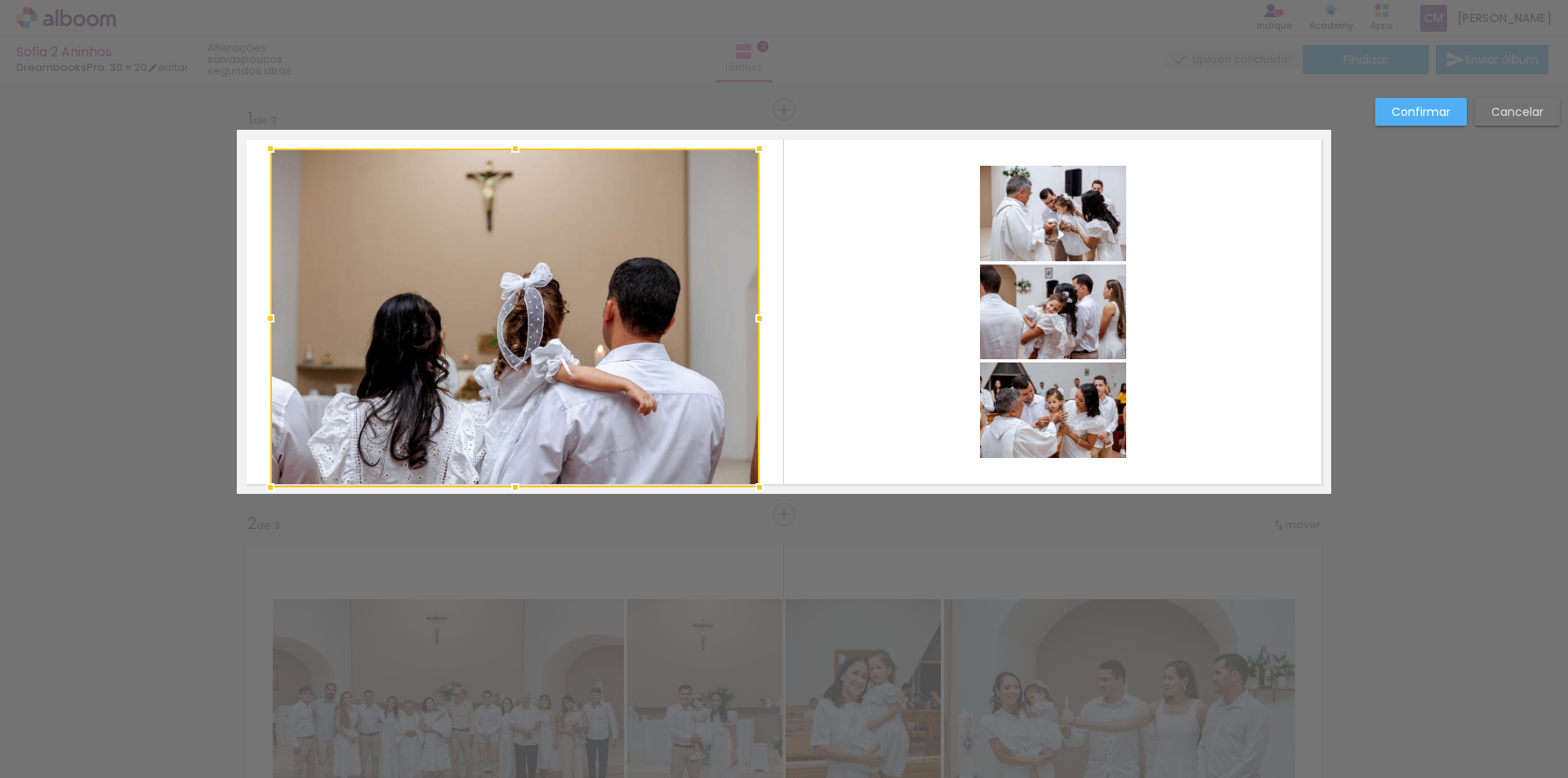
drag, startPoint x: 505, startPoint y: 472, endPoint x: 516, endPoint y: 485, distance: 17.0
click at [516, 485] on div at bounding box center [515, 487] width 33 height 33
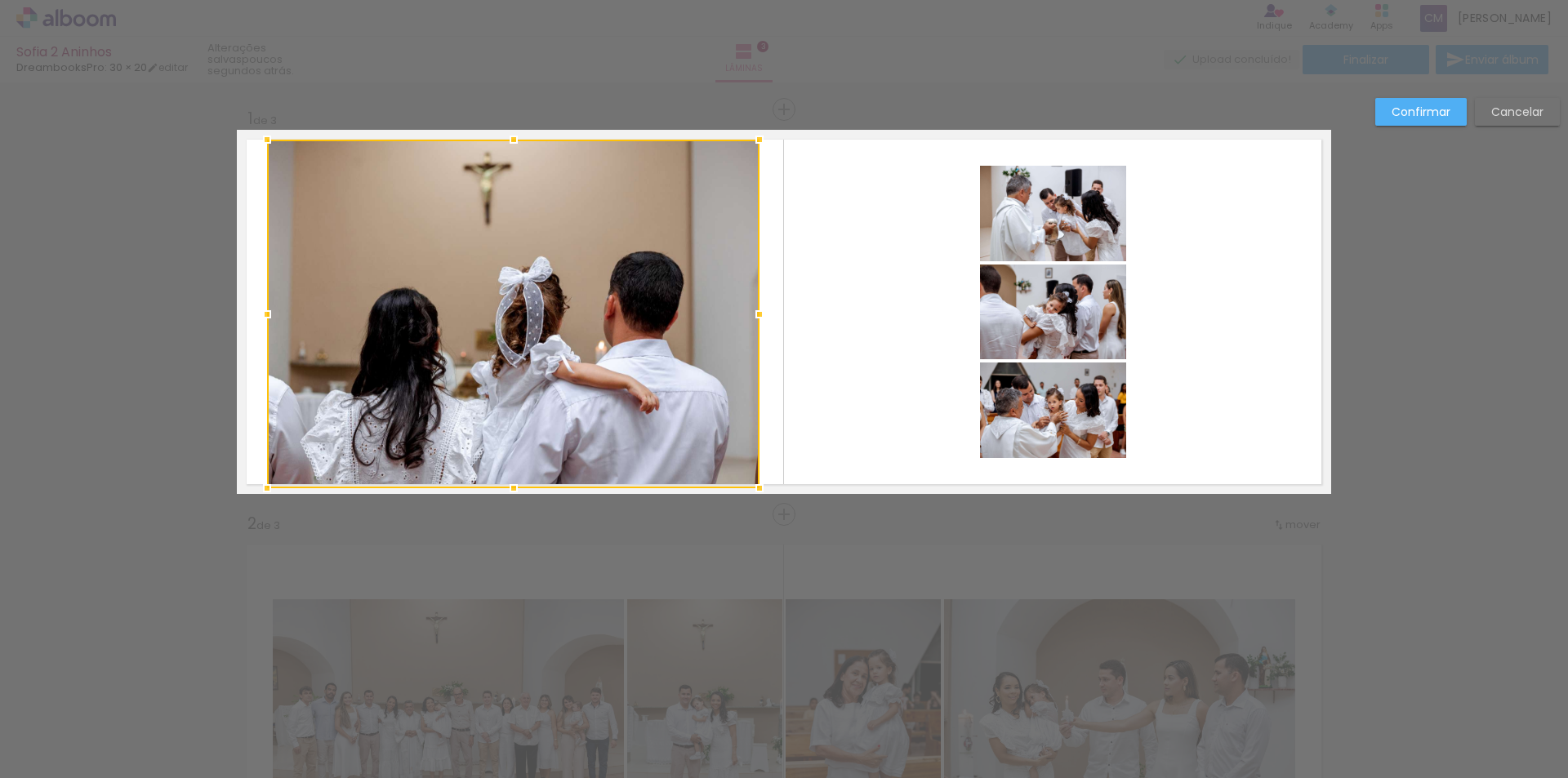
click at [266, 149] on div at bounding box center [266, 139] width 33 height 33
click at [490, 320] on div at bounding box center [513, 313] width 492 height 349
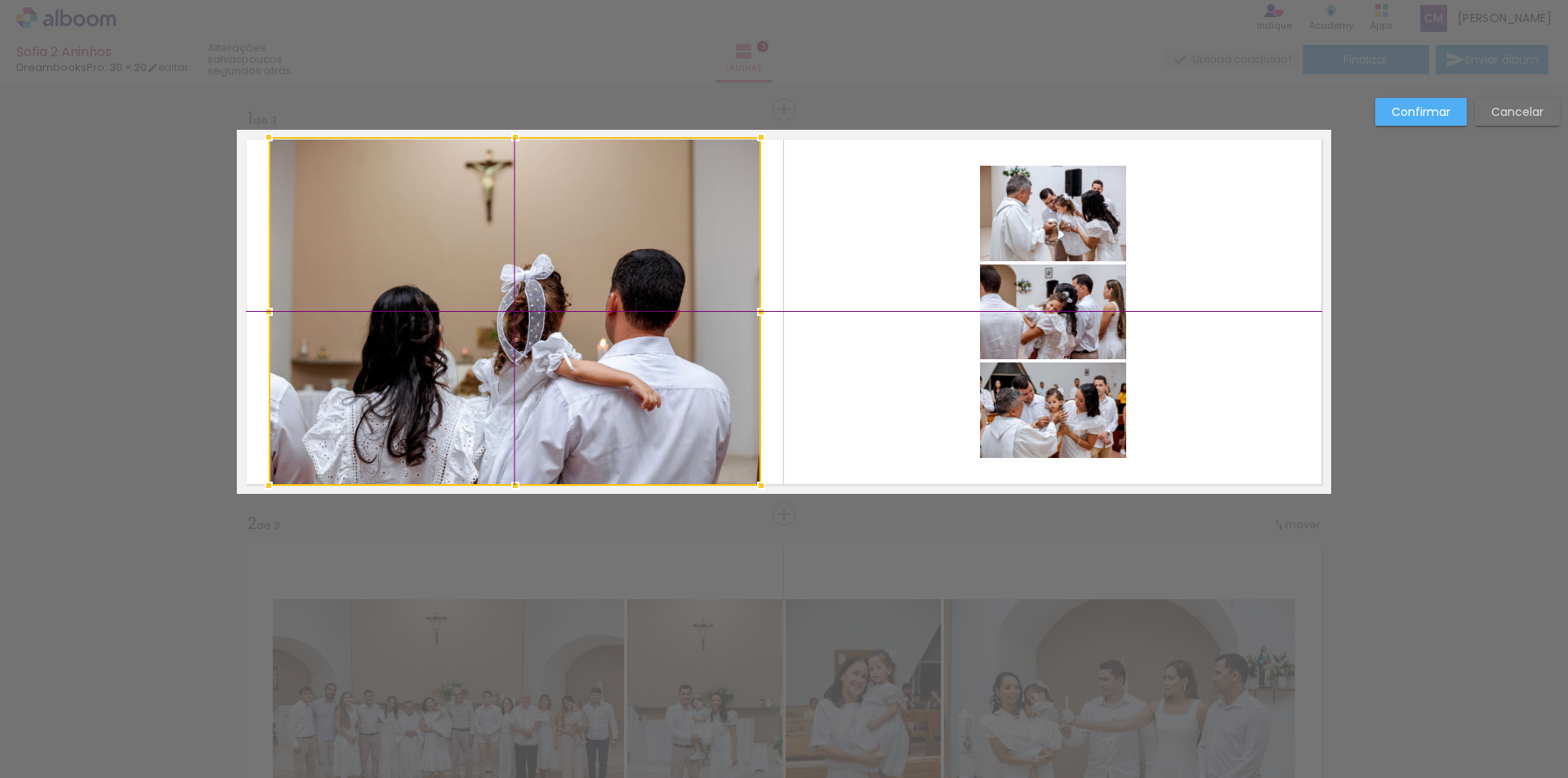
click at [489, 321] on div at bounding box center [515, 311] width 492 height 349
click at [1403, 122] on paper-button "Confirmar" at bounding box center [1420, 112] width 91 height 28
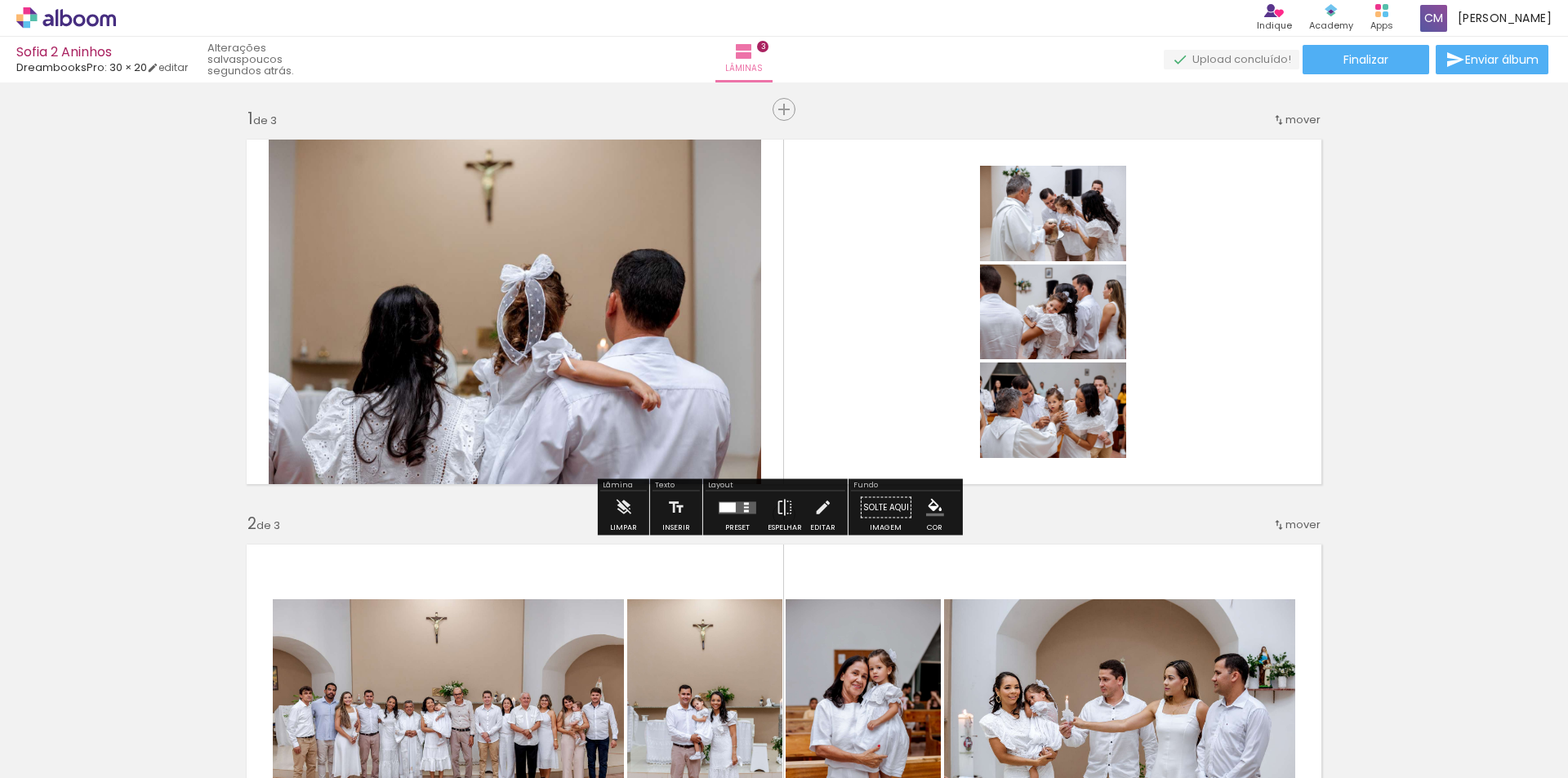
click at [536, 323] on quentale-photo at bounding box center [515, 311] width 492 height 349
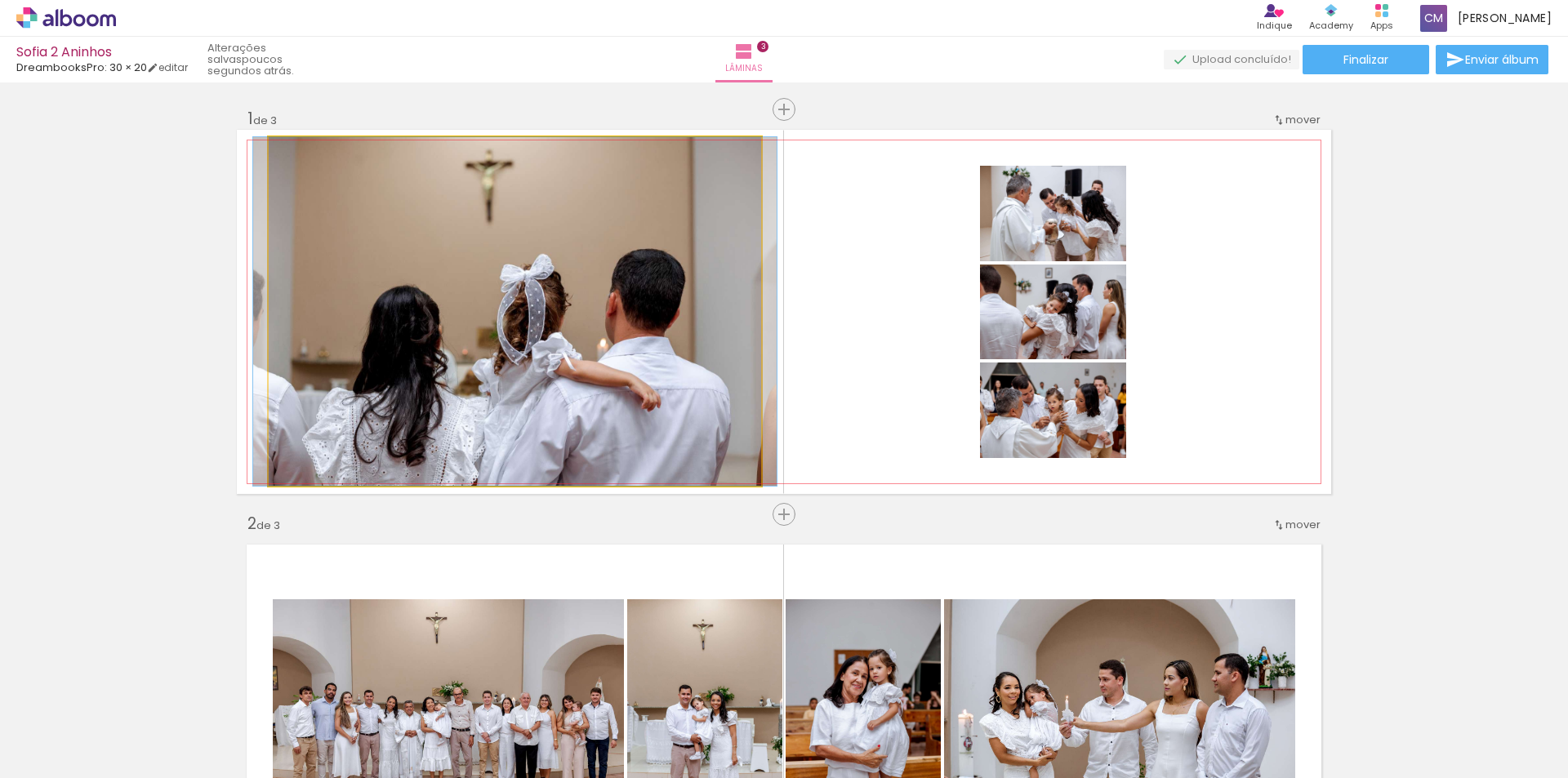
click at [536, 323] on quentale-photo at bounding box center [515, 311] width 492 height 349
drag, startPoint x: 536, startPoint y: 323, endPoint x: 537, endPoint y: 335, distance: 12.0
click at [498, 219] on quentale-photo at bounding box center [515, 311] width 492 height 349
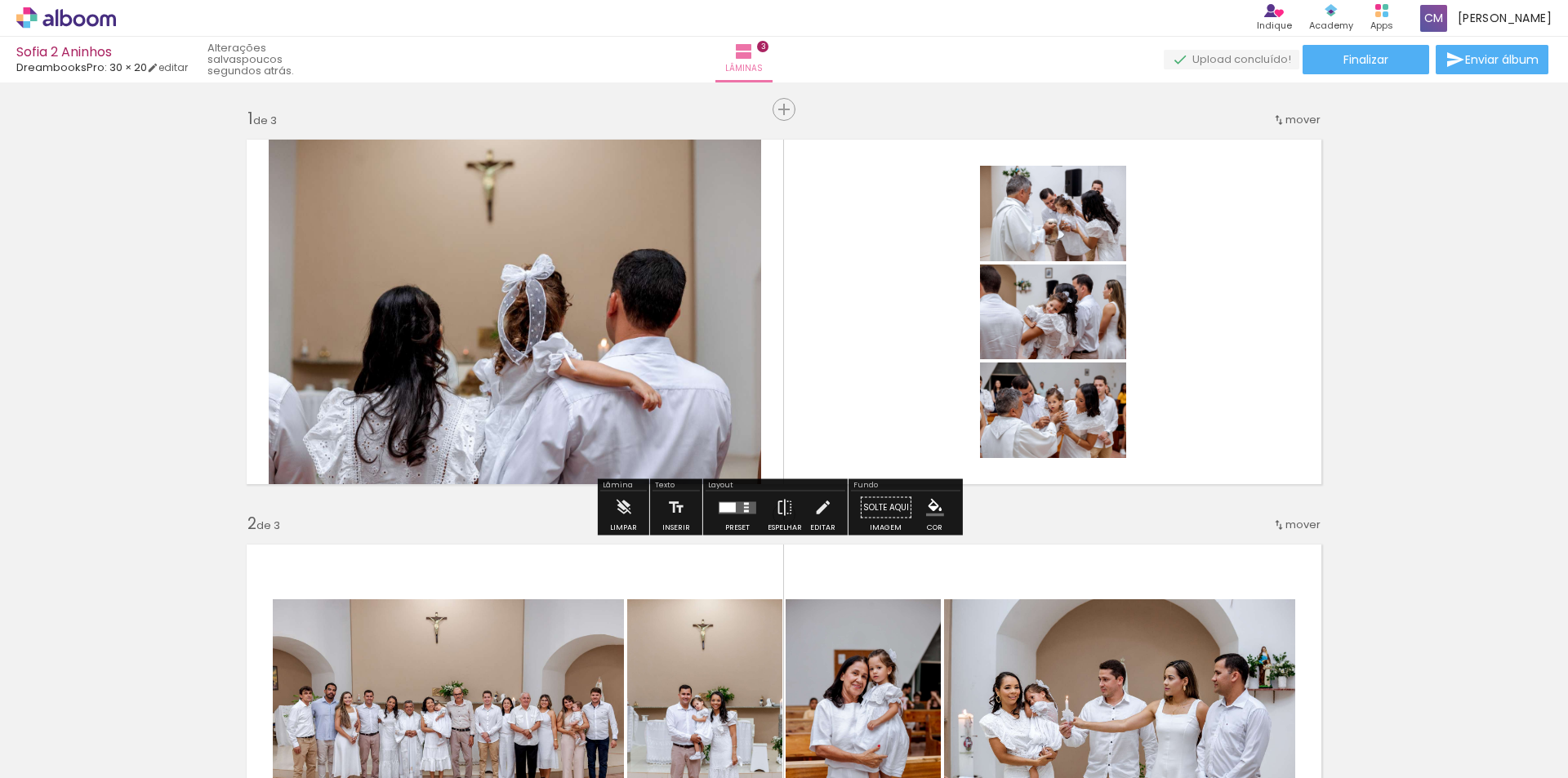
click at [498, 219] on quentale-photo at bounding box center [515, 311] width 492 height 349
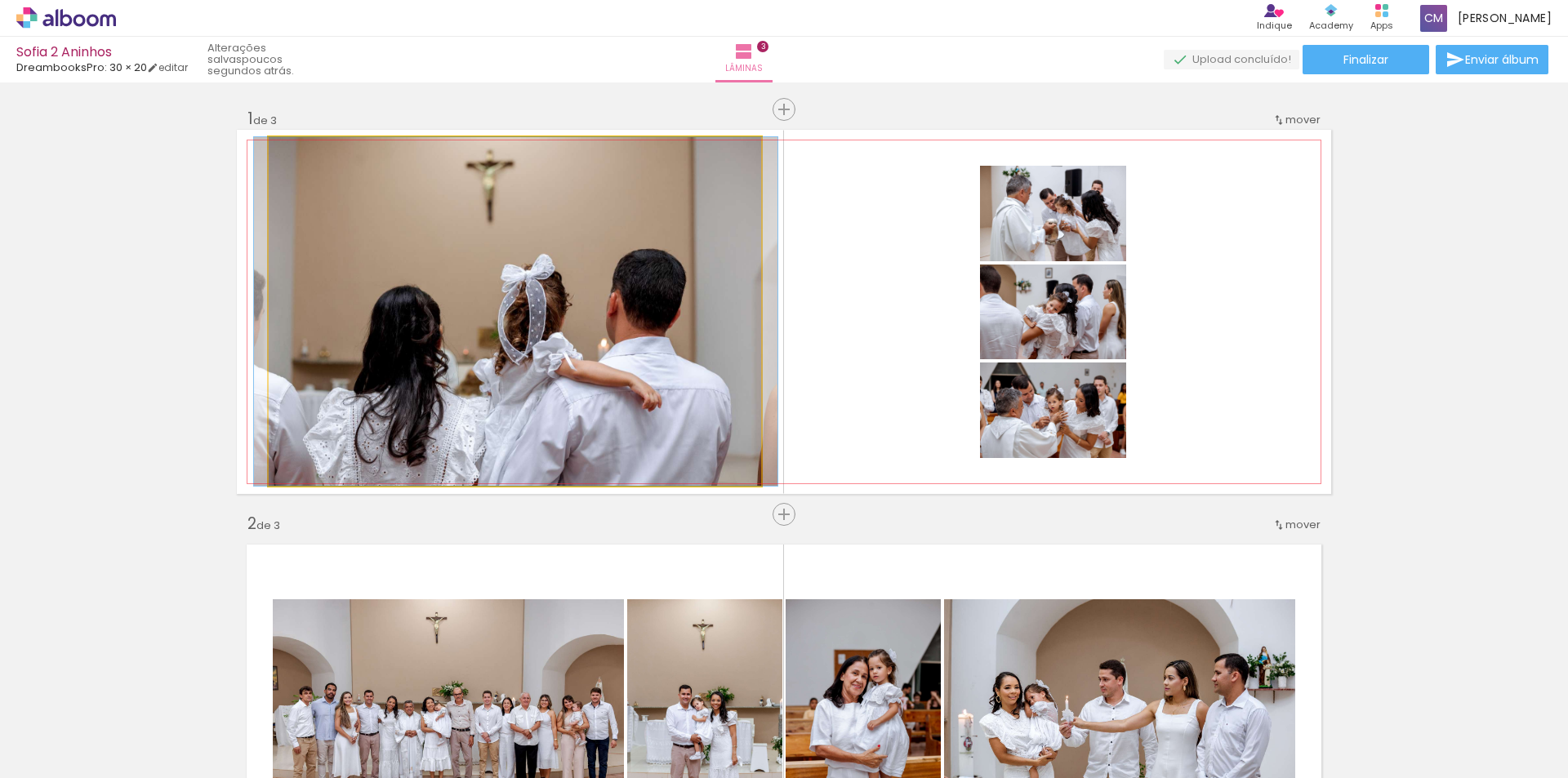
click at [498, 219] on quentale-photo at bounding box center [515, 311] width 492 height 349
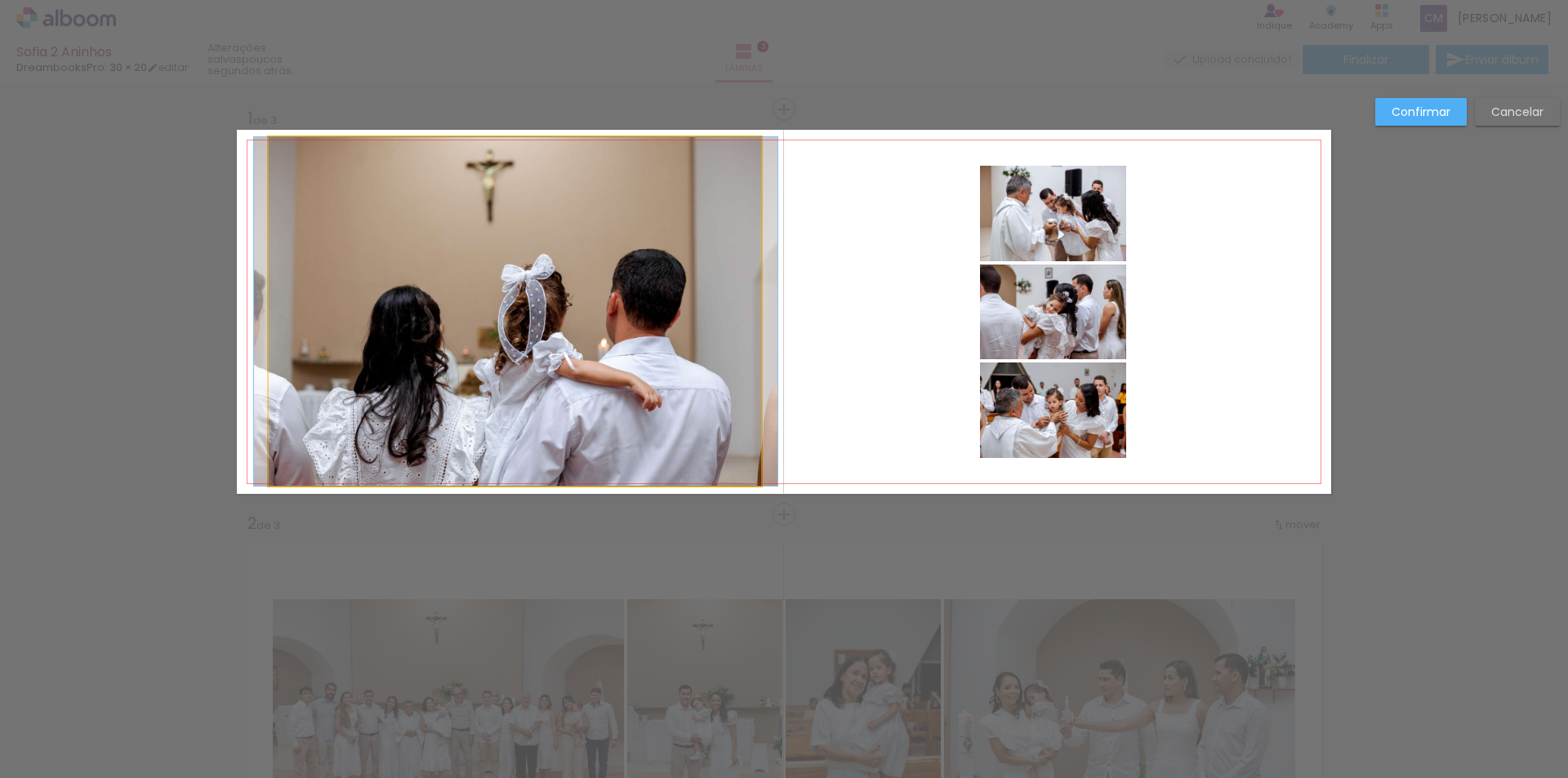
click at [498, 219] on quentale-photo at bounding box center [515, 311] width 492 height 349
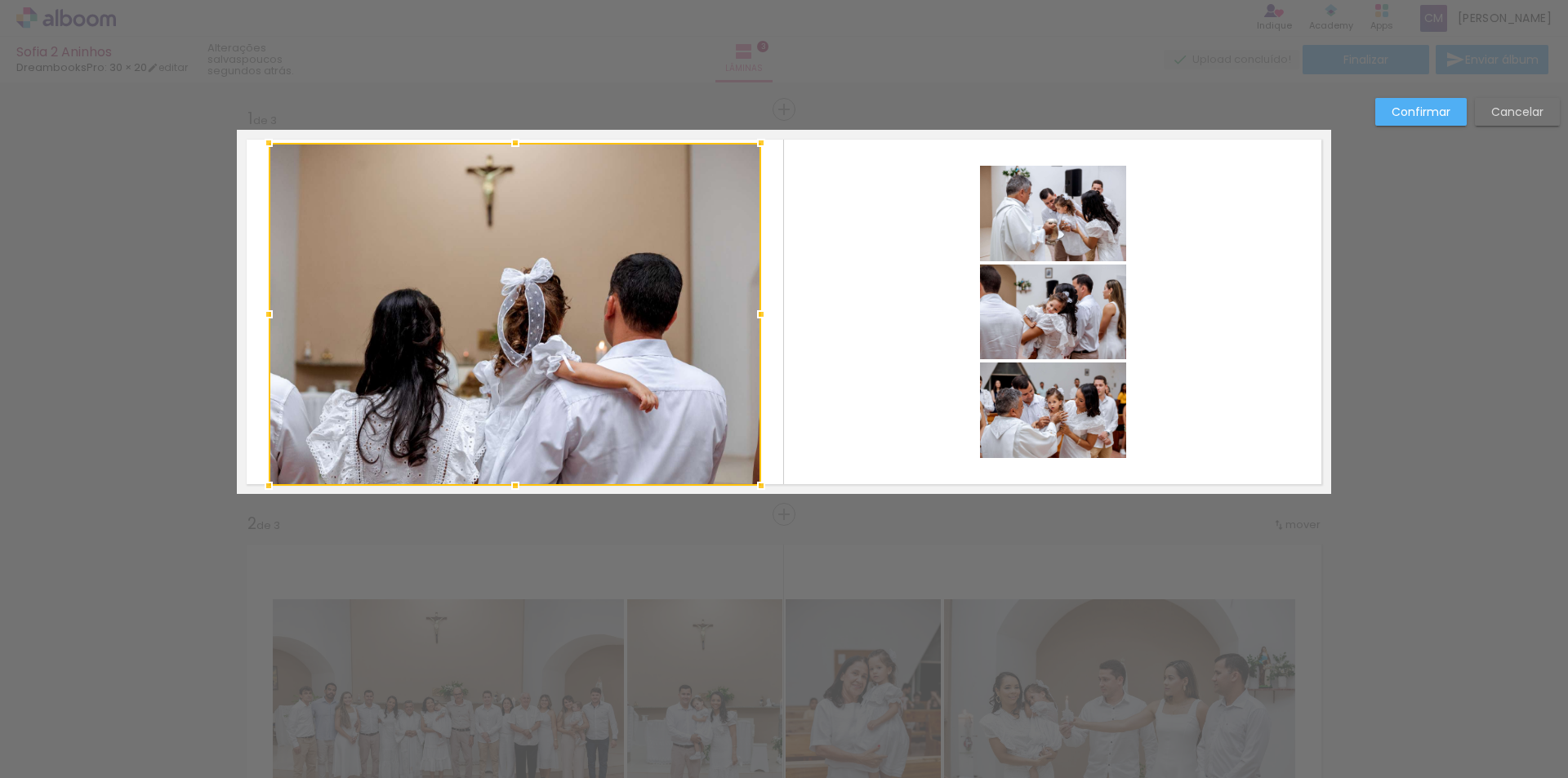
click at [508, 144] on div at bounding box center [515, 143] width 33 height 33
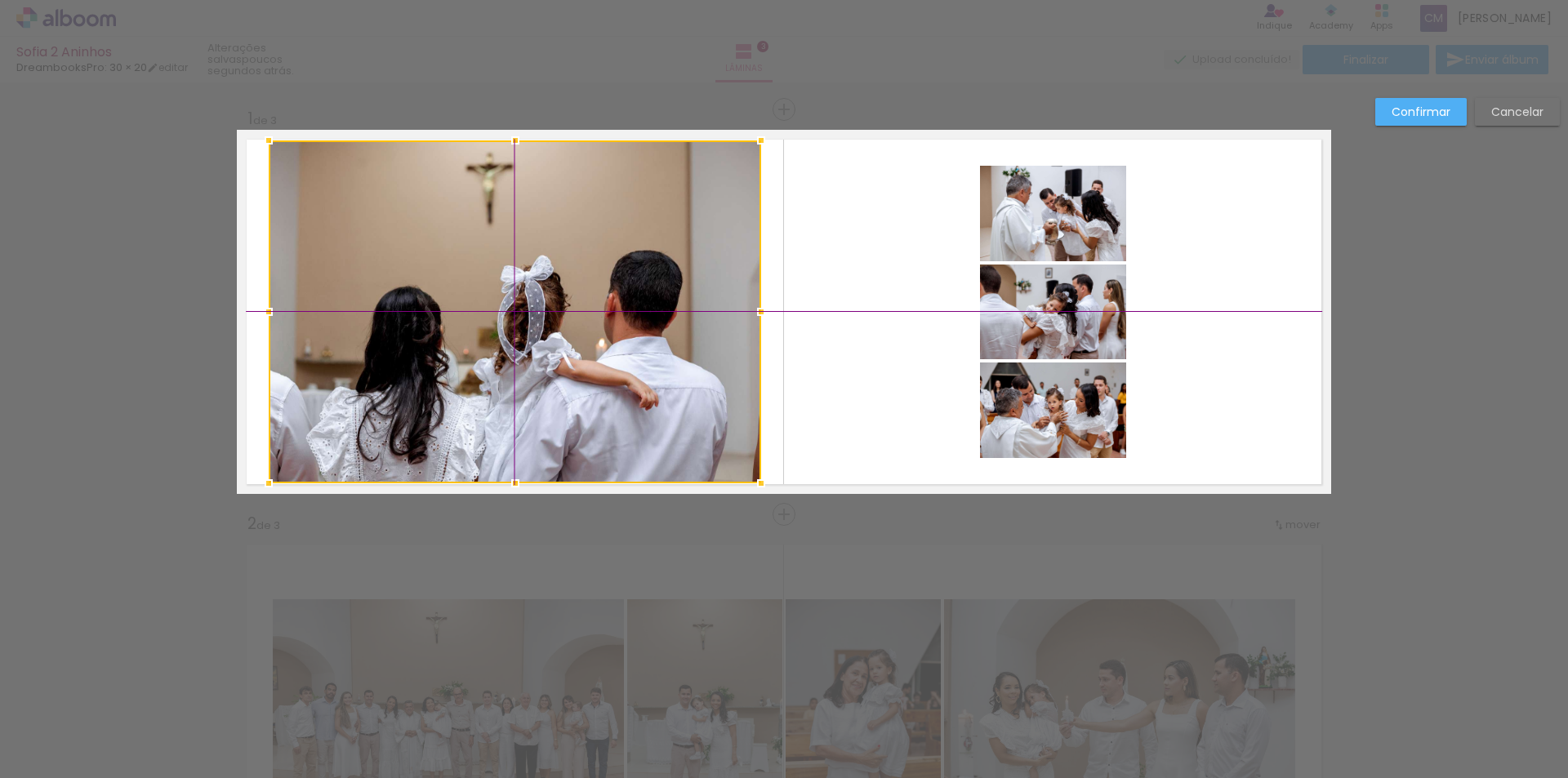
click at [510, 349] on div at bounding box center [515, 311] width 492 height 343
click at [0, 0] on slot "Confirmar" at bounding box center [0, 0] width 0 height 0
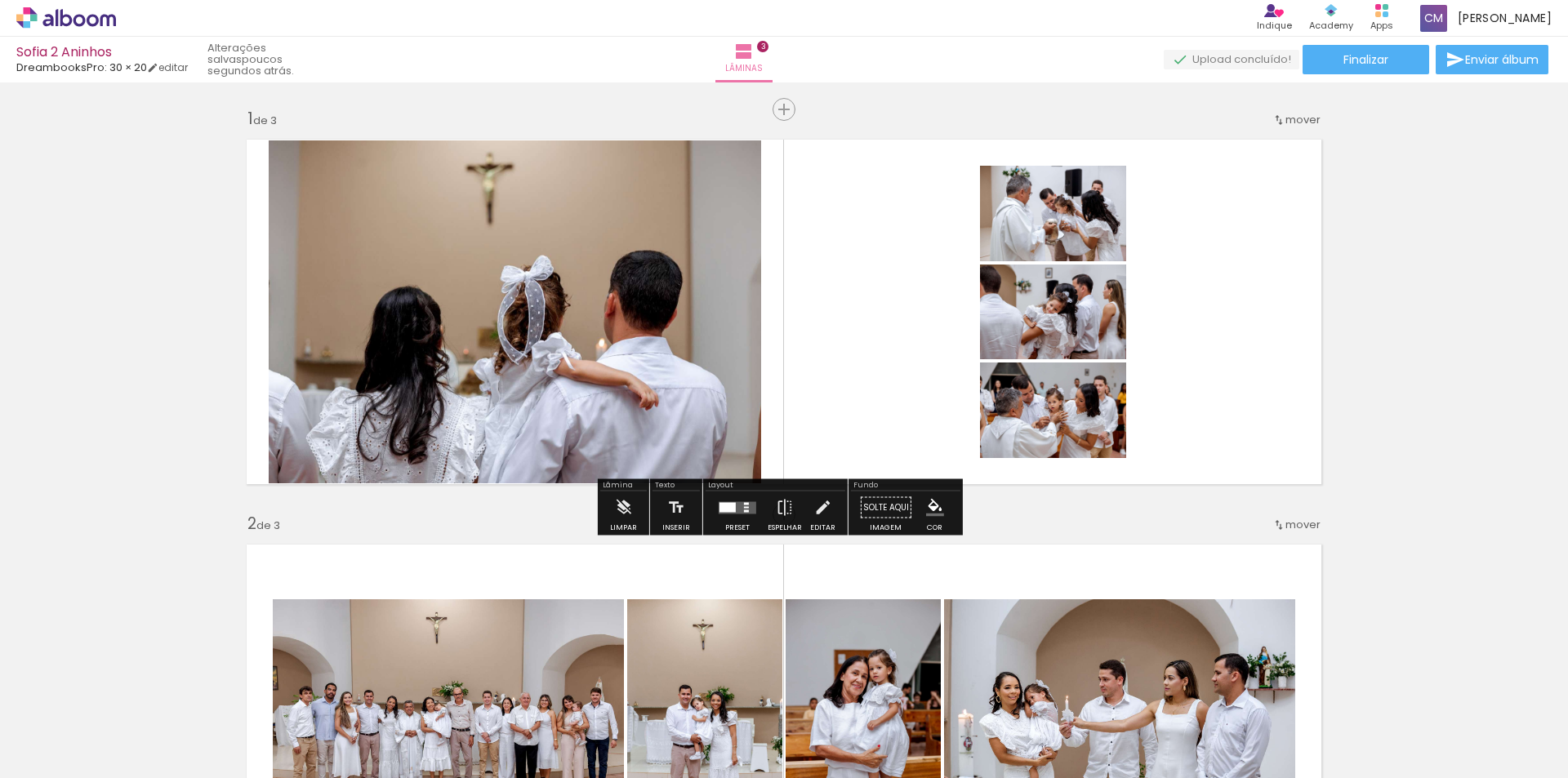
click at [577, 294] on quentale-photo at bounding box center [515, 311] width 492 height 343
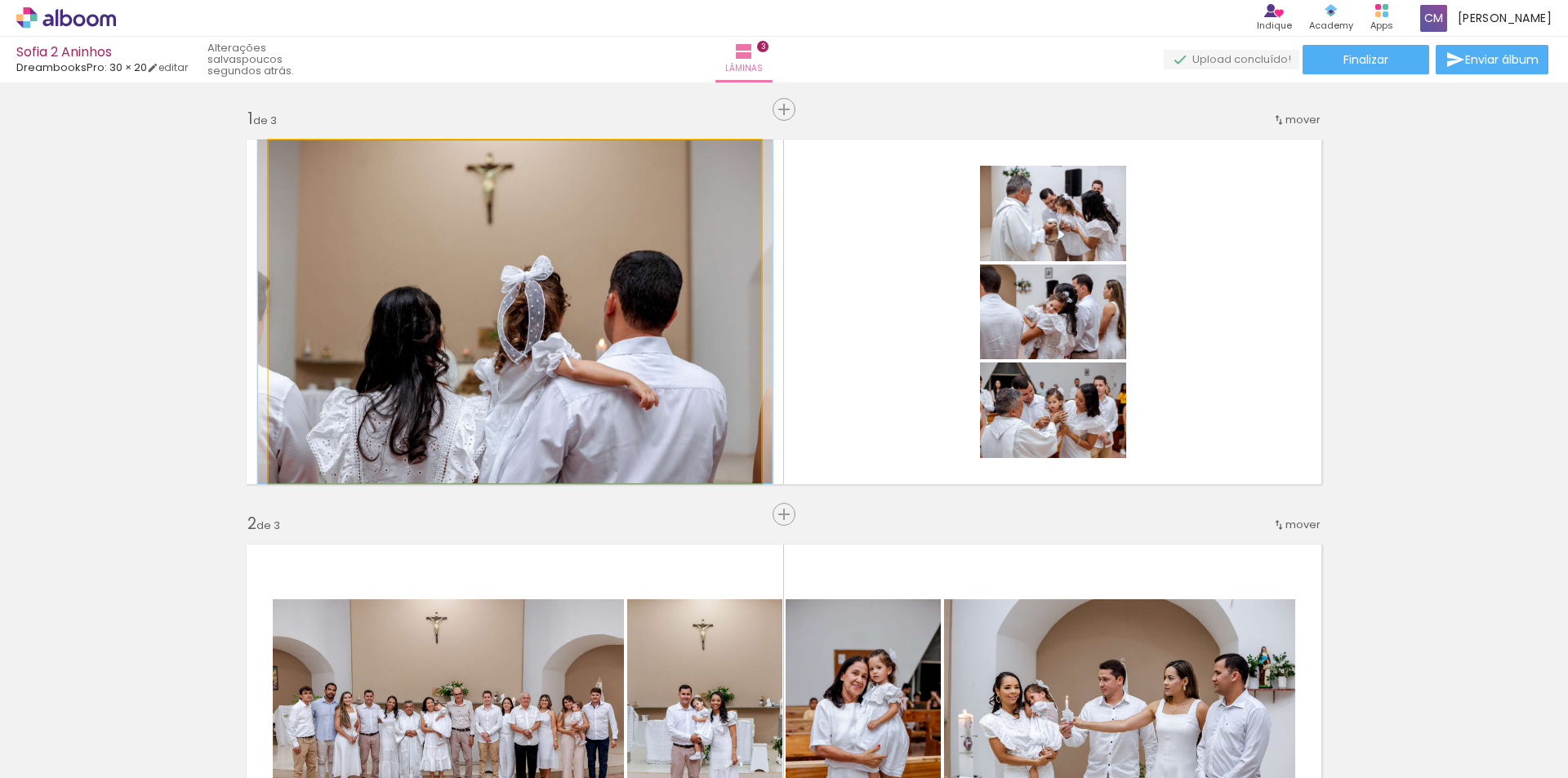
click at [577, 294] on quentale-photo at bounding box center [515, 311] width 492 height 343
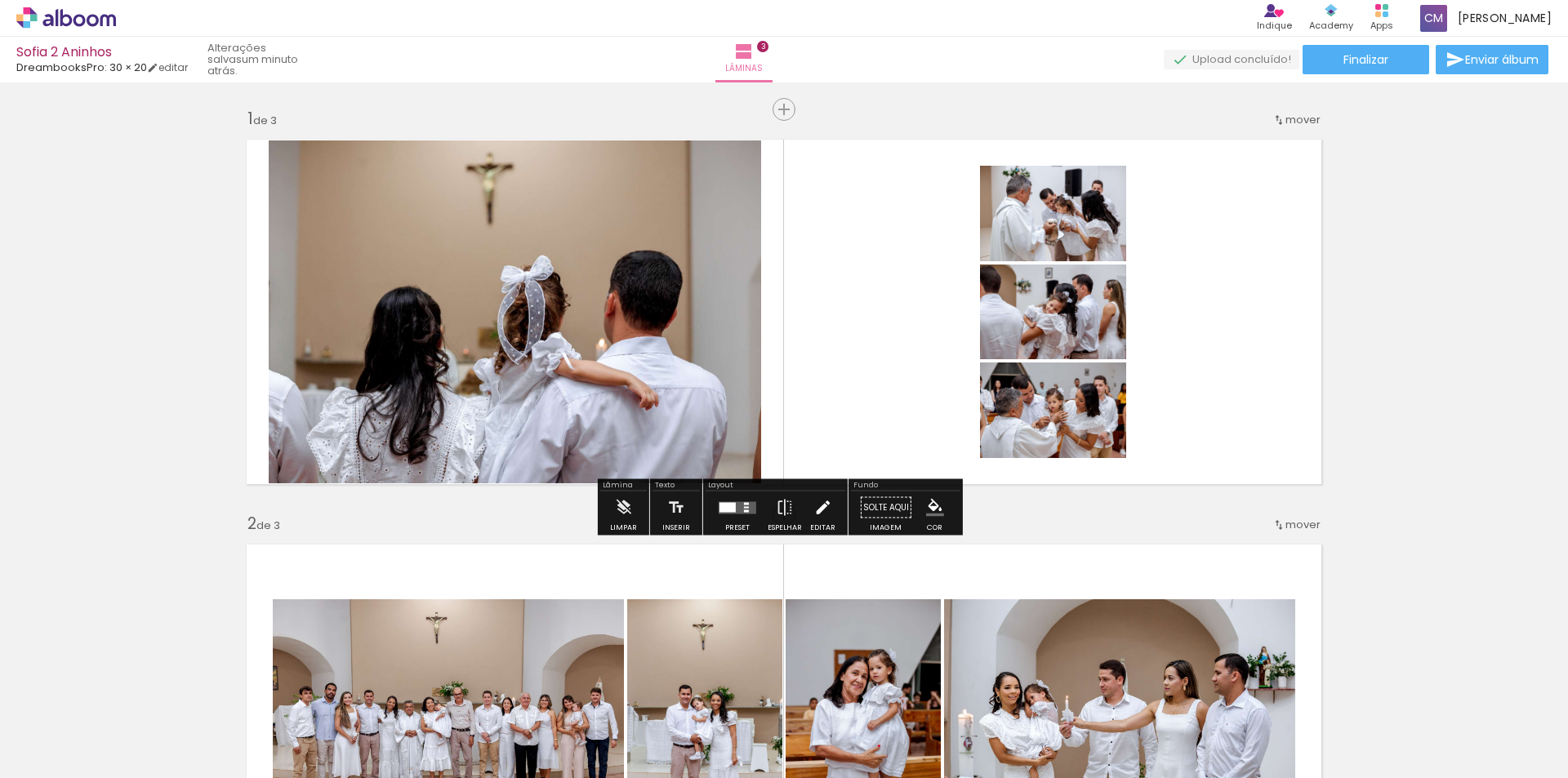
click at [818, 515] on iron-icon at bounding box center [822, 508] width 18 height 33
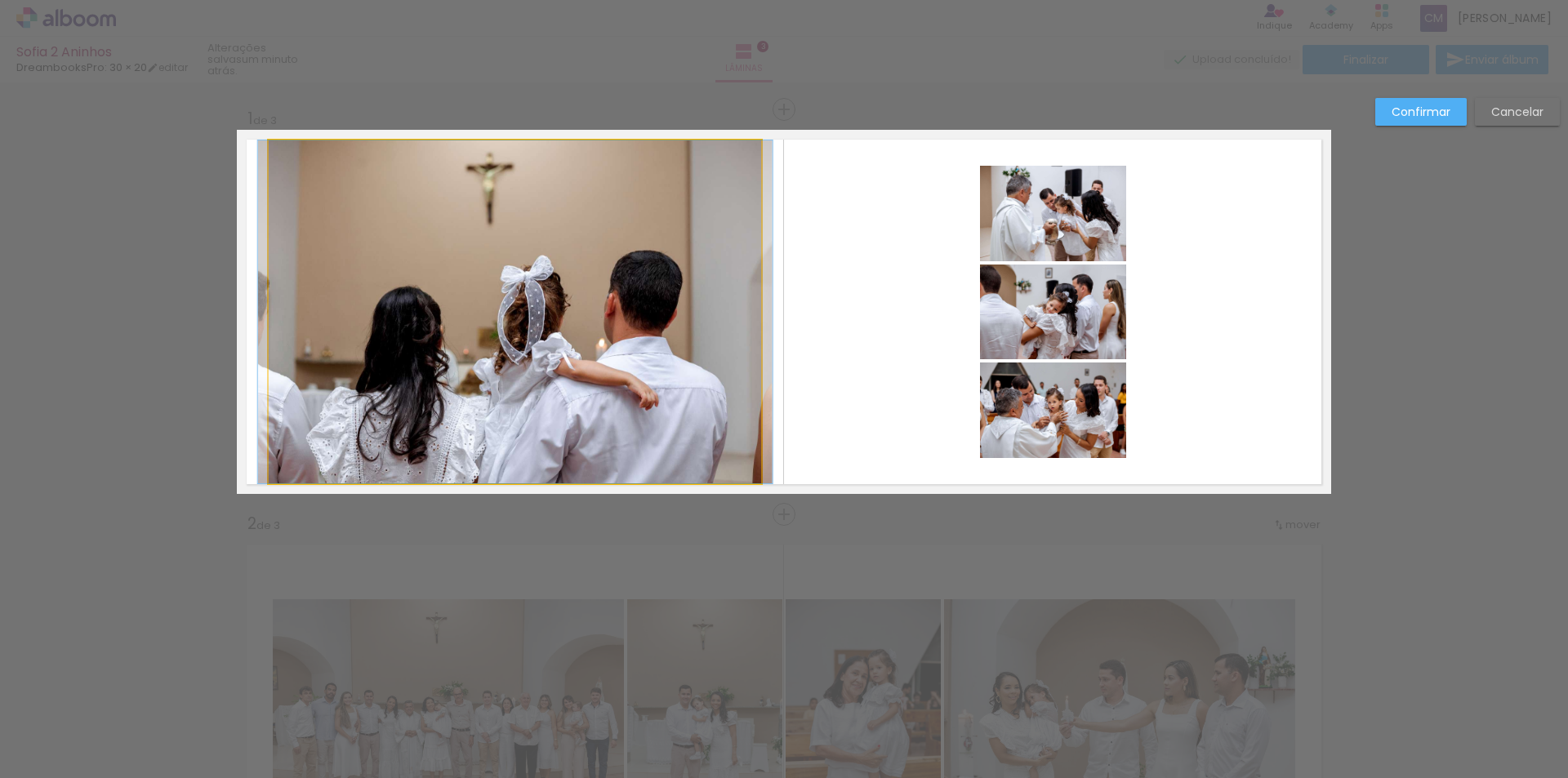
click at [634, 317] on quentale-photo at bounding box center [515, 311] width 492 height 343
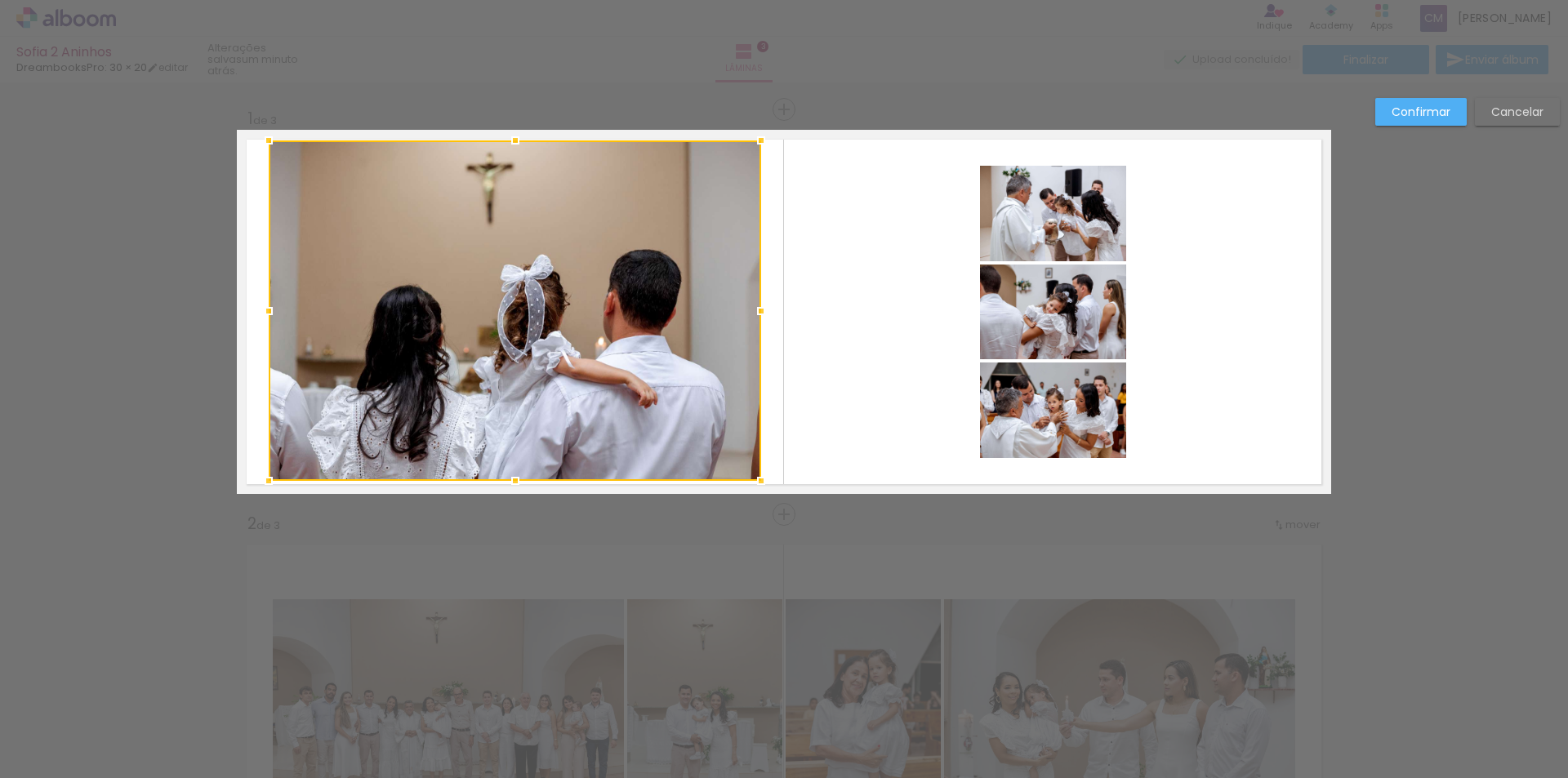
click at [509, 477] on div at bounding box center [515, 481] width 33 height 33
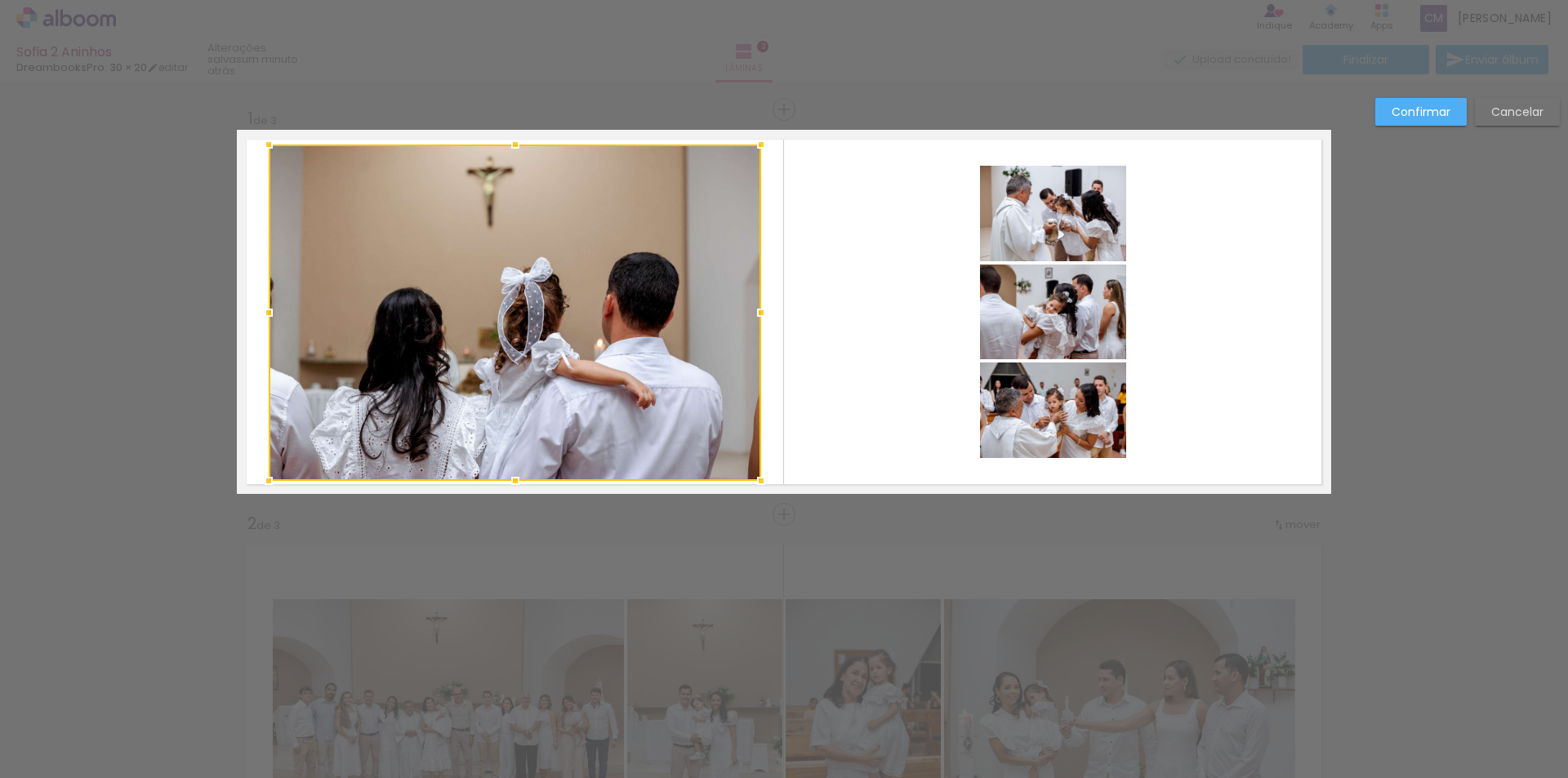
click at [513, 149] on div at bounding box center [515, 144] width 33 height 33
click at [0, 0] on slot "Confirmar" at bounding box center [0, 0] width 0 height 0
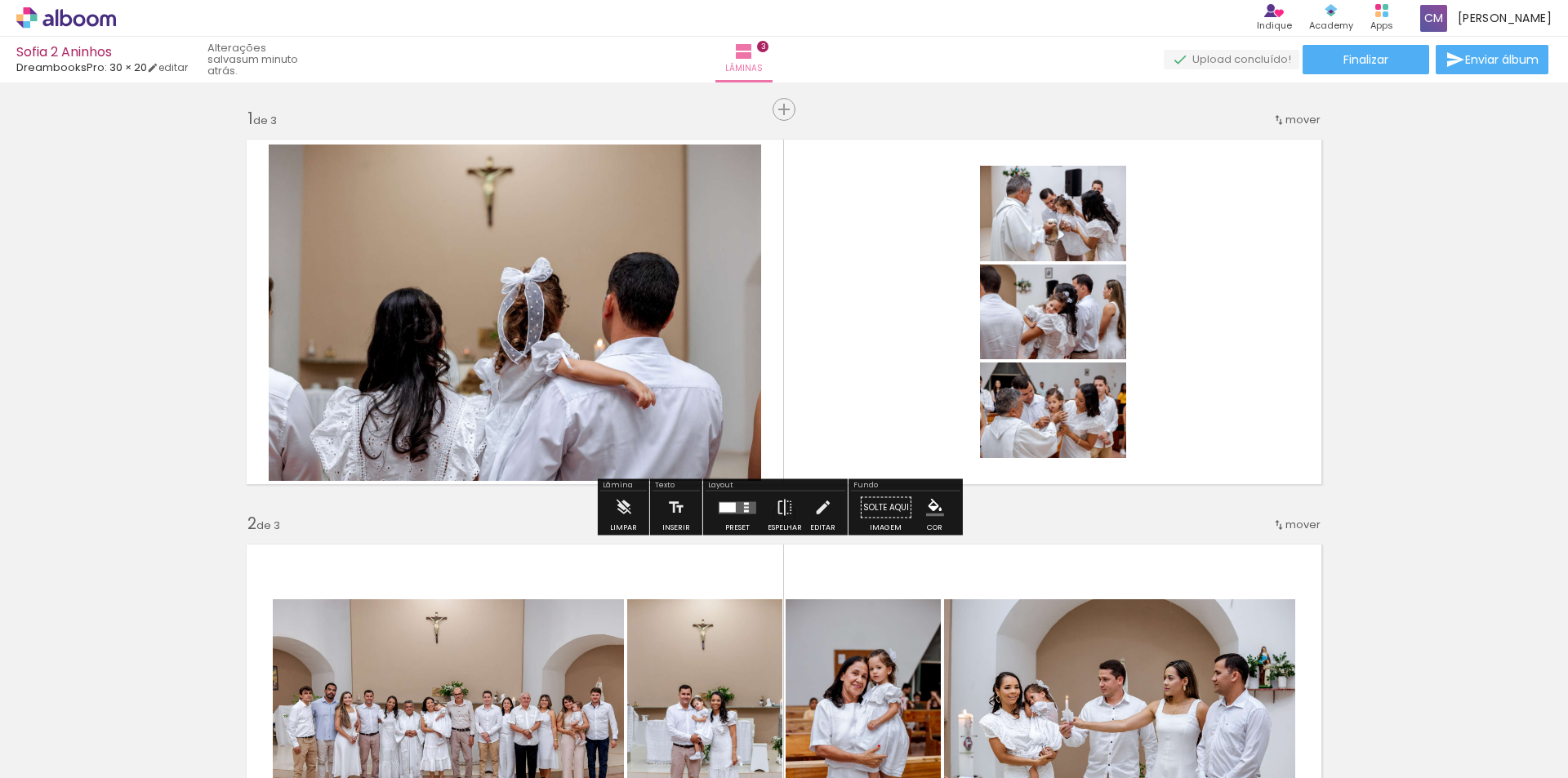
click at [433, 273] on quentale-photo at bounding box center [515, 313] width 492 height 337
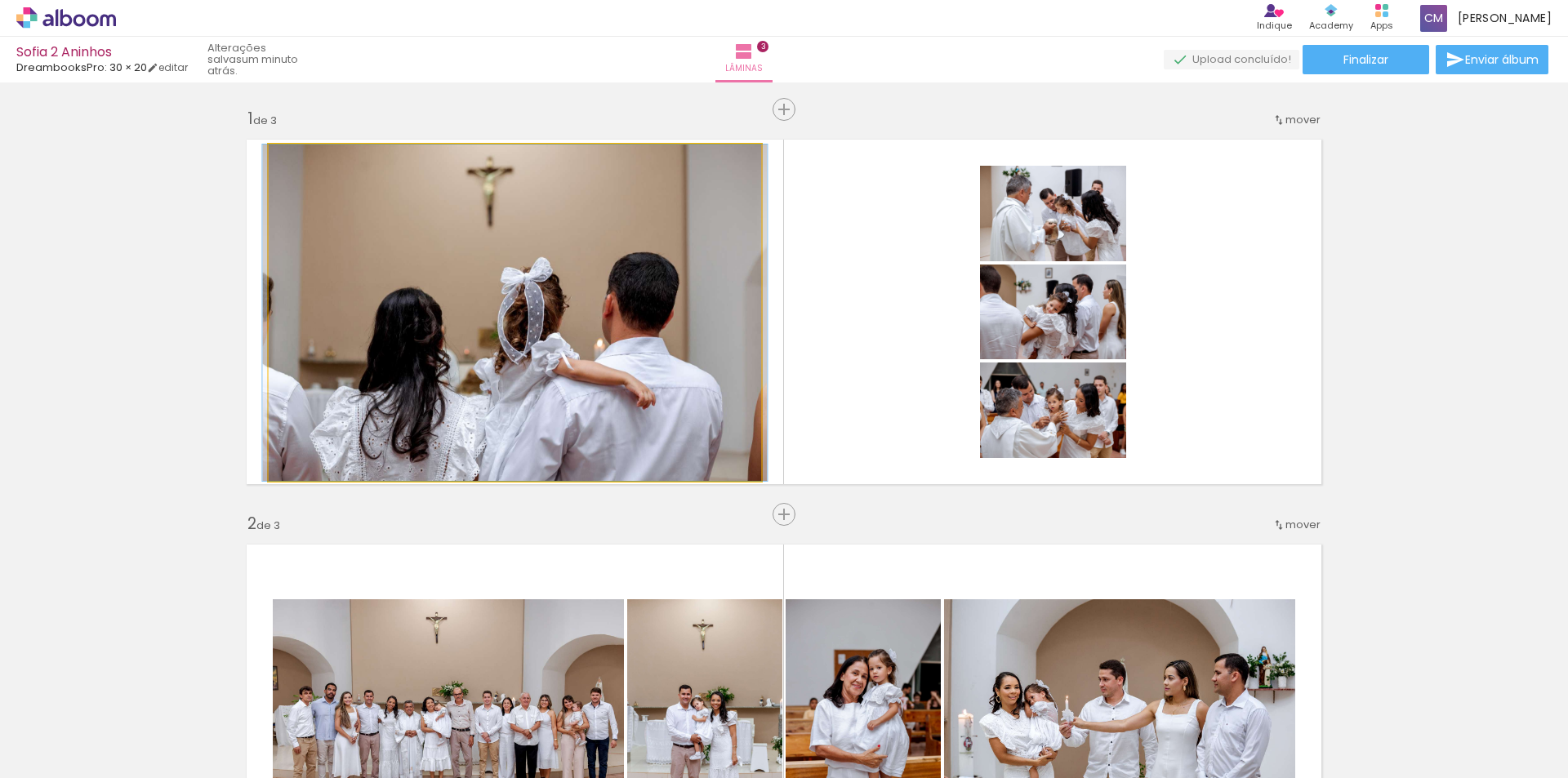
click at [433, 273] on quentale-photo at bounding box center [515, 313] width 492 height 337
